Goal: Information Seeking & Learning: Learn about a topic

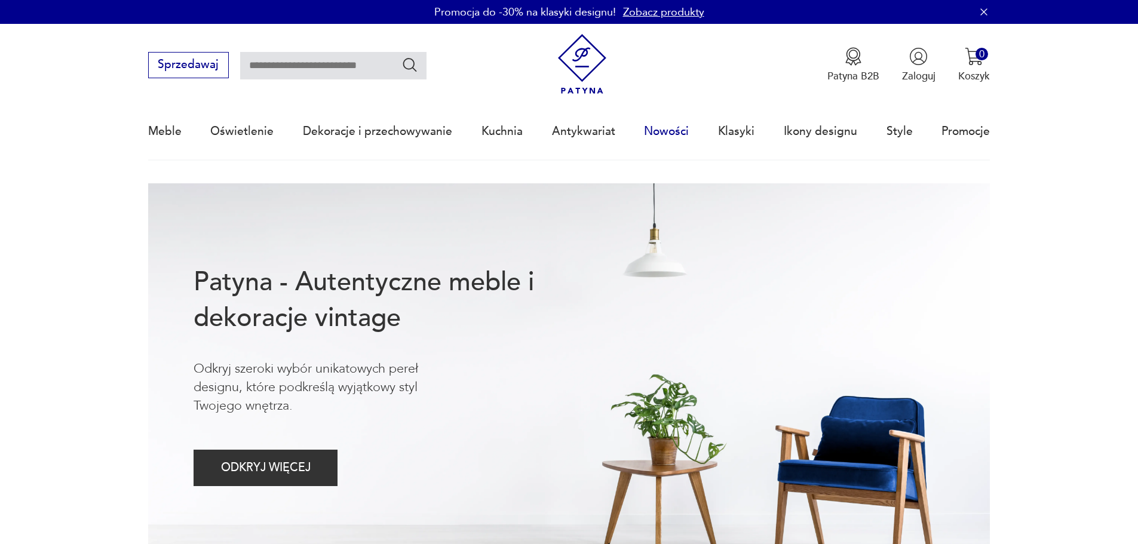
click at [654, 131] on link "Nowości" at bounding box center [666, 131] width 45 height 55
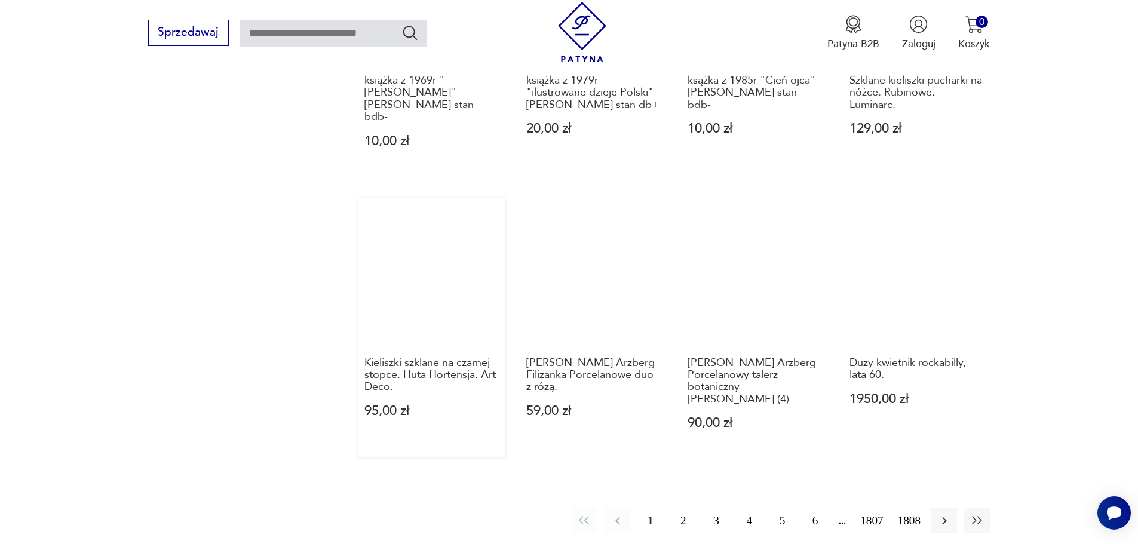
scroll to position [1135, 0]
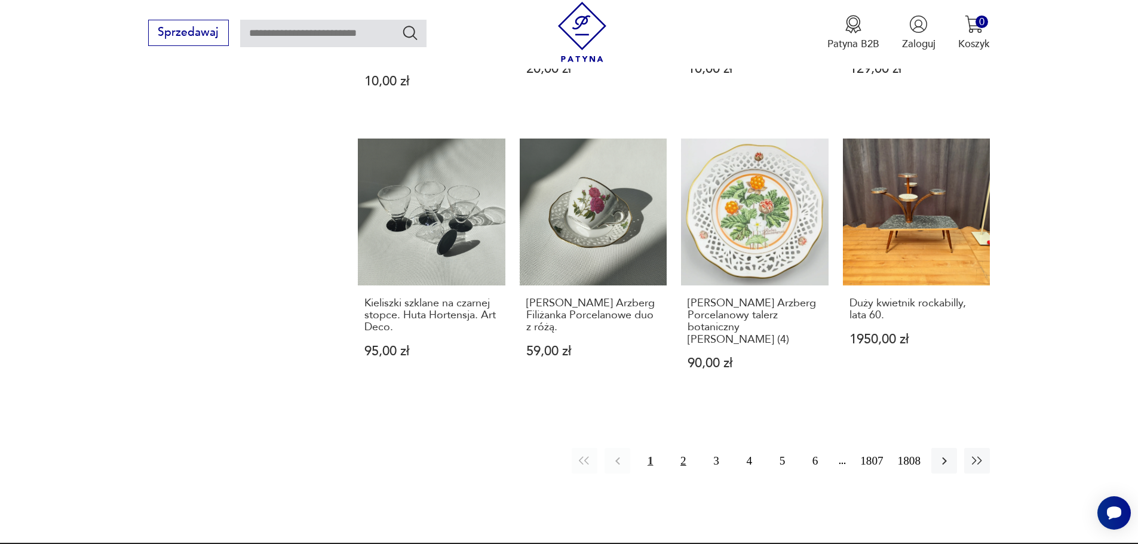
click at [686, 448] on button "2" at bounding box center [683, 461] width 26 height 26
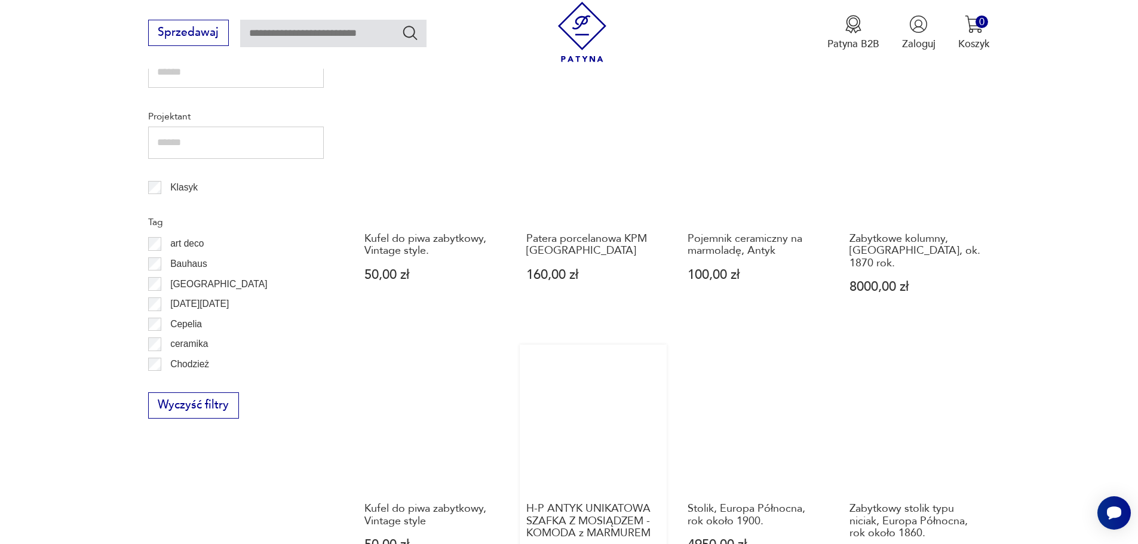
scroll to position [680, 0]
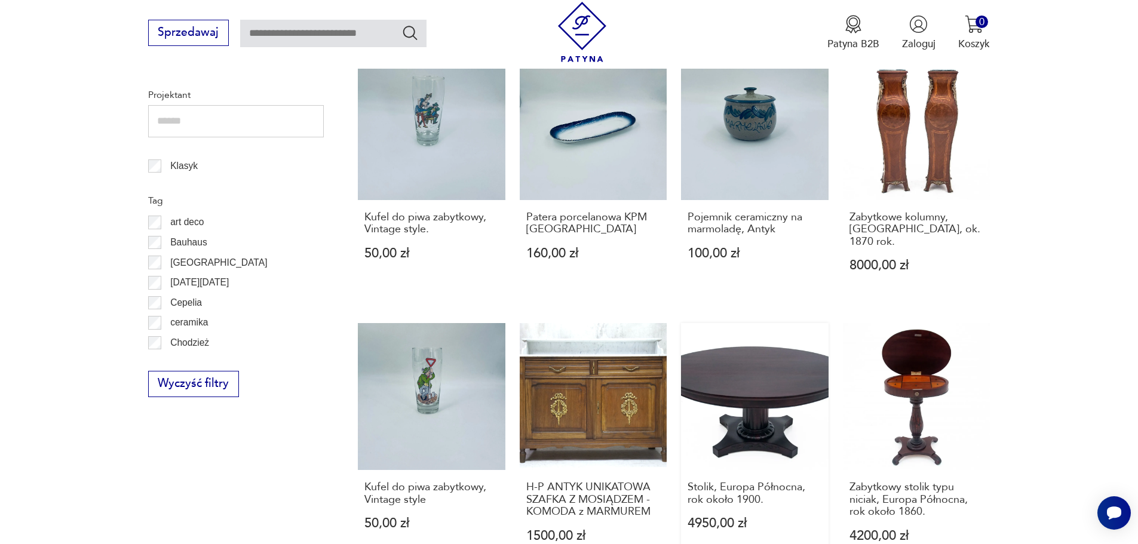
click at [765, 348] on link "Stolik, Europa Północna, rok około 1900. 4950,00 zł" at bounding box center [755, 446] width 148 height 247
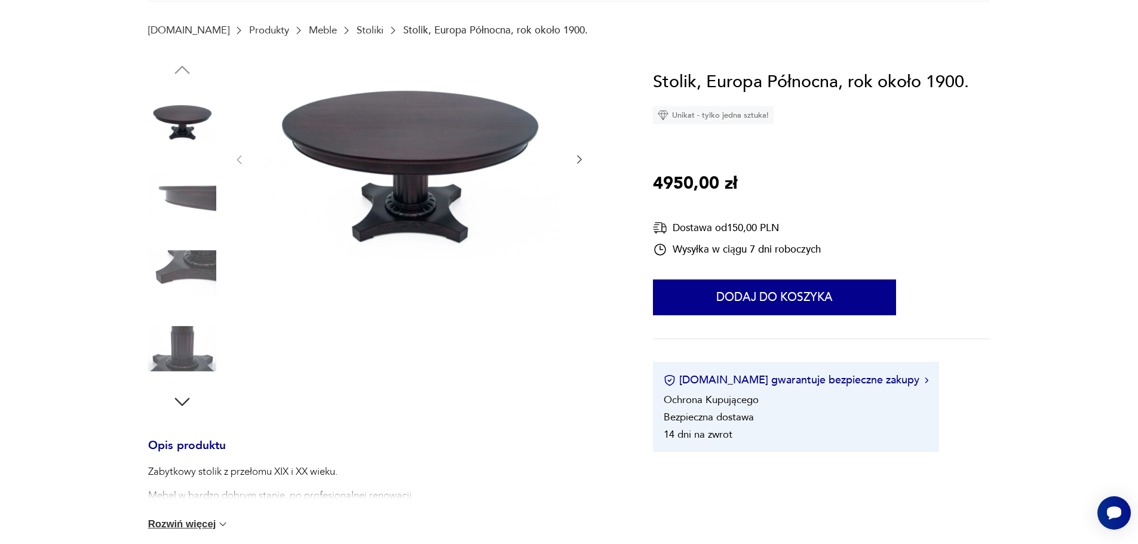
scroll to position [239, 0]
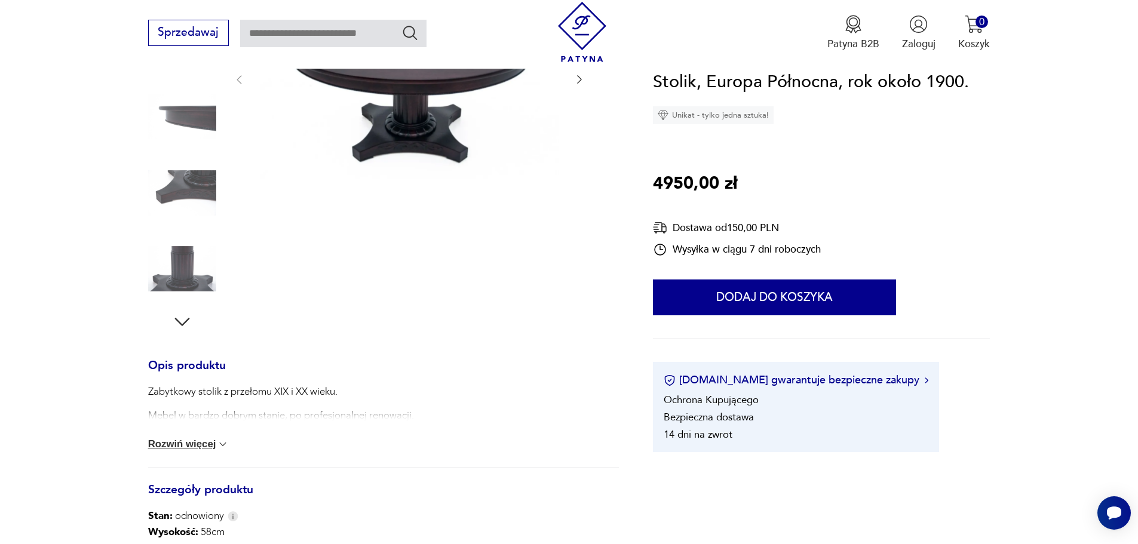
click at [186, 442] on button "Rozwiń więcej" at bounding box center [188, 444] width 81 height 12
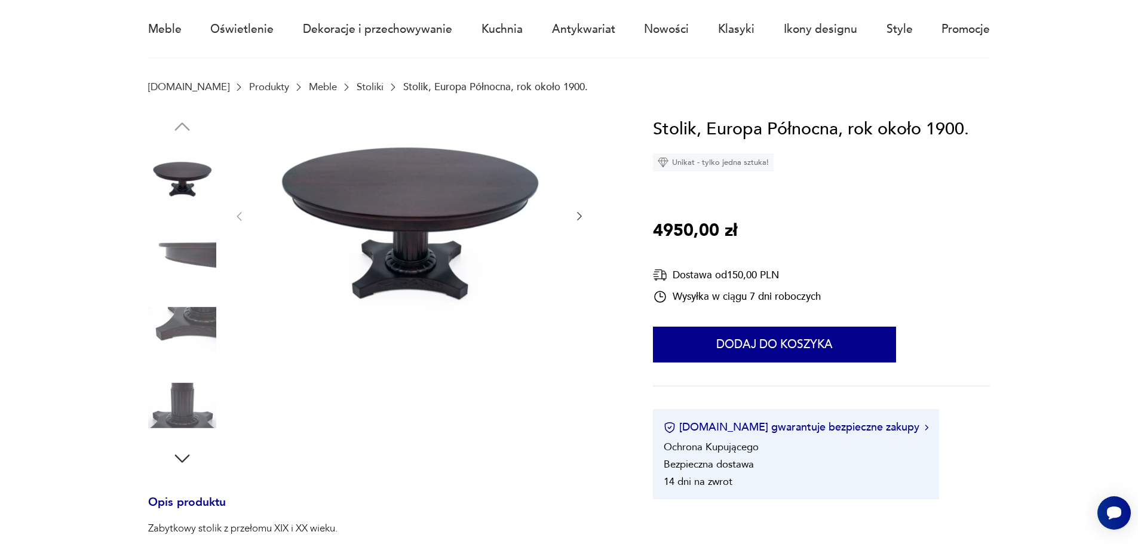
scroll to position [60, 0]
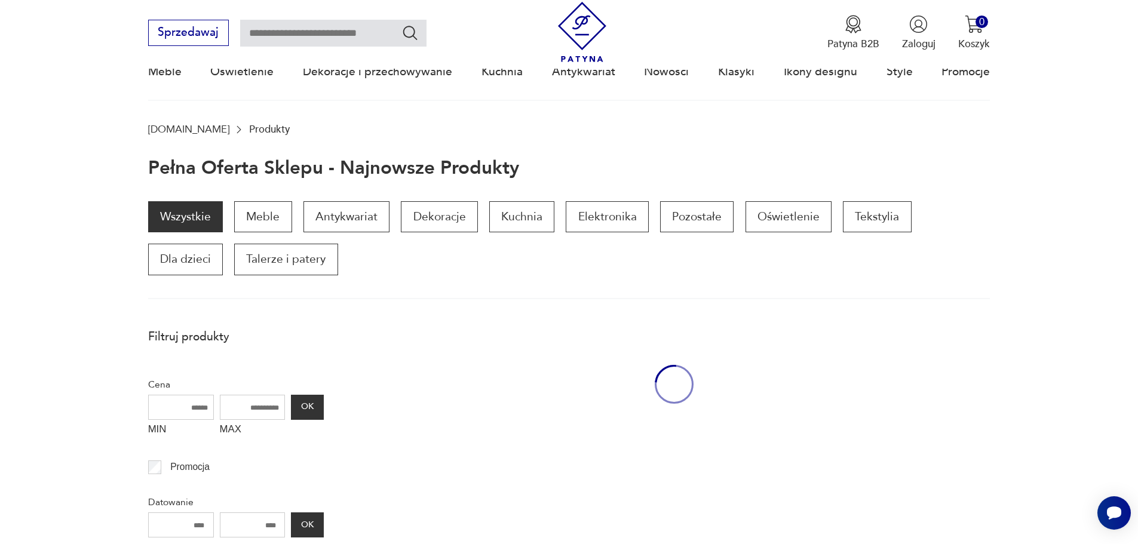
scroll to position [679, 0]
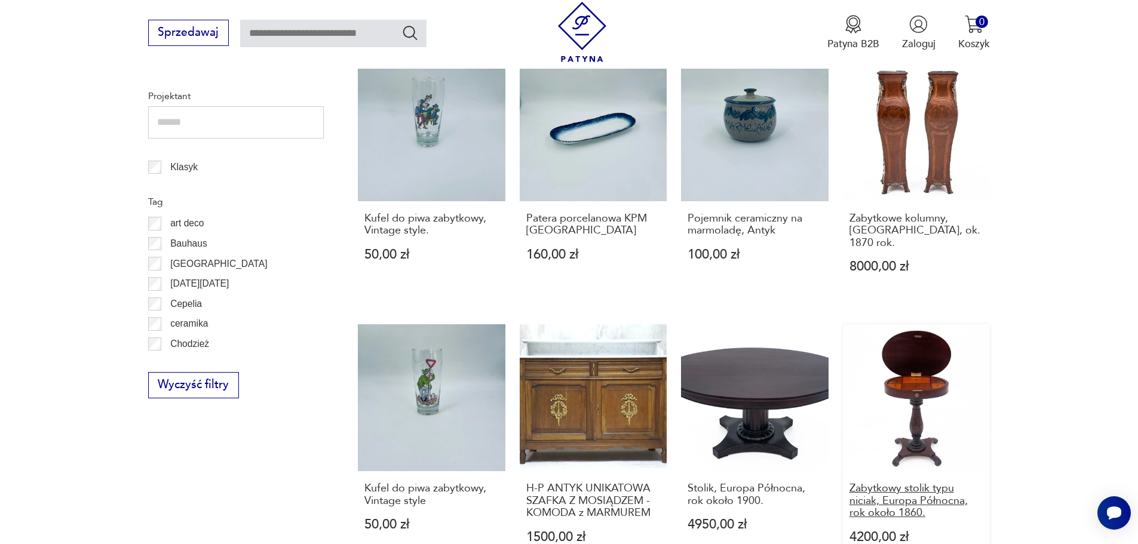
click at [913, 483] on h3 "Zabytkowy stolik typu niciak, Europa Północna, rok około 1860." at bounding box center [916, 501] width 134 height 36
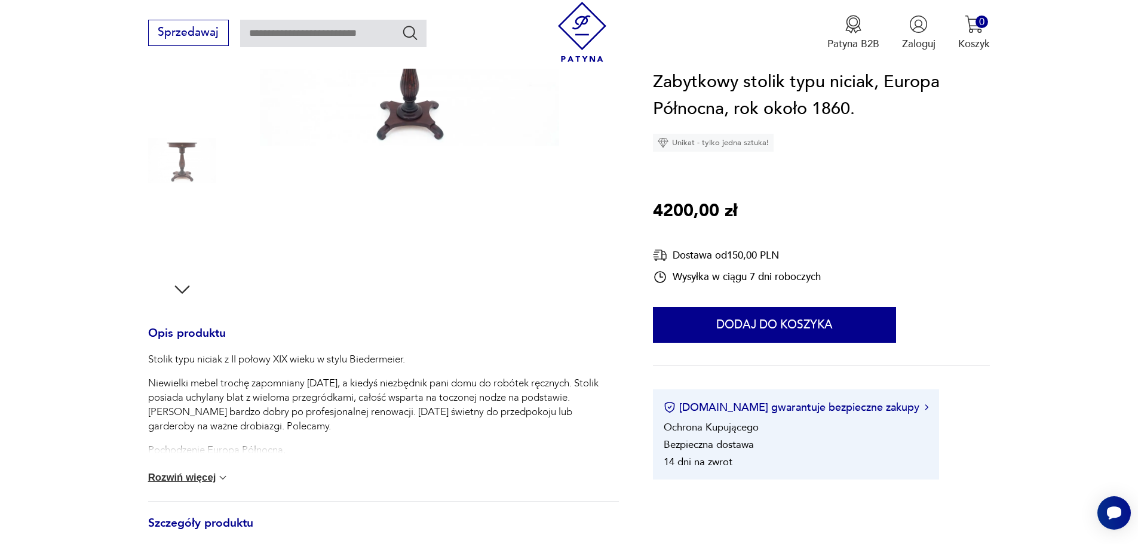
scroll to position [299, 0]
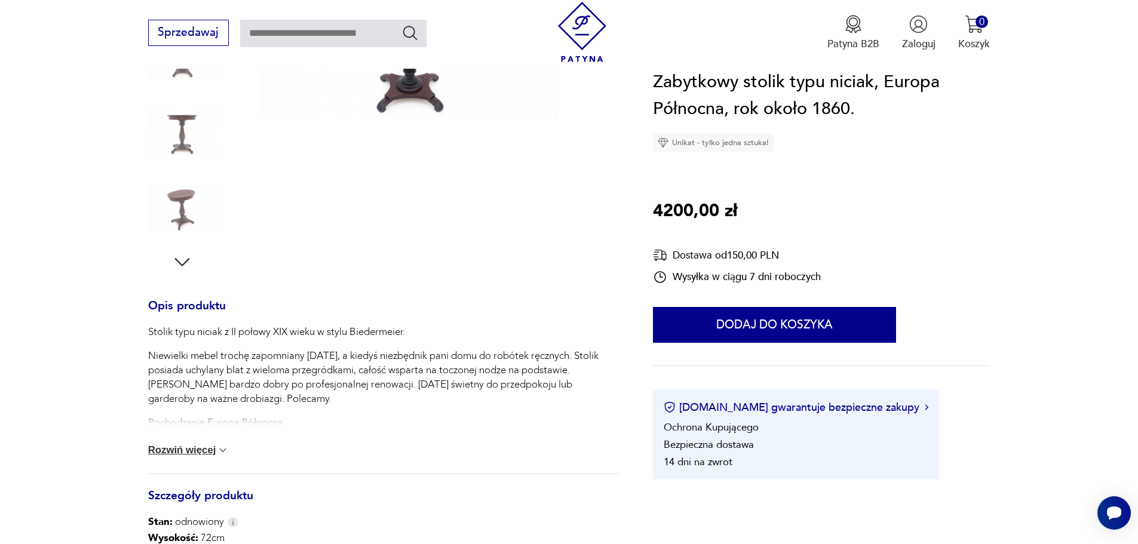
click at [200, 447] on button "Rozwiń więcej" at bounding box center [188, 450] width 81 height 12
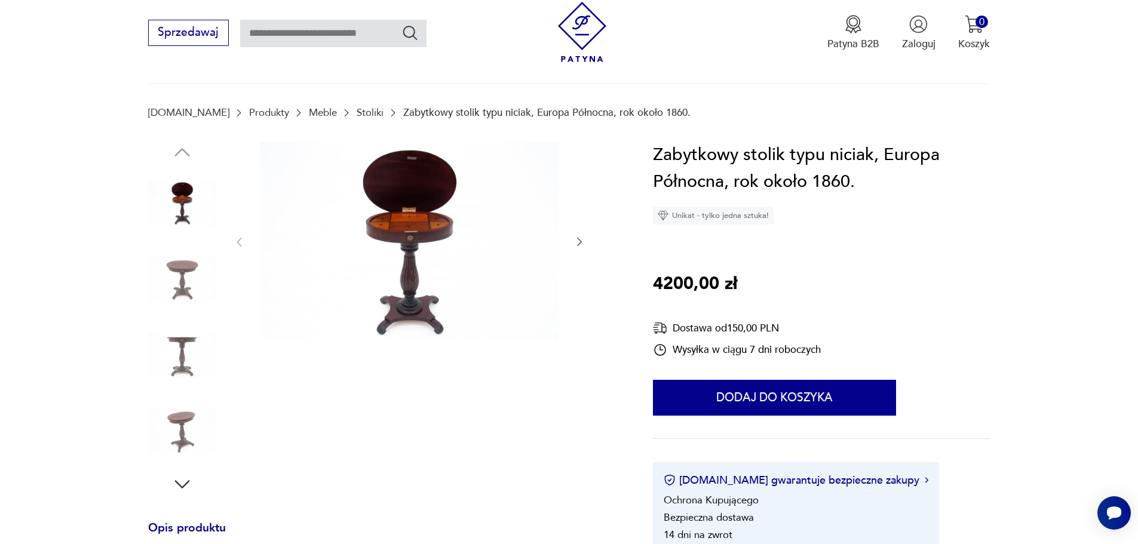
scroll to position [60, 0]
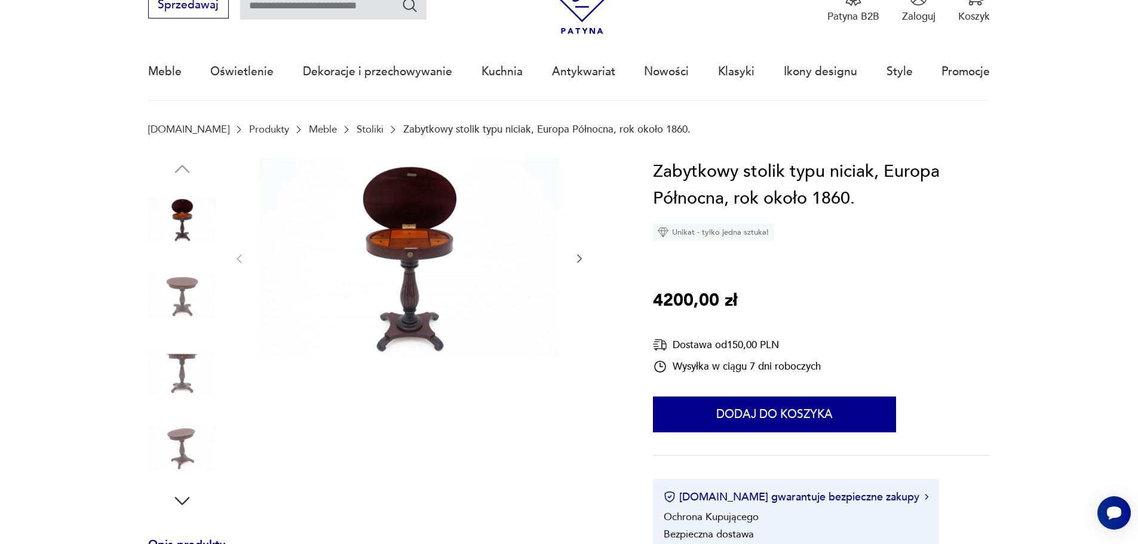
click at [576, 259] on icon "button" at bounding box center [579, 259] width 12 height 12
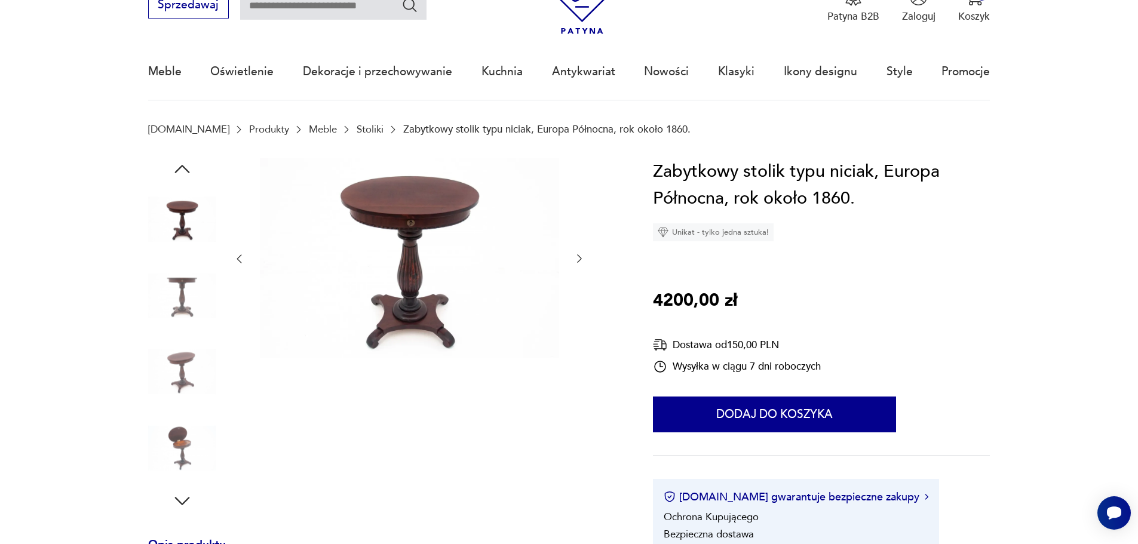
click at [582, 255] on icon "button" at bounding box center [579, 259] width 12 height 12
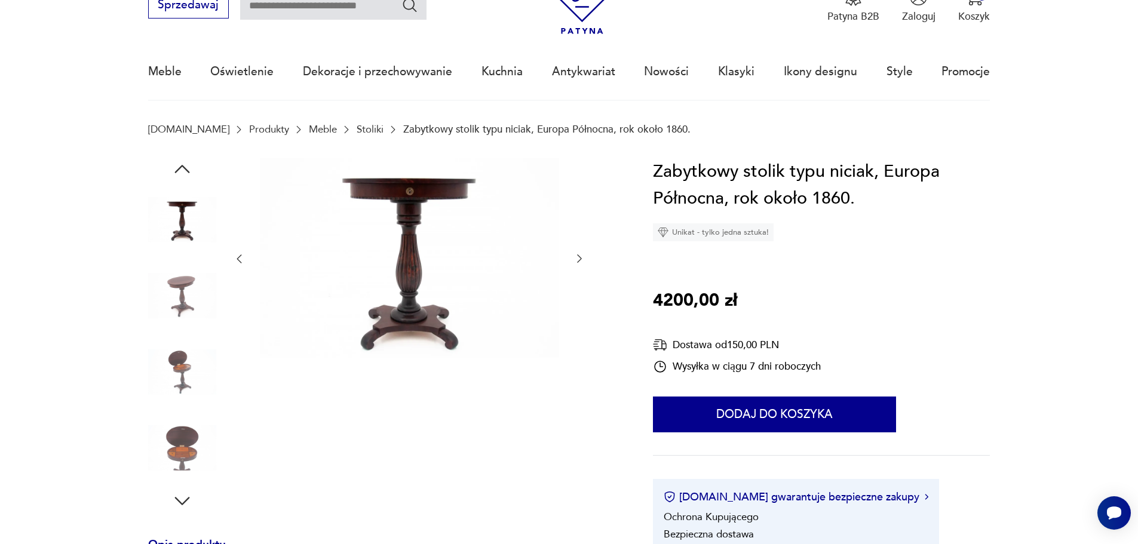
click at [582, 255] on icon "button" at bounding box center [579, 259] width 12 height 12
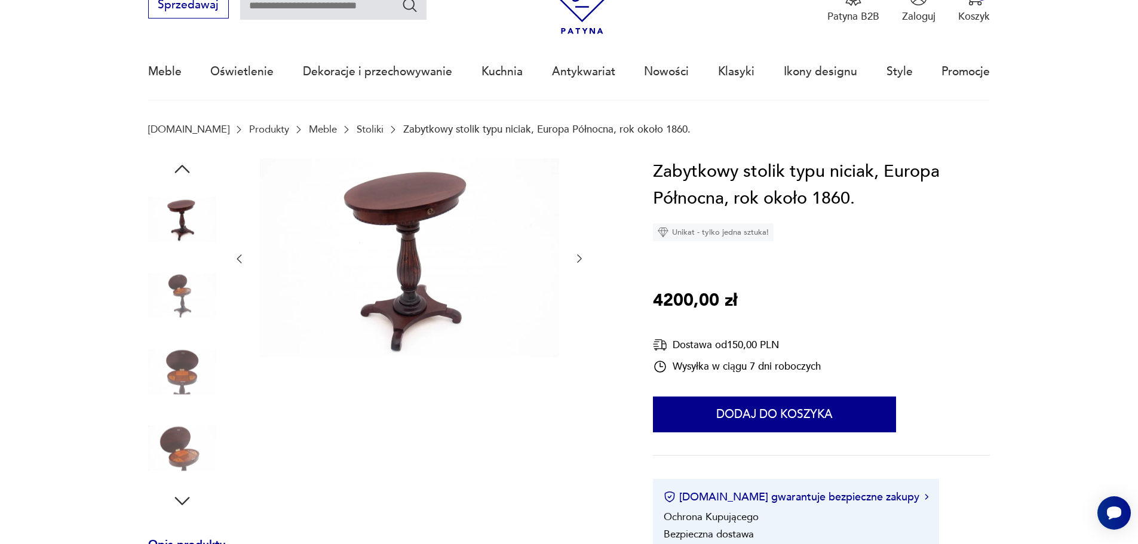
click at [582, 259] on icon "button" at bounding box center [579, 259] width 12 height 12
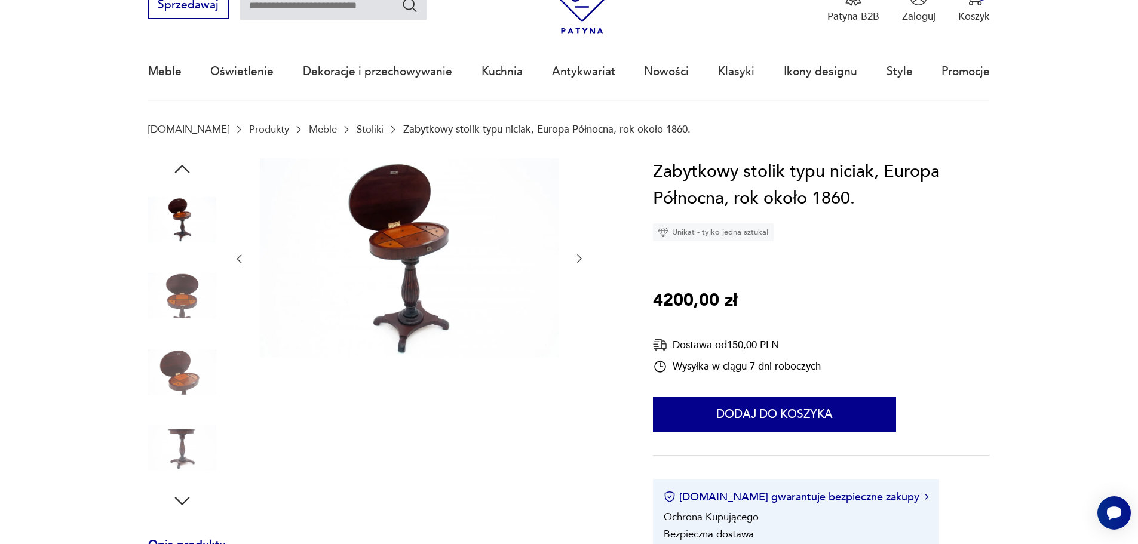
click at [582, 259] on icon "button" at bounding box center [579, 259] width 12 height 12
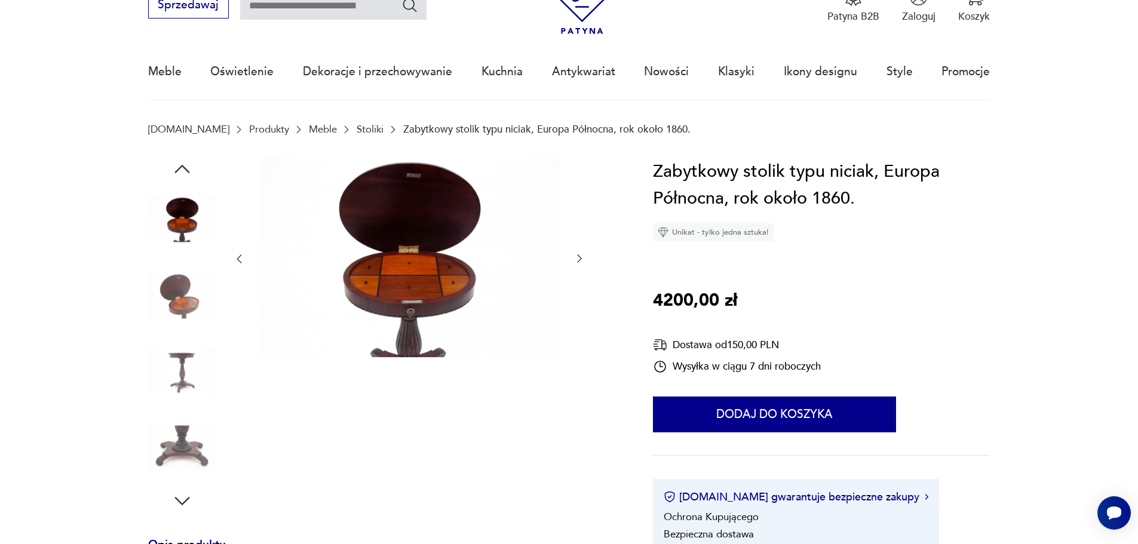
click at [582, 259] on icon "button" at bounding box center [579, 259] width 12 height 12
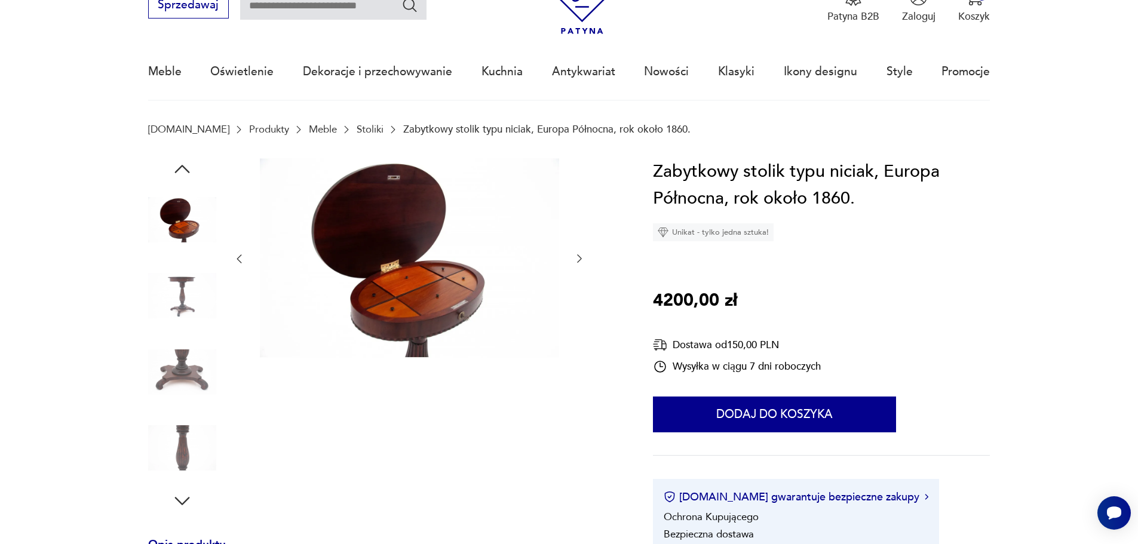
click at [581, 255] on icon "button" at bounding box center [579, 259] width 12 height 12
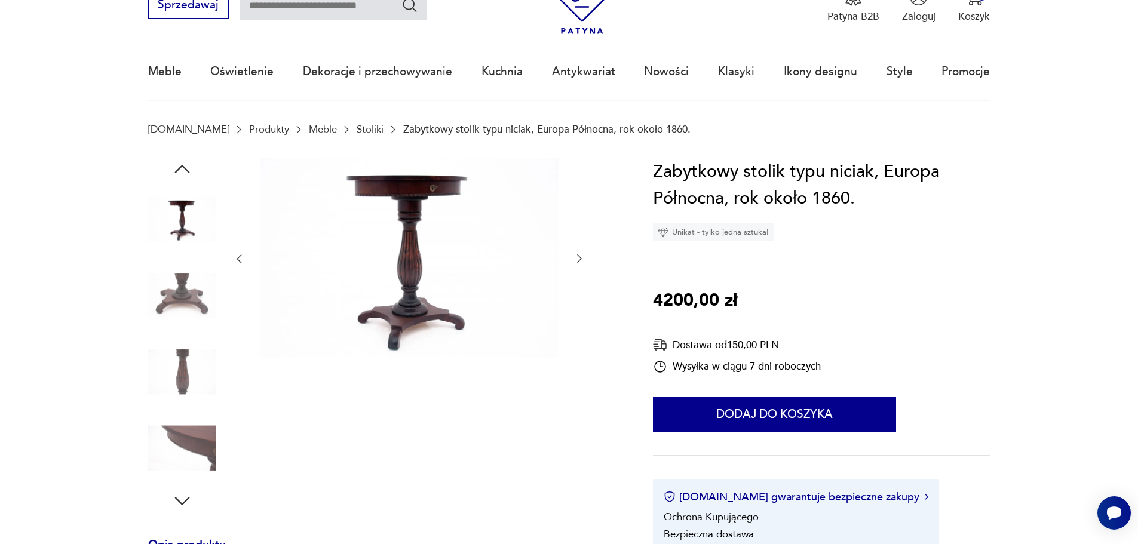
click at [574, 254] on icon "button" at bounding box center [579, 259] width 12 height 12
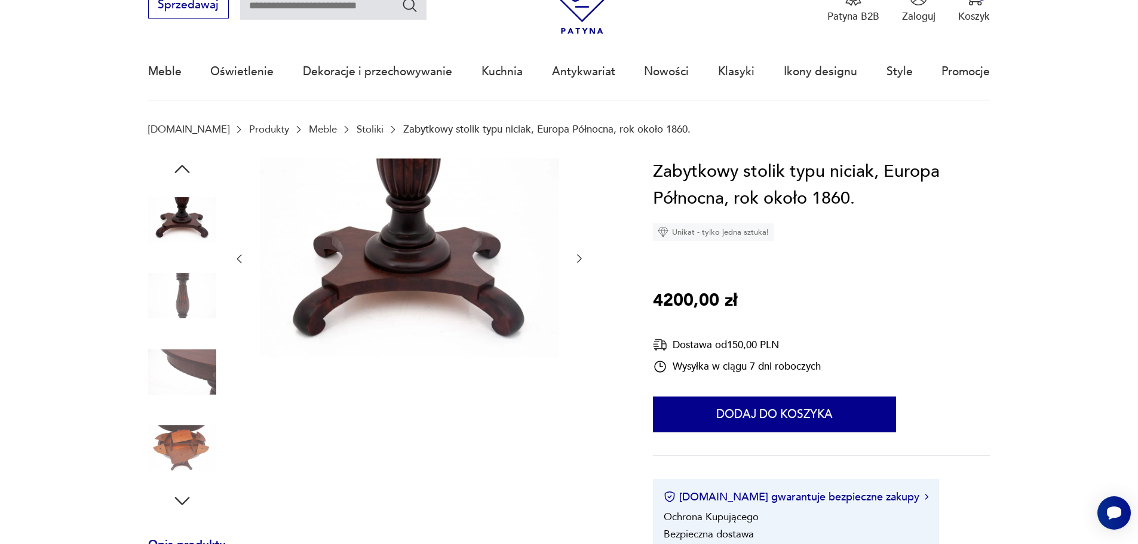
click at [575, 250] on div at bounding box center [409, 259] width 352 height 202
click at [580, 252] on button "button" at bounding box center [579, 259] width 12 height 14
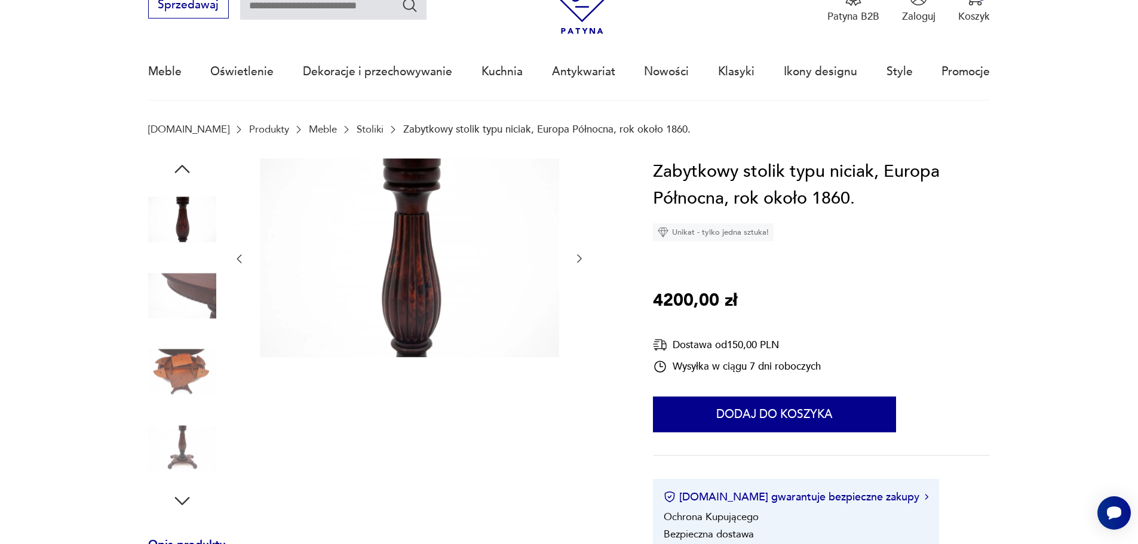
click at [580, 252] on button "button" at bounding box center [579, 259] width 12 height 14
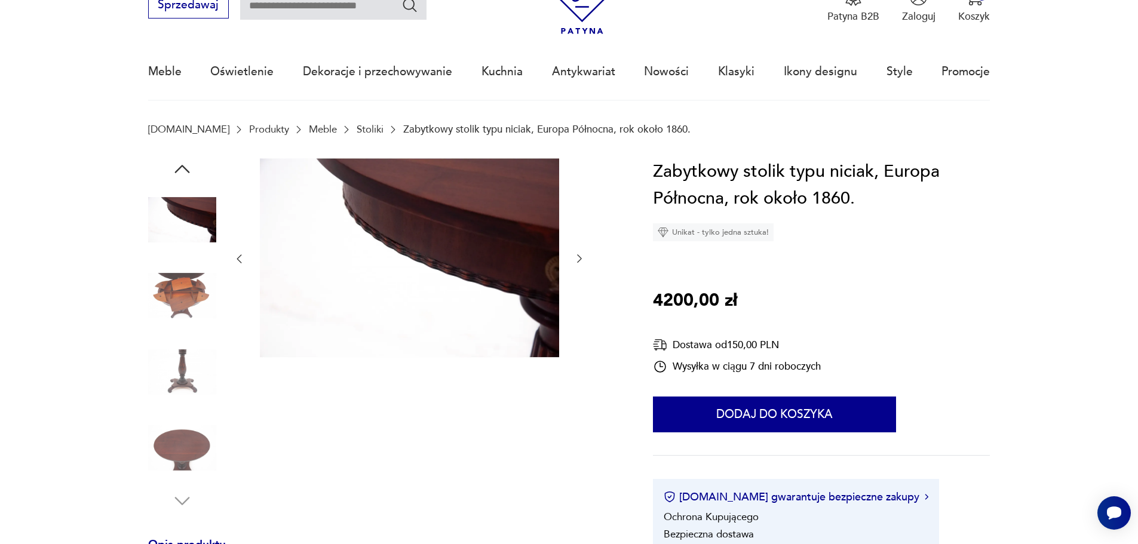
click at [580, 252] on button "button" at bounding box center [579, 259] width 12 height 14
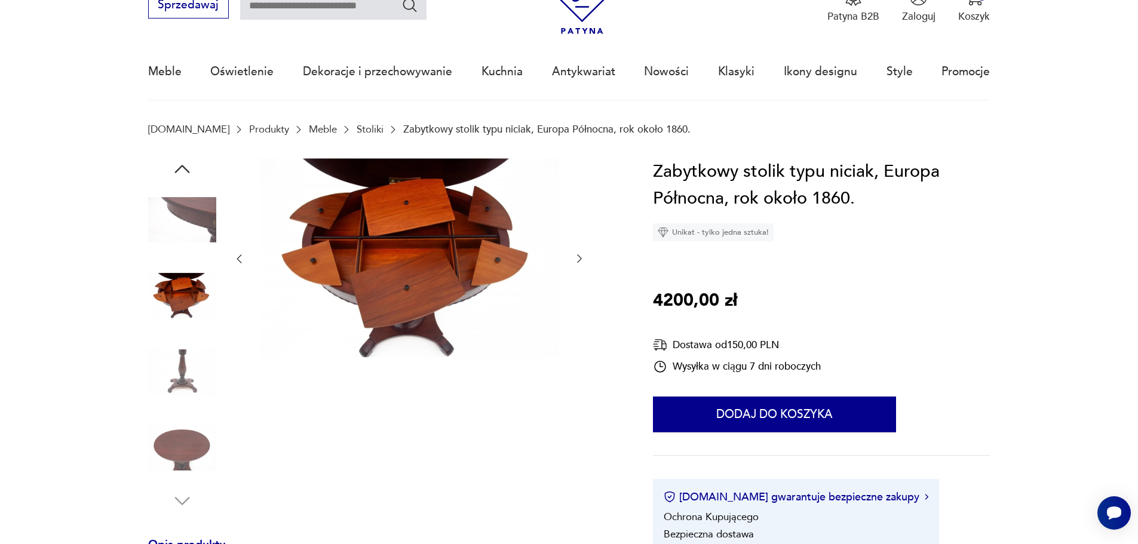
click at [182, 363] on img at bounding box center [182, 372] width 68 height 68
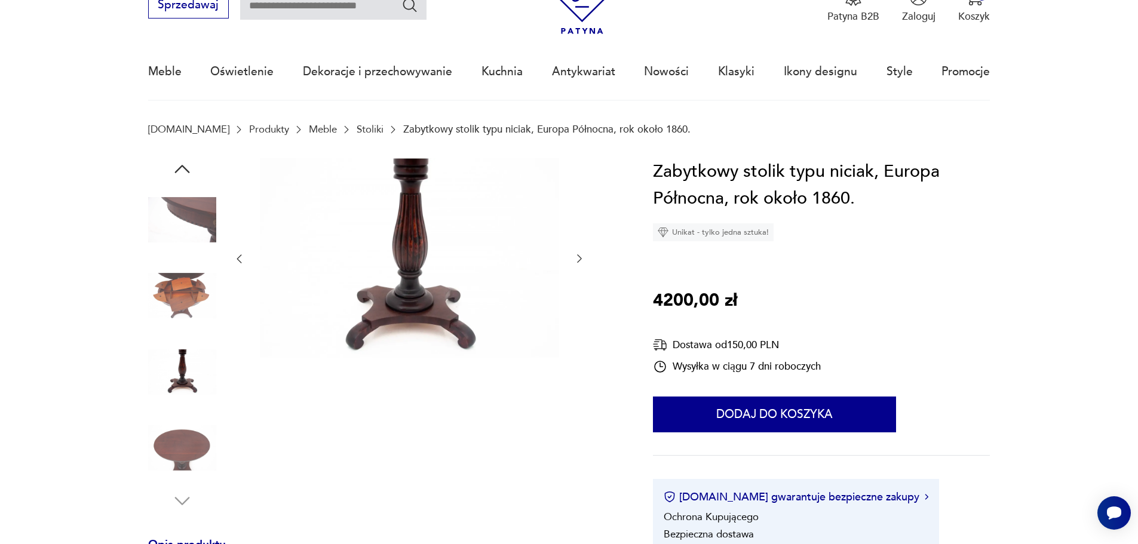
click at [192, 447] on img at bounding box center [182, 448] width 68 height 68
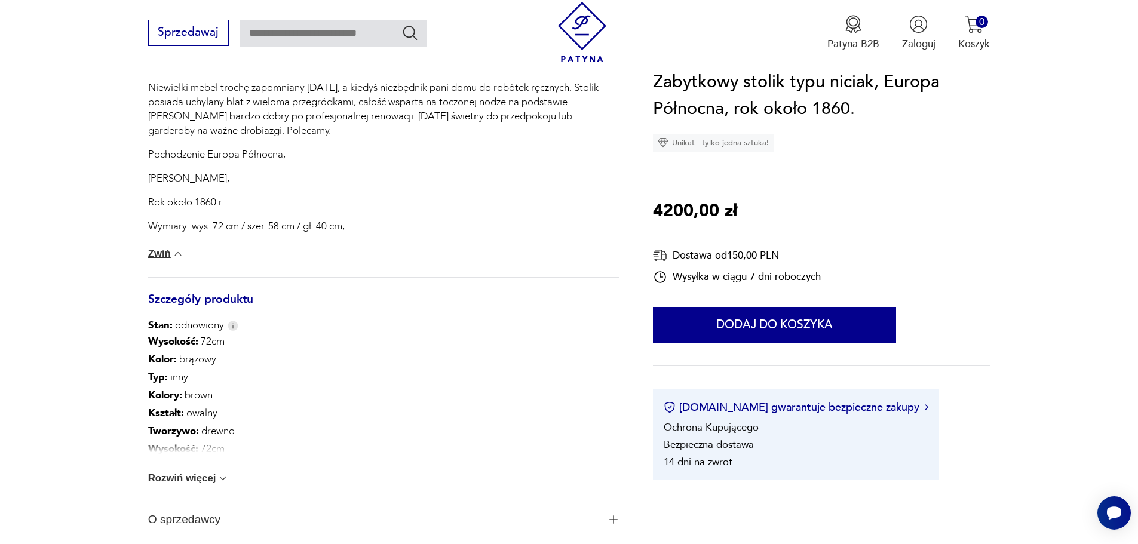
scroll to position [597, 0]
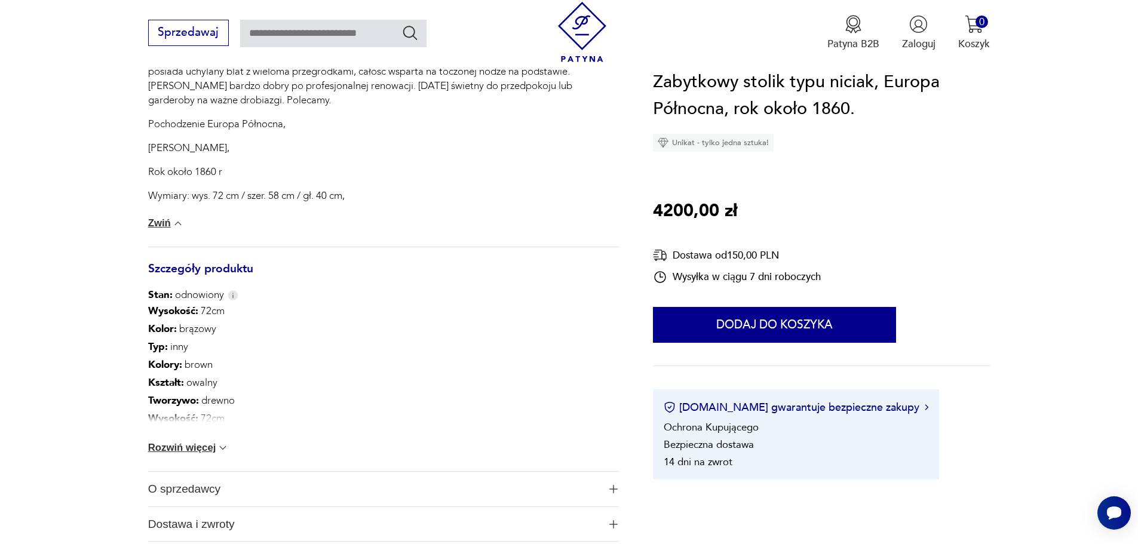
click at [198, 446] on button "Rozwiń więcej" at bounding box center [188, 448] width 81 height 12
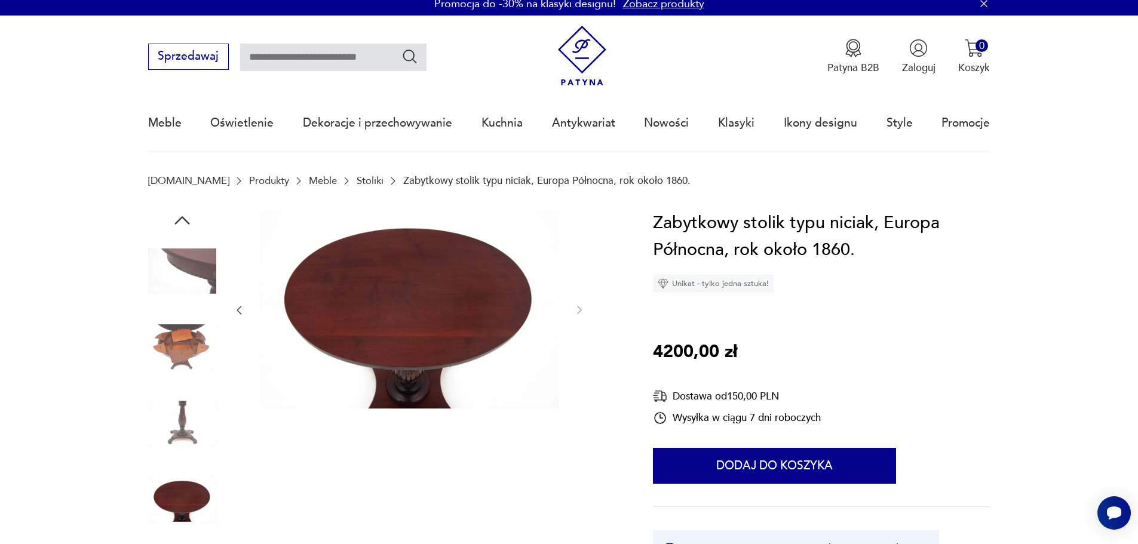
scroll to position [0, 0]
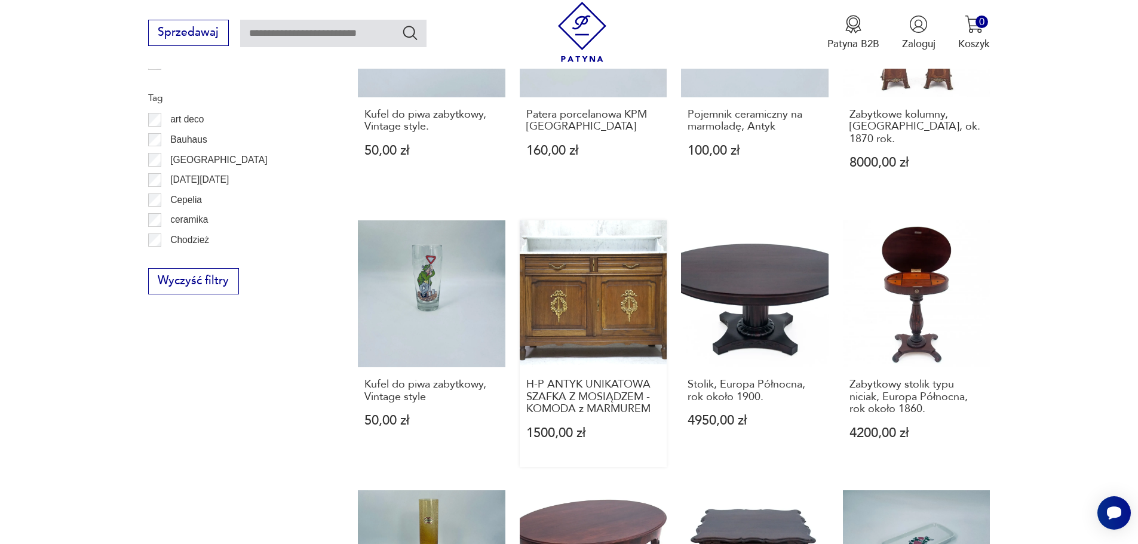
scroll to position [978, 0]
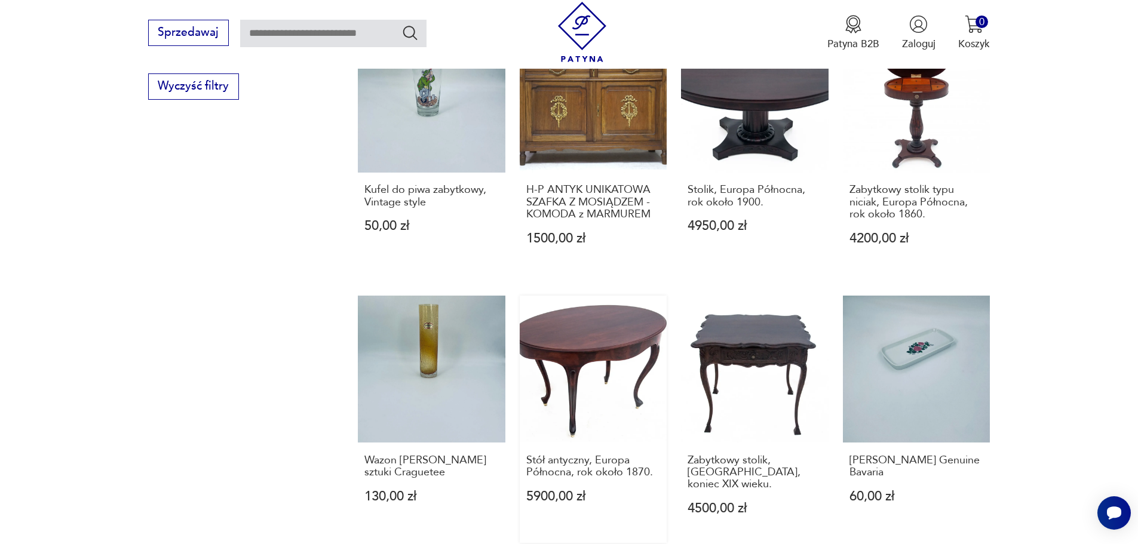
click at [603, 312] on link "Stół antyczny, Europa Północna, rok około 1870. 5900,00 zł" at bounding box center [594, 419] width 148 height 247
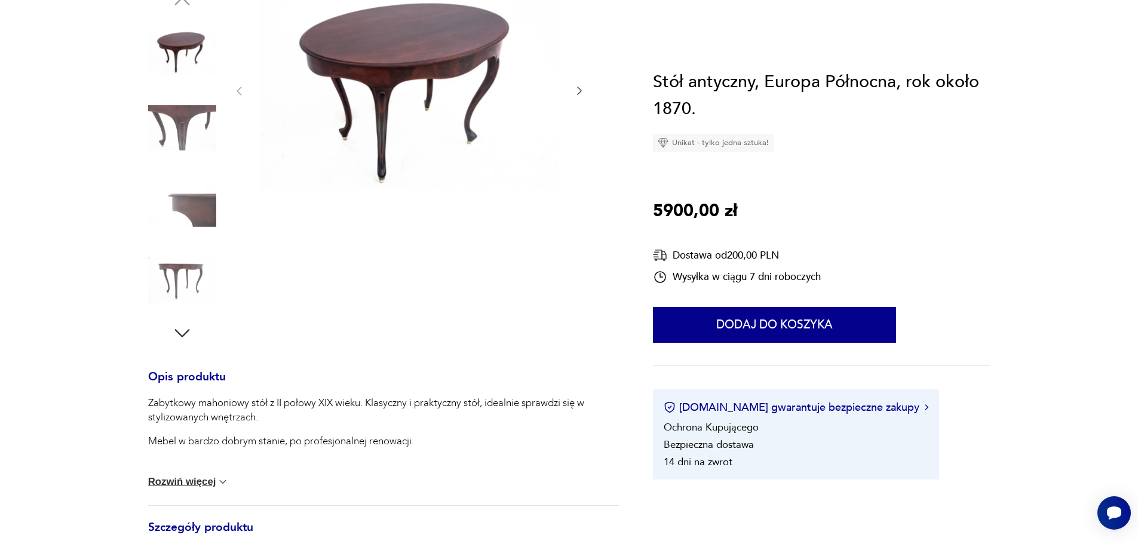
scroll to position [239, 0]
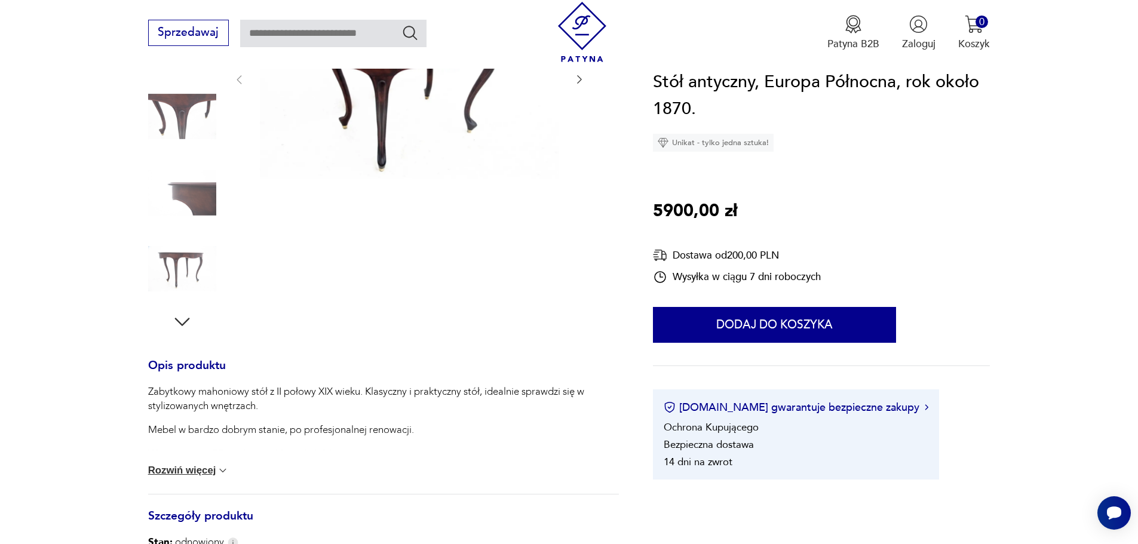
click at [202, 470] on button "Rozwiń więcej" at bounding box center [188, 471] width 81 height 12
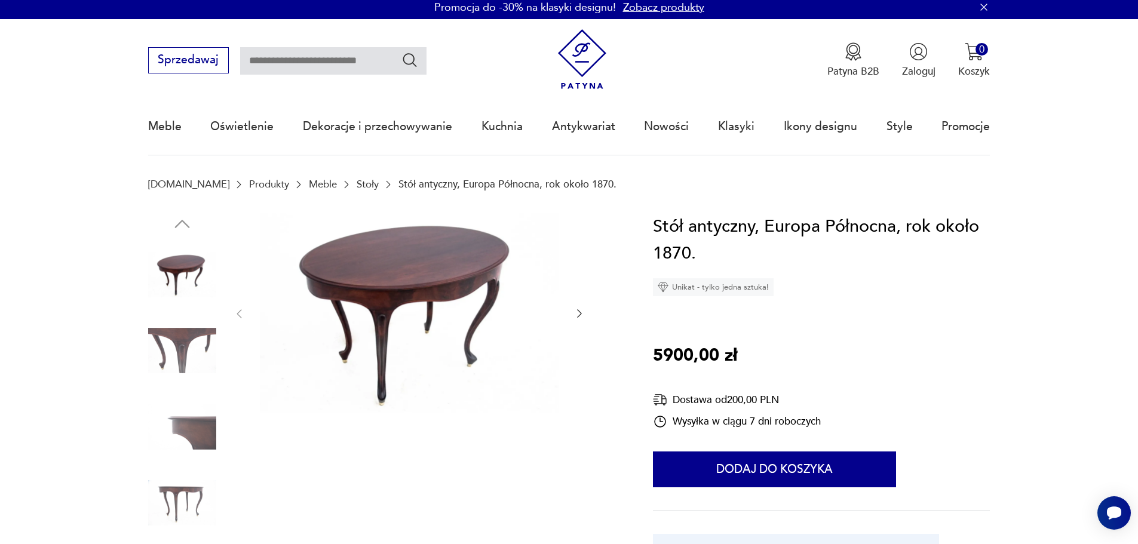
scroll to position [0, 0]
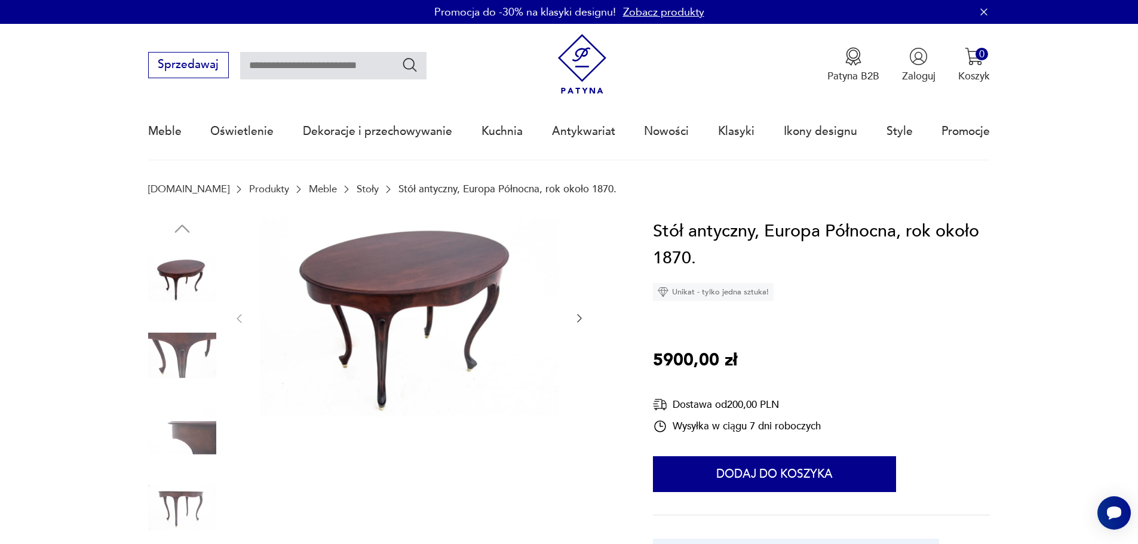
click at [182, 335] on img at bounding box center [182, 355] width 68 height 68
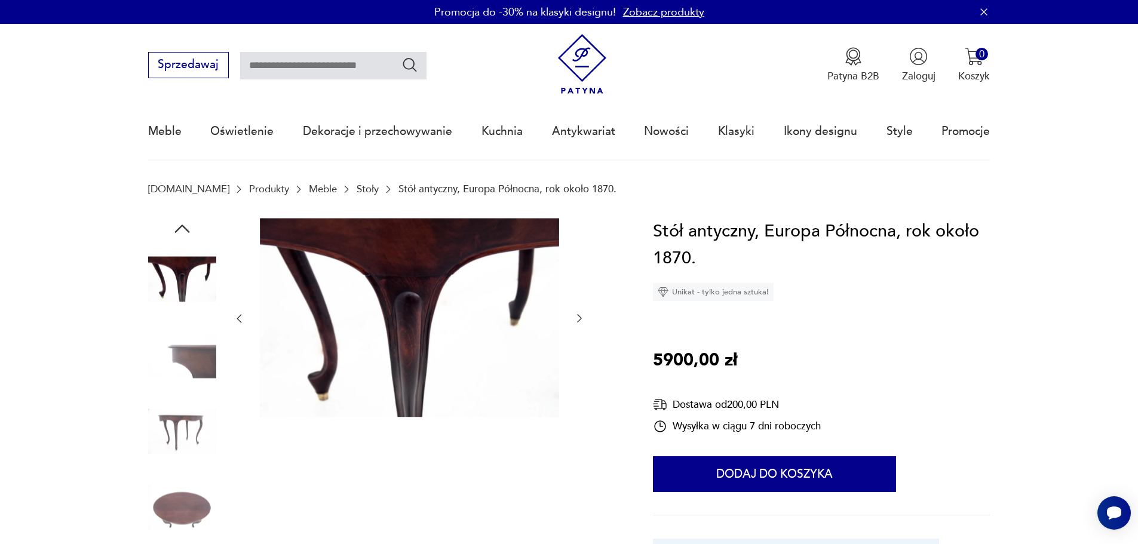
click at [188, 513] on img at bounding box center [182, 508] width 68 height 68
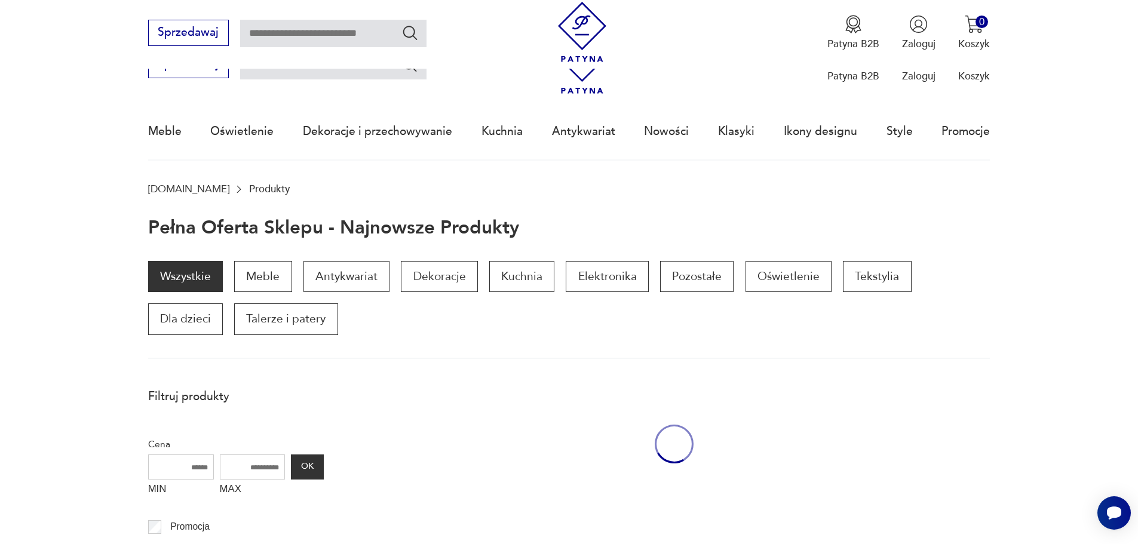
scroll to position [977, 0]
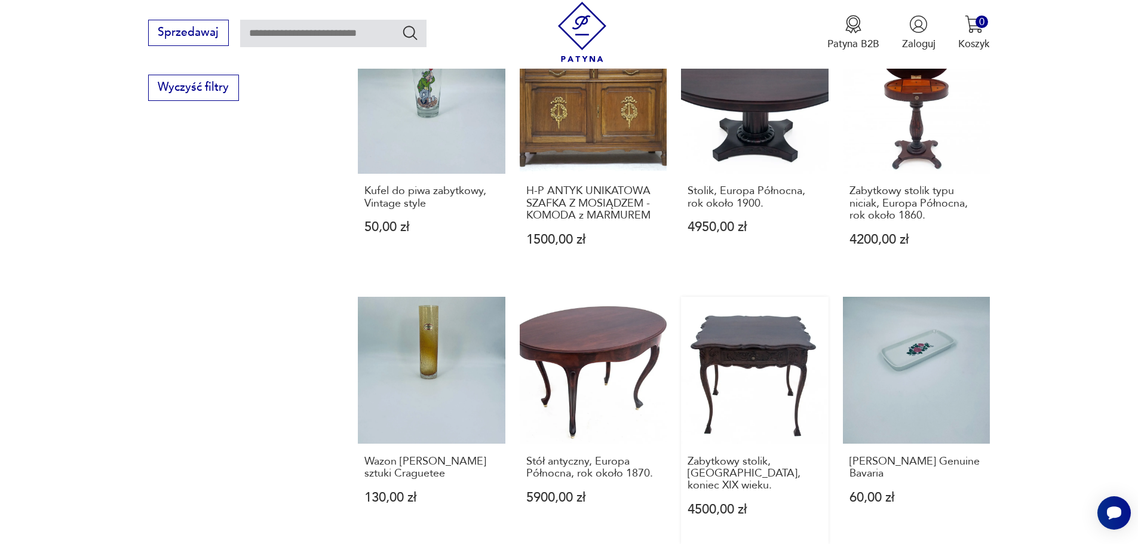
click at [754, 317] on link "Zabytkowy stolik, [GEOGRAPHIC_DATA], koniec XIX wieku. 4500,00 zł" at bounding box center [755, 420] width 148 height 247
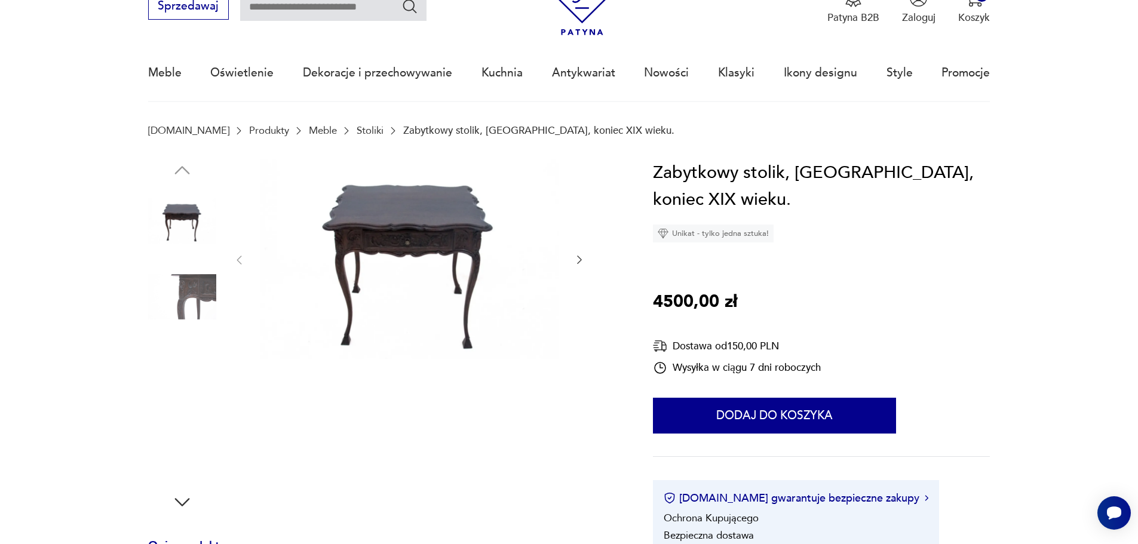
scroll to position [299, 0]
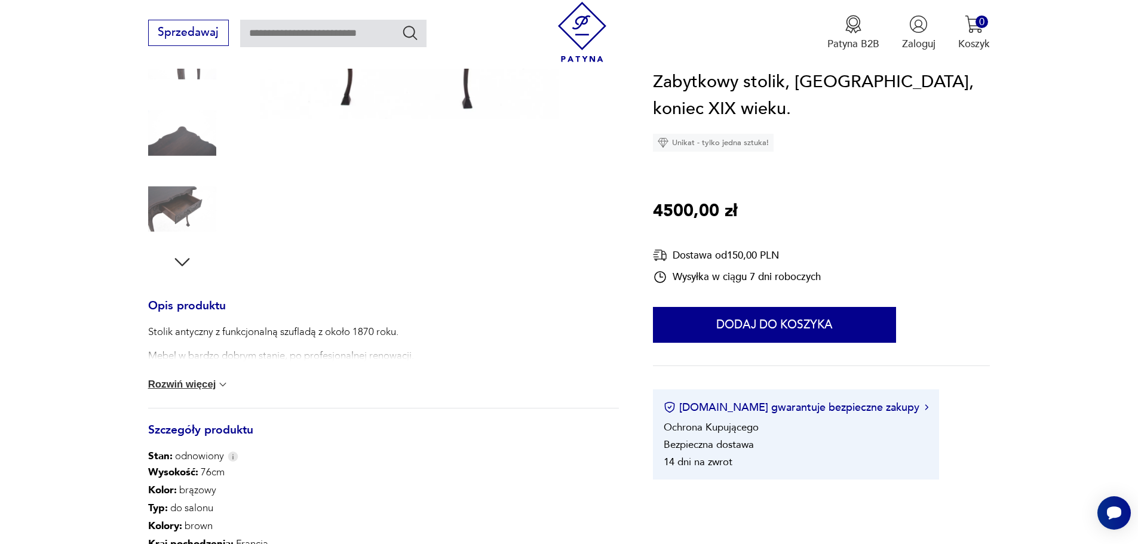
click at [201, 379] on button "Rozwiń więcej" at bounding box center [188, 385] width 81 height 12
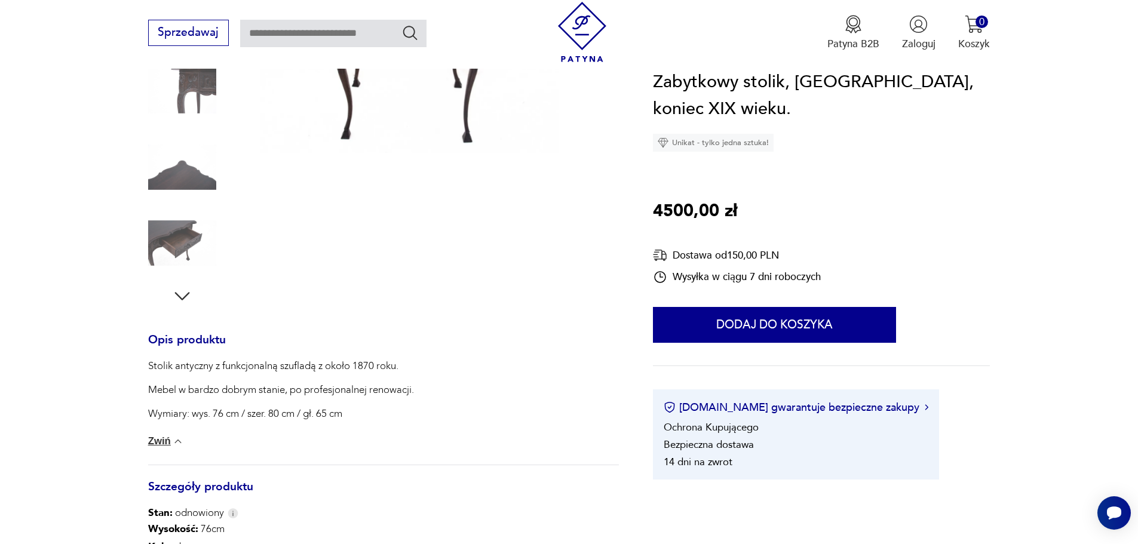
scroll to position [239, 0]
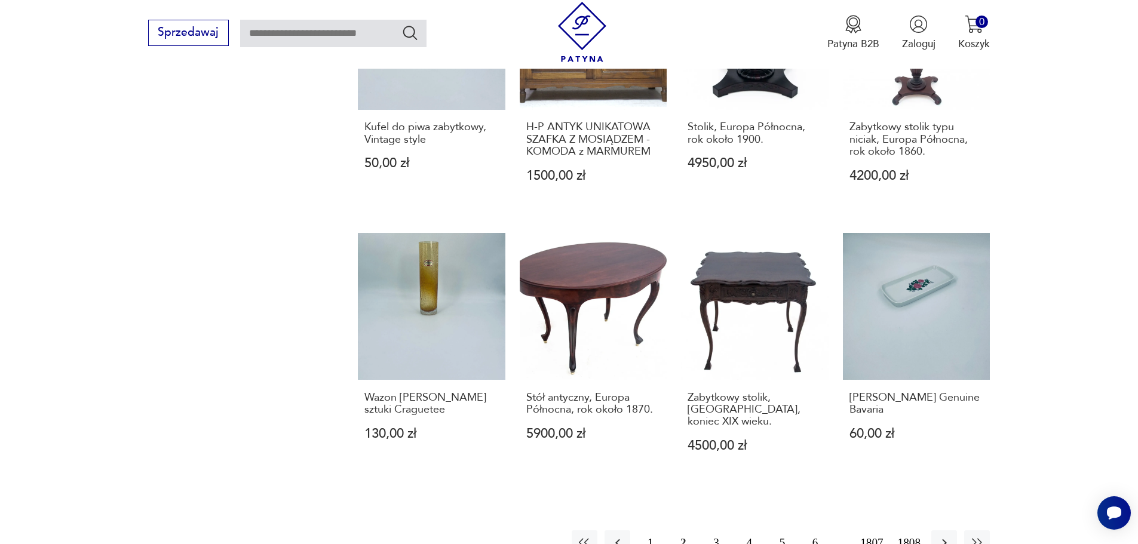
scroll to position [1029, 0]
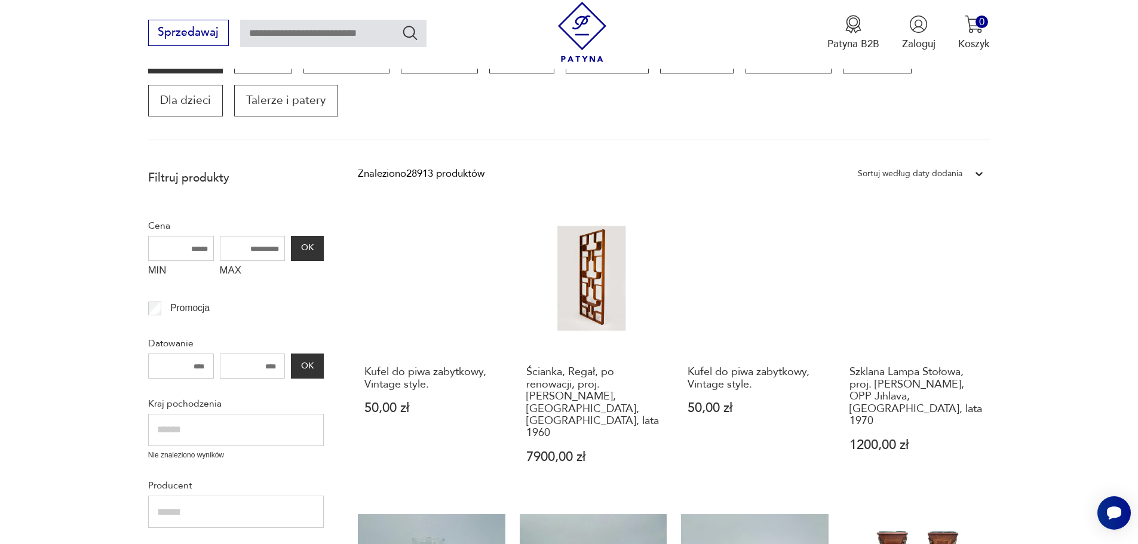
scroll to position [203, 0]
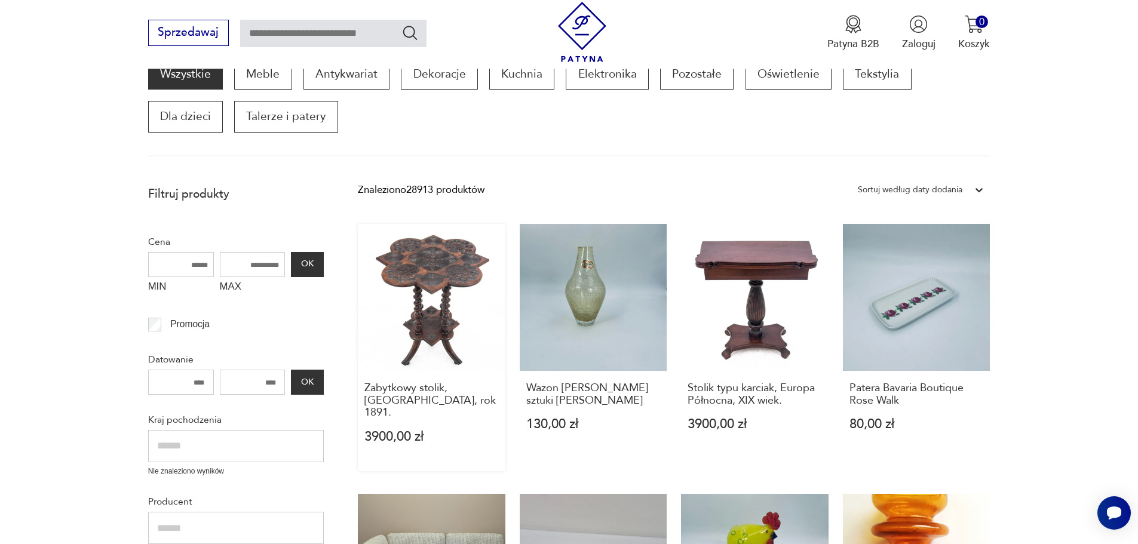
click at [452, 268] on link "Zabytkowy stolik, [GEOGRAPHIC_DATA], rok 1891. 3900,00 zł" at bounding box center [432, 347] width 148 height 247
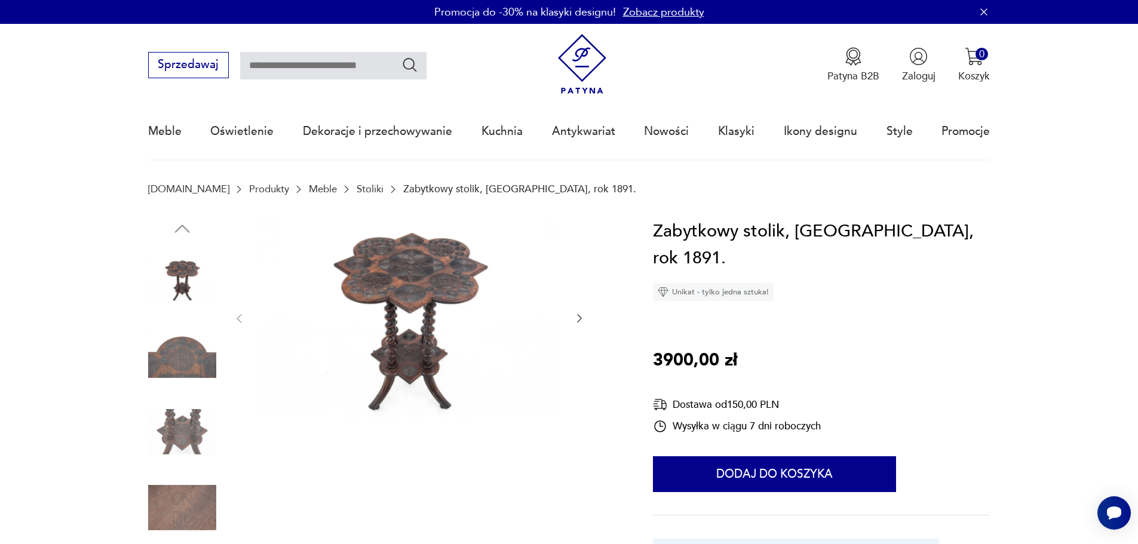
click at [182, 363] on img at bounding box center [182, 355] width 68 height 68
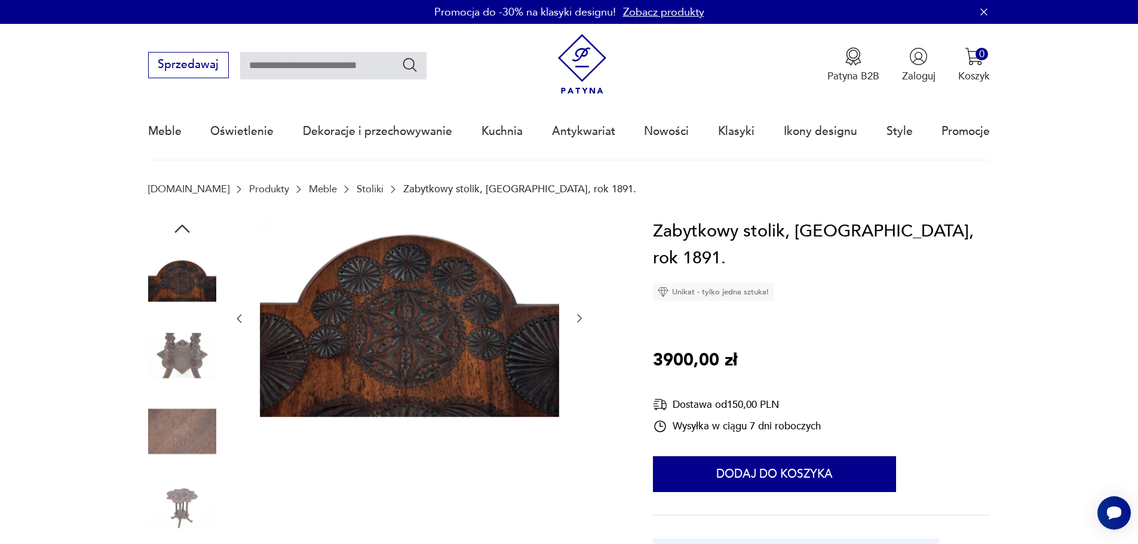
click at [176, 440] on img at bounding box center [182, 432] width 68 height 68
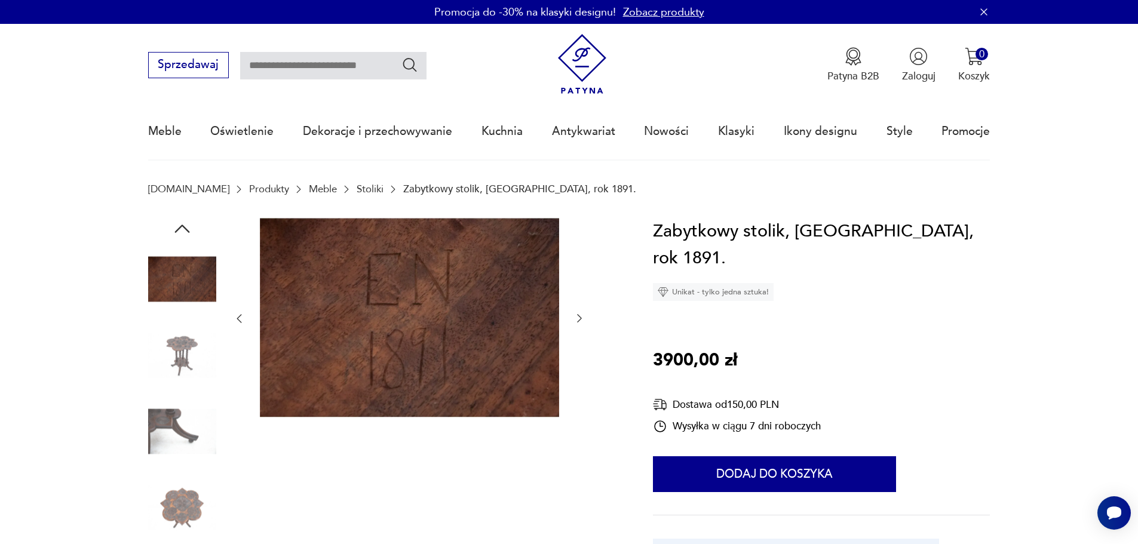
click at [173, 507] on img at bounding box center [182, 508] width 68 height 68
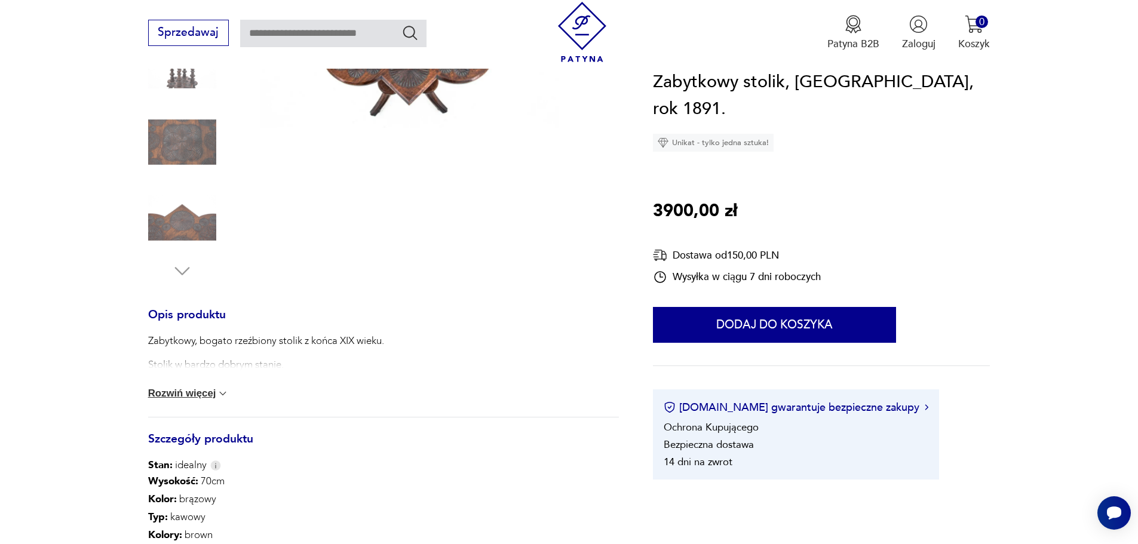
scroll to position [299, 0]
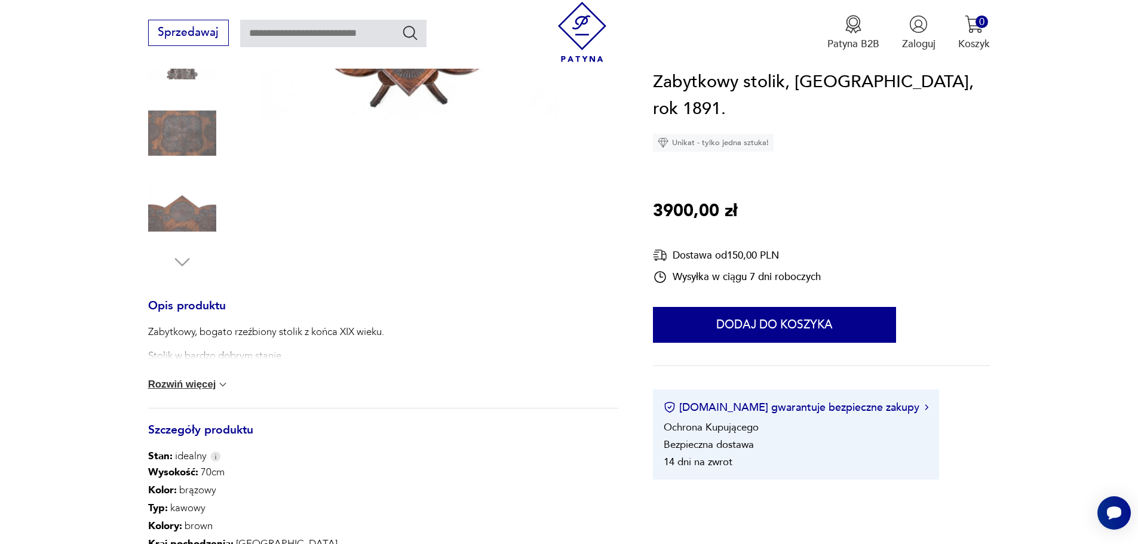
click at [189, 386] on button "Rozwiń więcej" at bounding box center [188, 385] width 81 height 12
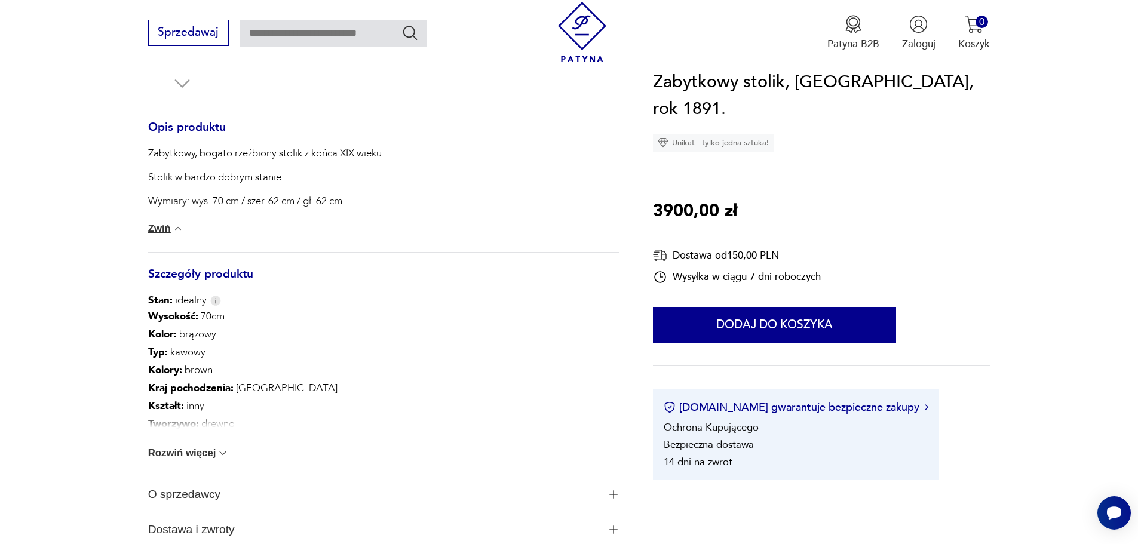
scroll to position [478, 0]
click at [209, 453] on button "Rozwiń więcej" at bounding box center [188, 453] width 81 height 12
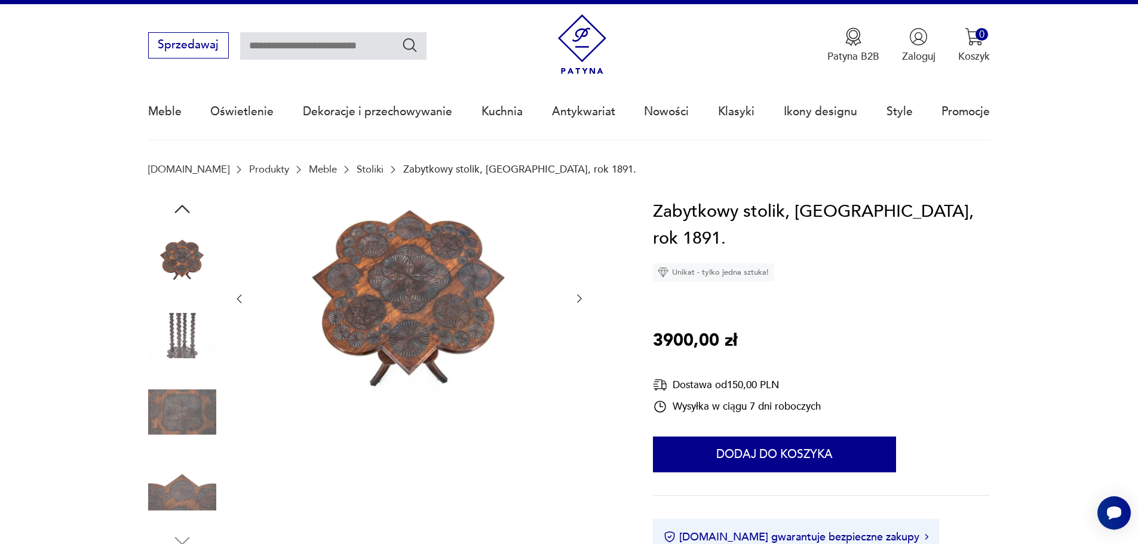
scroll to position [0, 0]
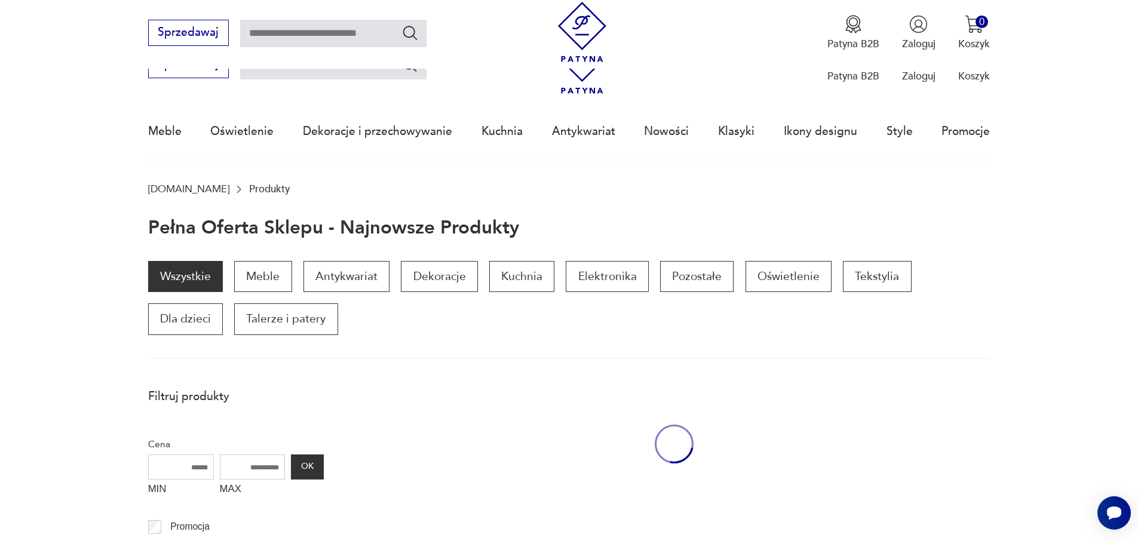
scroll to position [203, 0]
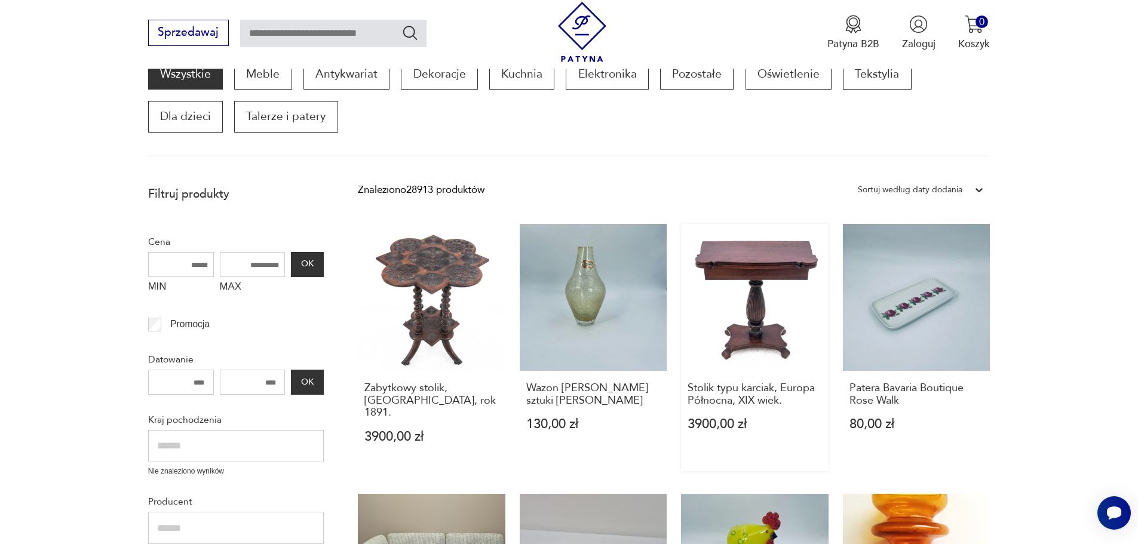
click at [749, 314] on link "Stolik typu karciak, Europa Północna, XIX wiek. 3900,00 zł" at bounding box center [755, 347] width 148 height 247
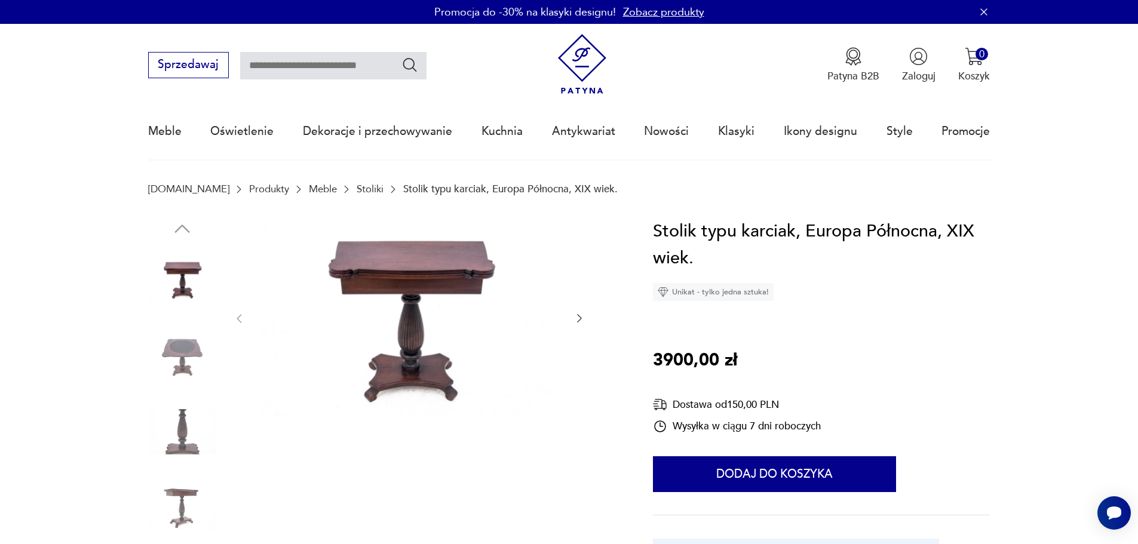
click at [181, 352] on img at bounding box center [182, 355] width 68 height 68
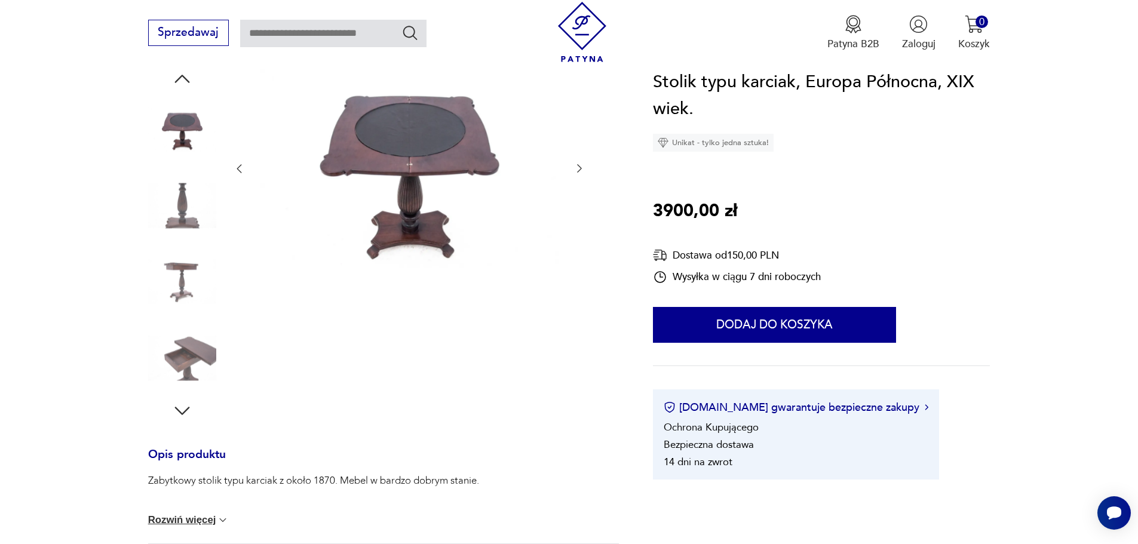
scroll to position [179, 0]
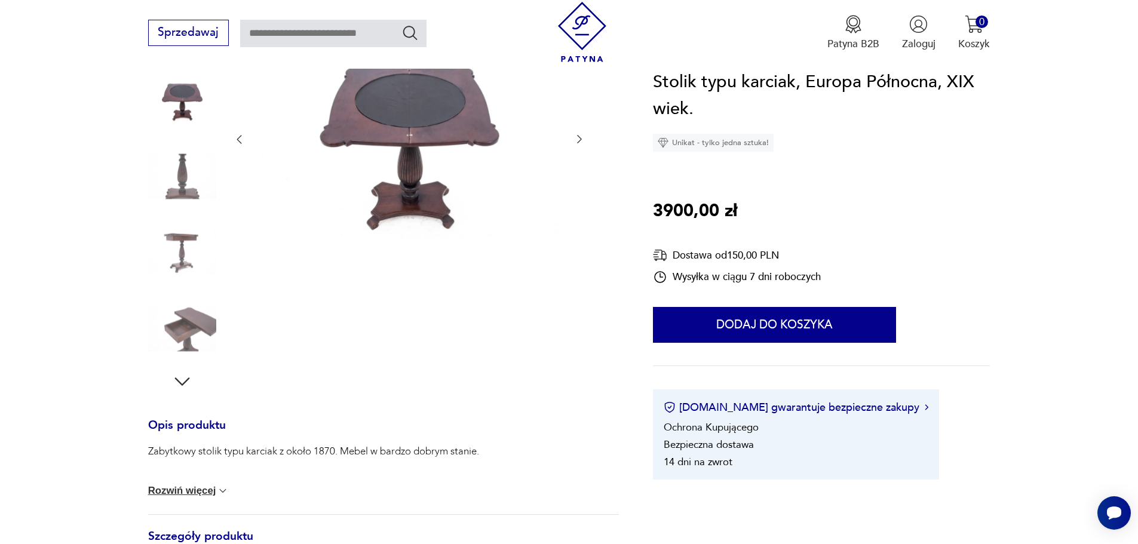
click at [181, 329] on img at bounding box center [182, 329] width 68 height 68
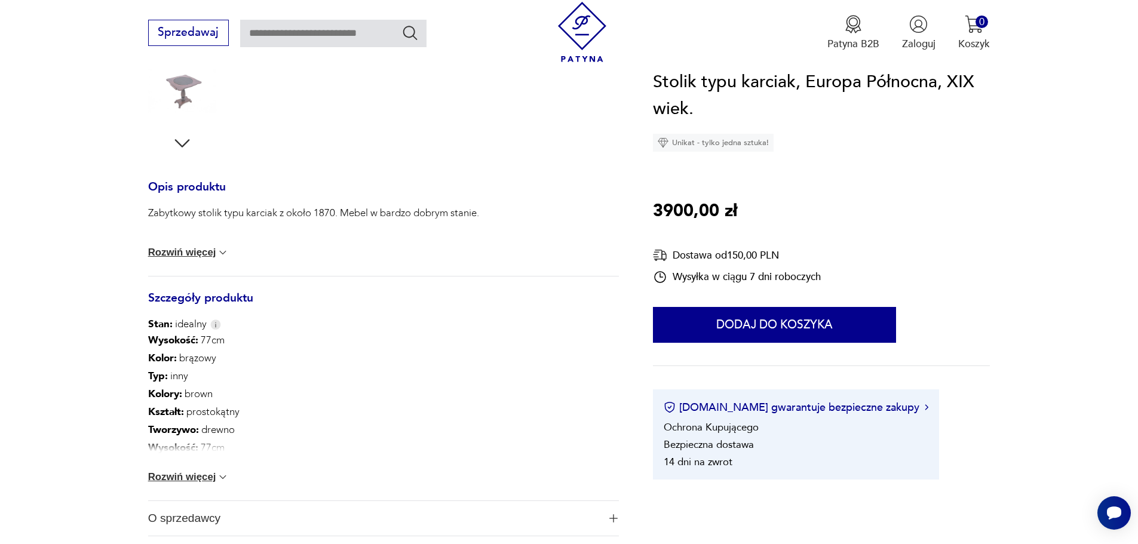
scroll to position [418, 0]
click at [197, 475] on button "Rozwiń więcej" at bounding box center [188, 477] width 81 height 12
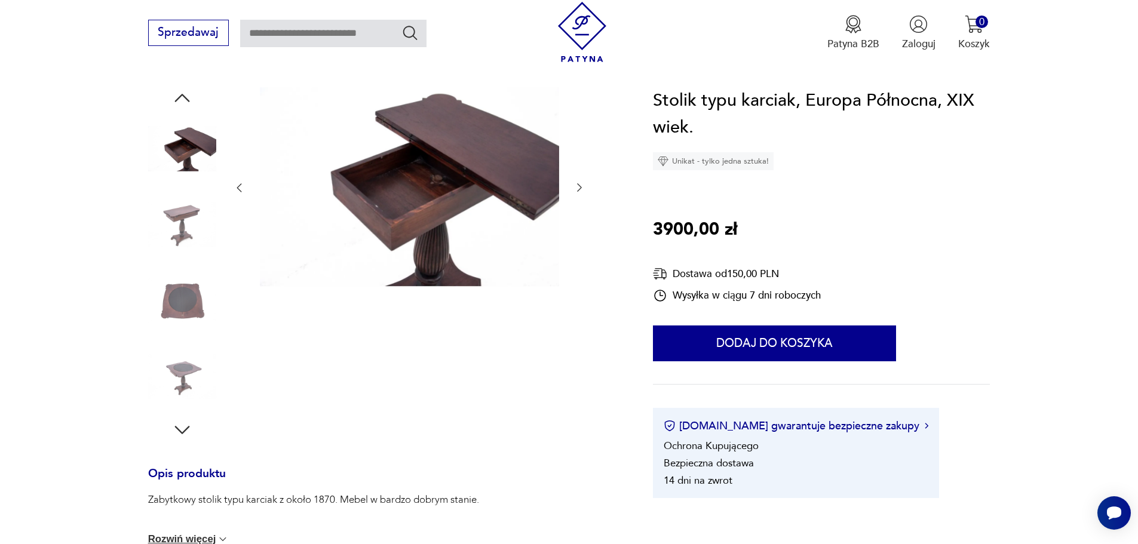
scroll to position [0, 0]
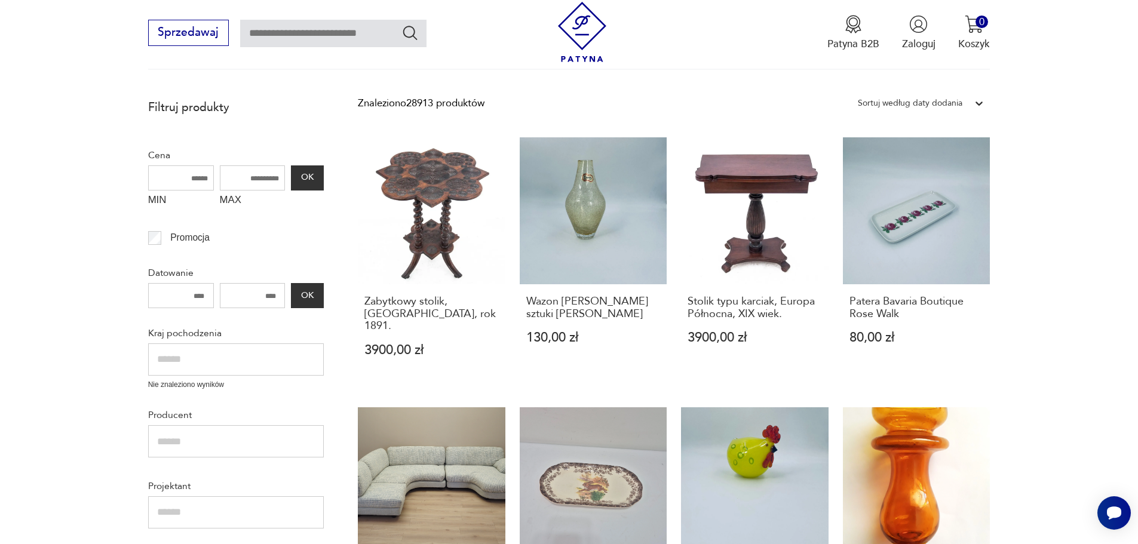
scroll to position [382, 0]
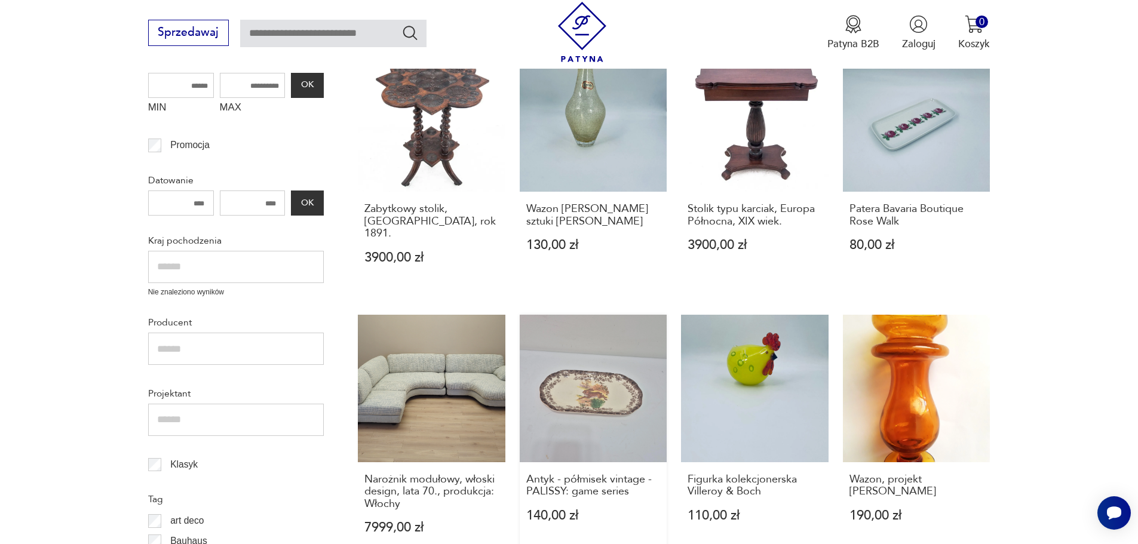
click at [602, 381] on link "Antyk - półmisek vintage - PALISSY: game series 140,00 zł" at bounding box center [594, 438] width 148 height 247
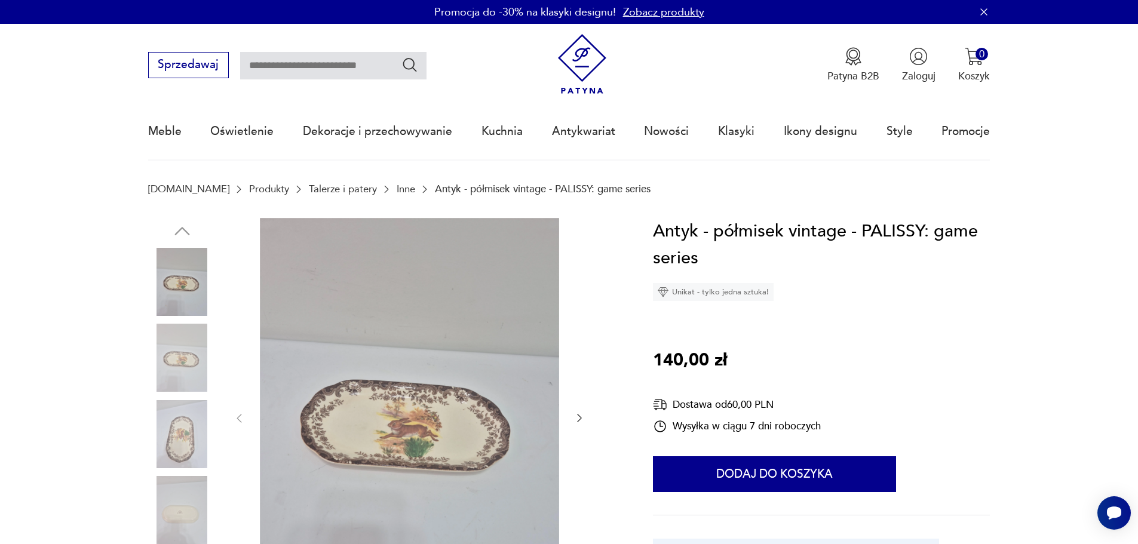
click at [175, 444] on img at bounding box center [182, 434] width 68 height 68
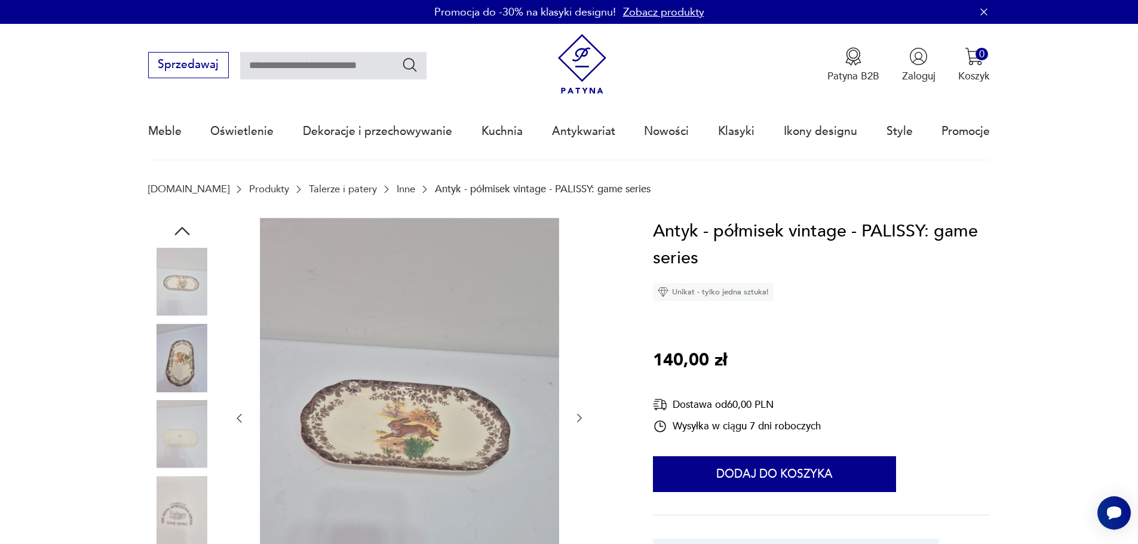
click at [182, 356] on img at bounding box center [182, 358] width 68 height 68
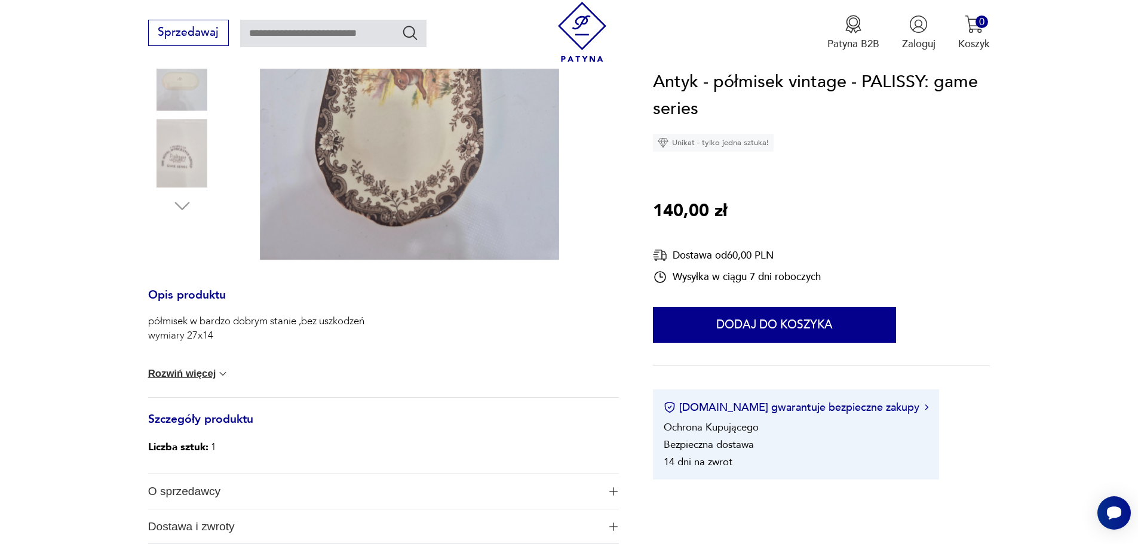
scroll to position [358, 0]
click at [191, 376] on button "Rozwiń więcej" at bounding box center [188, 373] width 81 height 12
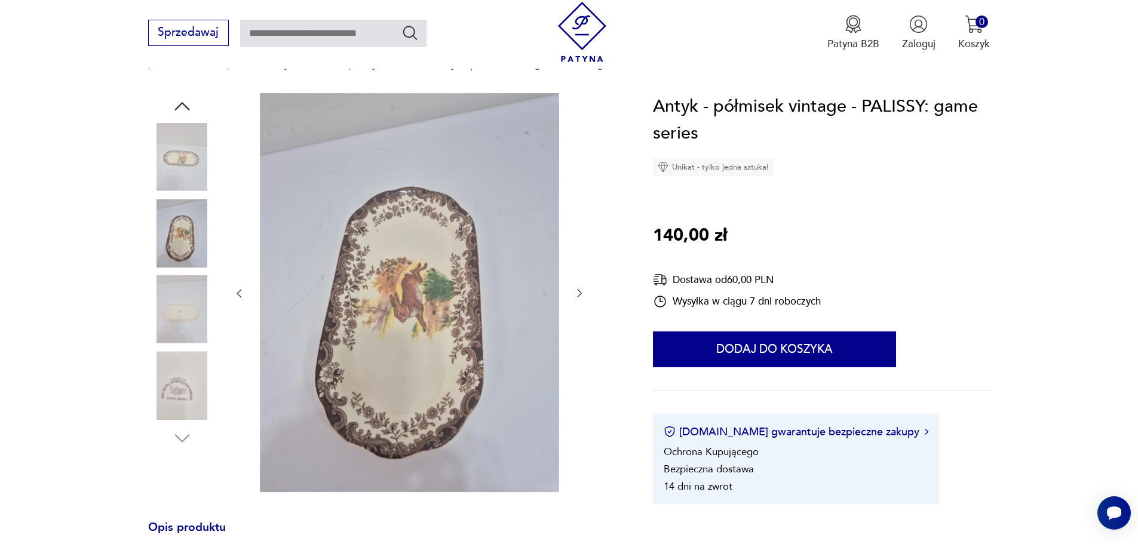
scroll to position [119, 0]
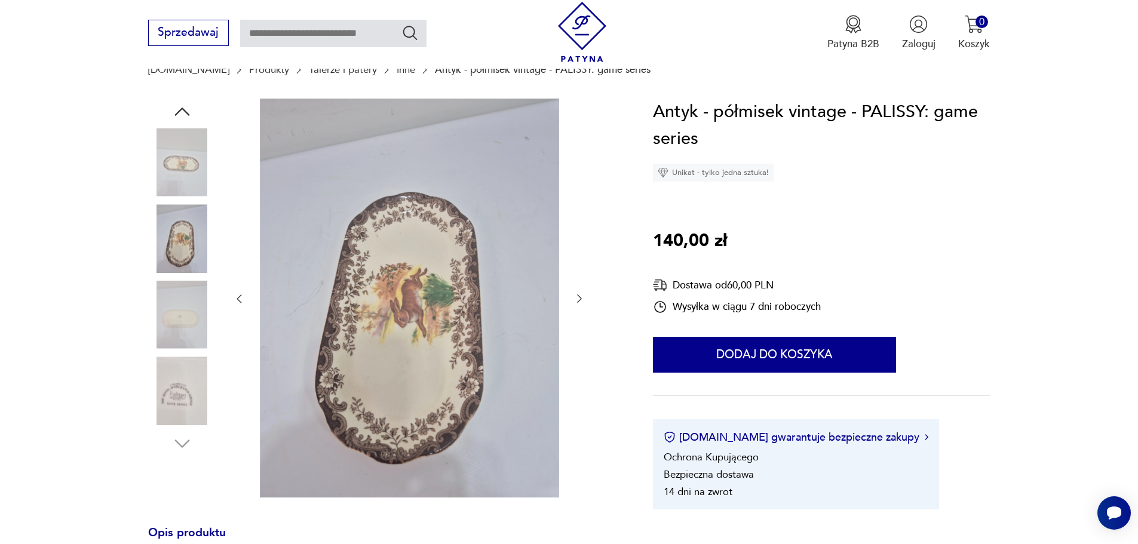
click at [174, 400] on img at bounding box center [182, 391] width 68 height 68
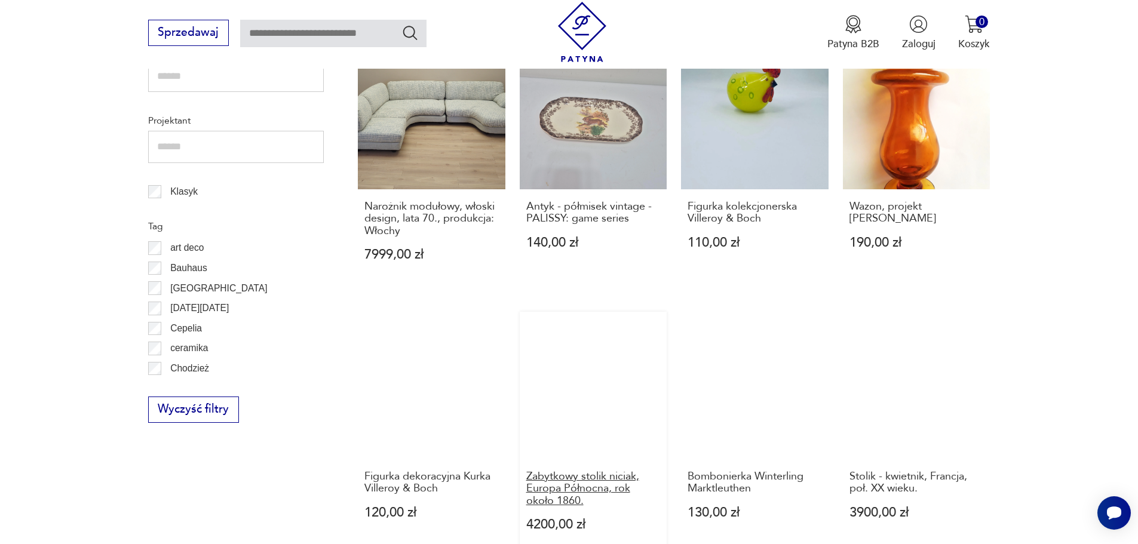
scroll to position [717, 0]
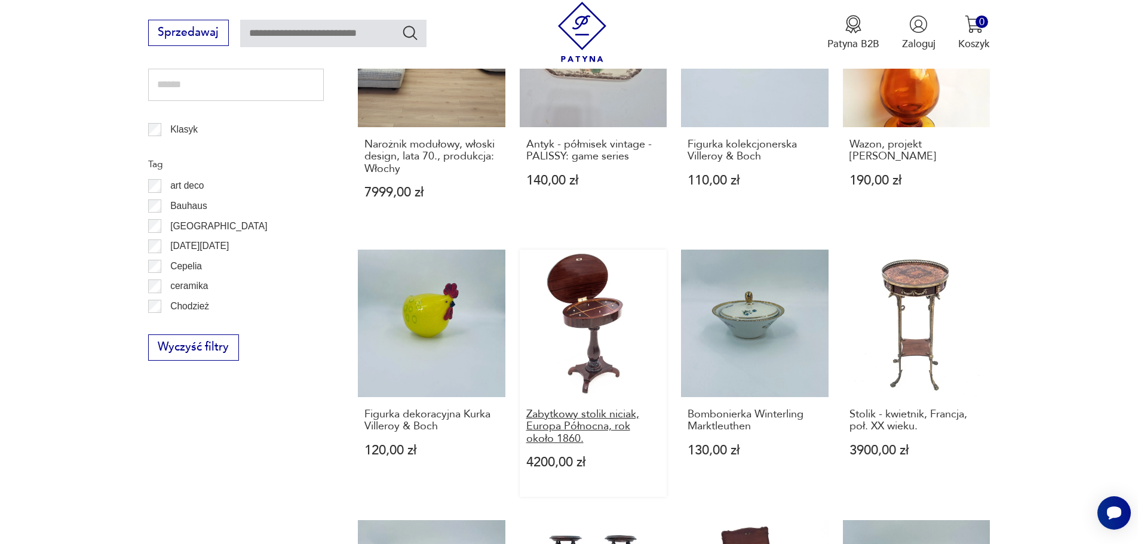
click at [600, 410] on h3 "Zabytkowy stolik niciak, Europa Północna, rok około 1860." at bounding box center [593, 427] width 134 height 36
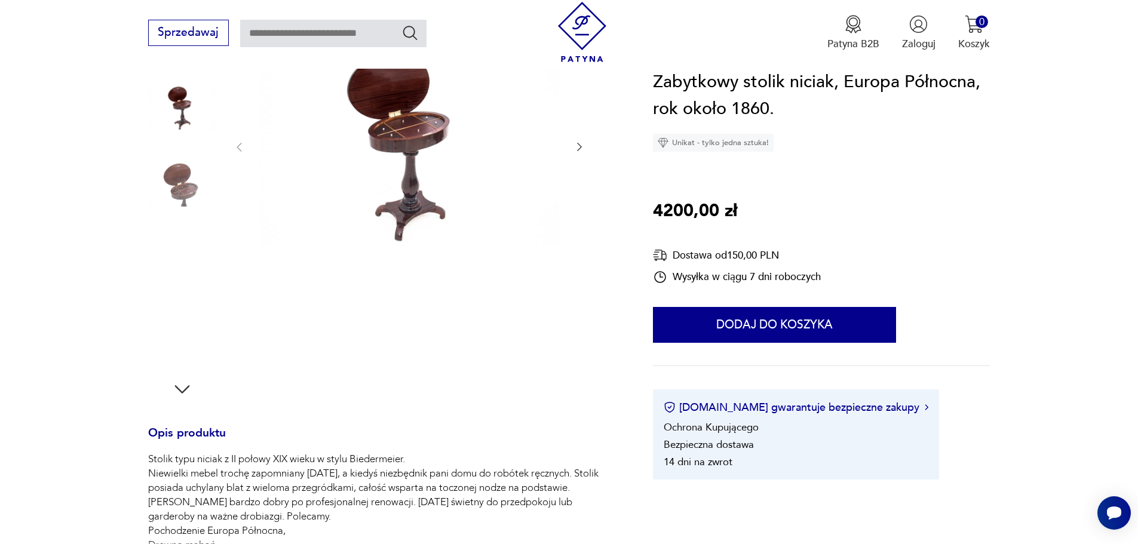
scroll to position [179, 0]
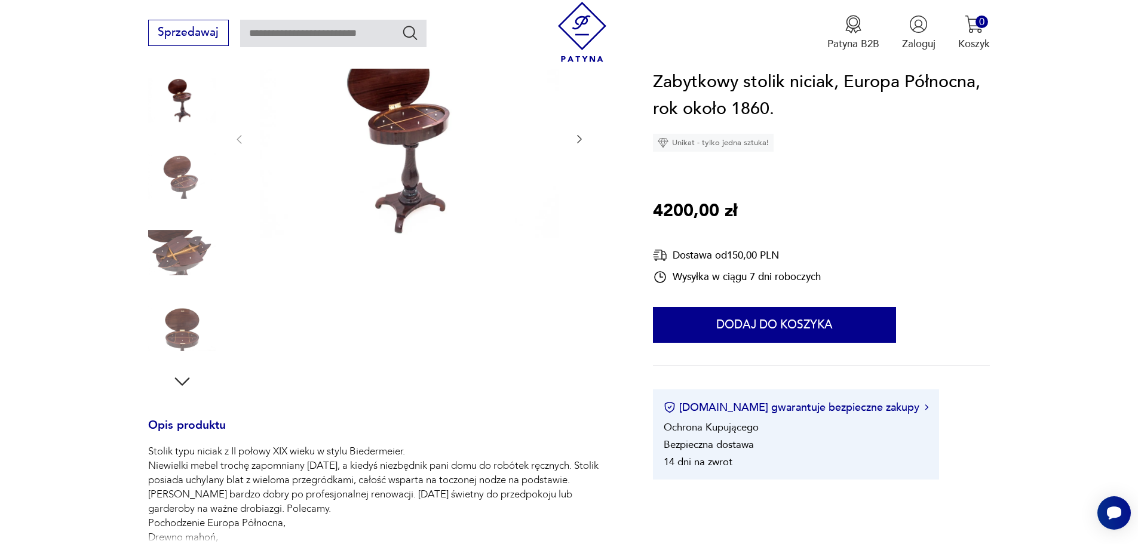
click at [186, 335] on img at bounding box center [182, 329] width 68 height 68
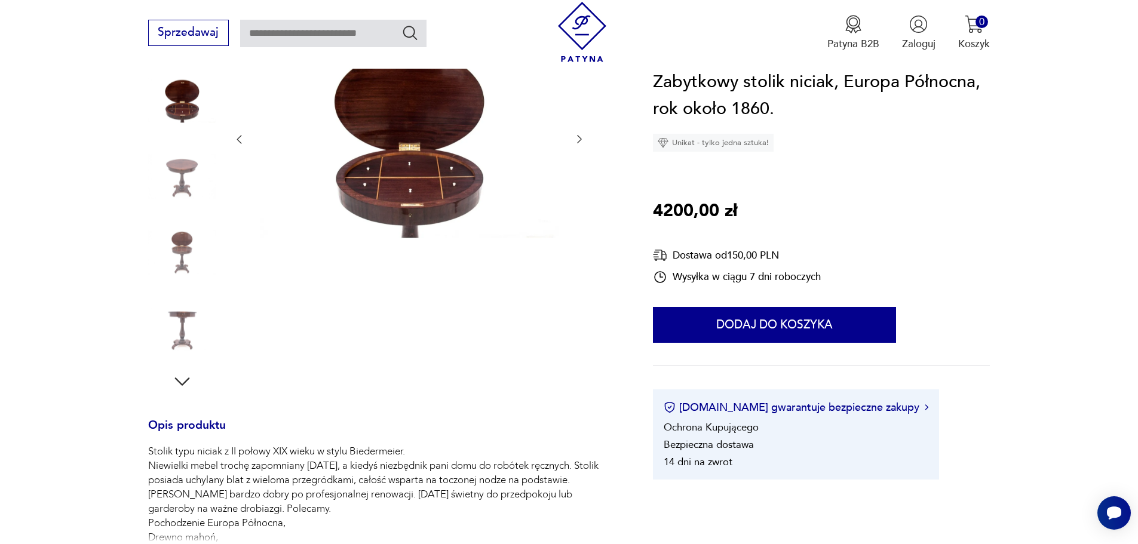
click at [183, 375] on icon "button" at bounding box center [182, 382] width 22 height 22
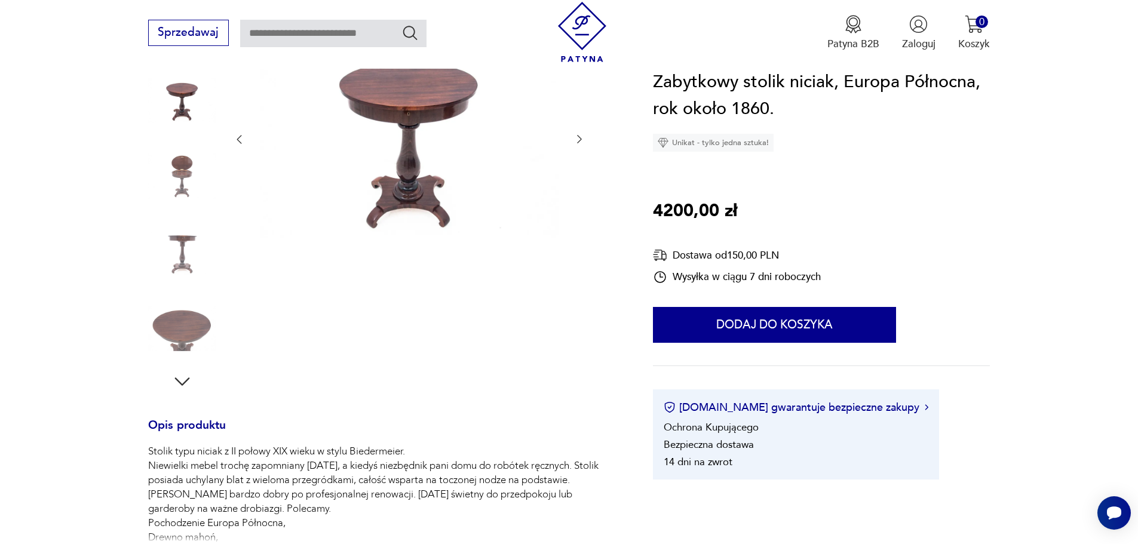
click at [182, 381] on icon "button" at bounding box center [182, 382] width 22 height 22
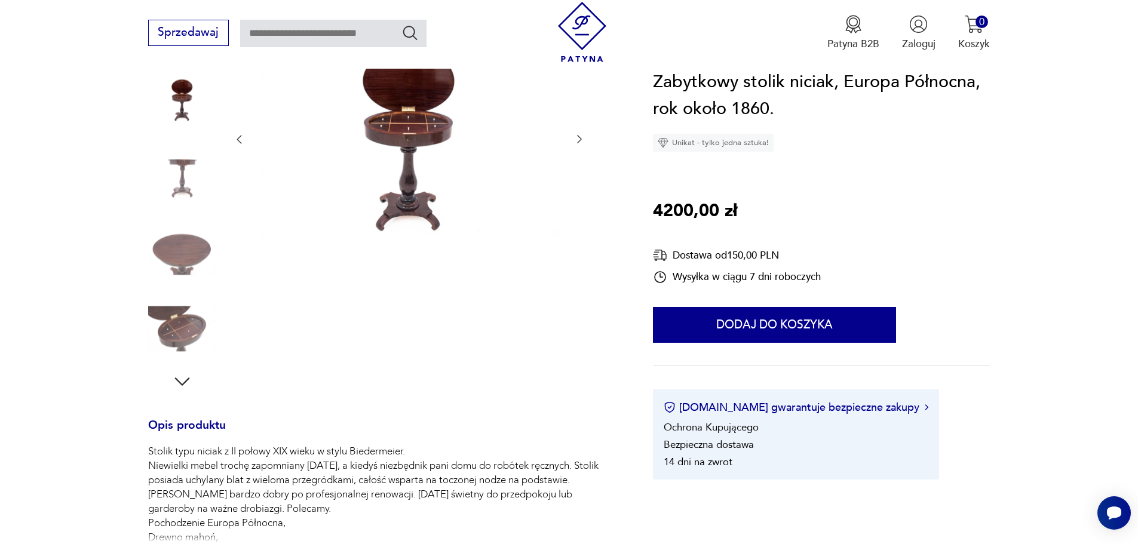
click at [179, 378] on icon "button" at bounding box center [182, 382] width 22 height 22
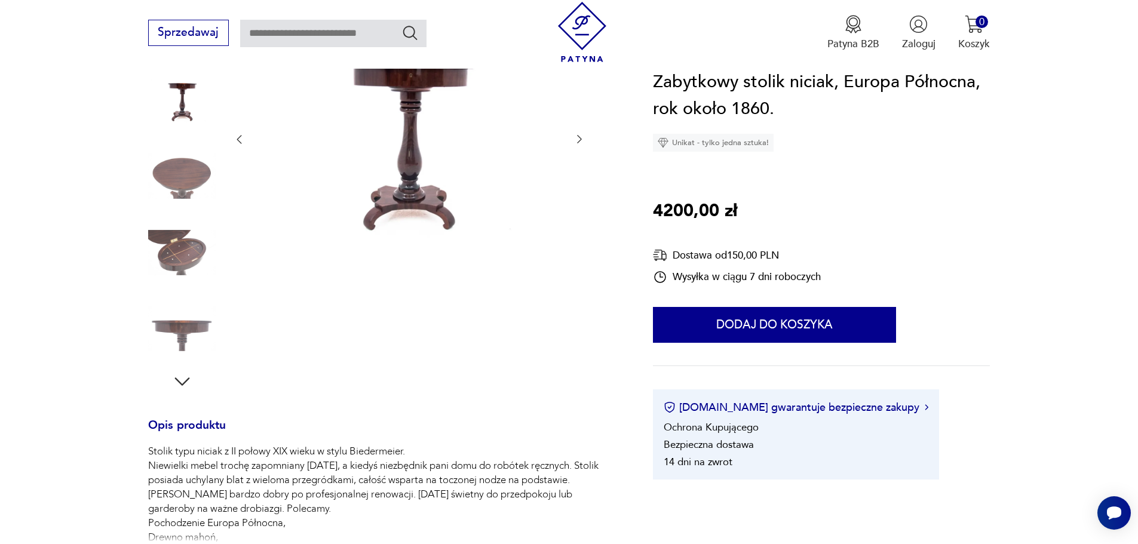
click at [179, 378] on icon "button" at bounding box center [182, 382] width 22 height 22
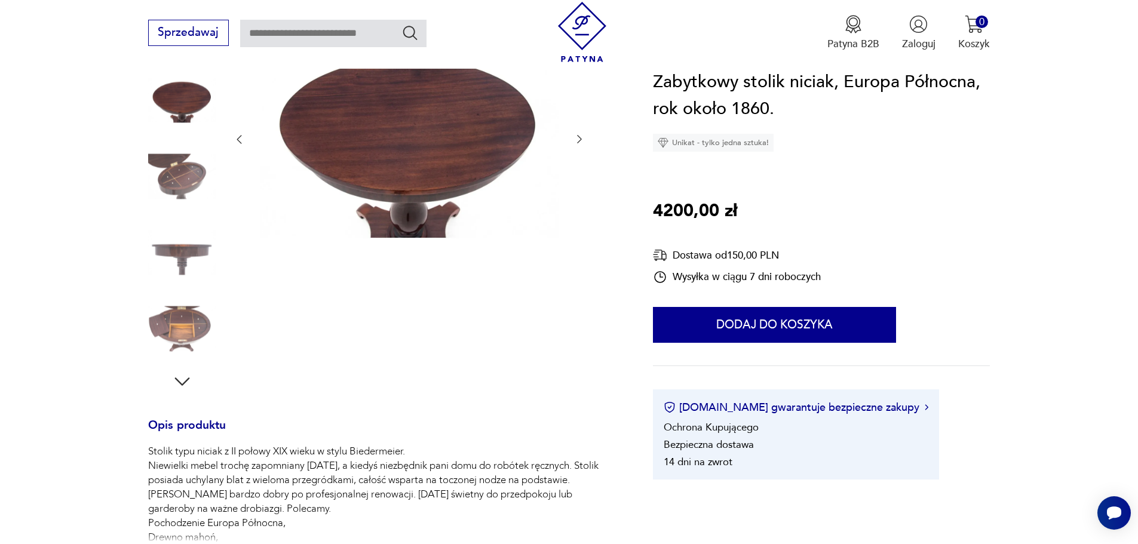
click at [182, 329] on img at bounding box center [182, 329] width 68 height 68
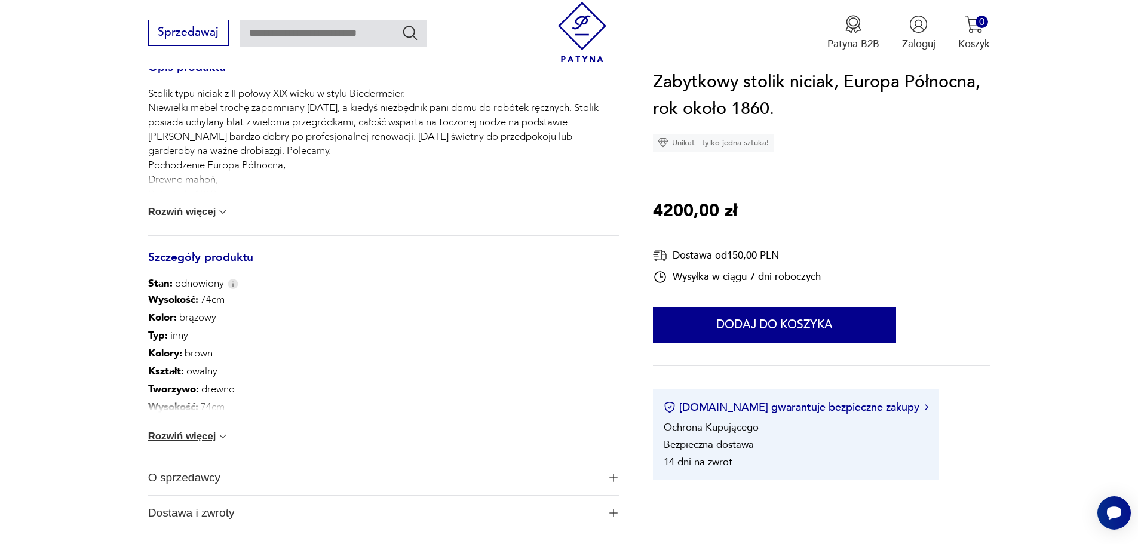
scroll to position [538, 0]
click at [206, 433] on button "Rozwiń więcej" at bounding box center [188, 436] width 81 height 12
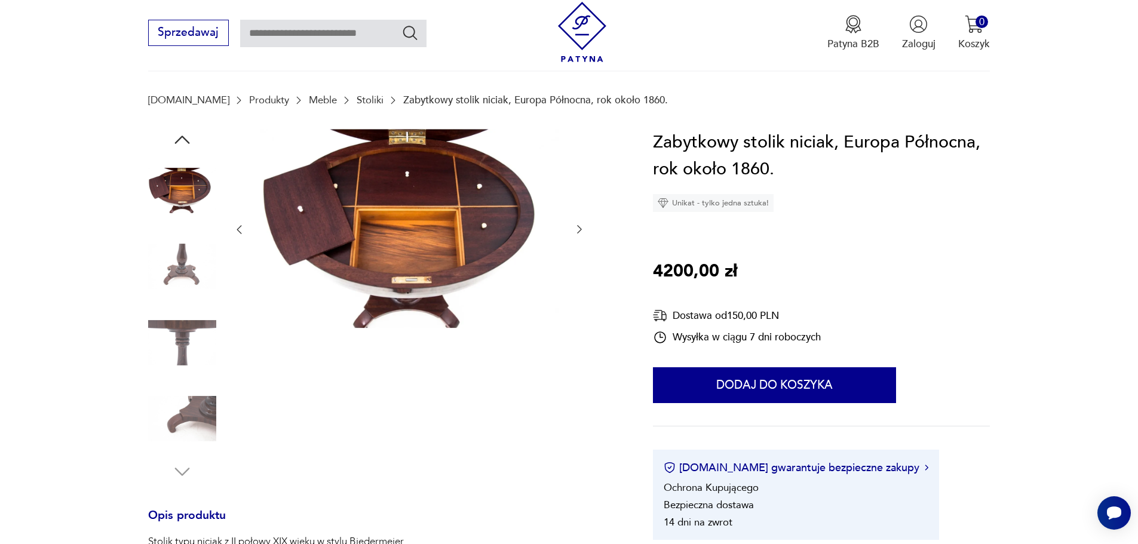
scroll to position [60, 0]
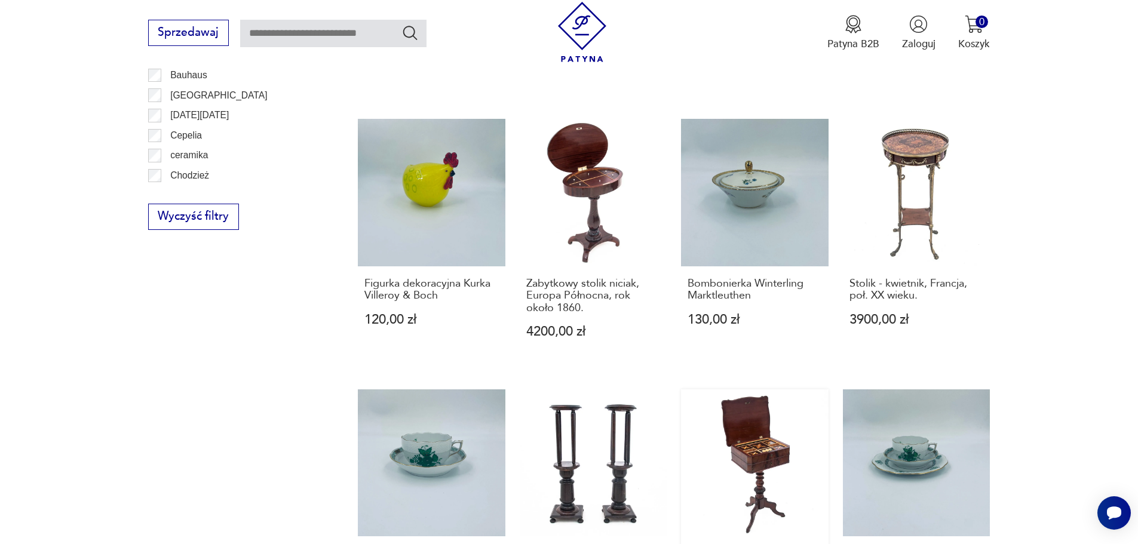
scroll to position [956, 0]
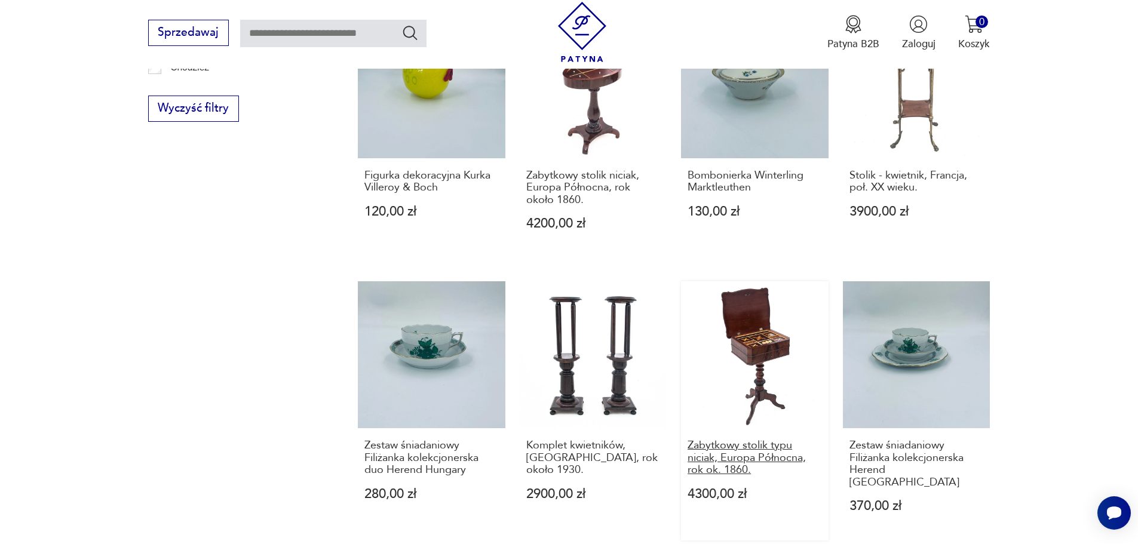
click at [740, 448] on h3 "Zabytkowy stolik typu niciak, Europa Północna, rok ok. 1860." at bounding box center [755, 458] width 134 height 36
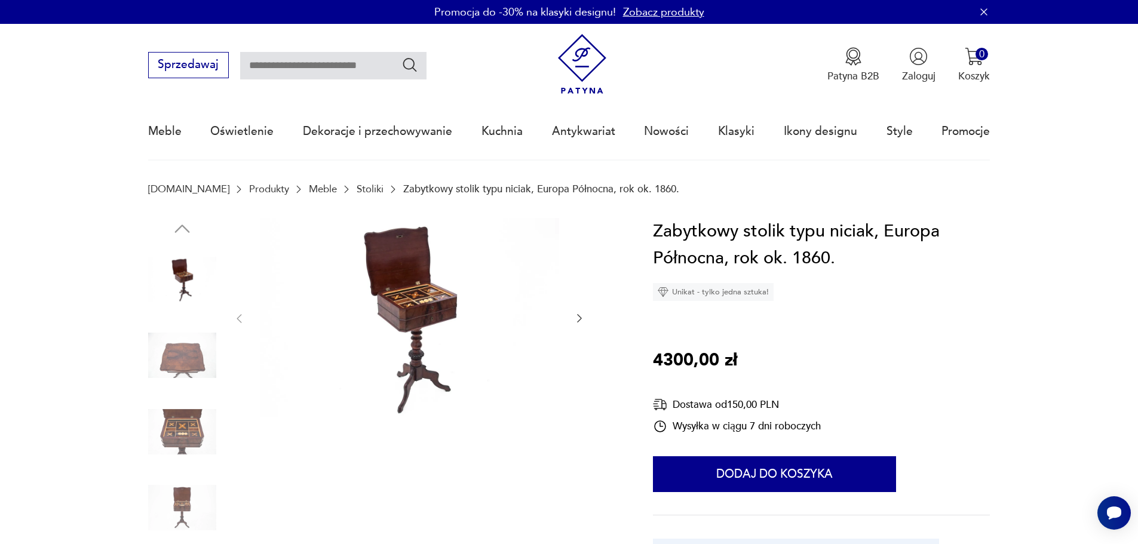
click at [576, 317] on icon "button" at bounding box center [579, 318] width 12 height 12
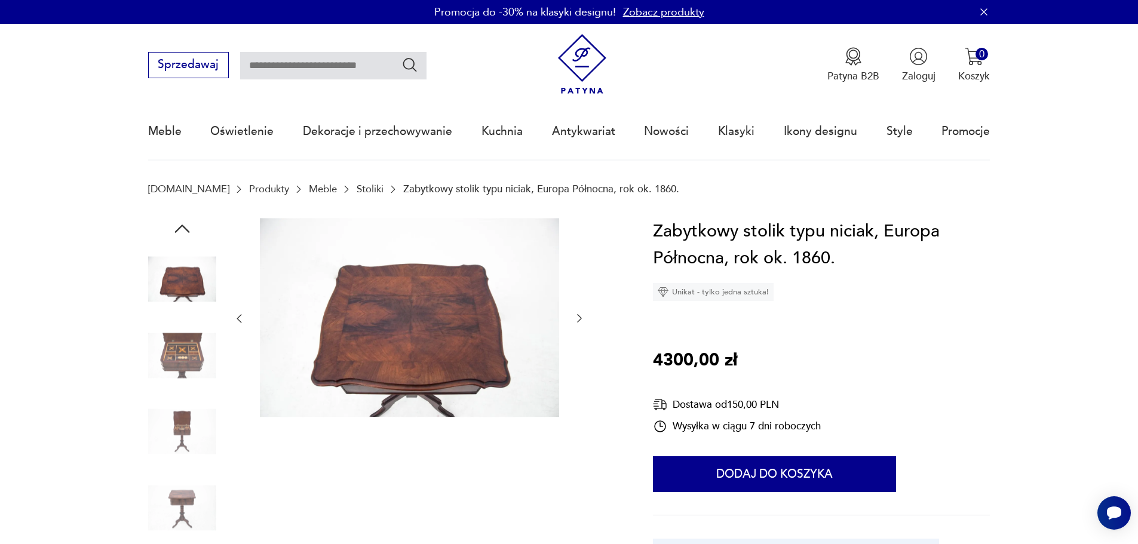
click at [576, 317] on icon "button" at bounding box center [579, 318] width 12 height 12
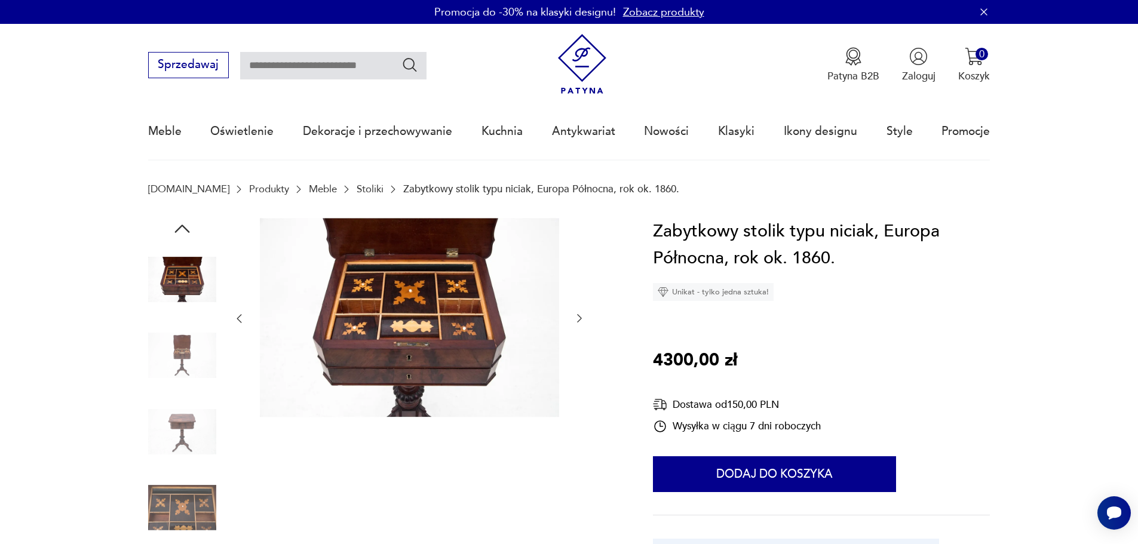
click at [576, 317] on icon "button" at bounding box center [579, 318] width 12 height 12
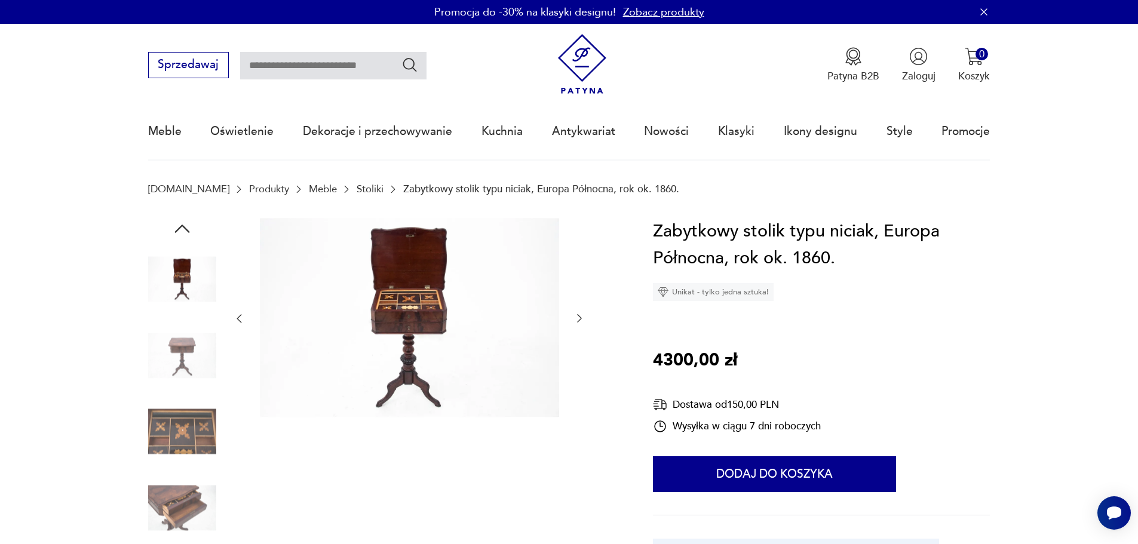
click at [576, 317] on icon "button" at bounding box center [579, 318] width 12 height 12
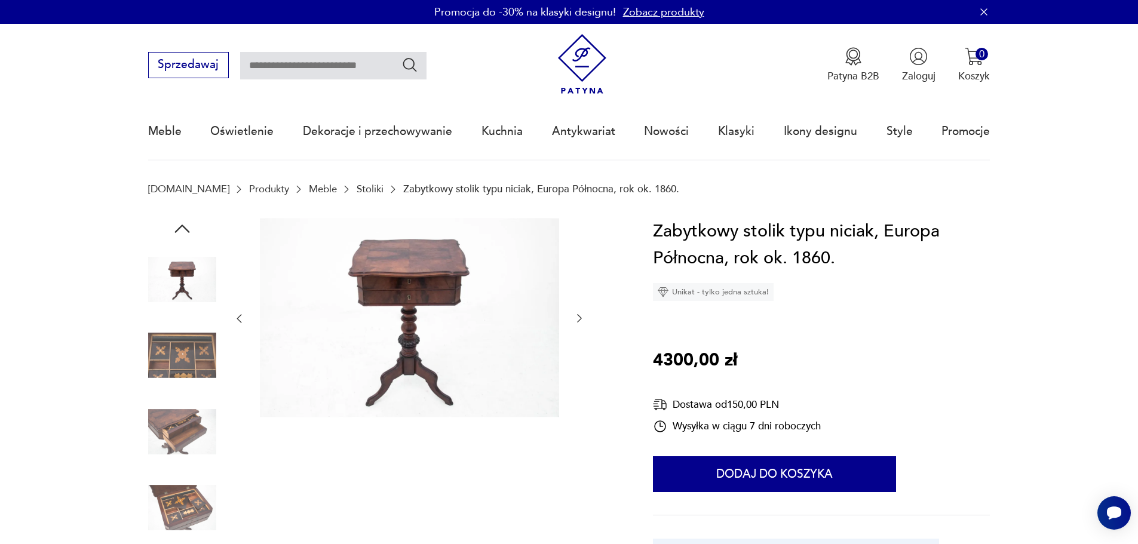
click at [576, 317] on icon "button" at bounding box center [579, 318] width 12 height 12
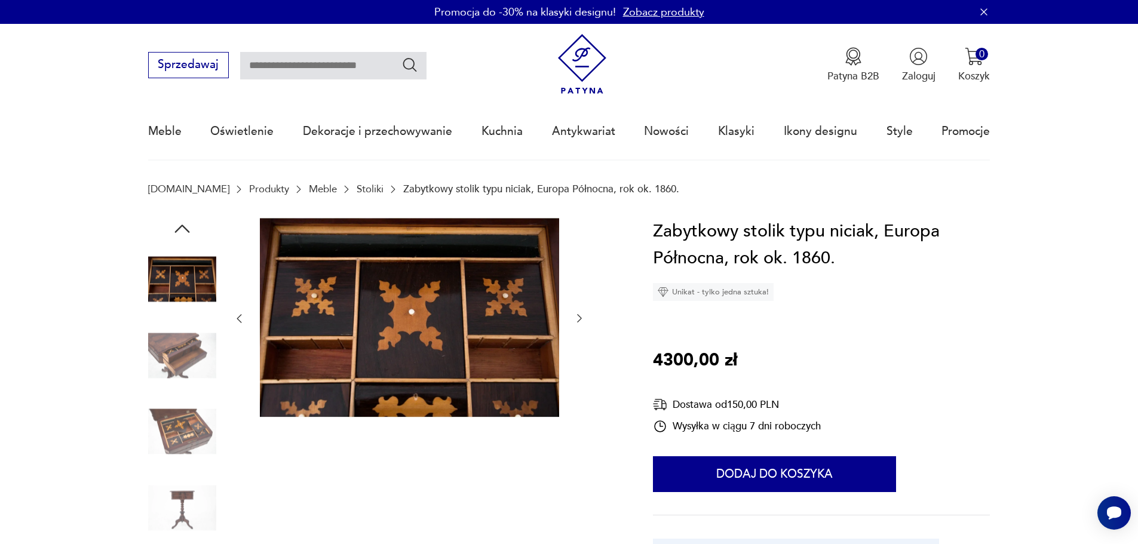
click at [576, 317] on icon "button" at bounding box center [579, 318] width 12 height 12
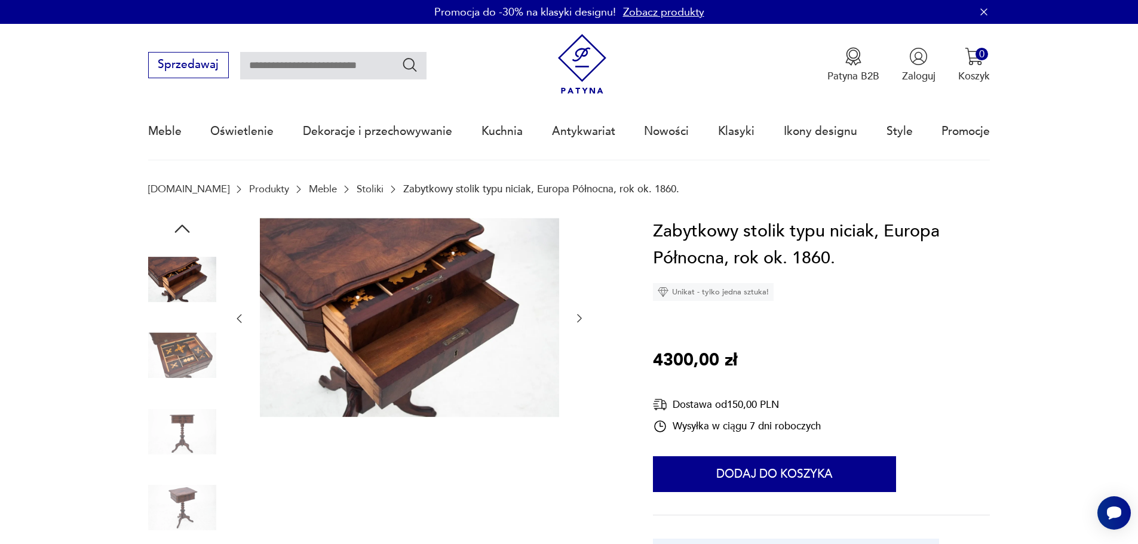
click at [186, 424] on img at bounding box center [182, 432] width 68 height 68
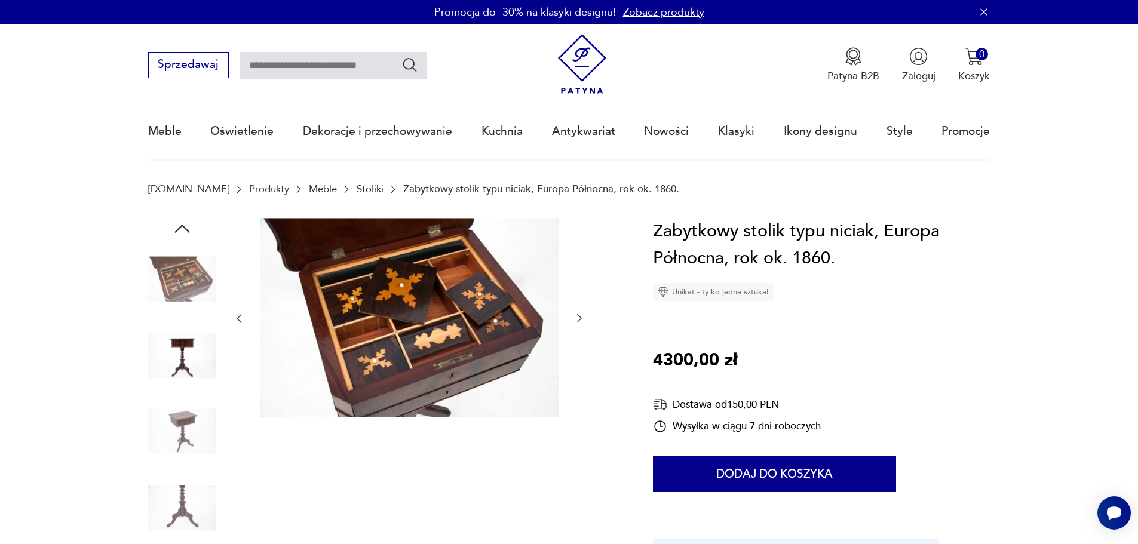
click at [184, 343] on img at bounding box center [182, 355] width 68 height 68
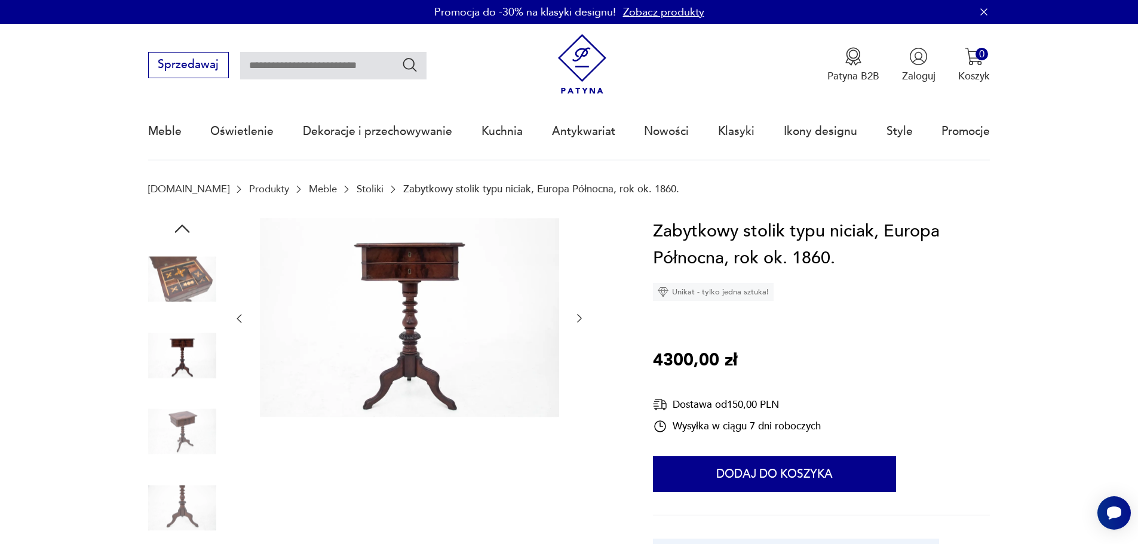
click at [189, 421] on img at bounding box center [182, 432] width 68 height 68
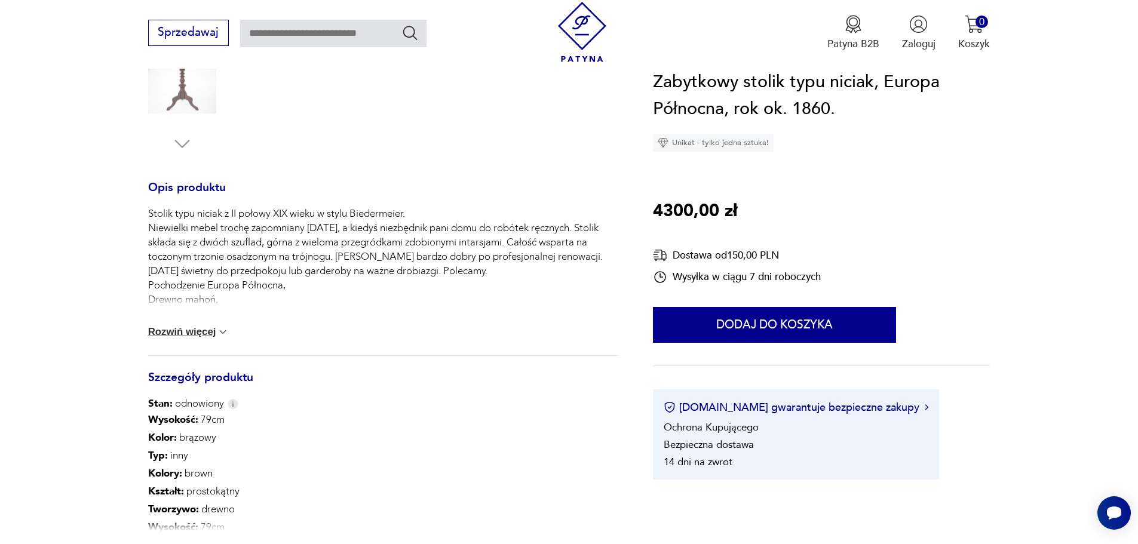
scroll to position [418, 0]
click at [202, 333] on button "Rozwiń więcej" at bounding box center [188, 331] width 81 height 12
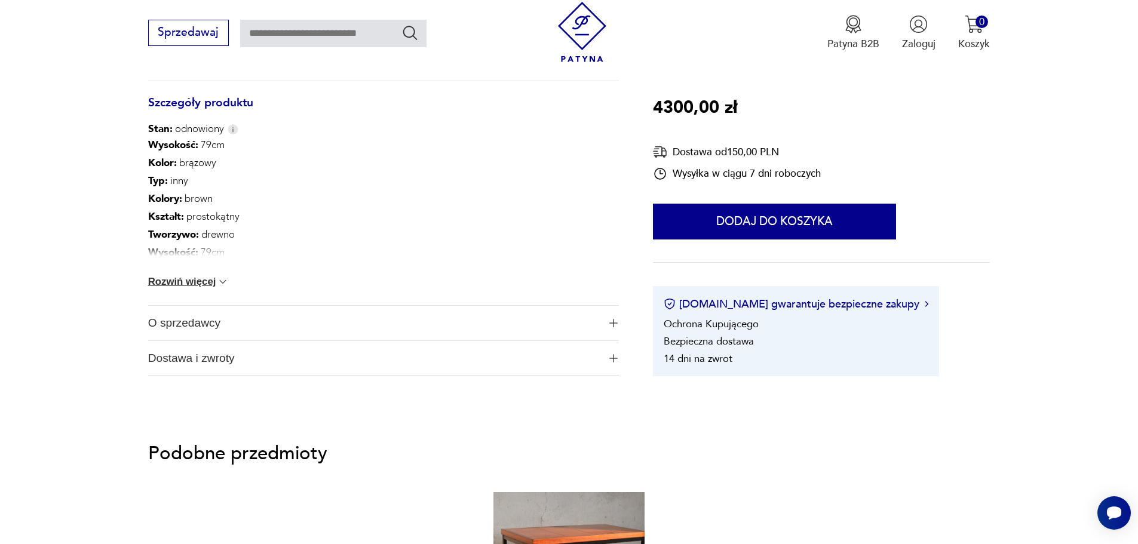
scroll to position [717, 0]
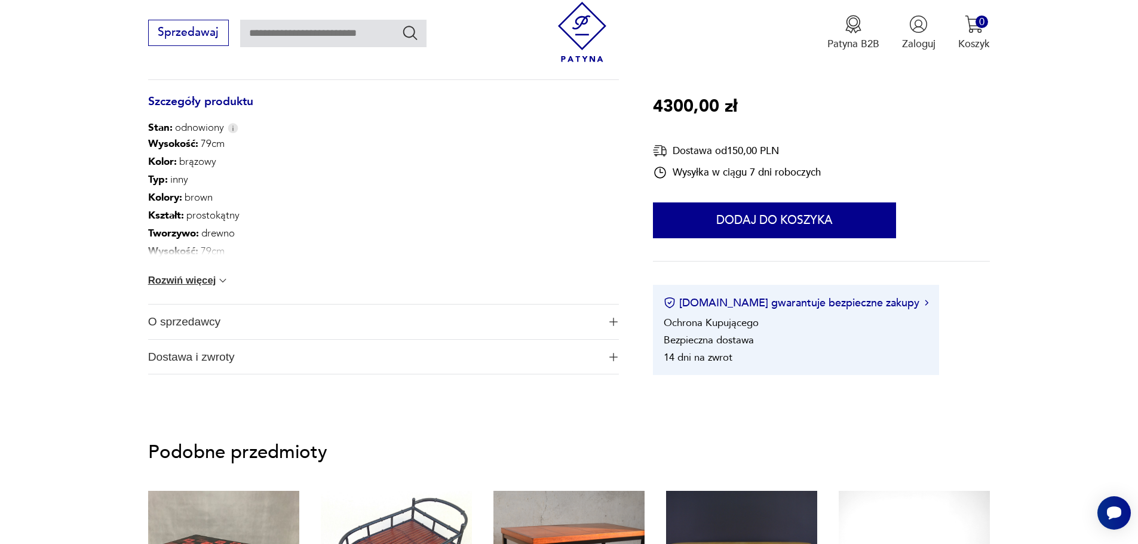
click at [208, 283] on button "Rozwiń więcej" at bounding box center [188, 281] width 81 height 12
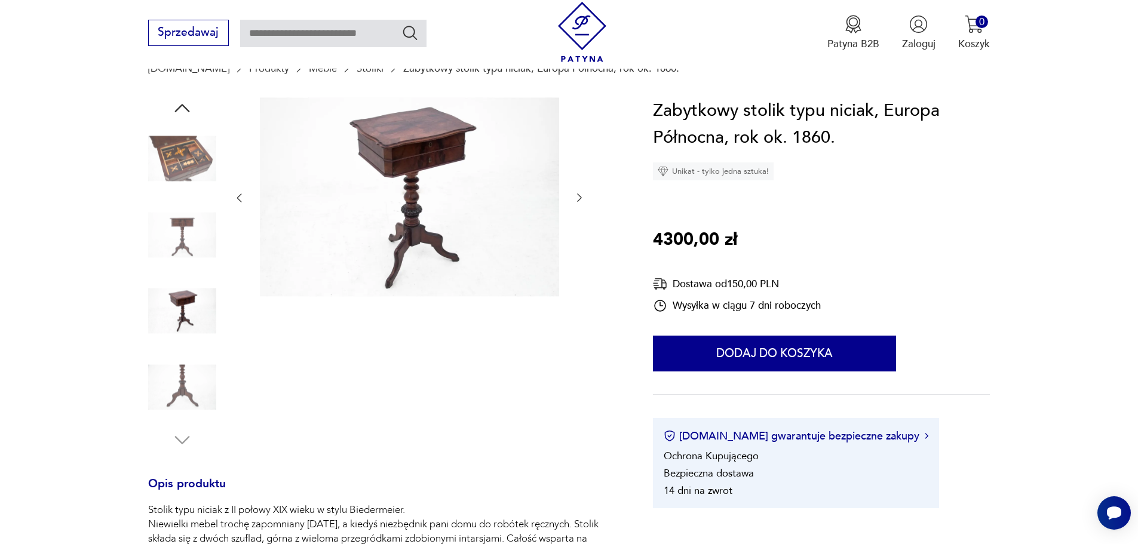
scroll to position [119, 0]
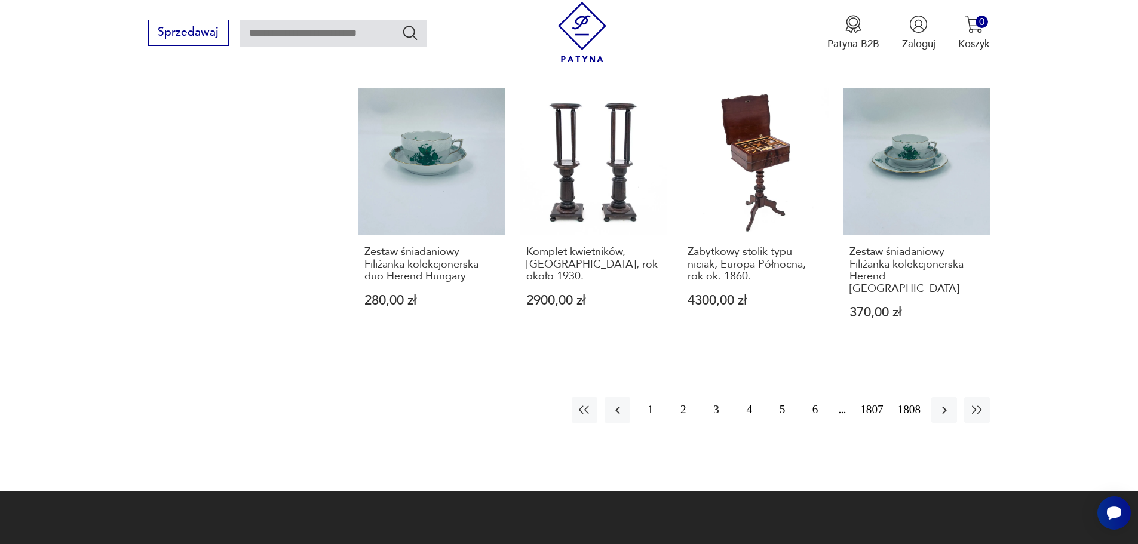
scroll to position [1068, 0]
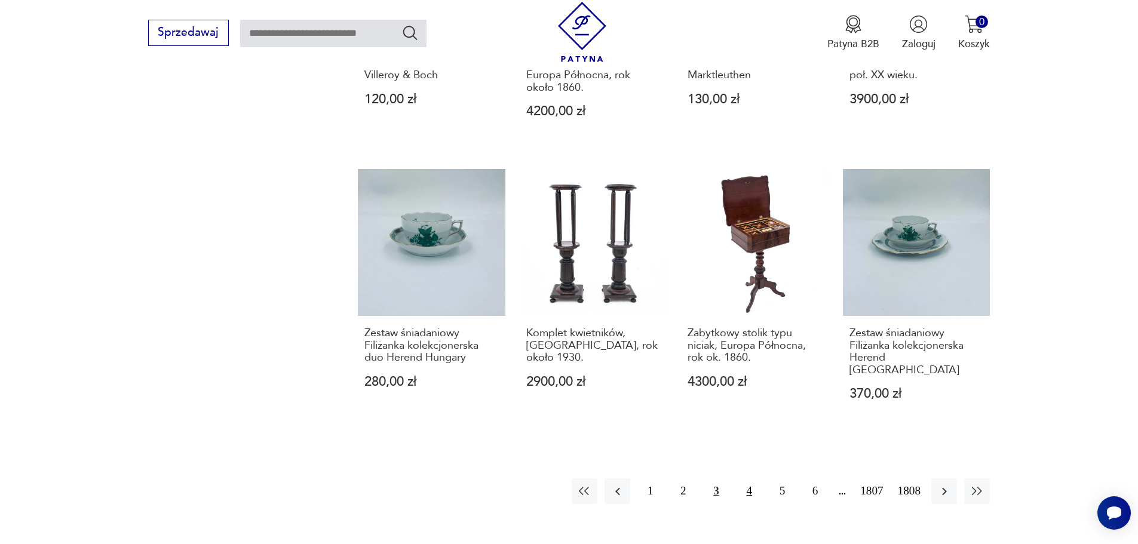
click at [746, 479] on button "4" at bounding box center [750, 492] width 26 height 26
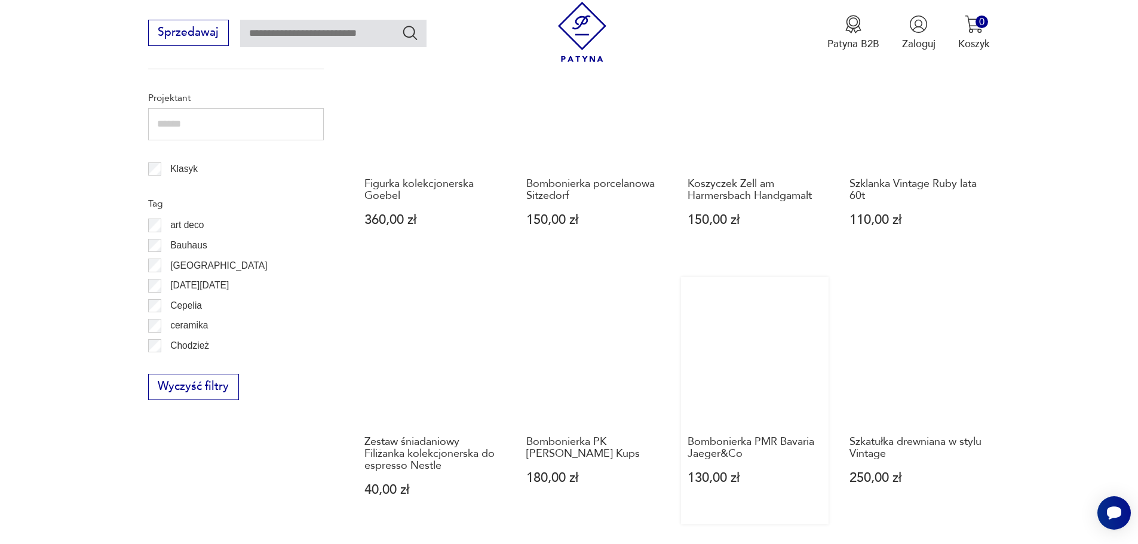
scroll to position [680, 0]
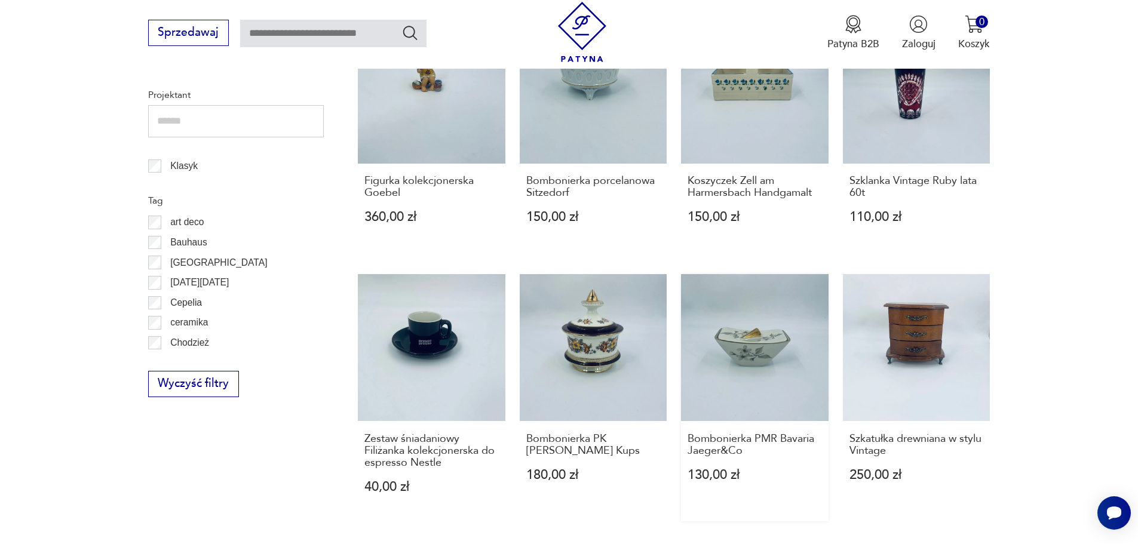
click at [760, 335] on link "Bombonierka PMR Bavaria Jaeger&Co 130,00 zł" at bounding box center [755, 397] width 148 height 247
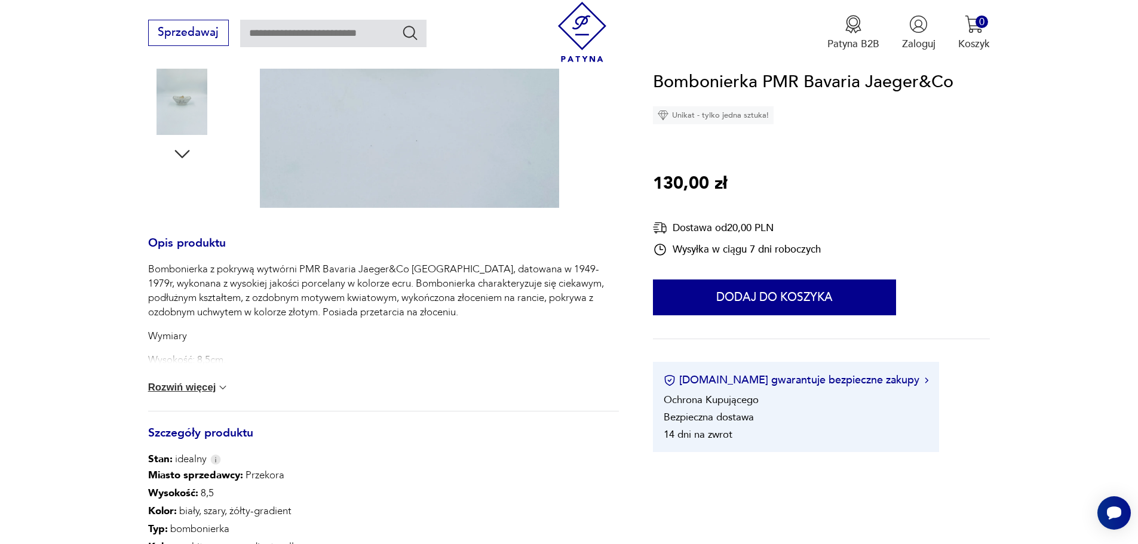
scroll to position [418, 0]
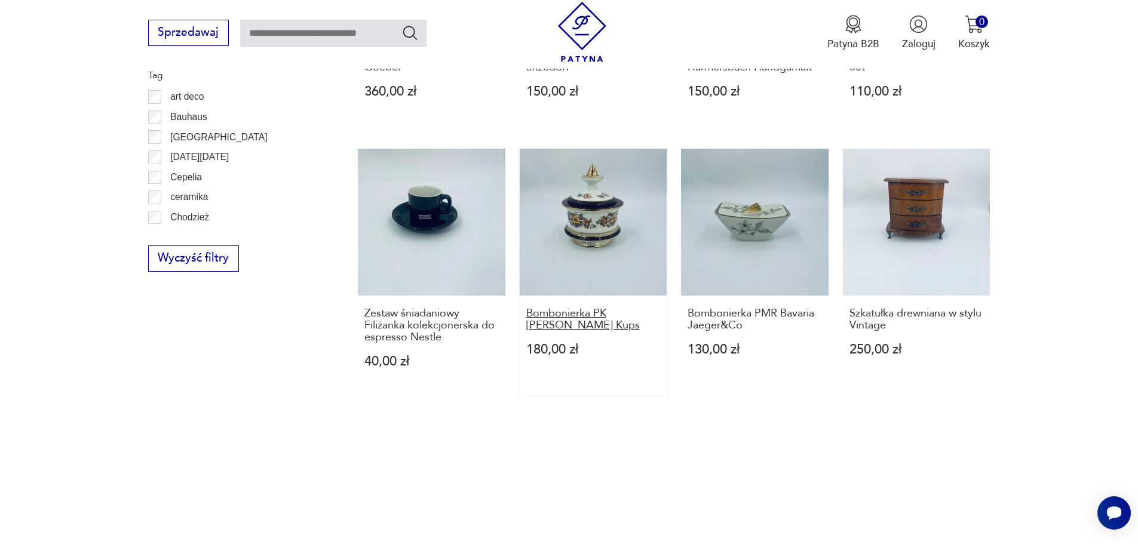
scroll to position [860, 0]
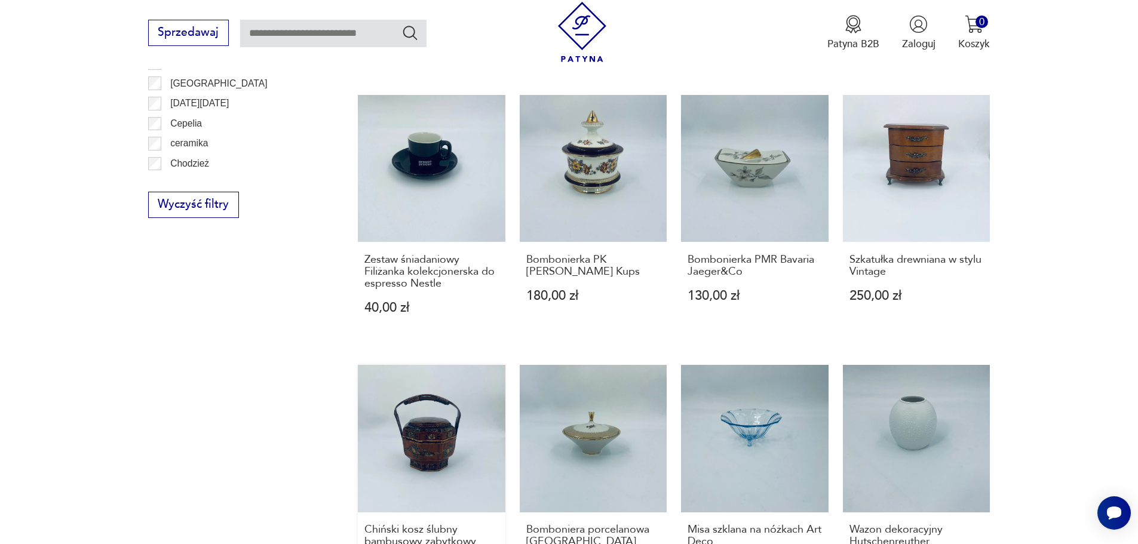
click at [434, 433] on link "Chiński kosz ślubny bambusowy zabytkowy 550,00 zł" at bounding box center [432, 488] width 148 height 247
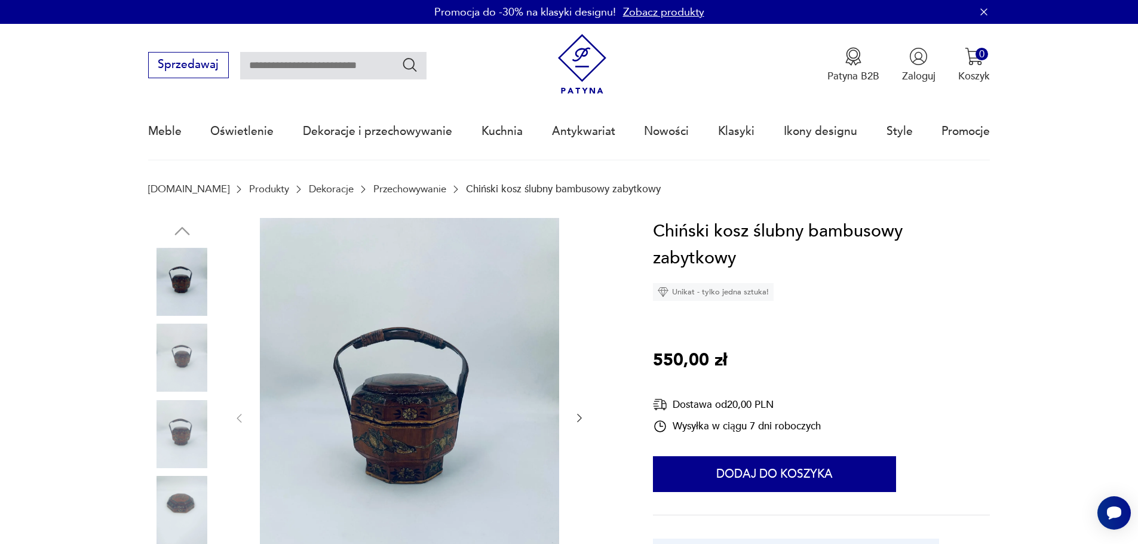
click at [583, 415] on icon "button" at bounding box center [579, 418] width 12 height 12
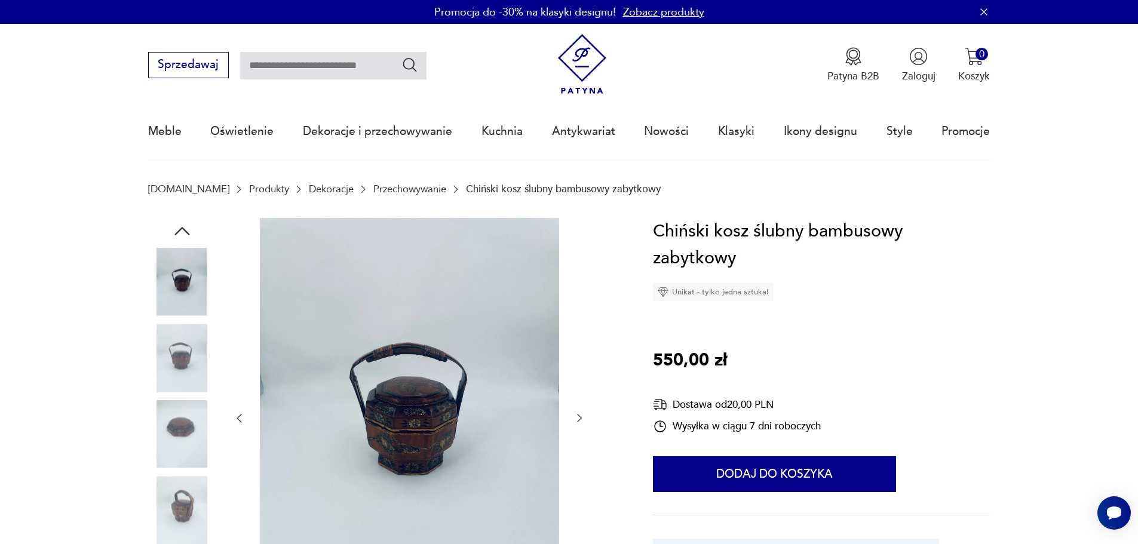
click at [583, 415] on icon "button" at bounding box center [579, 418] width 12 height 12
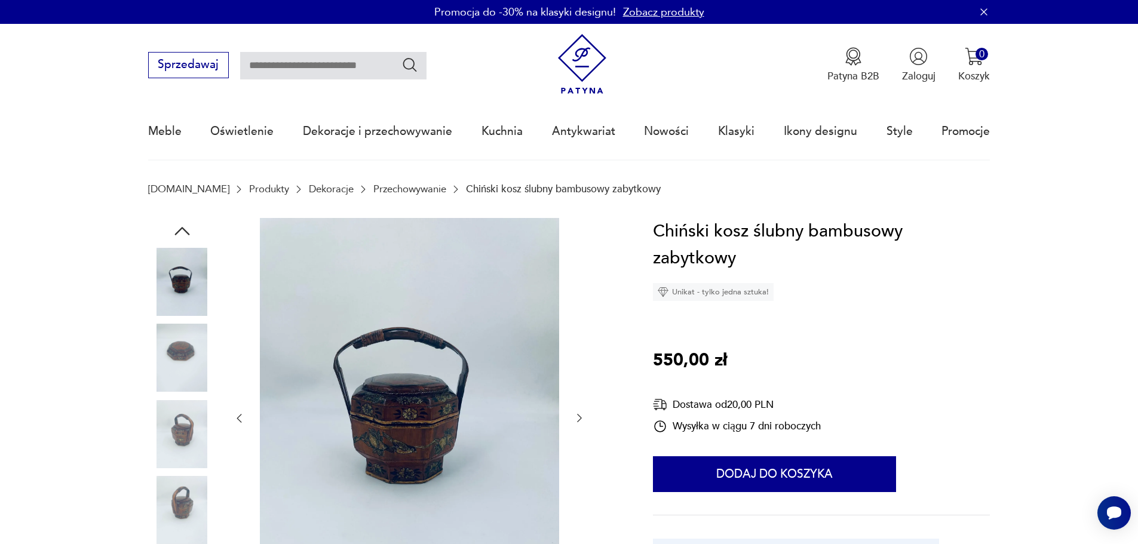
click at [583, 415] on icon "button" at bounding box center [579, 418] width 12 height 12
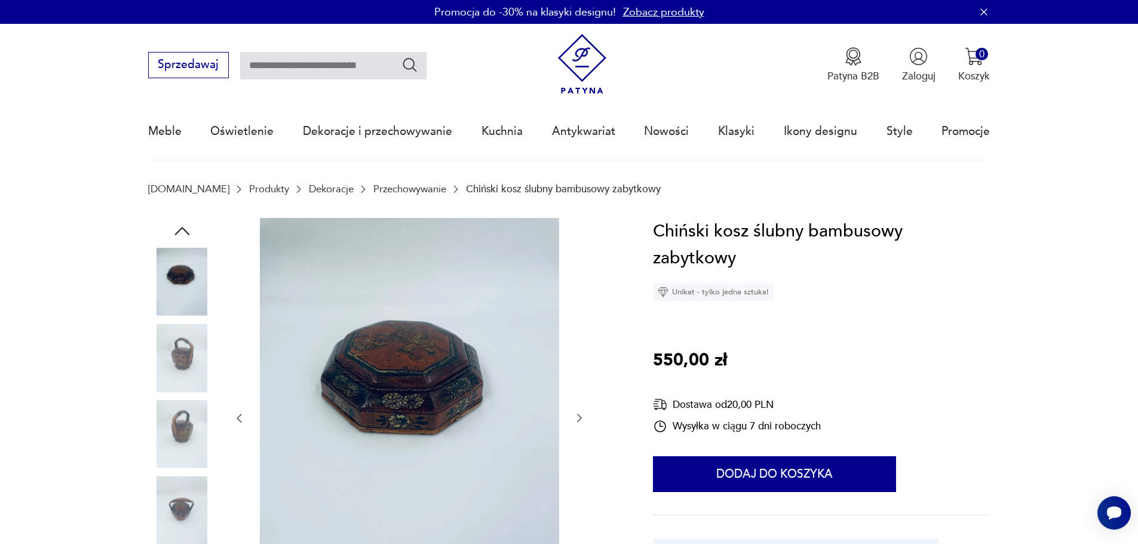
click at [583, 415] on icon "button" at bounding box center [579, 418] width 12 height 12
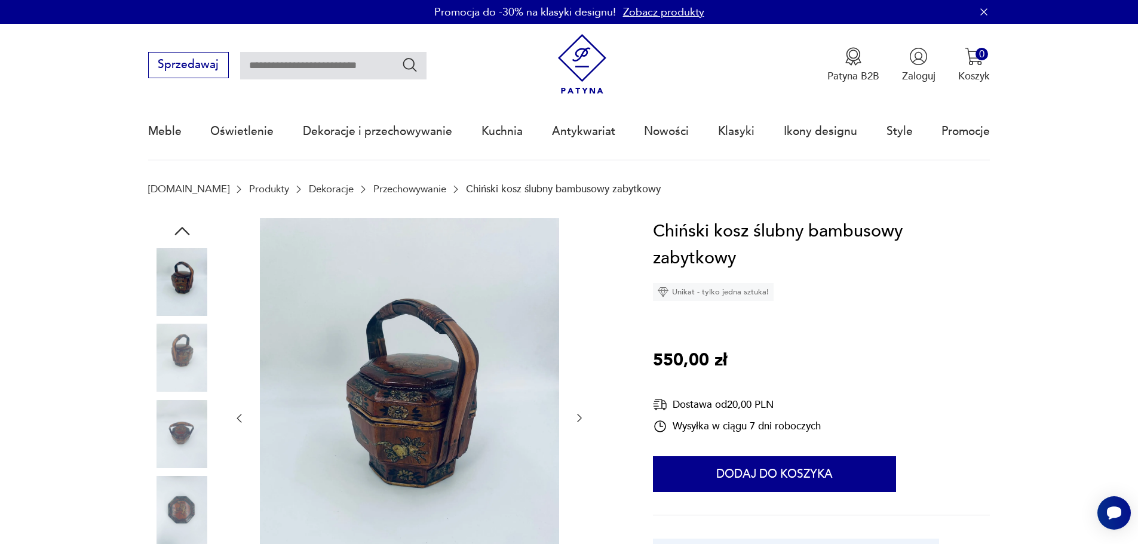
click at [583, 415] on icon "button" at bounding box center [579, 418] width 12 height 12
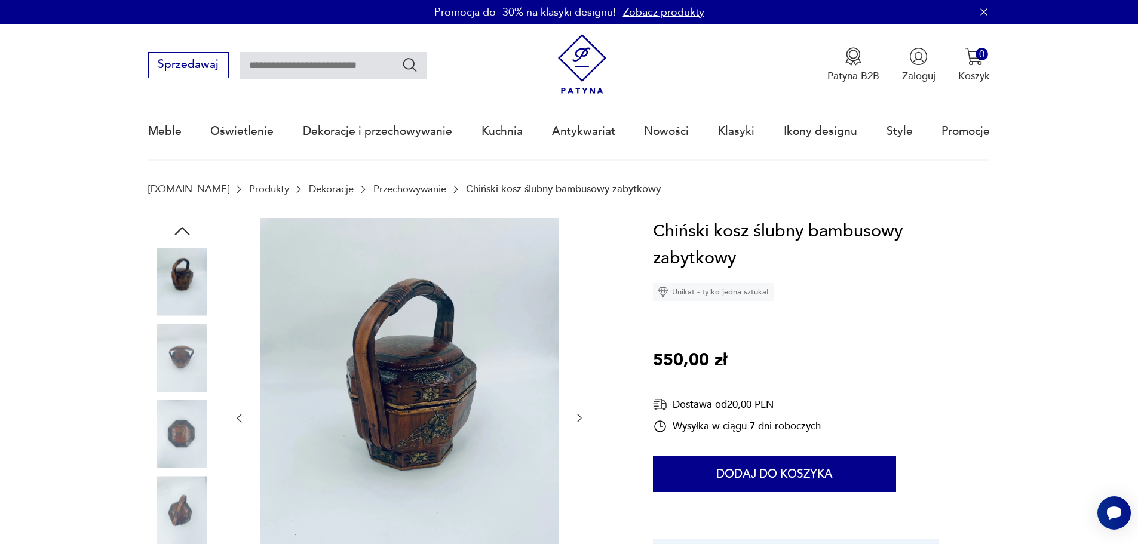
click at [583, 415] on icon "button" at bounding box center [579, 418] width 12 height 12
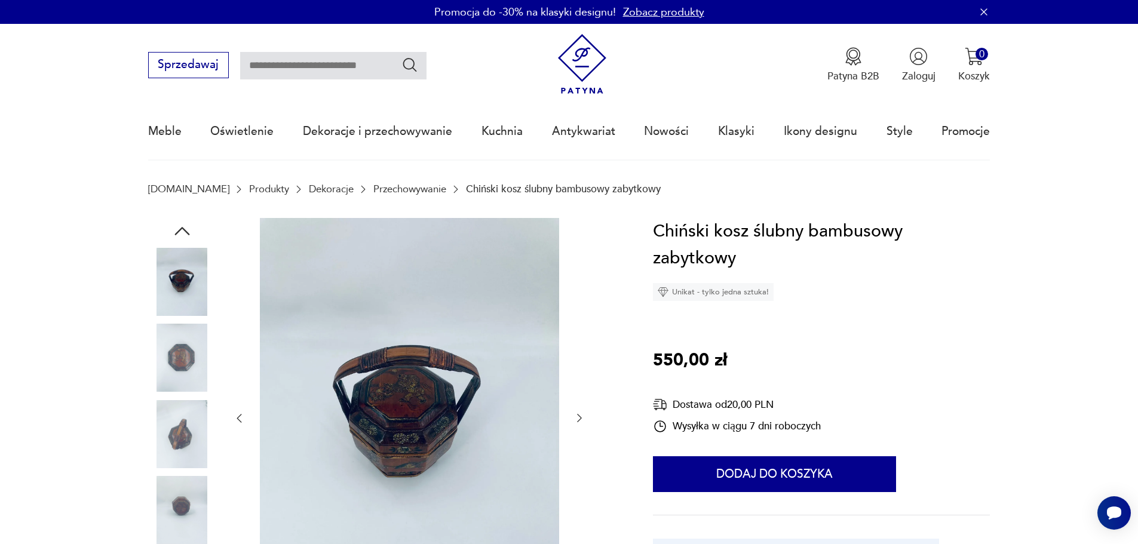
click at [576, 412] on button "button" at bounding box center [579, 419] width 12 height 14
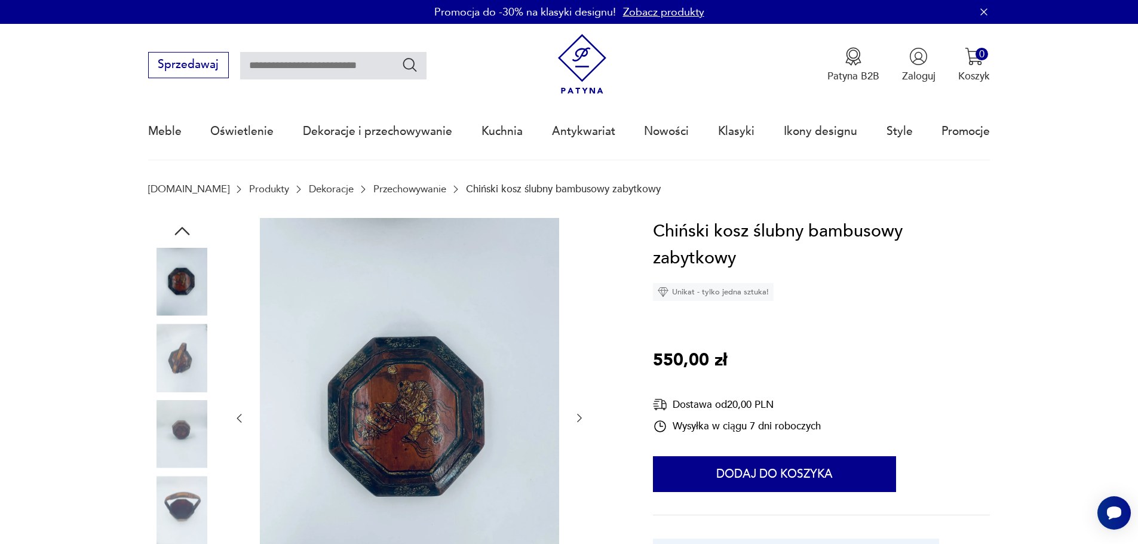
click at [582, 415] on icon "button" at bounding box center [579, 418] width 12 height 12
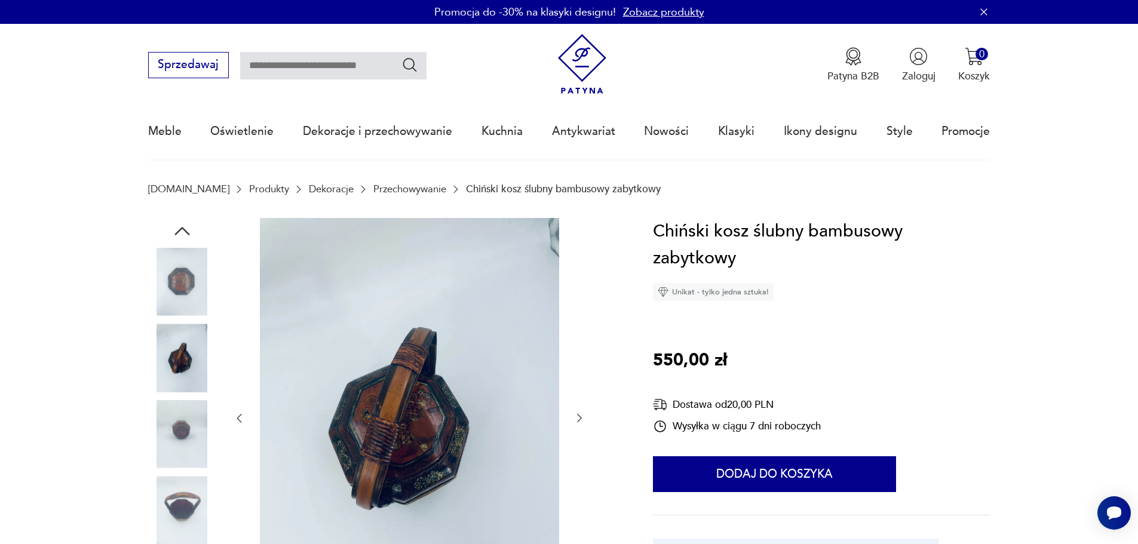
click at [582, 415] on icon "button" at bounding box center [579, 418] width 12 height 12
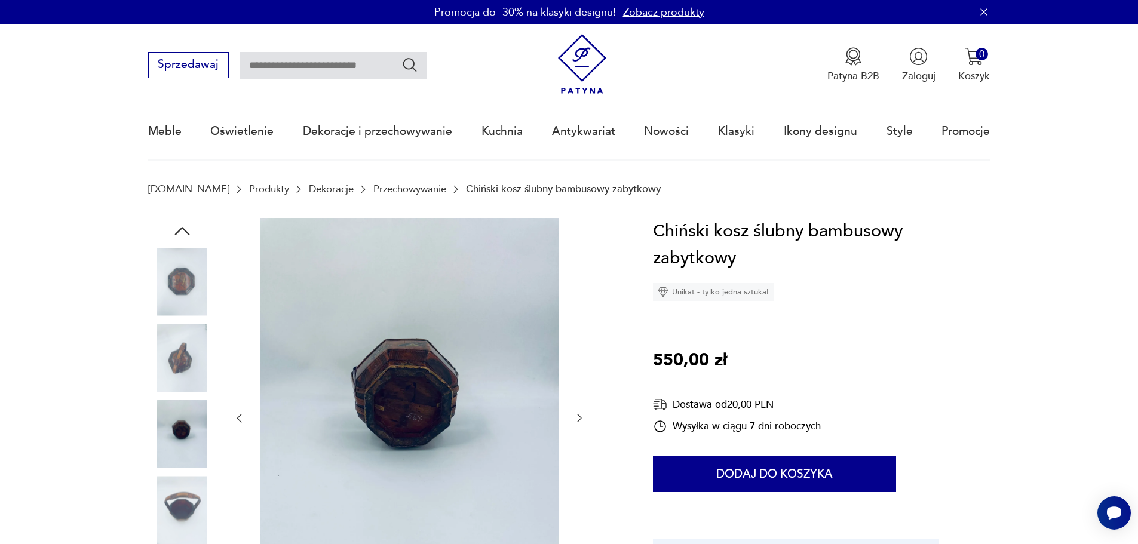
click at [582, 415] on icon "button" at bounding box center [579, 418] width 12 height 12
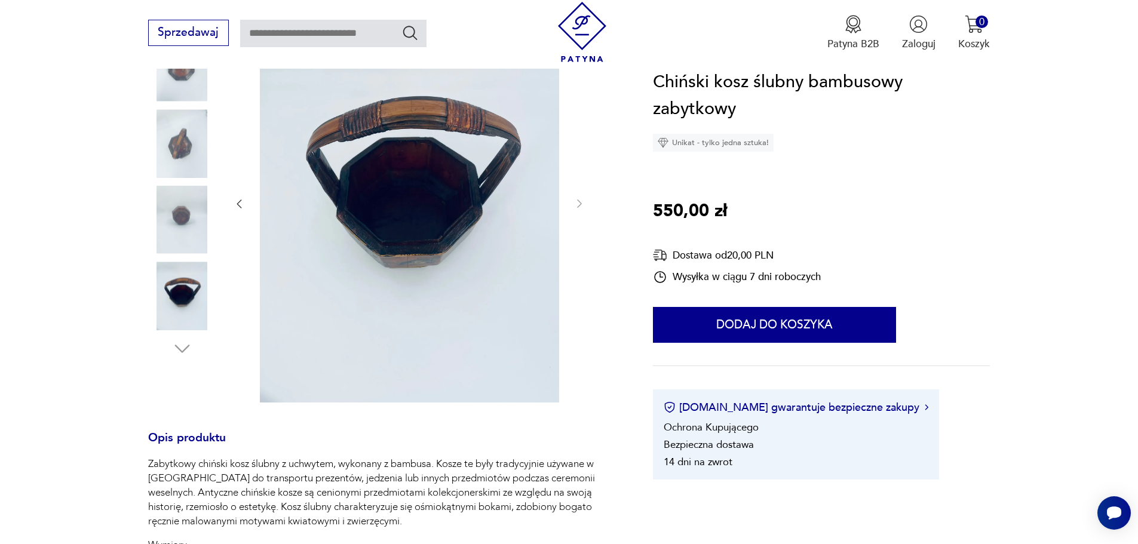
scroll to position [358, 0]
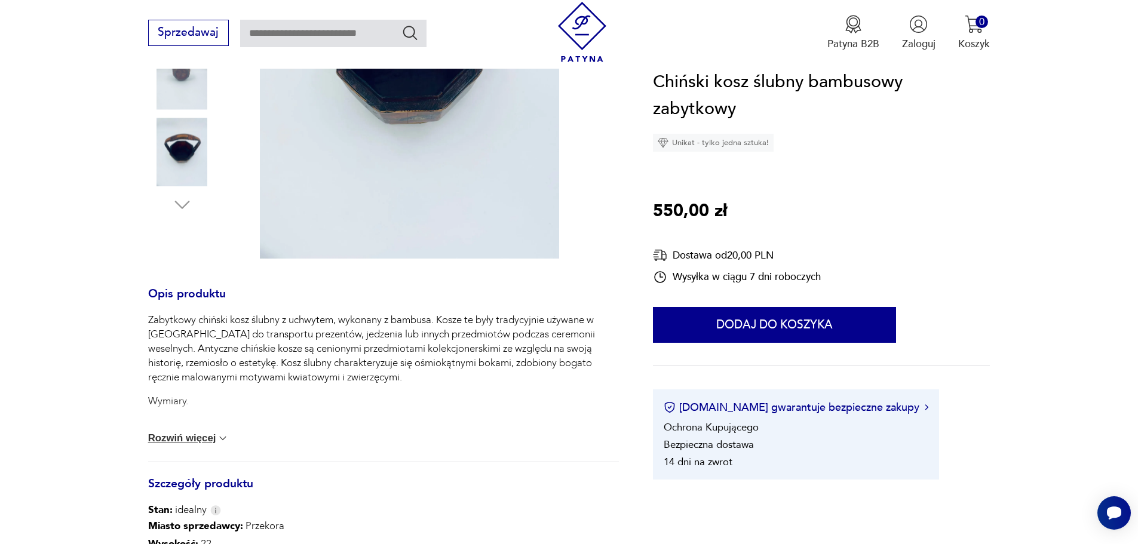
click at [211, 438] on button "Rozwiń więcej" at bounding box center [188, 439] width 81 height 12
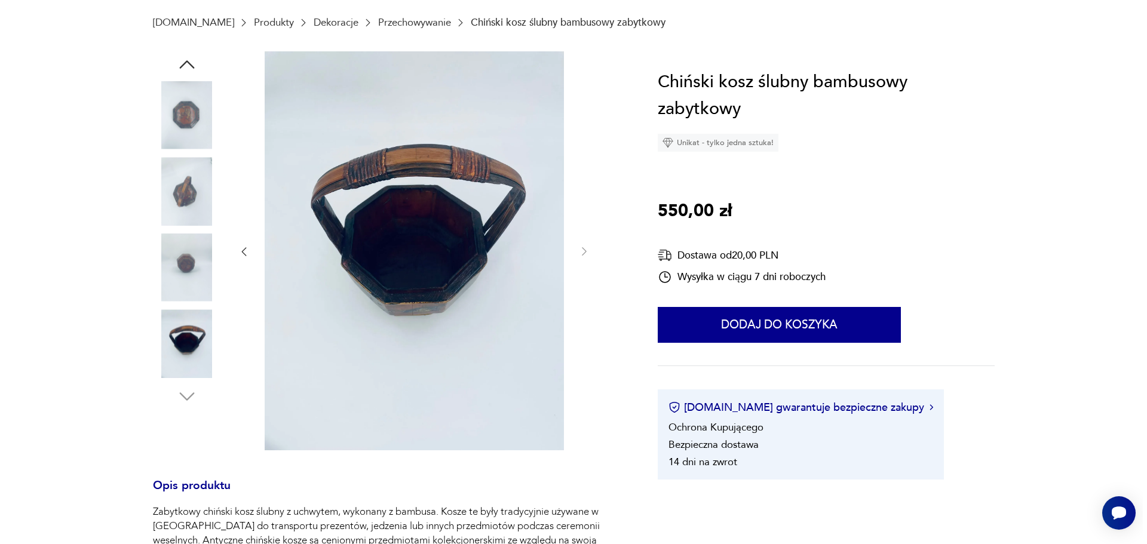
scroll to position [60, 0]
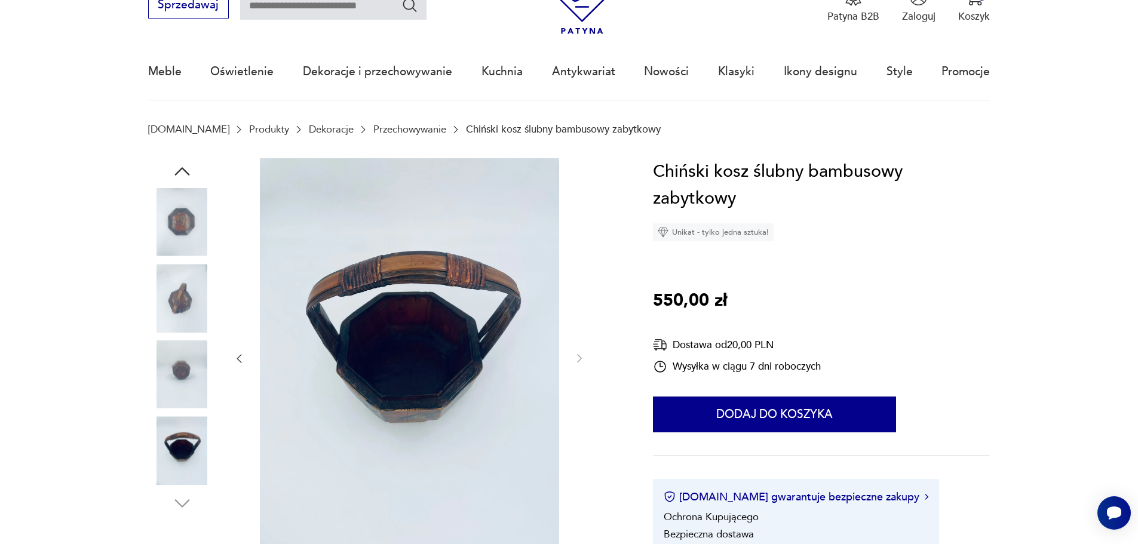
click at [179, 165] on icon "button" at bounding box center [182, 172] width 22 height 22
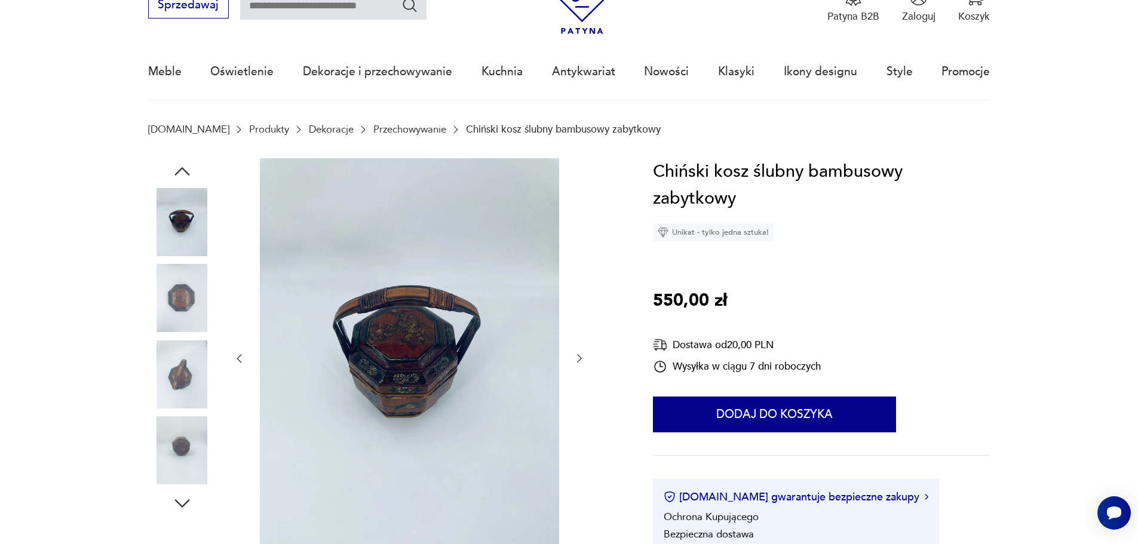
click at [179, 165] on icon "button" at bounding box center [182, 172] width 22 height 22
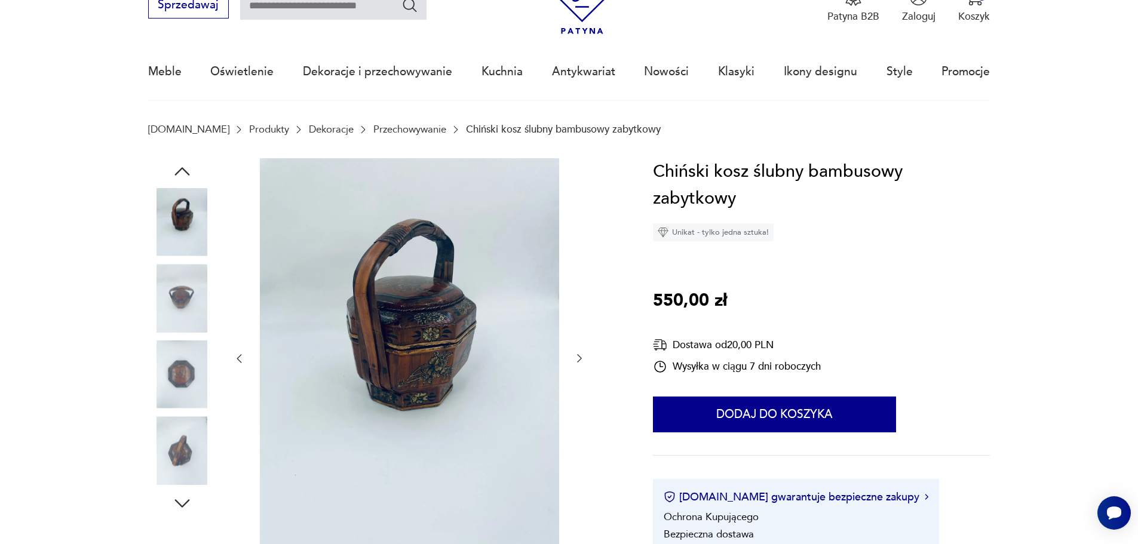
click at [179, 165] on icon "button" at bounding box center [182, 172] width 22 height 22
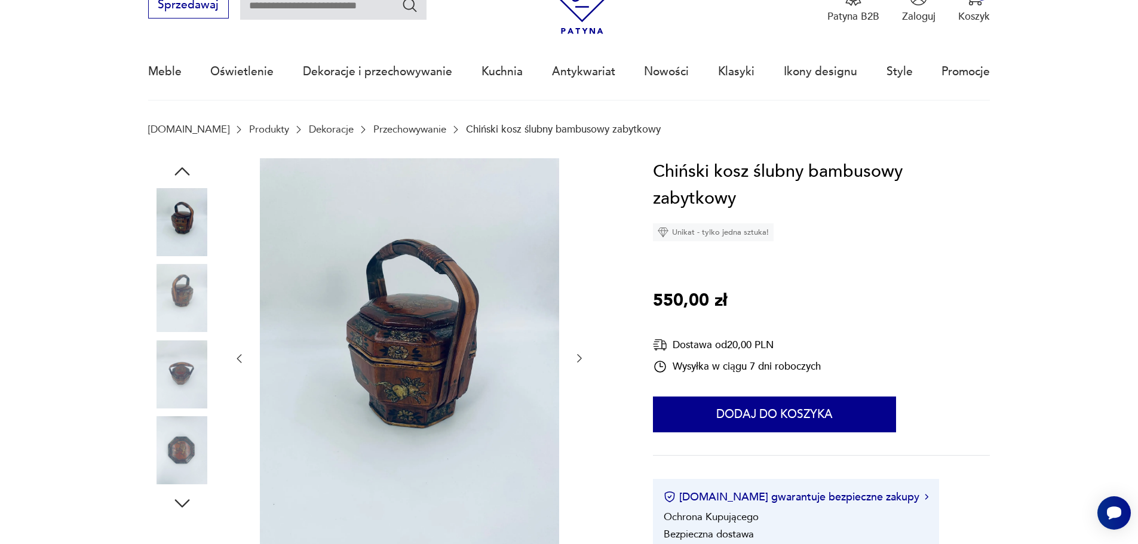
click at [422, 324] on img at bounding box center [409, 357] width 299 height 399
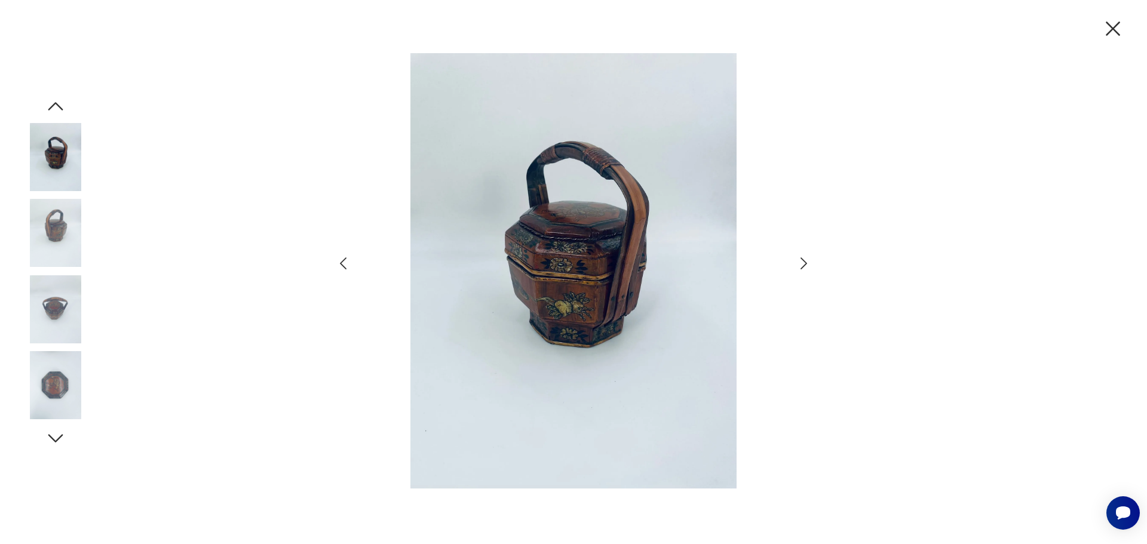
click at [593, 250] on img at bounding box center [573, 270] width 415 height 435
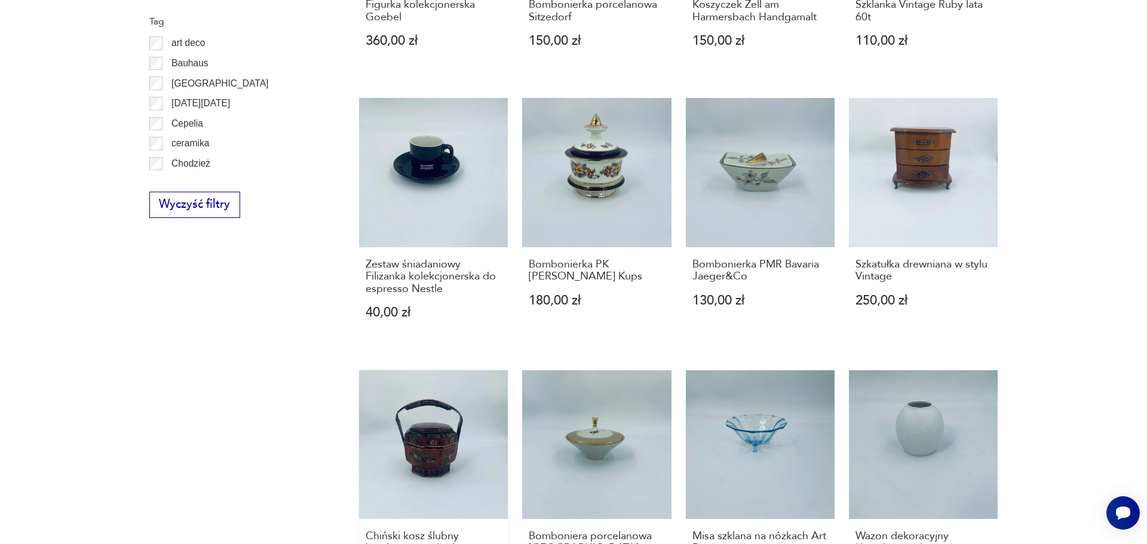
click at [411, 426] on link "Chiński kosz ślubny bambusowy zabytkowy 550,00 zł" at bounding box center [433, 494] width 149 height 249
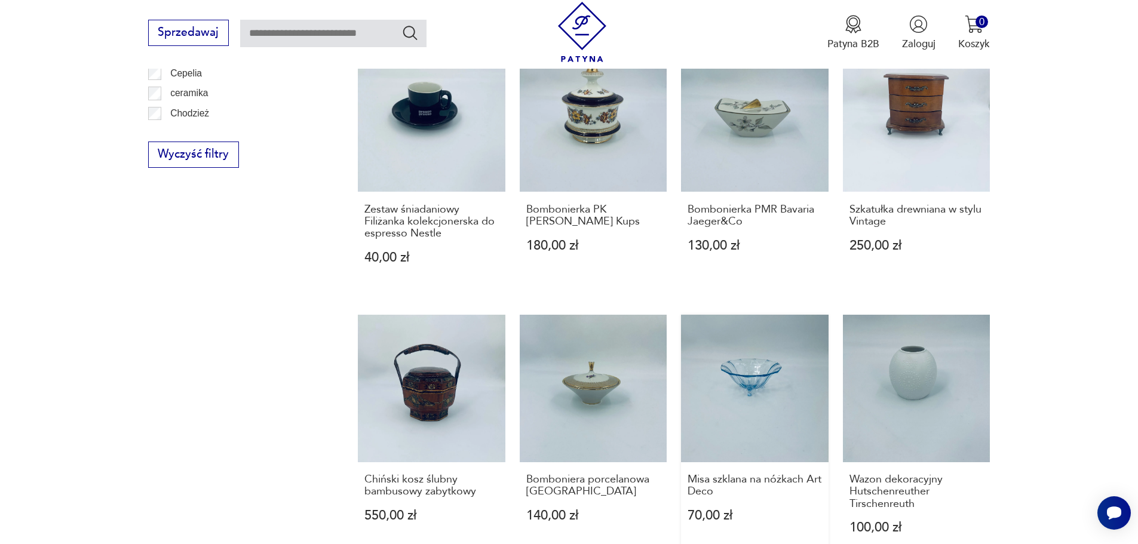
scroll to position [1039, 0]
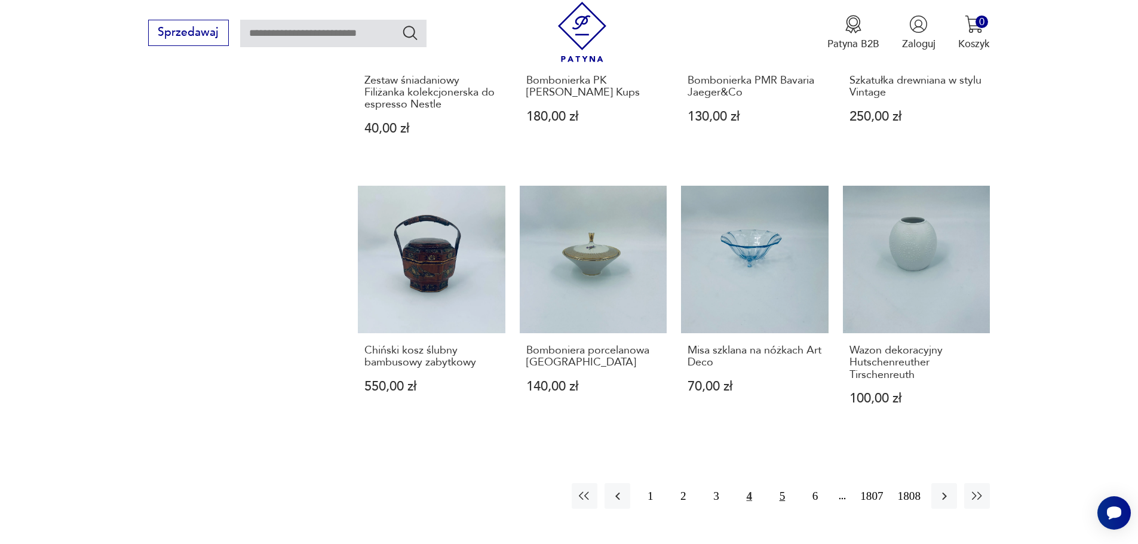
click at [781, 483] on button "5" at bounding box center [782, 496] width 26 height 26
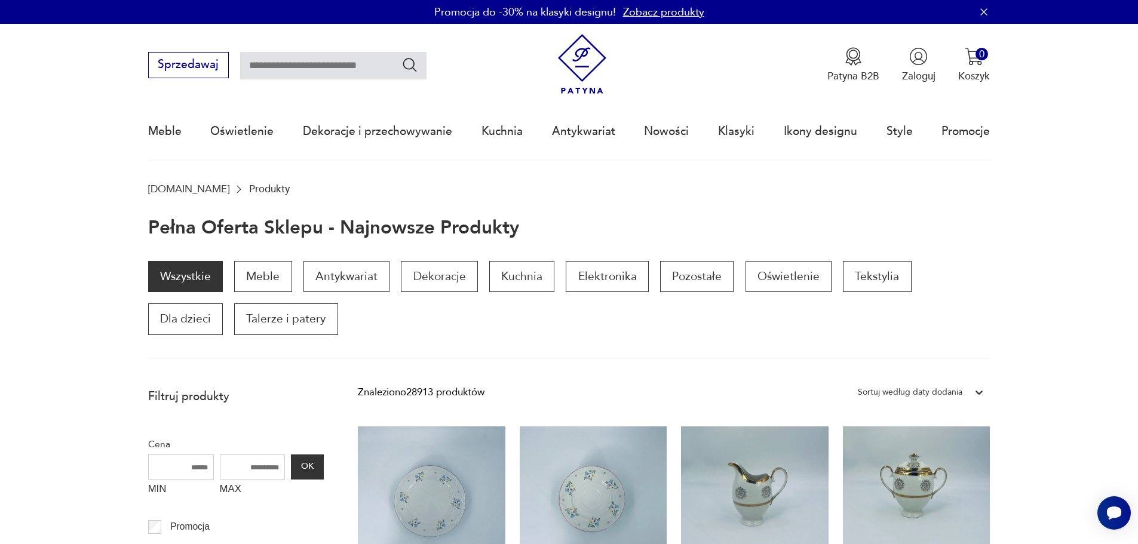
click at [654, 14] on link "Zobacz produkty" at bounding box center [663, 12] width 81 height 15
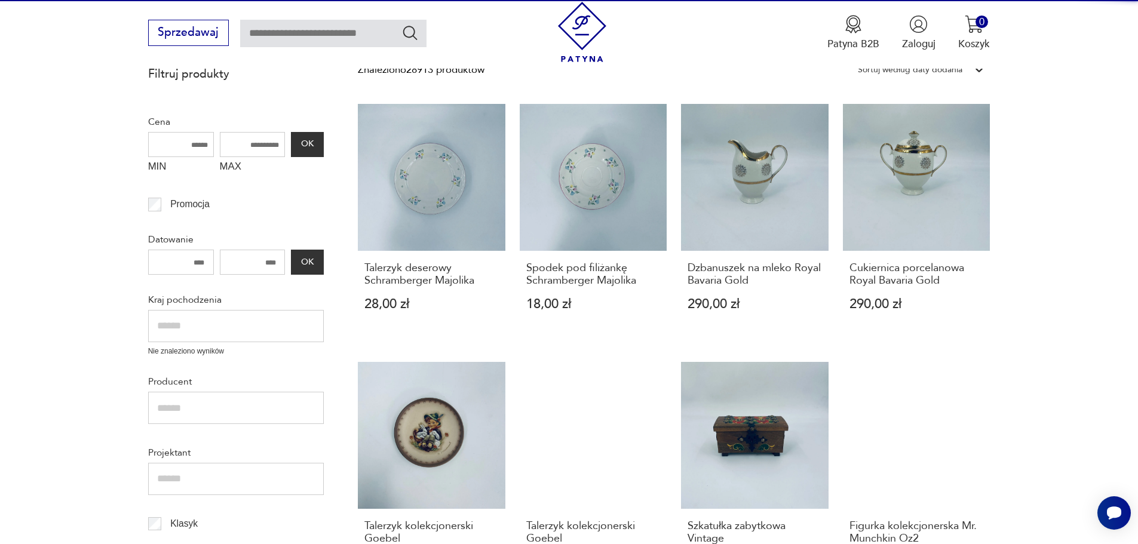
scroll to position [203, 0]
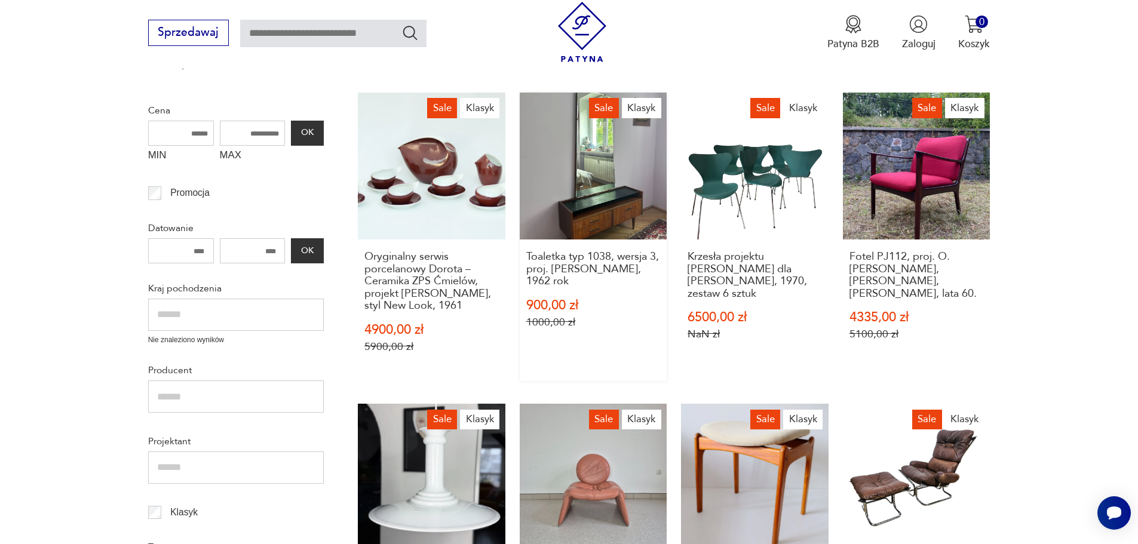
click at [602, 198] on link "Sale Klasyk Toaletka typ 1038, wersja 3, proj. [PERSON_NAME], 1962 rok 900,00 z…" at bounding box center [594, 237] width 148 height 289
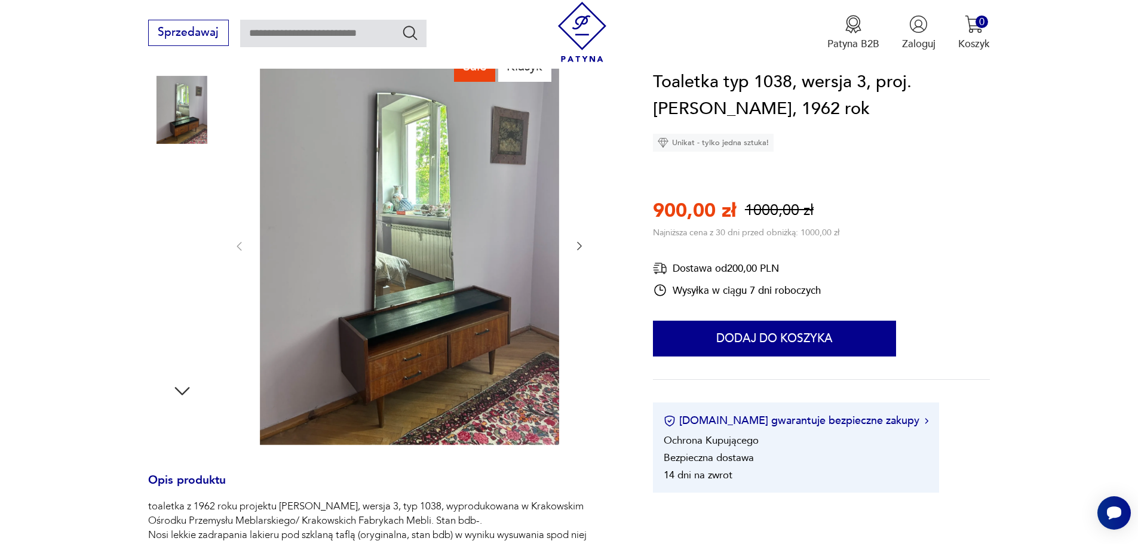
scroll to position [179, 0]
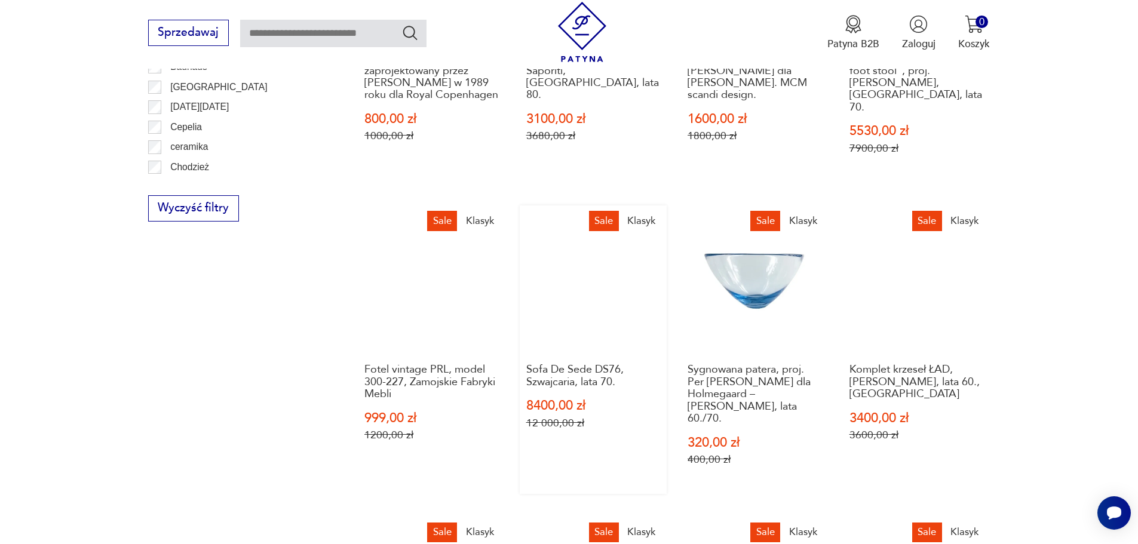
scroll to position [736, 0]
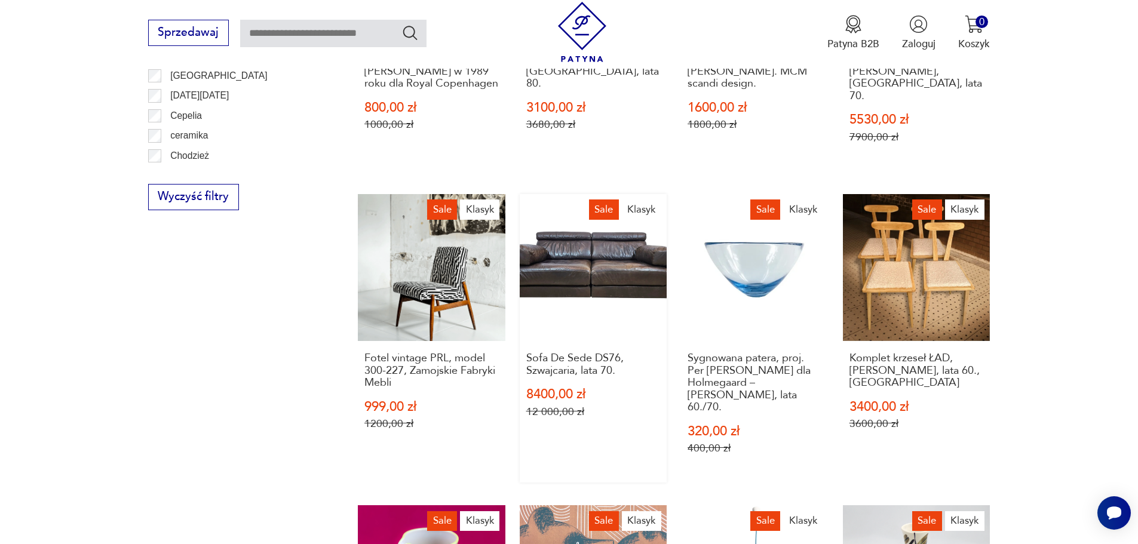
click at [571, 269] on link "Sale Klasyk Sofa De Sede DS76, [GEOGRAPHIC_DATA], lata 70. 8400,00 zł 12 000,00…" at bounding box center [594, 338] width 148 height 289
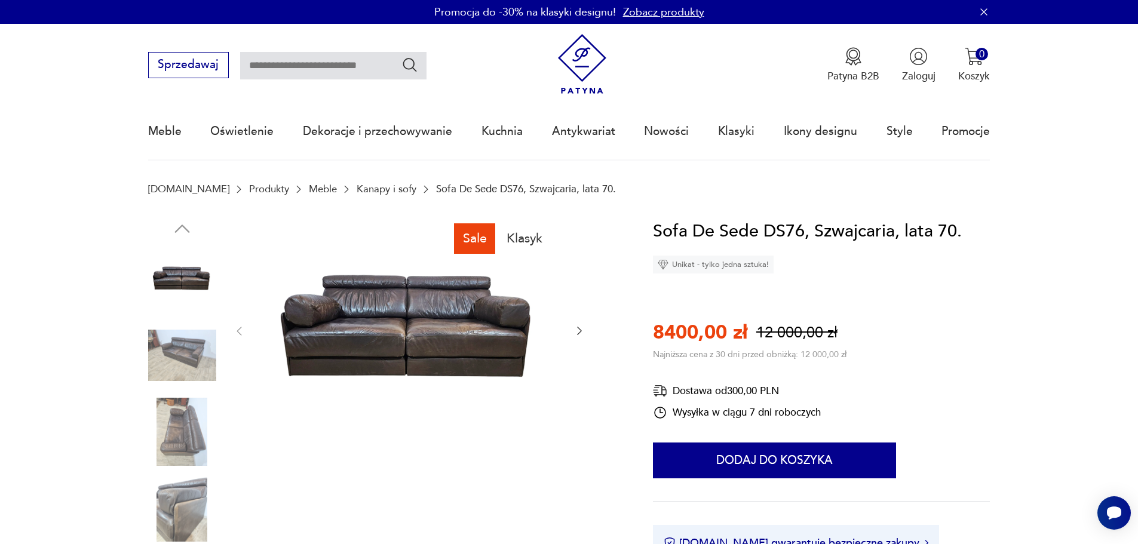
click at [191, 346] on img at bounding box center [182, 355] width 68 height 68
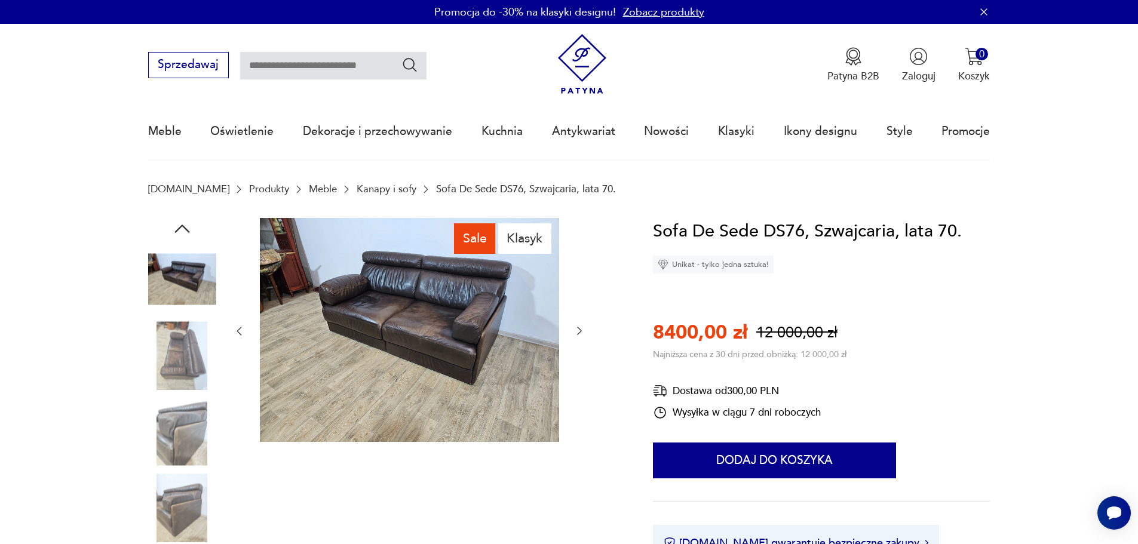
click at [179, 352] on img at bounding box center [182, 355] width 68 height 68
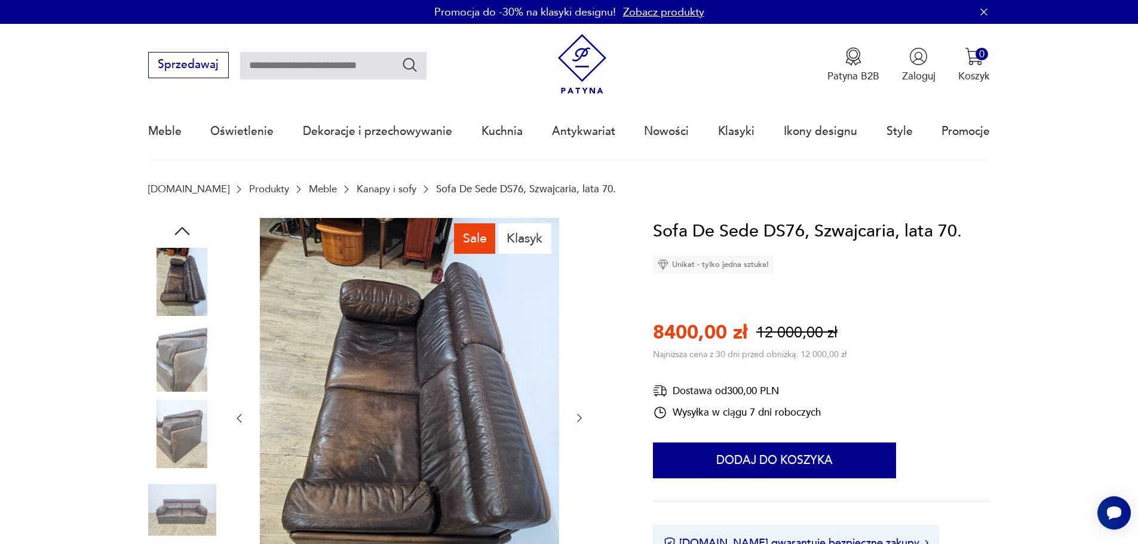
click at [181, 433] on img at bounding box center [182, 434] width 68 height 68
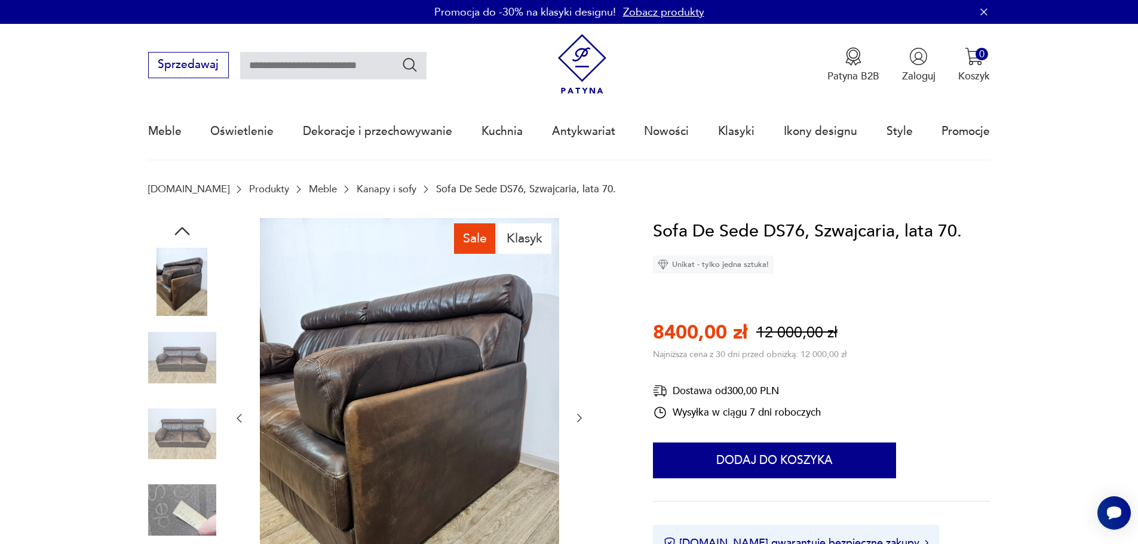
click at [176, 438] on img at bounding box center [182, 434] width 68 height 68
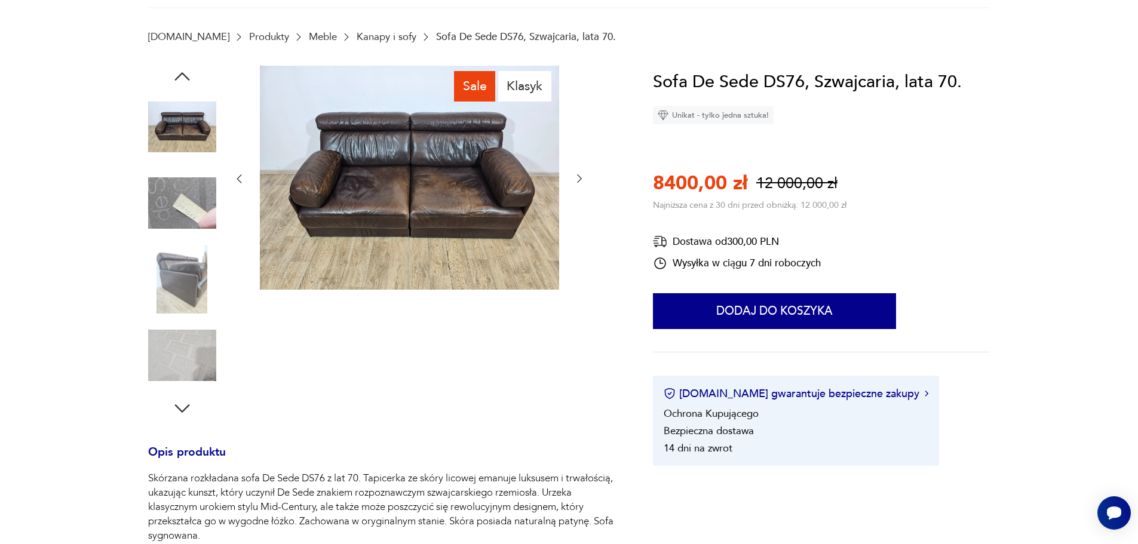
scroll to position [179, 0]
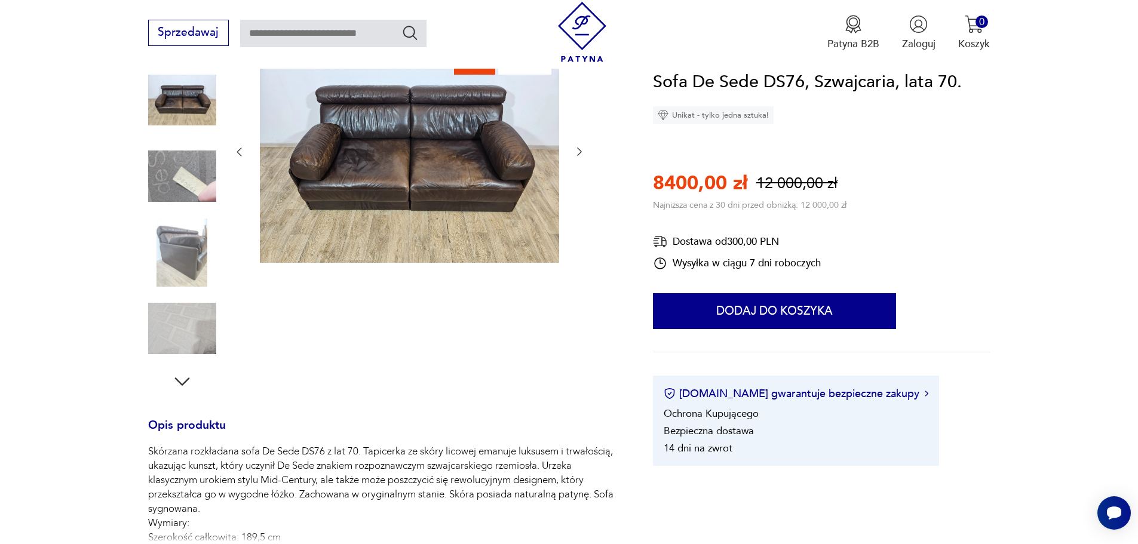
click at [187, 326] on img at bounding box center [182, 329] width 68 height 68
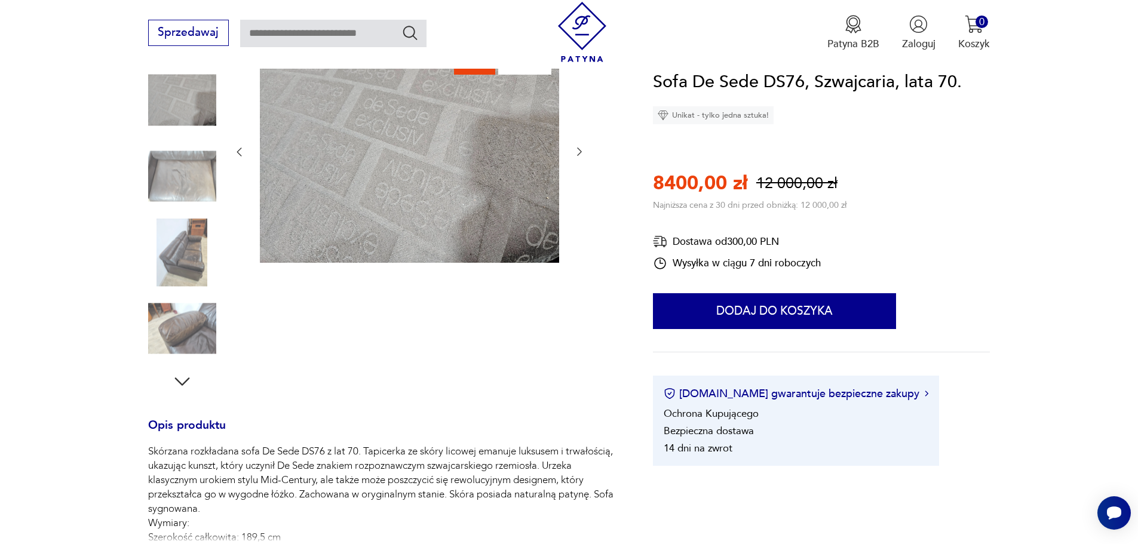
click at [178, 174] on img at bounding box center [182, 176] width 68 height 68
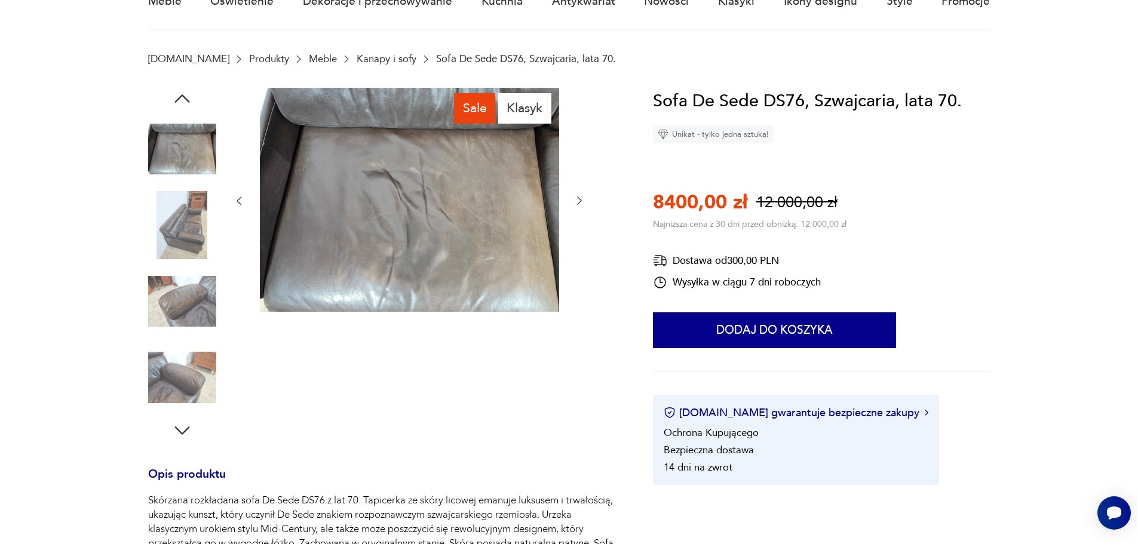
scroll to position [0, 0]
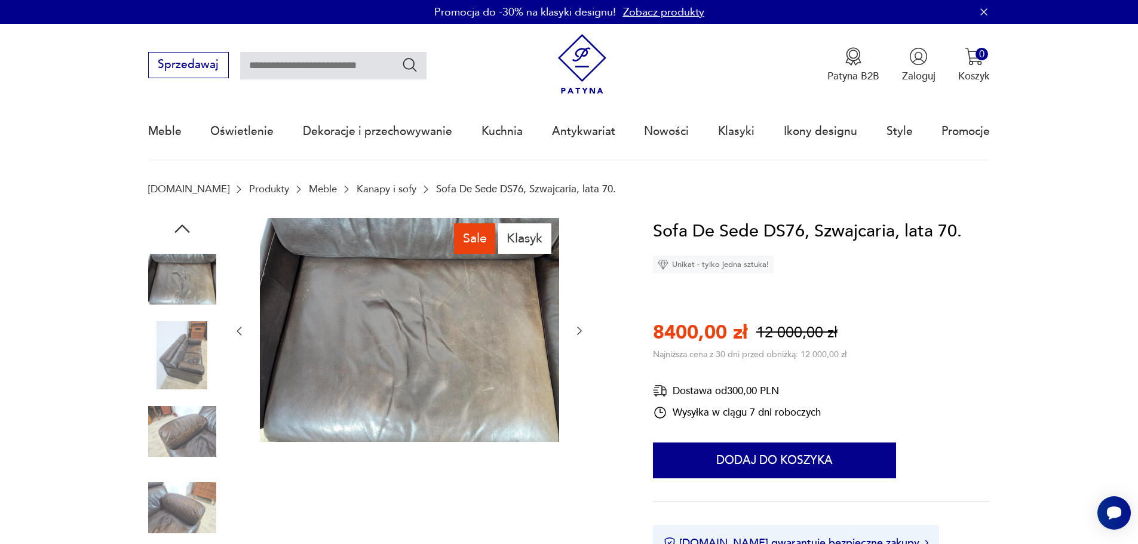
click at [188, 281] on img at bounding box center [182, 280] width 68 height 68
click at [197, 354] on img at bounding box center [182, 355] width 68 height 68
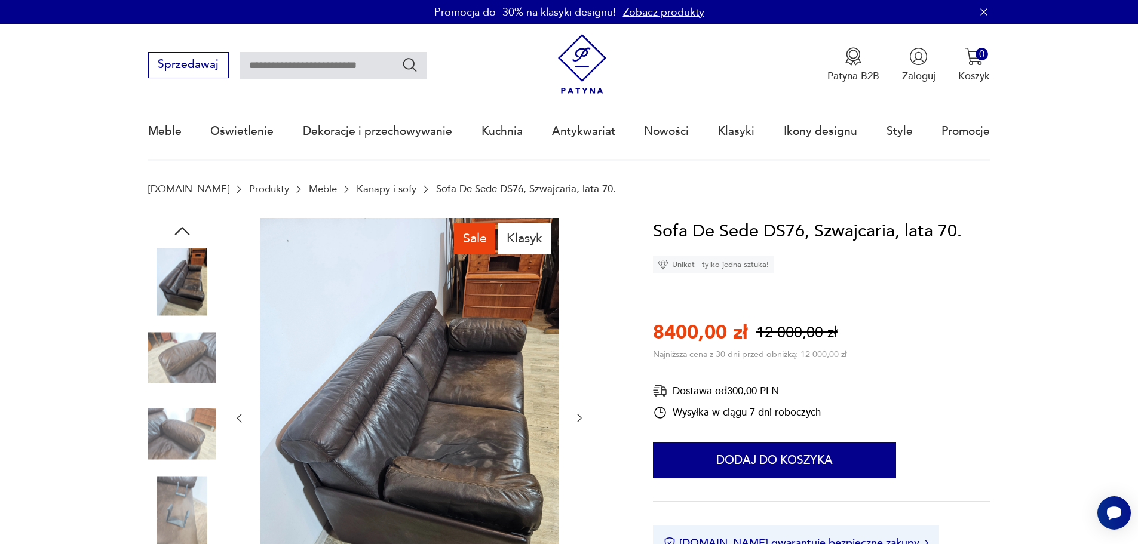
click at [177, 437] on img at bounding box center [182, 434] width 68 height 68
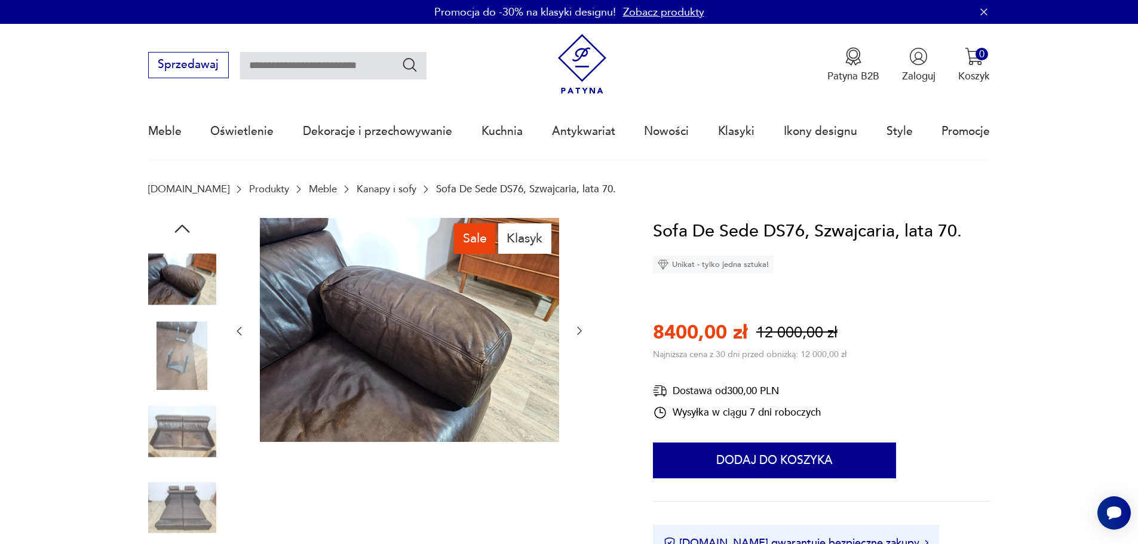
click at [179, 434] on img at bounding box center [182, 432] width 68 height 68
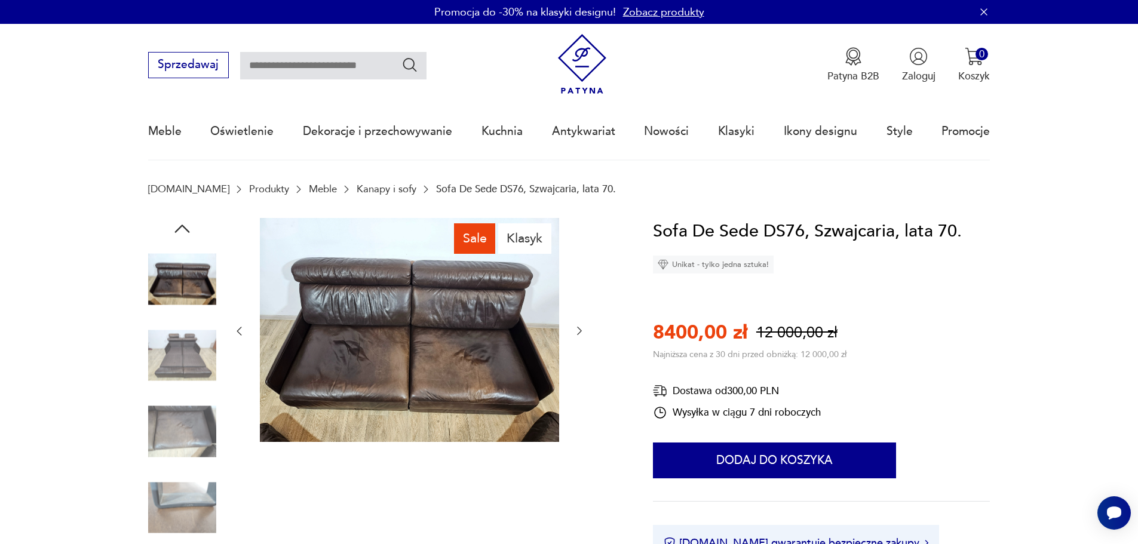
click at [180, 489] on img at bounding box center [182, 508] width 68 height 68
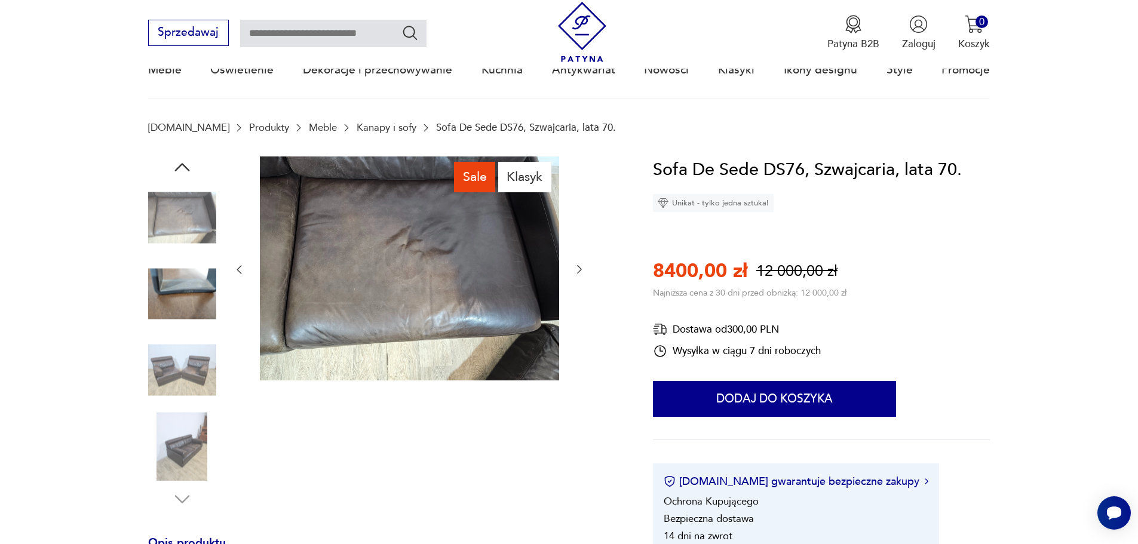
scroll to position [119, 0]
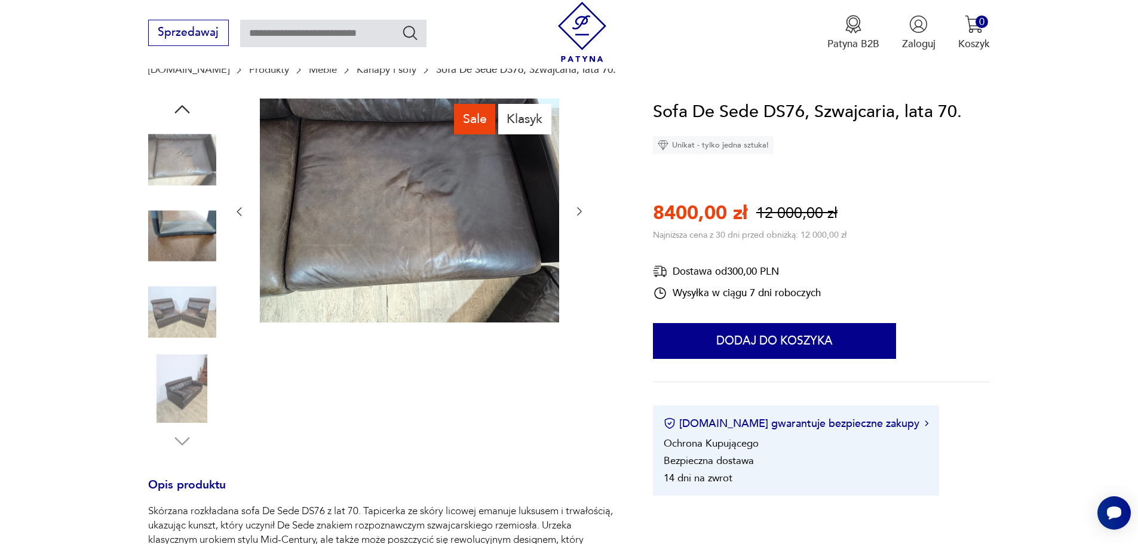
click at [183, 382] on img at bounding box center [182, 388] width 68 height 68
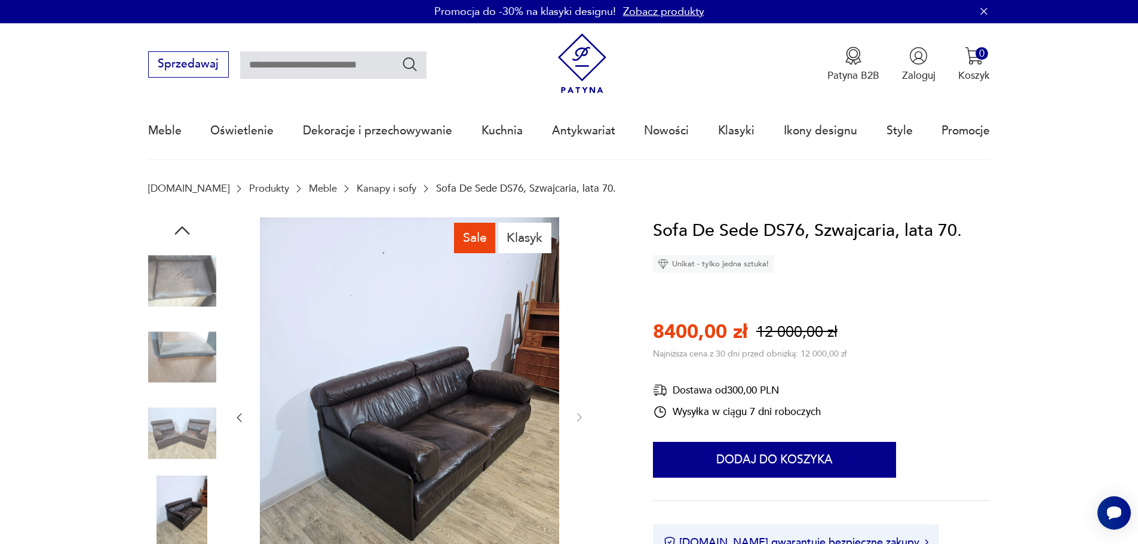
scroll to position [0, 0]
click at [182, 229] on icon "button" at bounding box center [181, 231] width 15 height 8
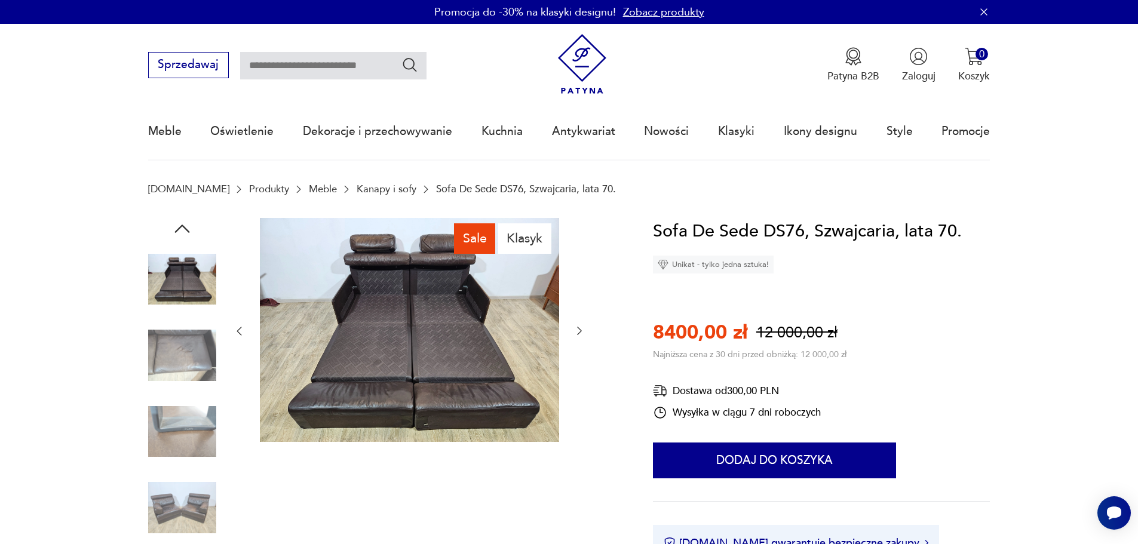
click at [182, 220] on icon "button" at bounding box center [182, 229] width 22 height 22
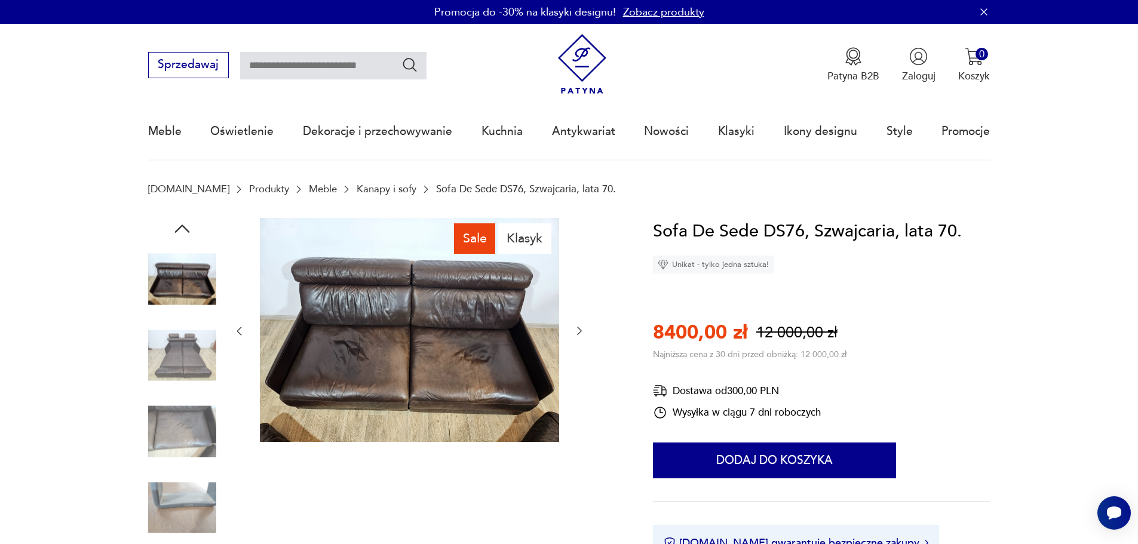
click at [184, 435] on img at bounding box center [182, 432] width 68 height 68
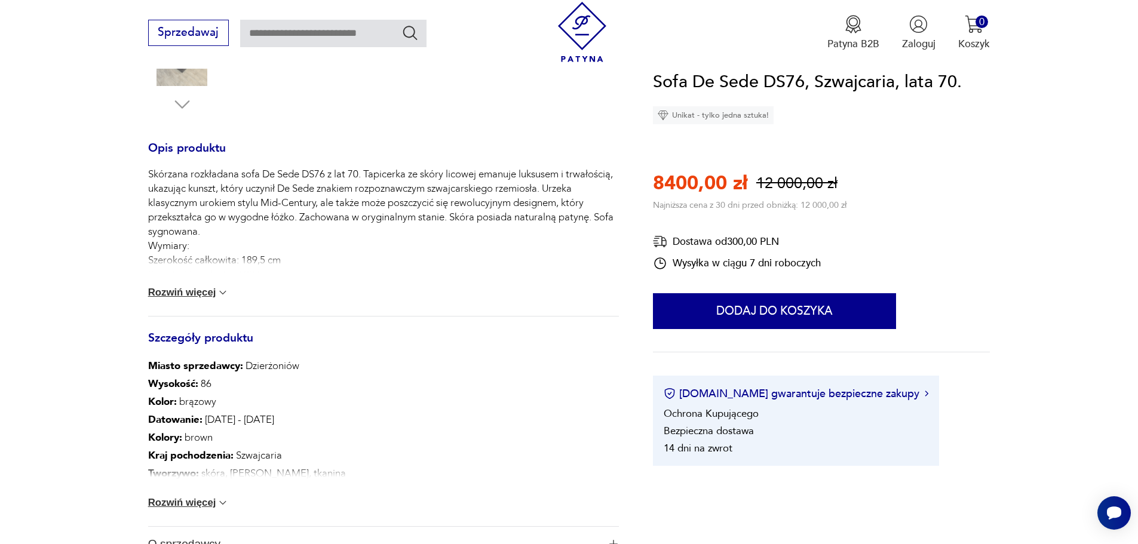
scroll to position [478, 0]
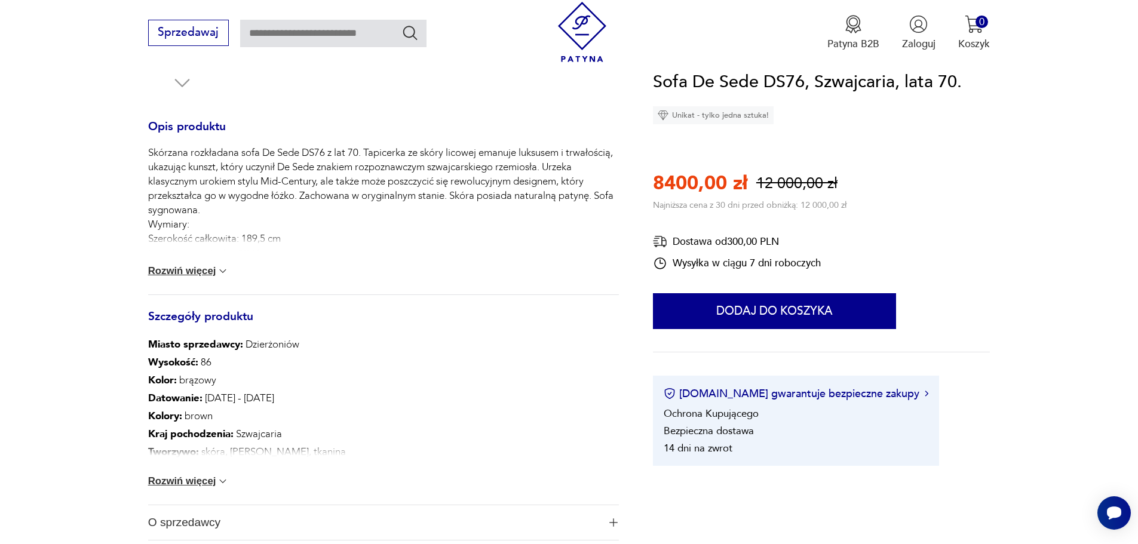
click at [196, 271] on button "Rozwiń więcej" at bounding box center [188, 271] width 81 height 12
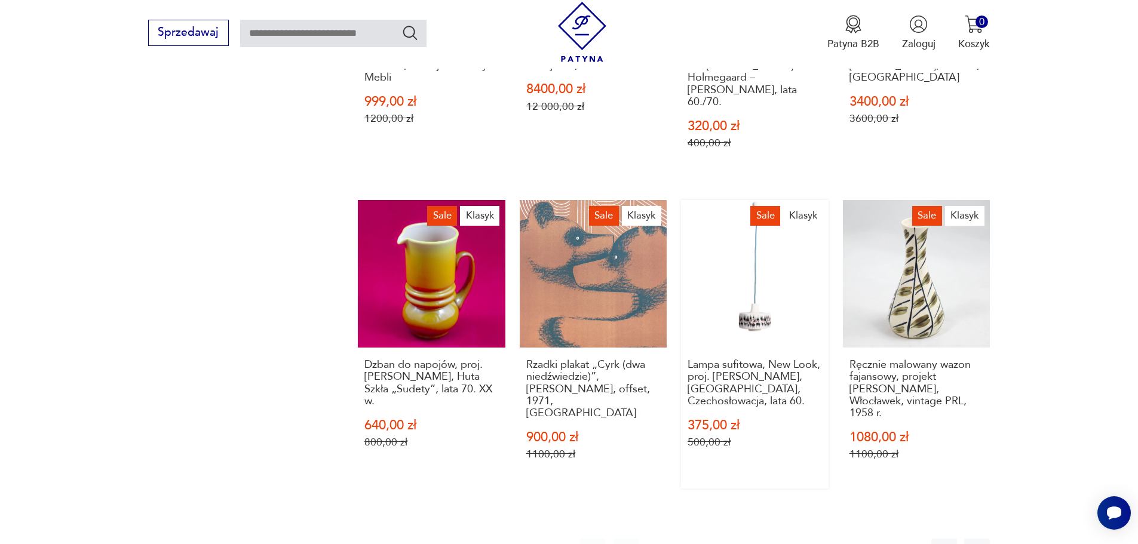
scroll to position [1075, 0]
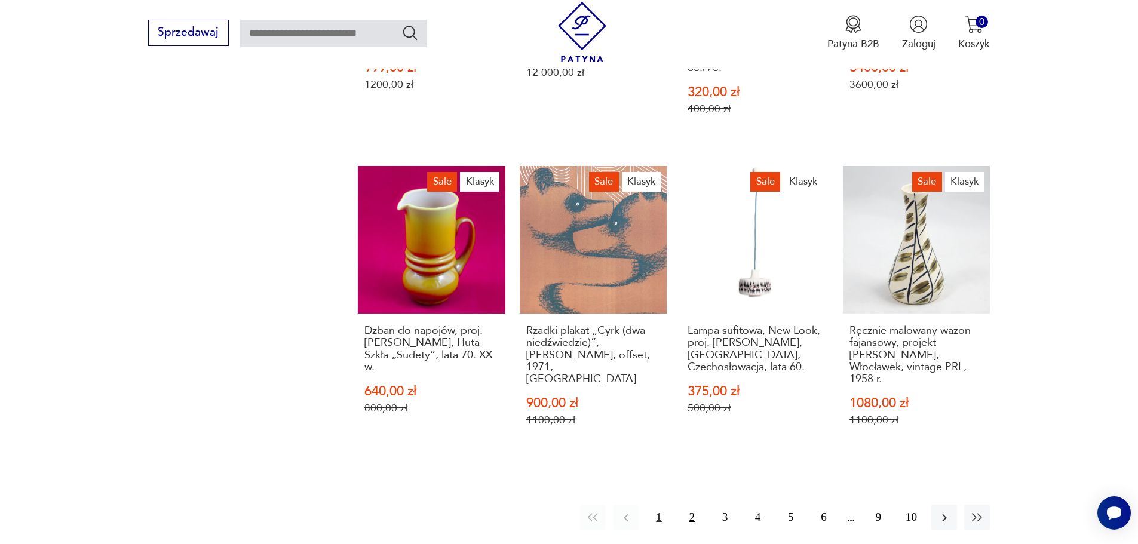
click at [691, 505] on button "2" at bounding box center [692, 518] width 26 height 26
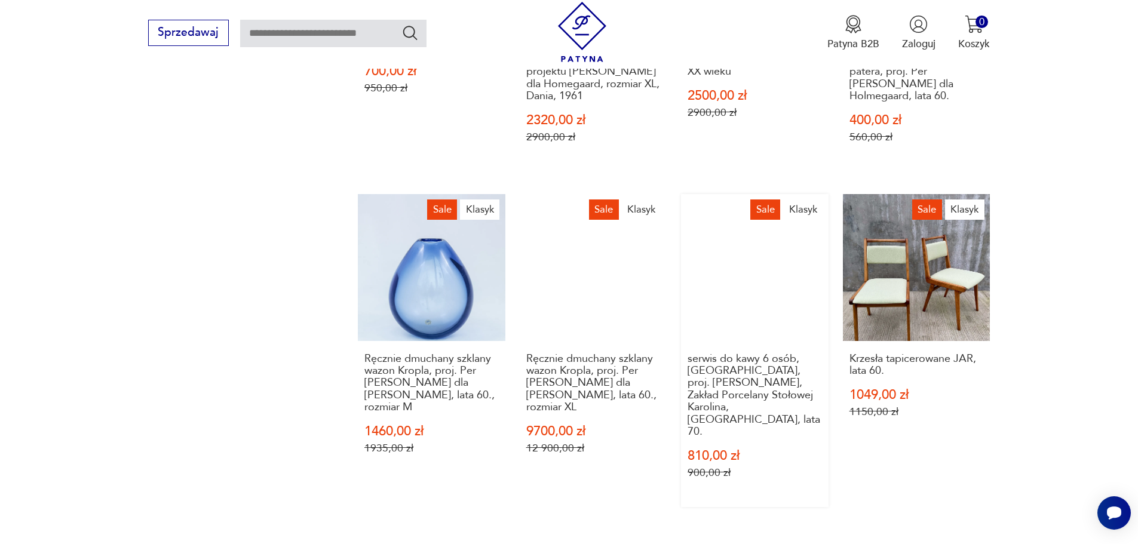
scroll to position [1206, 0]
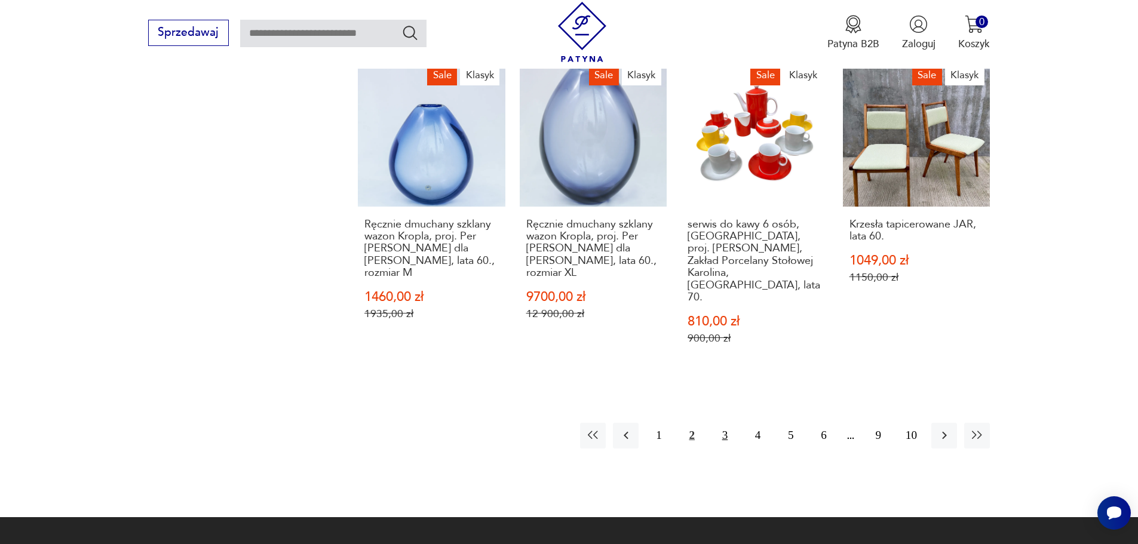
click at [726, 423] on button "3" at bounding box center [725, 436] width 26 height 26
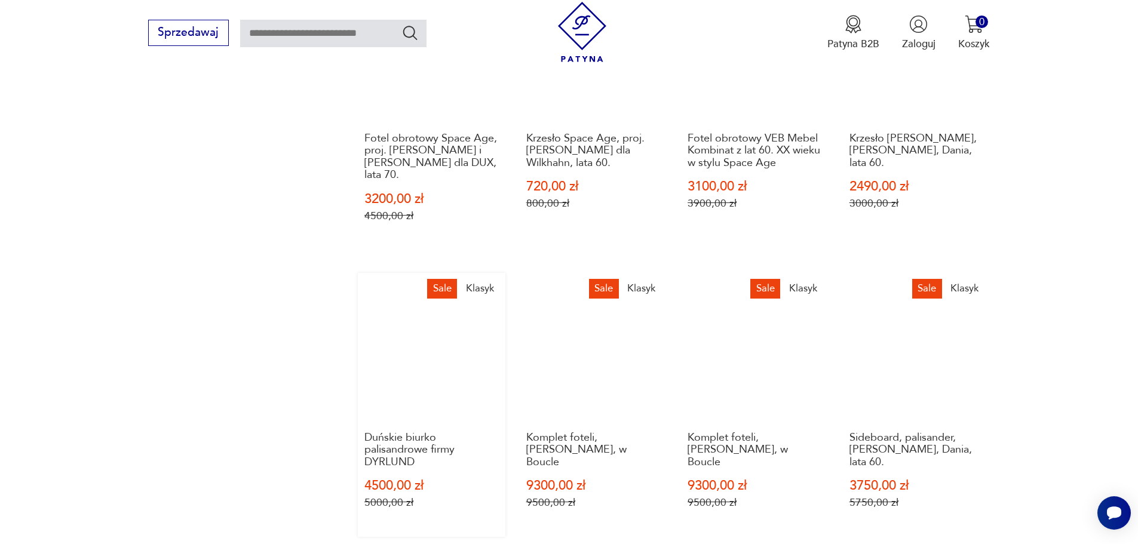
scroll to position [1146, 0]
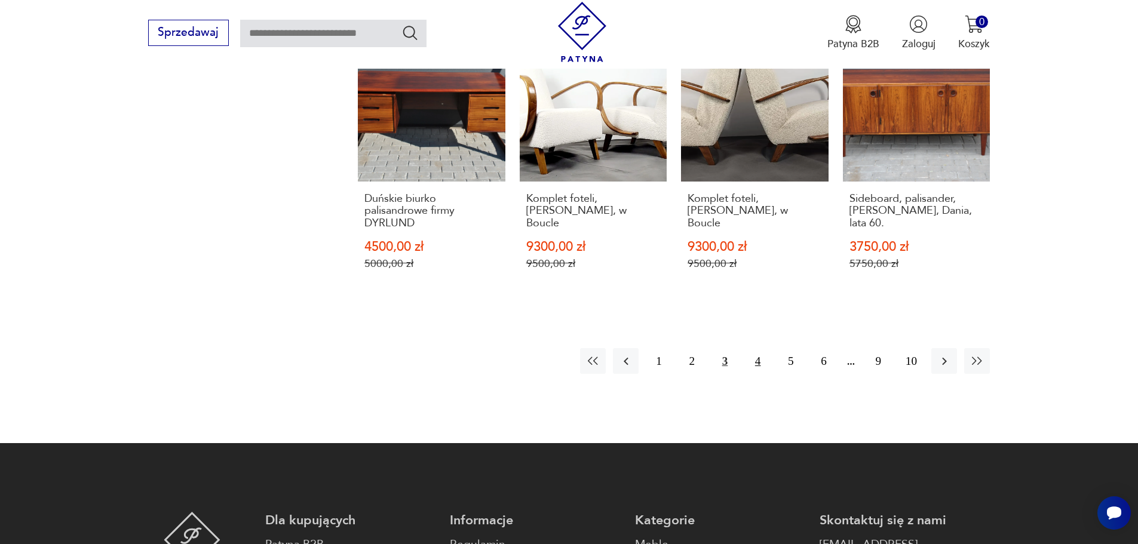
click at [758, 349] on button "4" at bounding box center [758, 361] width 26 height 26
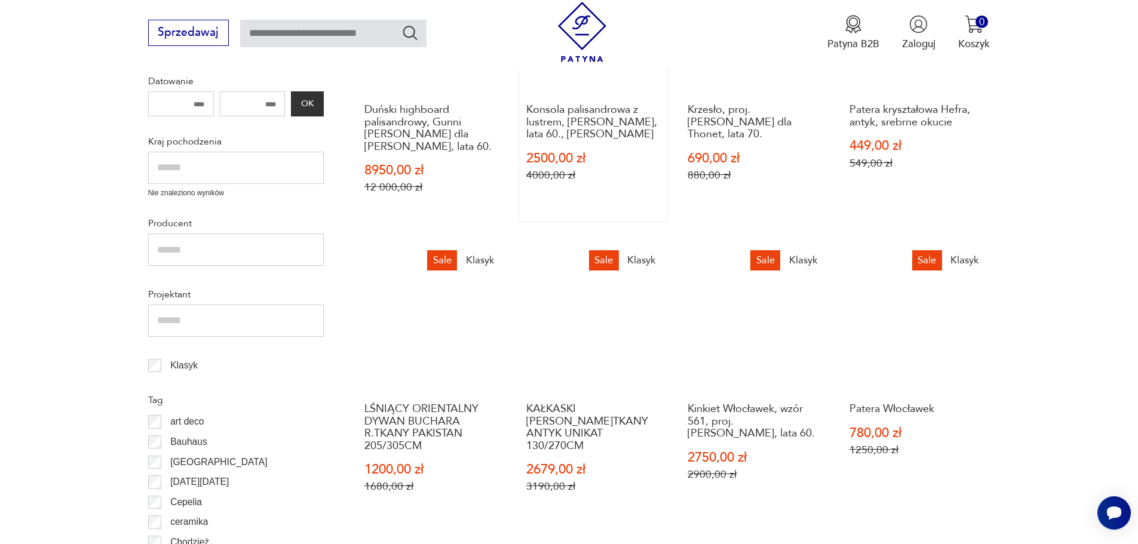
scroll to position [370, 0]
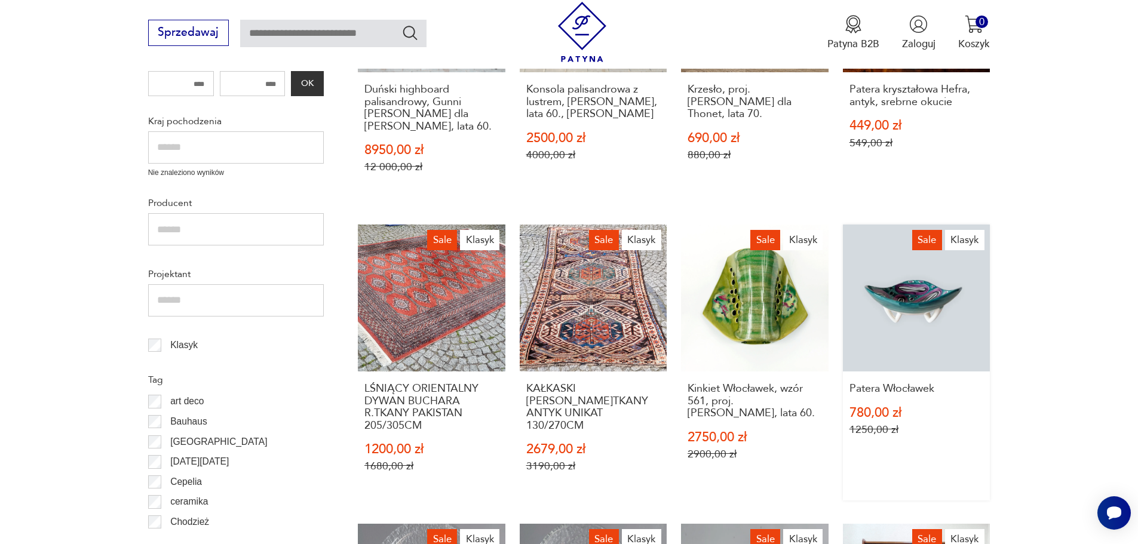
click at [924, 298] on link "Sale Klasyk Patera Włocławek 780,00 zł 1250,00 zł" at bounding box center [917, 363] width 148 height 277
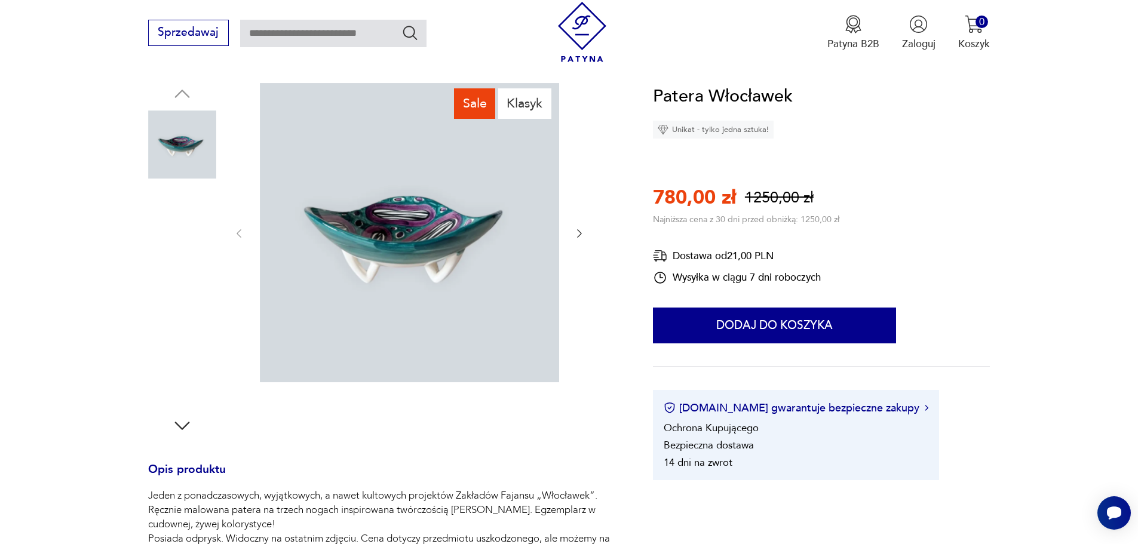
scroll to position [179, 0]
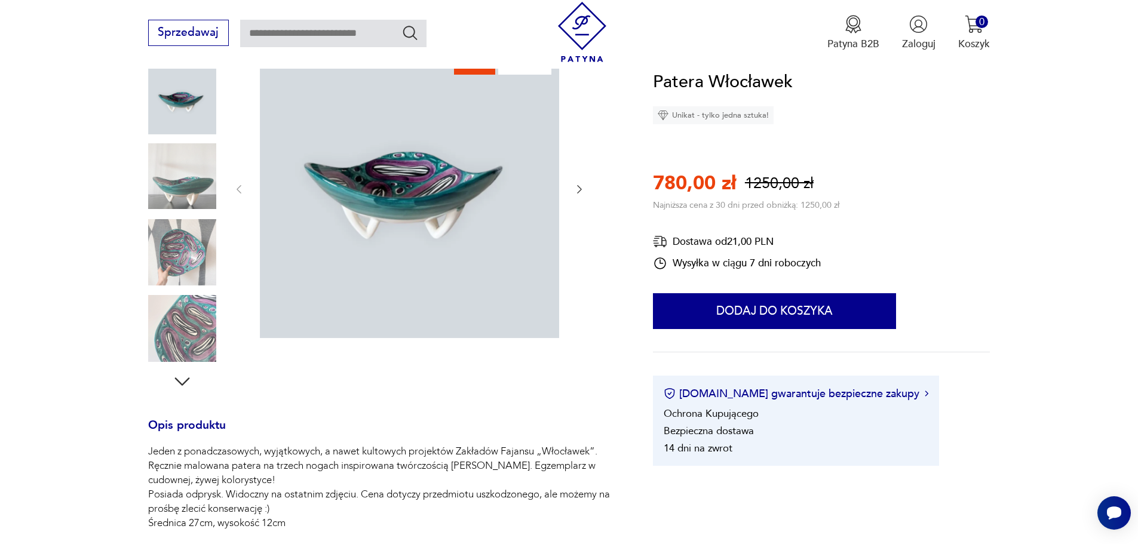
click at [177, 336] on img at bounding box center [182, 329] width 68 height 68
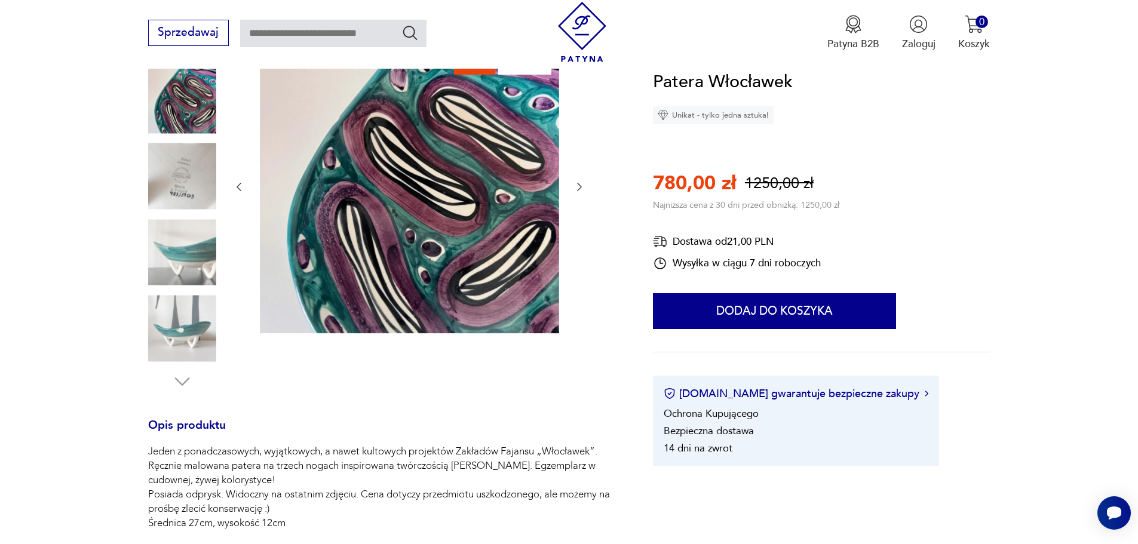
click at [213, 258] on img at bounding box center [182, 253] width 68 height 68
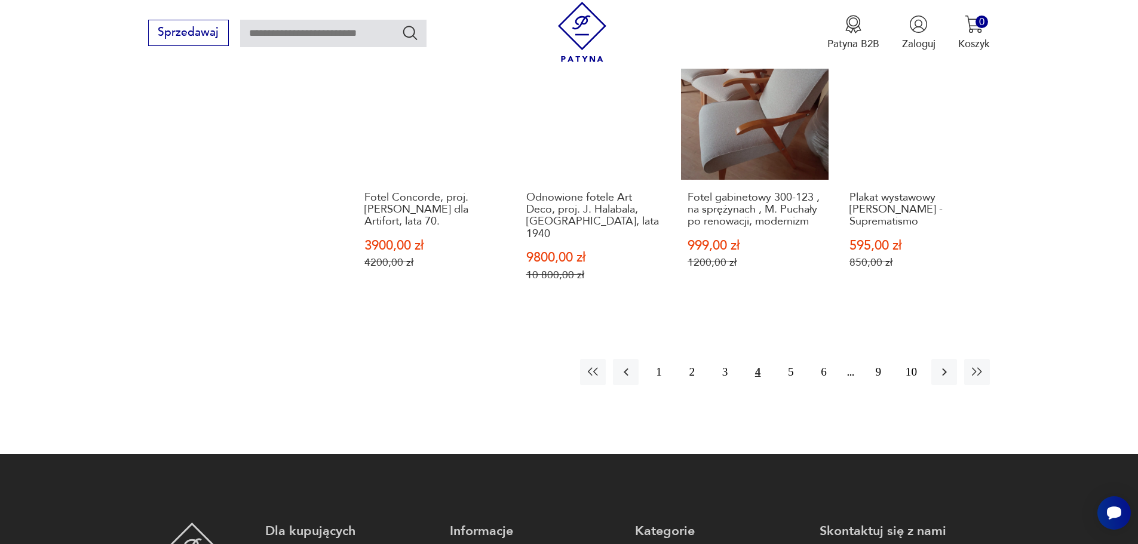
scroll to position [1206, 0]
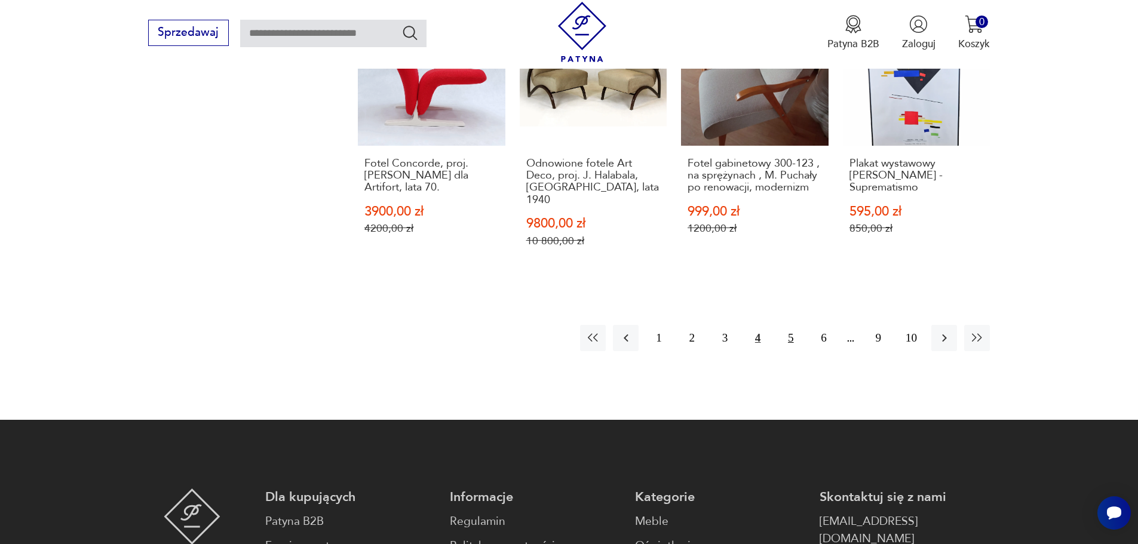
click at [791, 325] on button "5" at bounding box center [791, 338] width 26 height 26
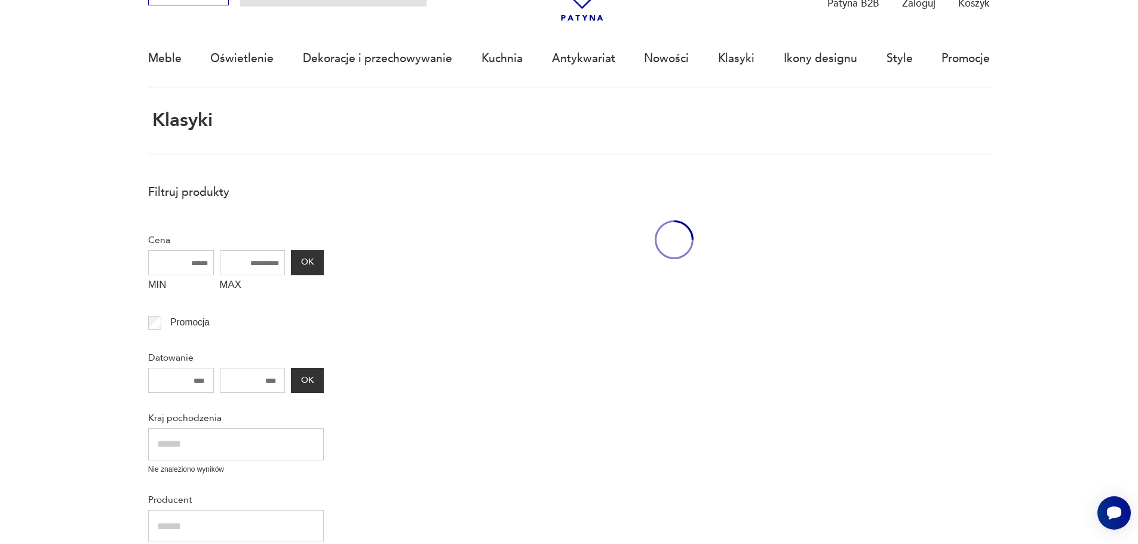
scroll to position [71, 0]
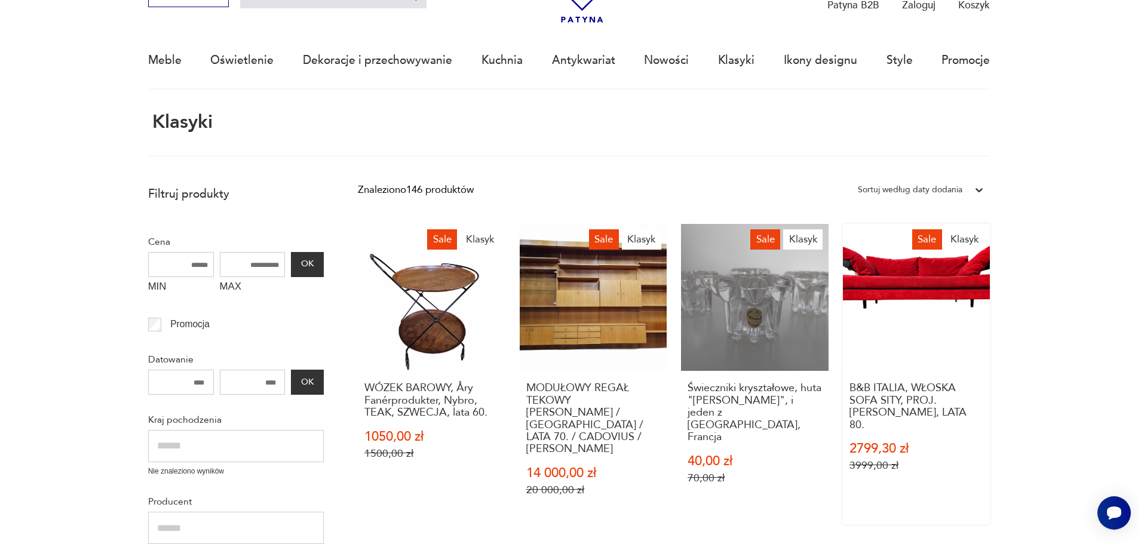
click at [930, 281] on link "Sale Klasyk B&B ITALIA, WŁOSKA SOFA SITY, PROJ. [PERSON_NAME], LATA 80. 2799,30…" at bounding box center [917, 374] width 148 height 300
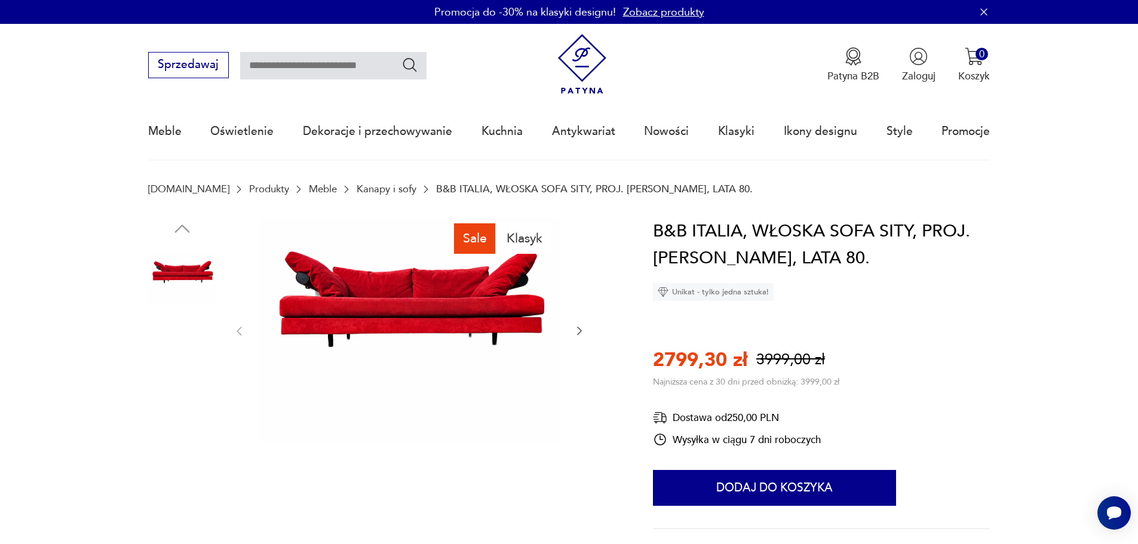
click at [182, 348] on img at bounding box center [182, 355] width 68 height 68
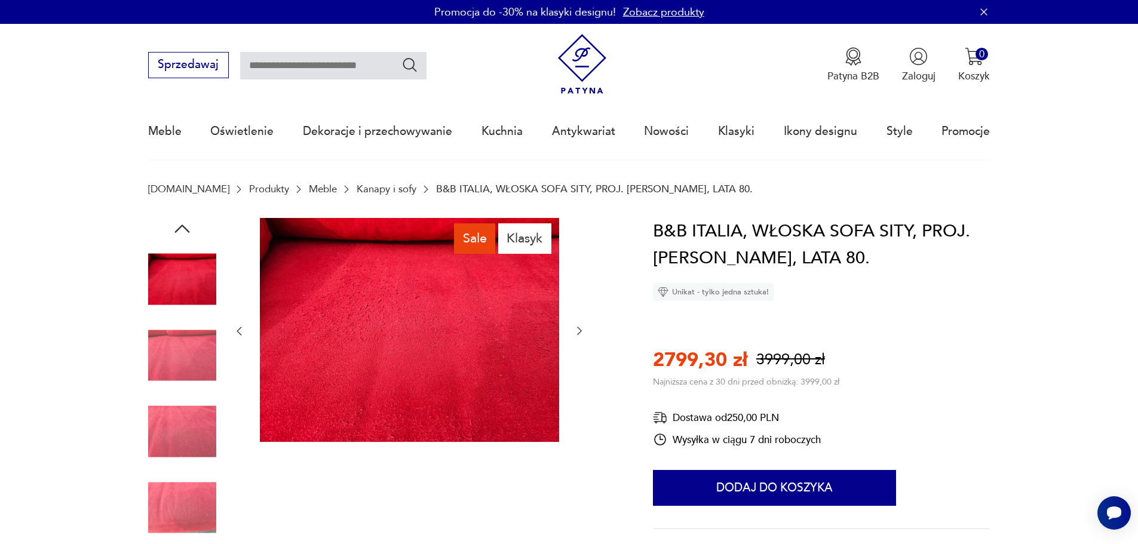
click at [186, 352] on img at bounding box center [182, 355] width 68 height 68
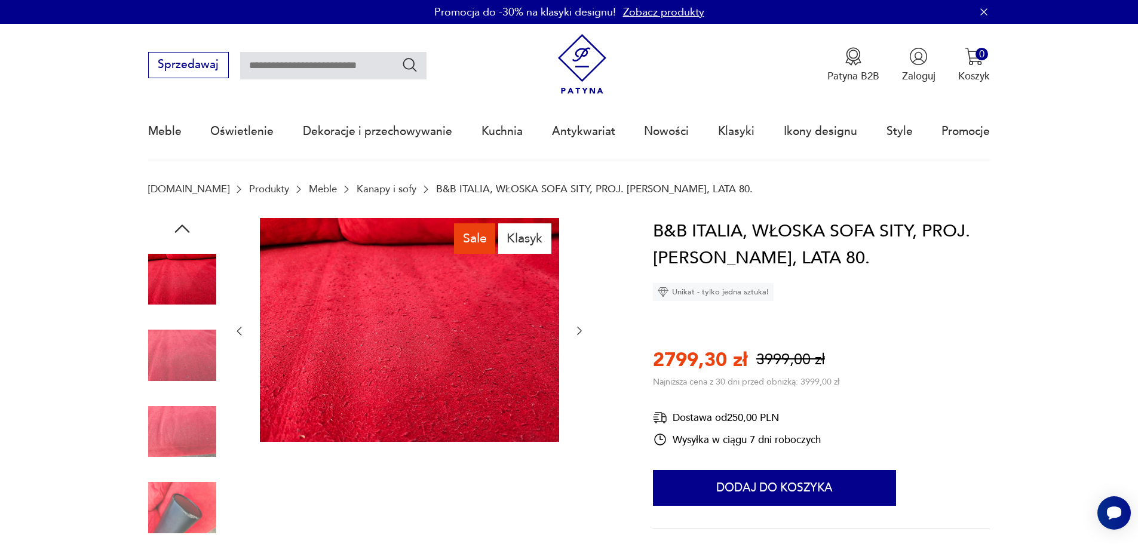
click at [186, 352] on img at bounding box center [182, 355] width 68 height 68
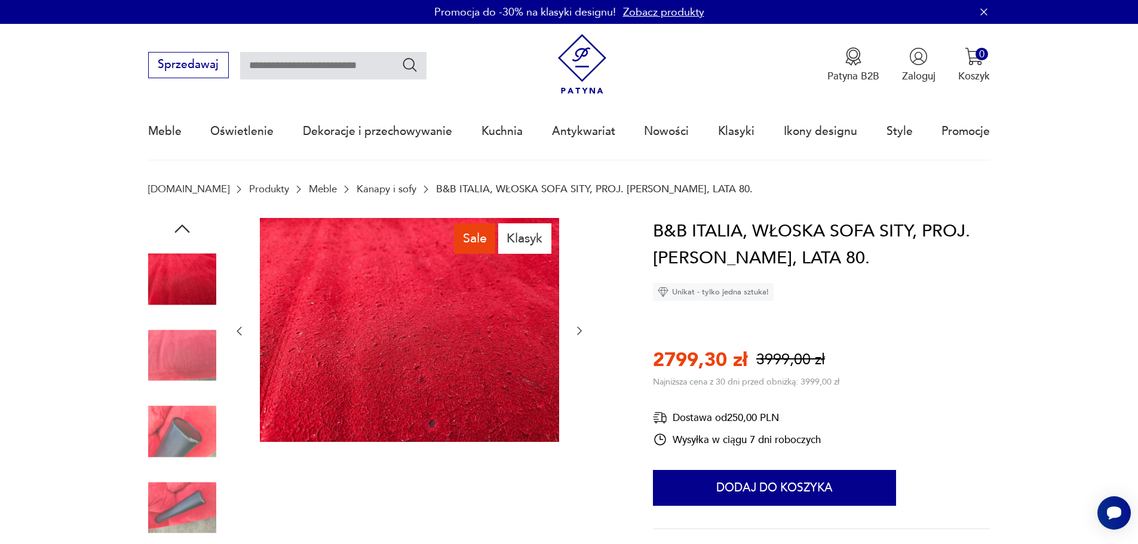
click at [189, 416] on img at bounding box center [182, 432] width 68 height 68
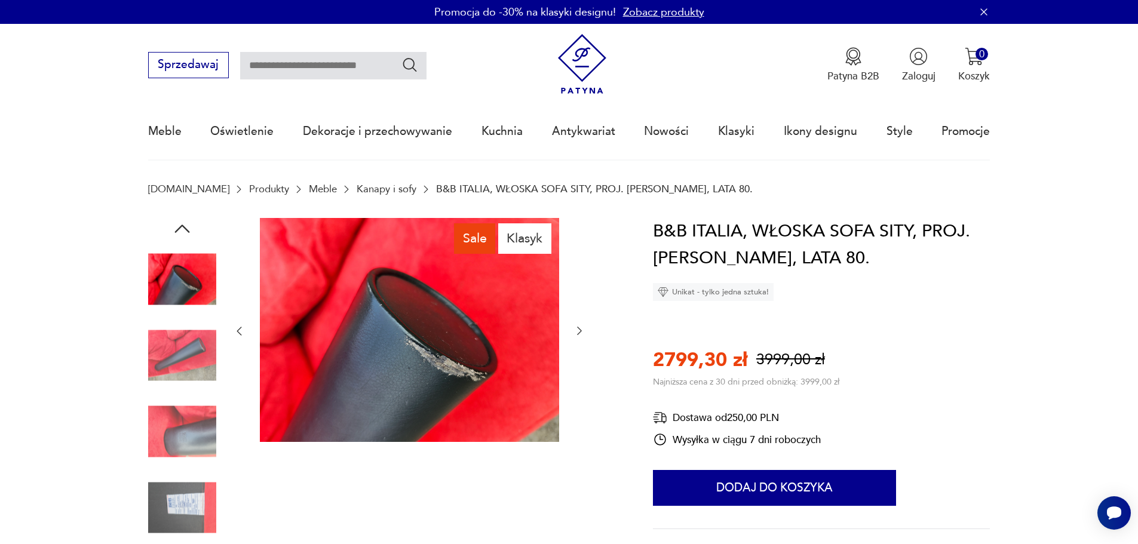
click at [198, 440] on img at bounding box center [182, 432] width 68 height 68
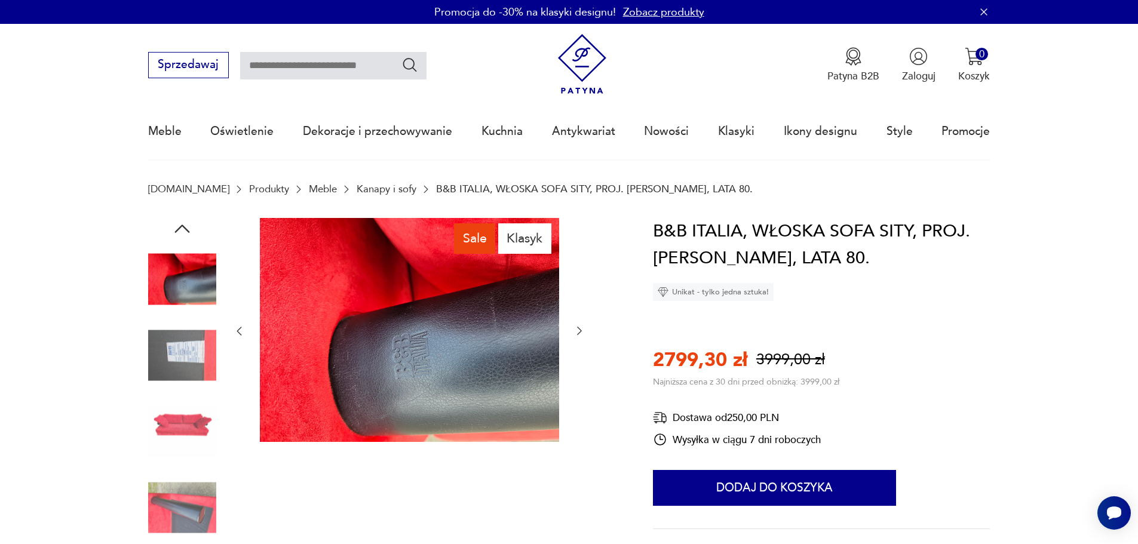
click at [194, 420] on img at bounding box center [182, 432] width 68 height 68
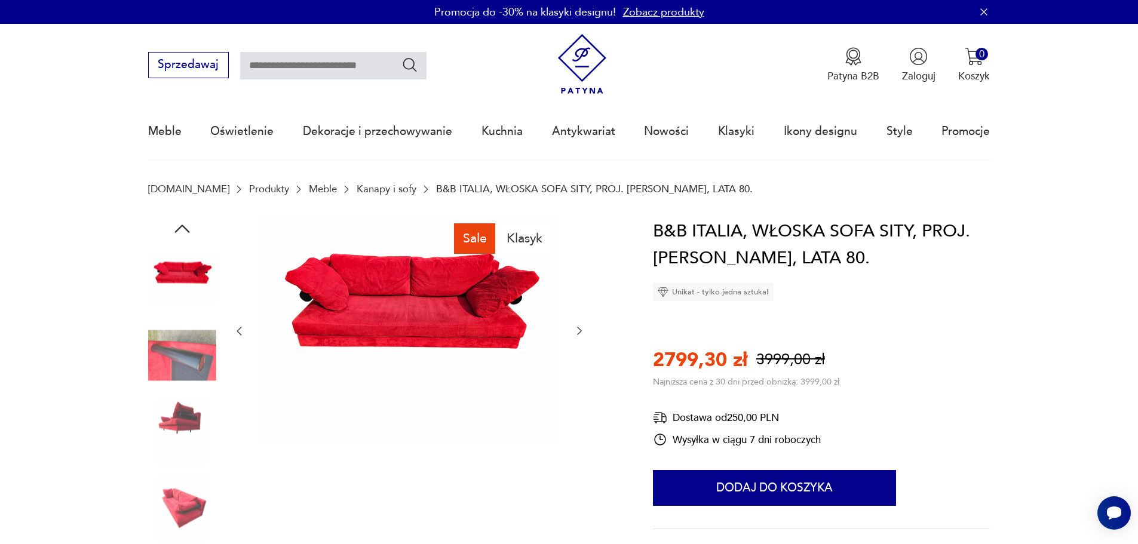
click at [192, 415] on img at bounding box center [182, 432] width 68 height 68
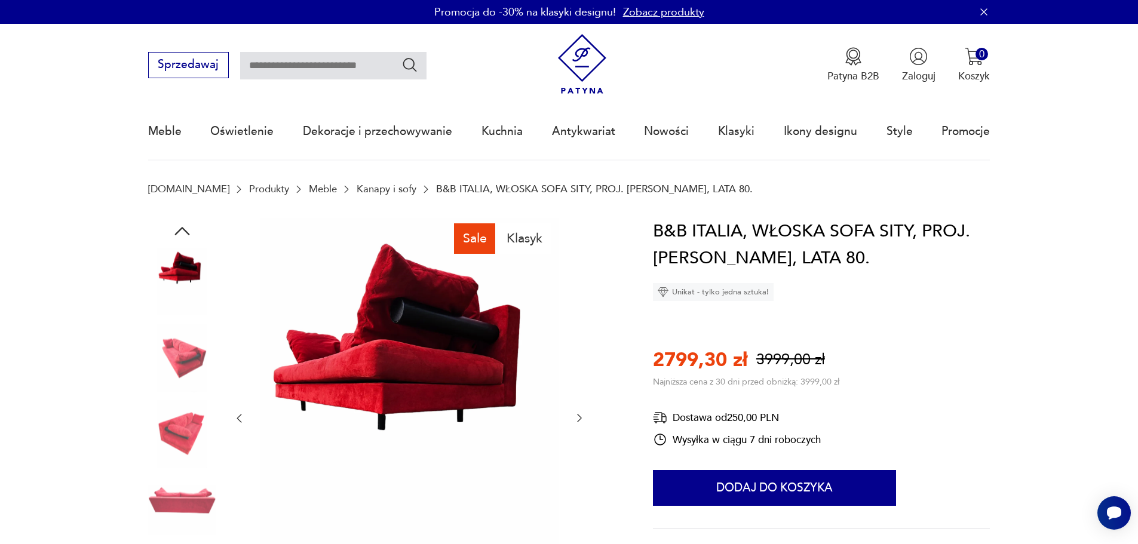
click at [186, 424] on img at bounding box center [182, 434] width 68 height 68
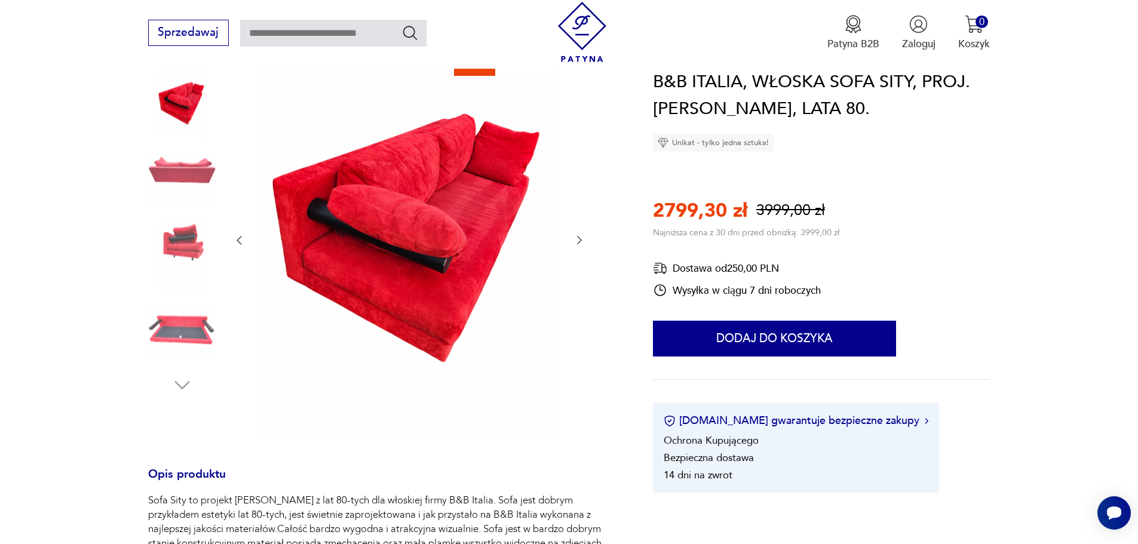
scroll to position [179, 0]
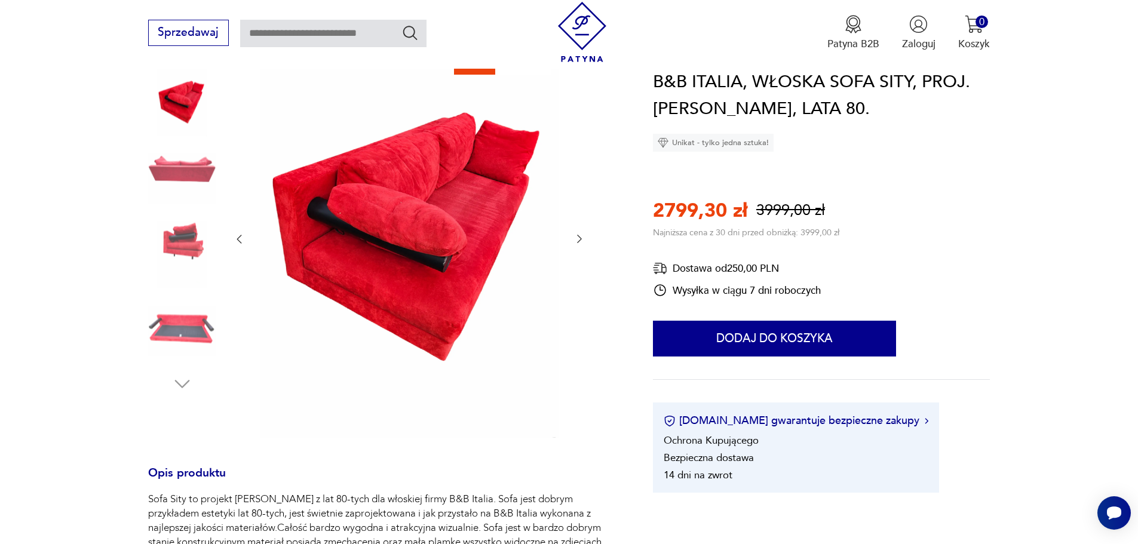
click at [192, 319] on img at bounding box center [182, 331] width 68 height 68
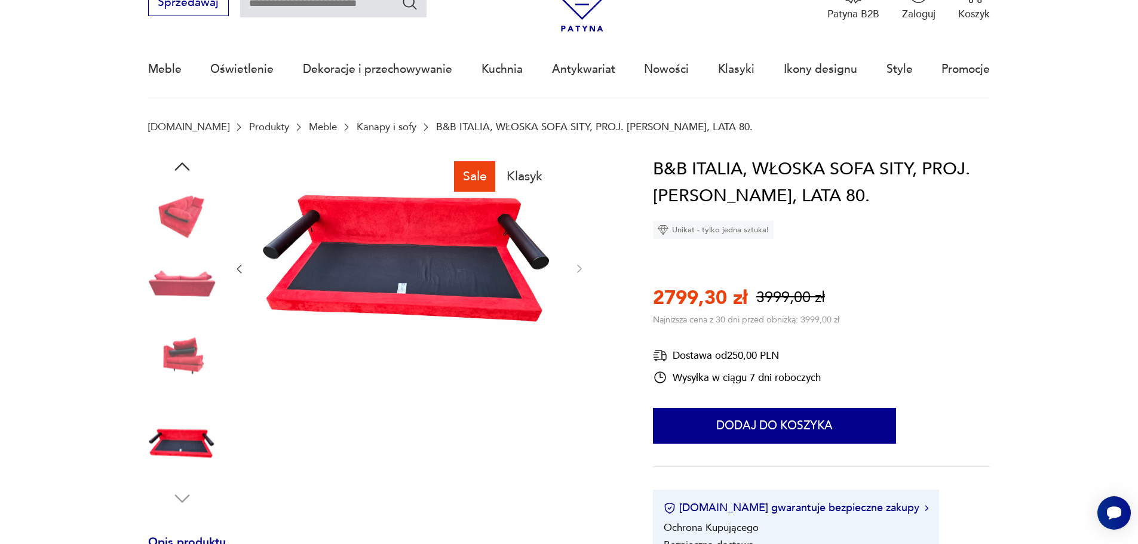
scroll to position [60, 0]
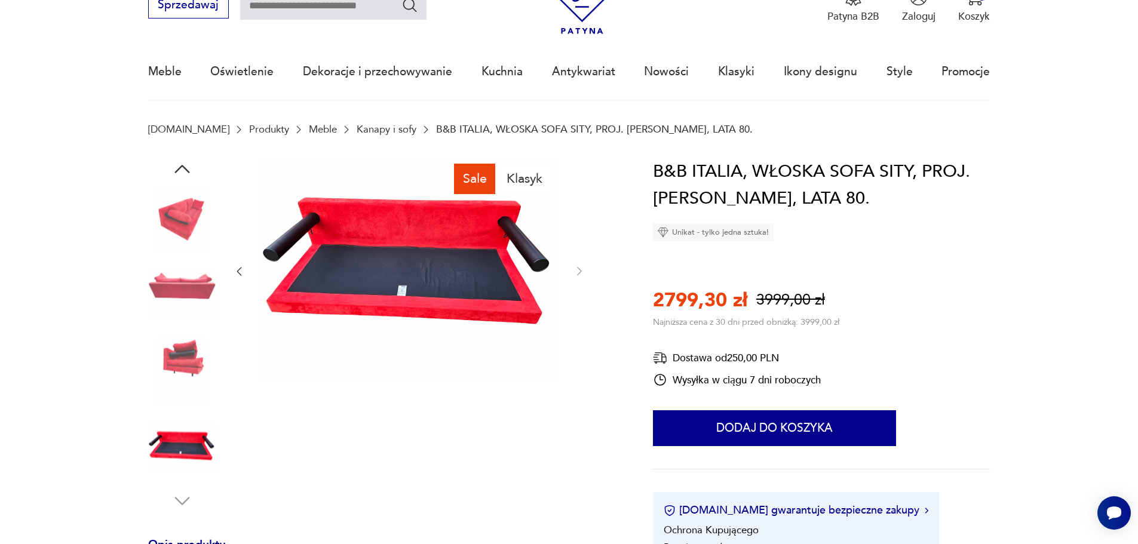
click at [191, 360] on img at bounding box center [182, 372] width 68 height 68
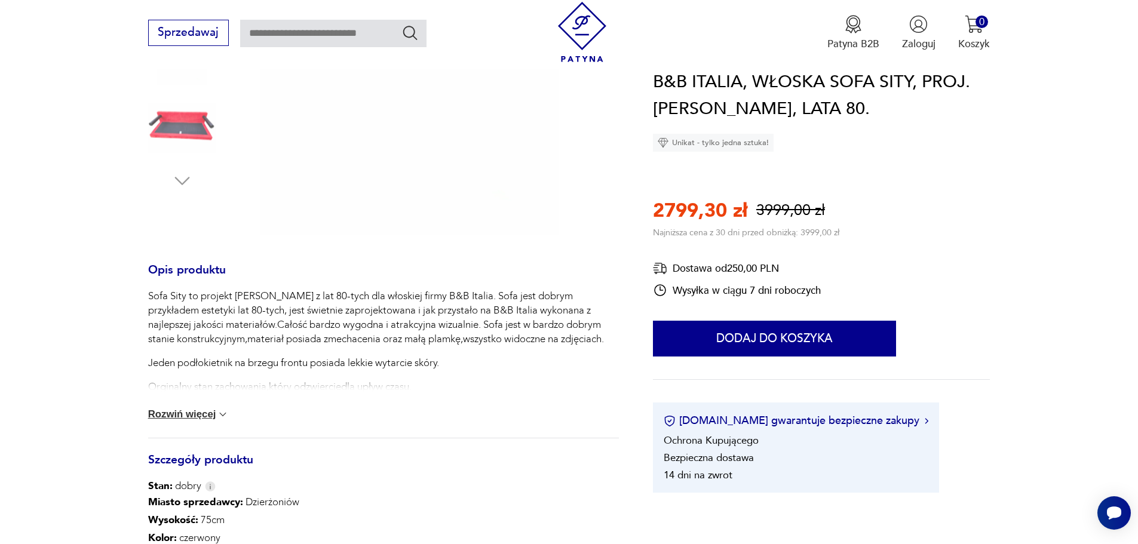
scroll to position [418, 0]
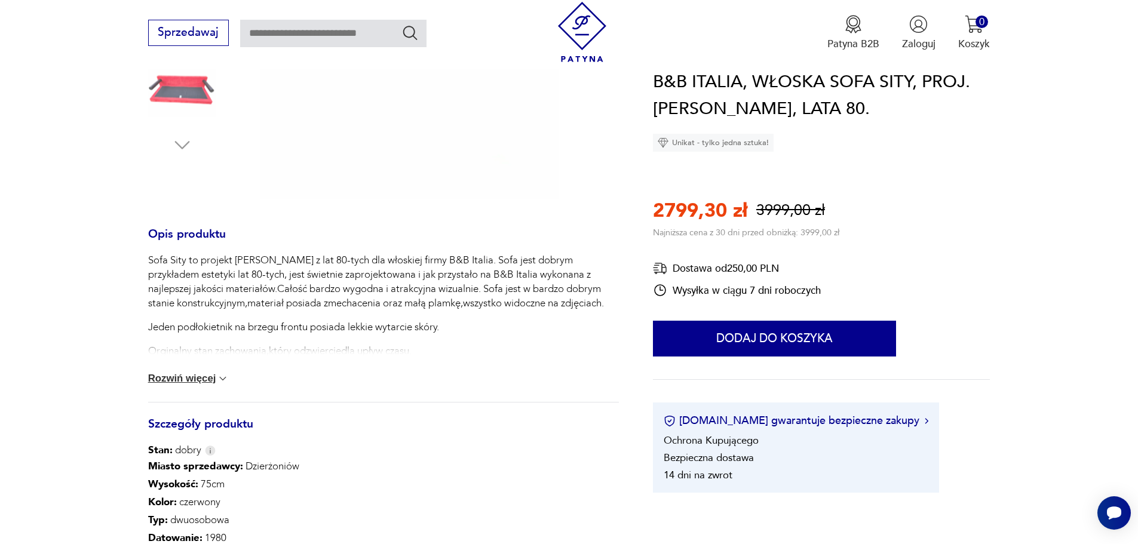
click at [204, 381] on button "Rozwiń więcej" at bounding box center [188, 379] width 81 height 12
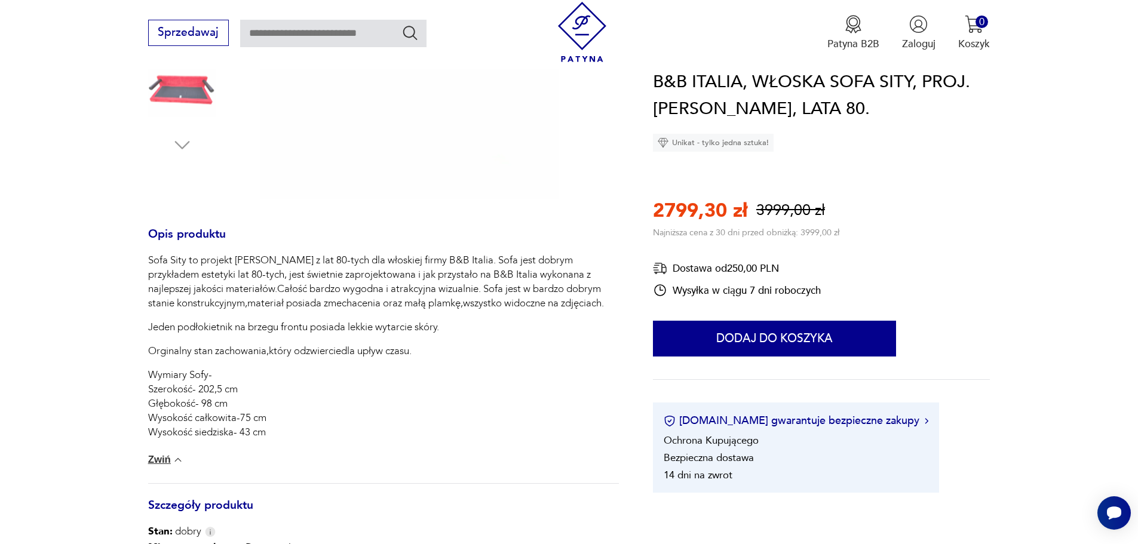
scroll to position [119, 0]
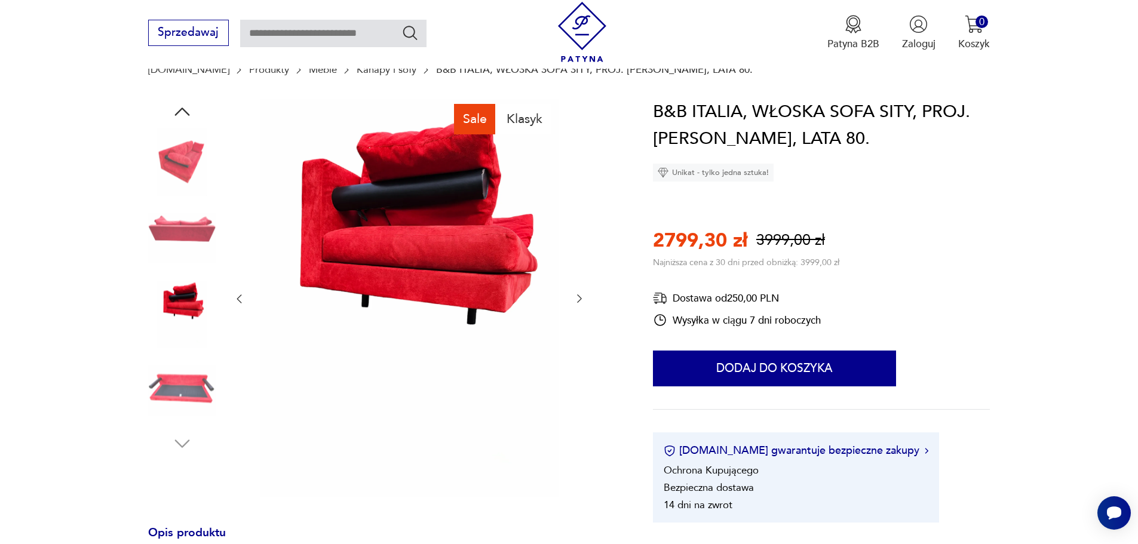
click at [182, 112] on icon "button" at bounding box center [182, 112] width 22 height 22
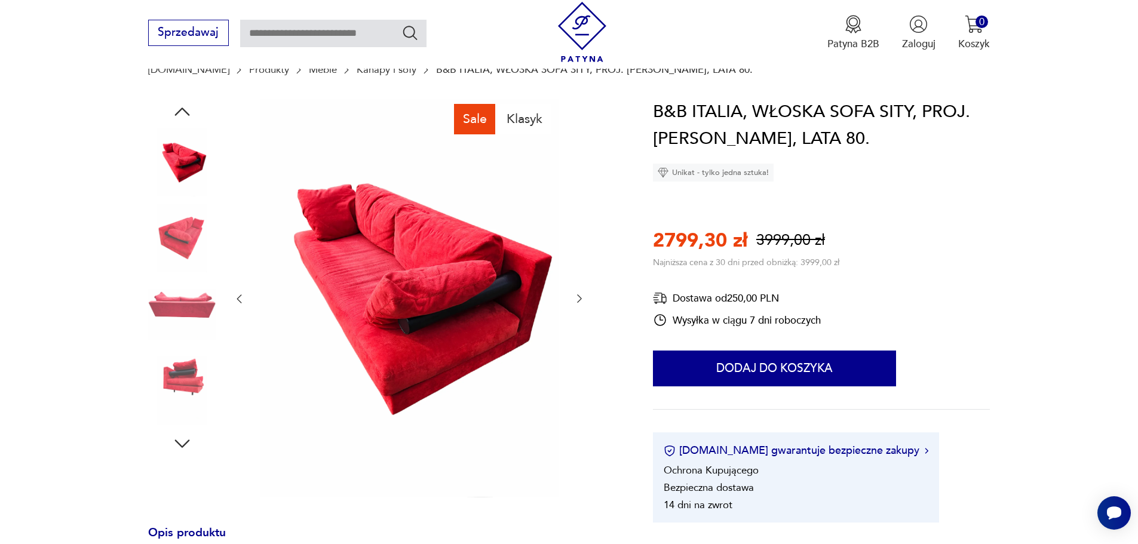
click at [183, 111] on icon "button" at bounding box center [182, 112] width 22 height 22
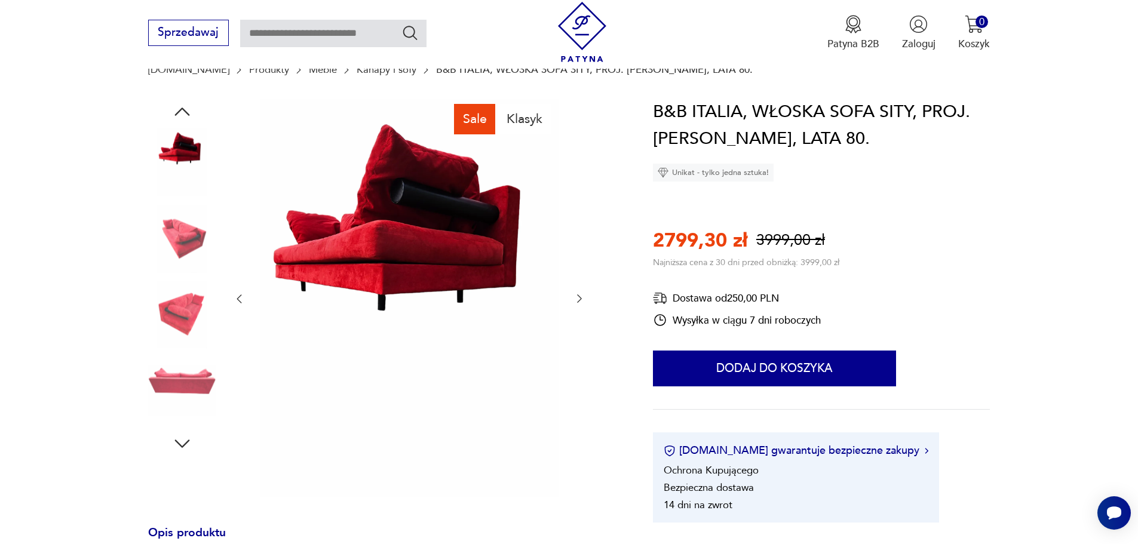
click at [183, 111] on icon "button" at bounding box center [182, 112] width 22 height 22
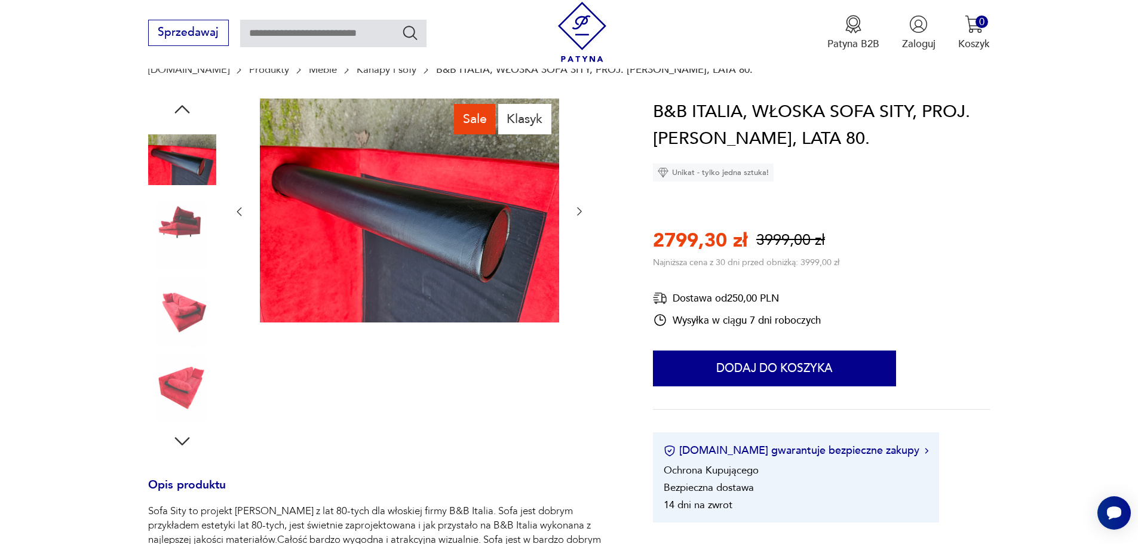
click at [183, 111] on icon "button" at bounding box center [182, 110] width 22 height 22
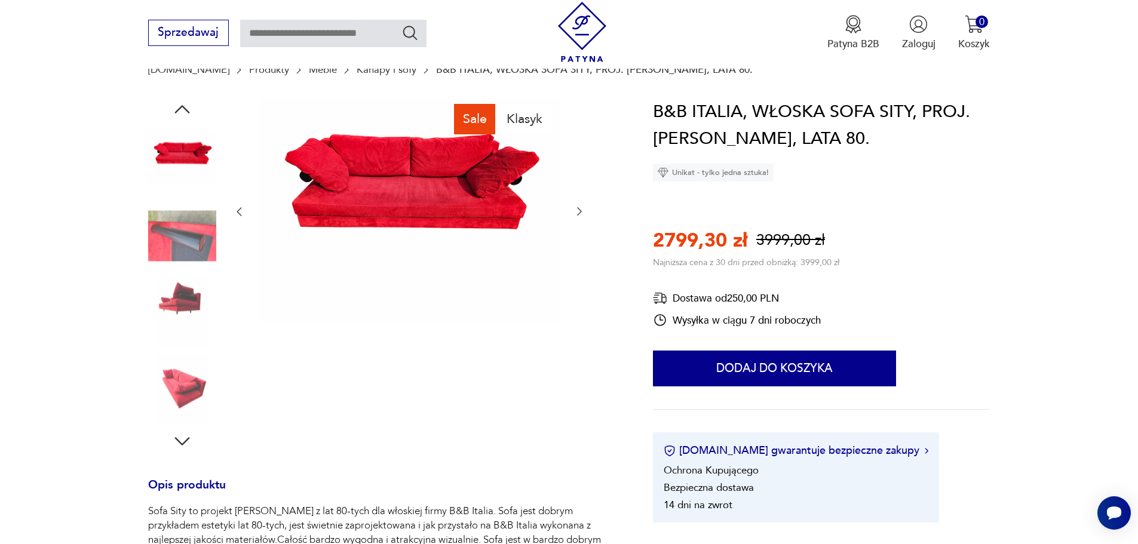
click at [189, 238] on img at bounding box center [182, 236] width 68 height 68
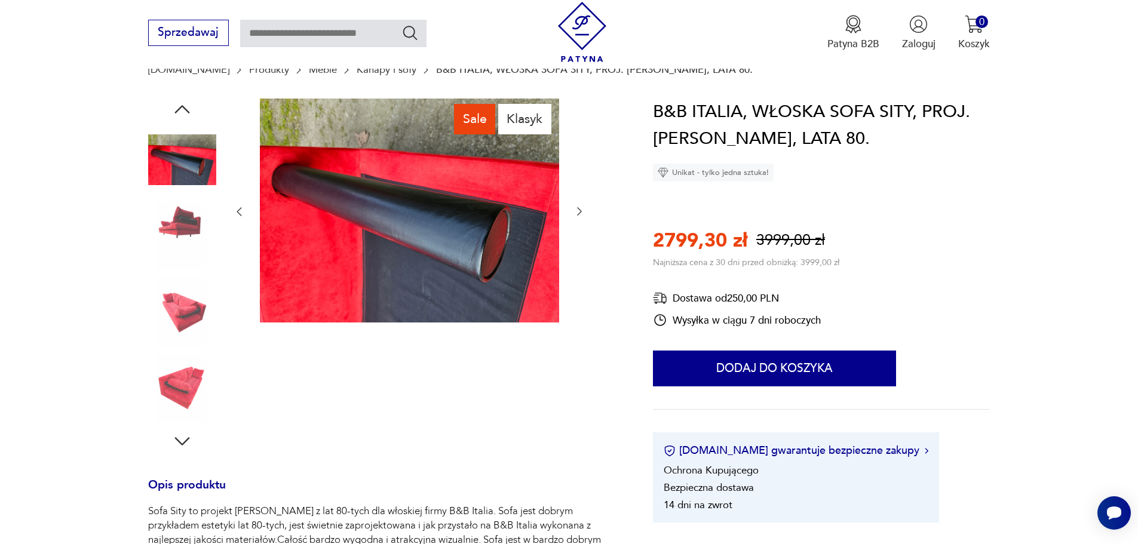
click at [182, 106] on icon "button" at bounding box center [181, 109] width 15 height 8
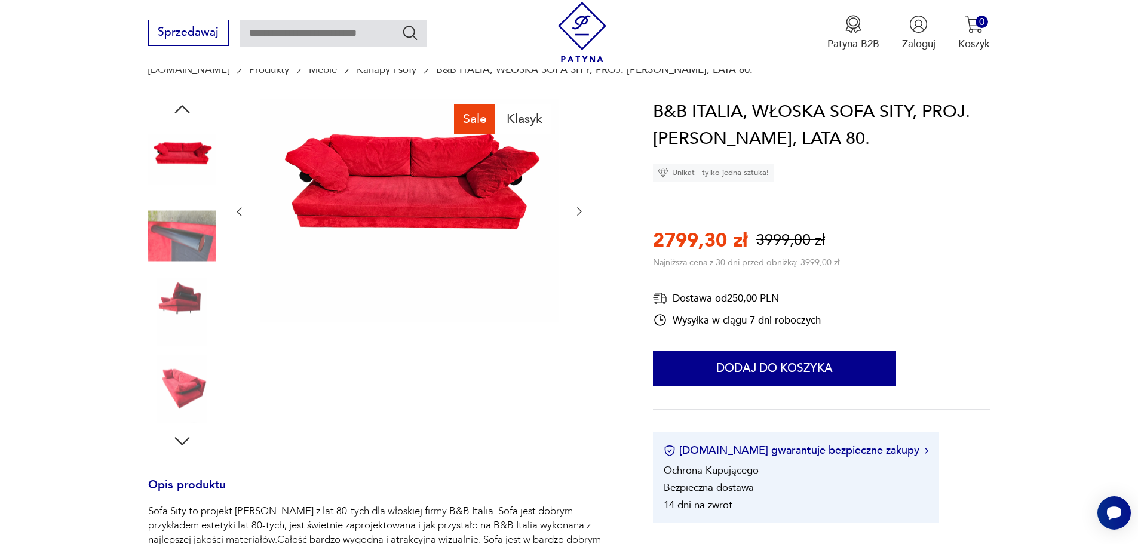
click at [182, 106] on icon "button" at bounding box center [181, 109] width 15 height 8
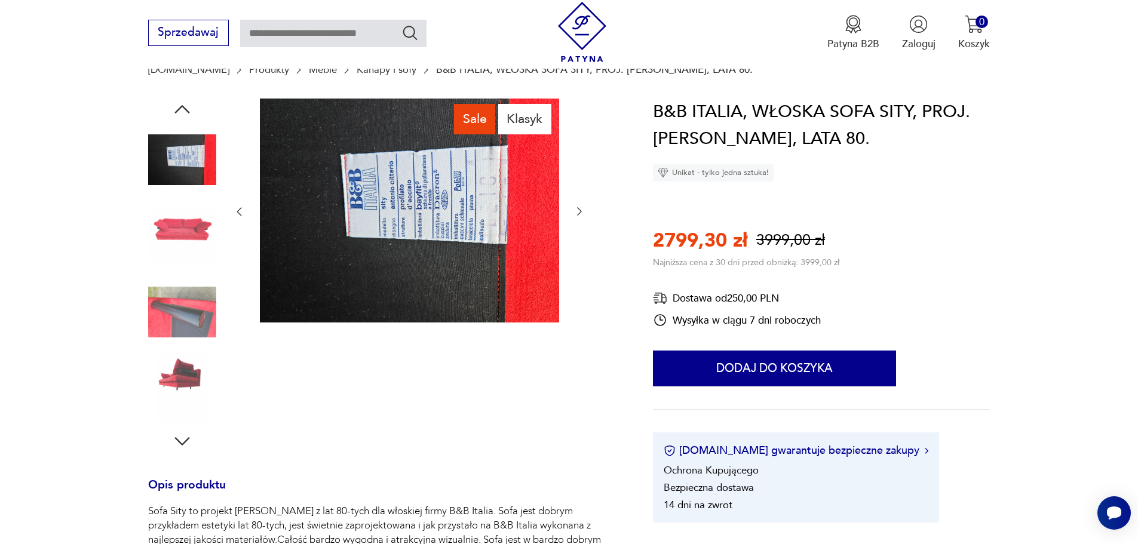
click at [182, 106] on icon "button" at bounding box center [181, 109] width 15 height 8
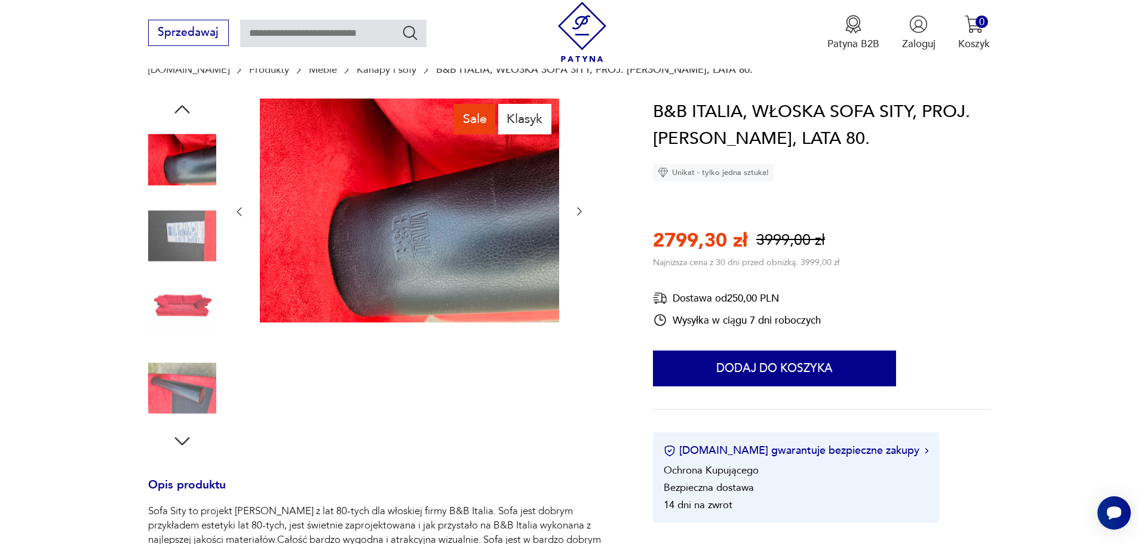
click at [189, 105] on icon "button" at bounding box center [182, 110] width 22 height 22
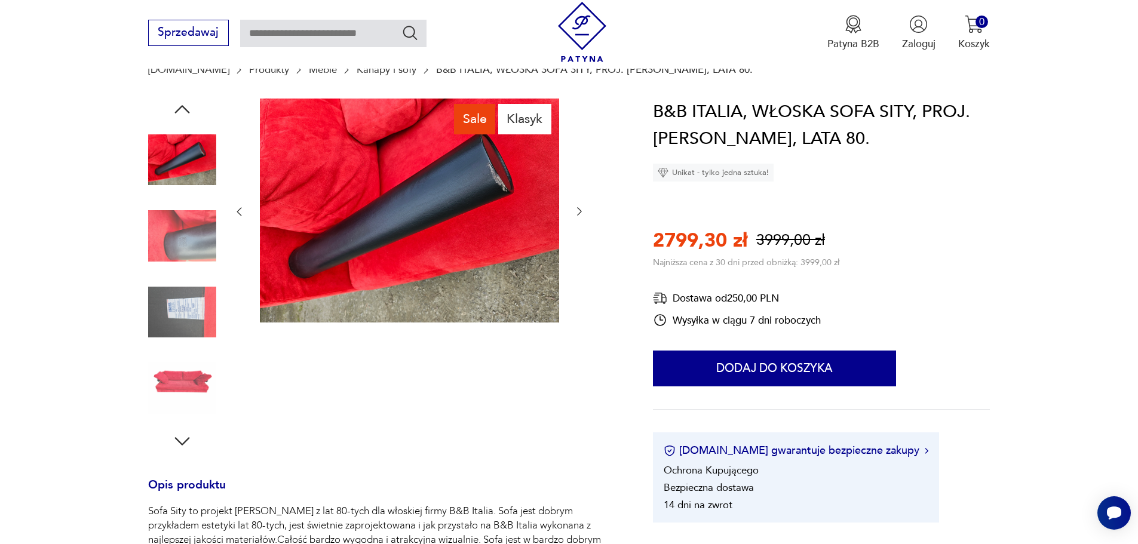
click at [548, 395] on div "Sale Klasyk" at bounding box center [409, 276] width 352 height 354
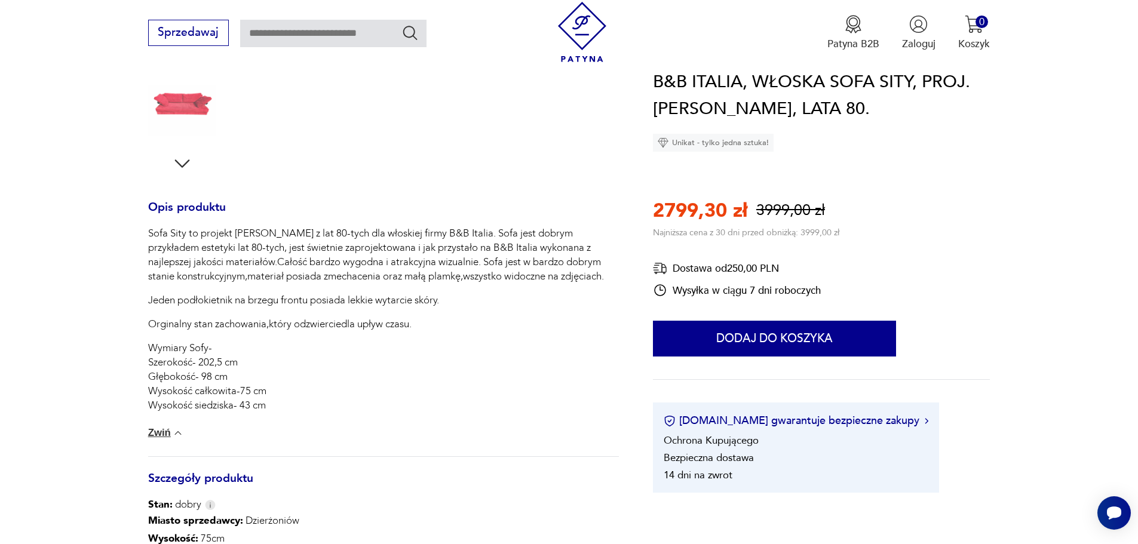
scroll to position [418, 0]
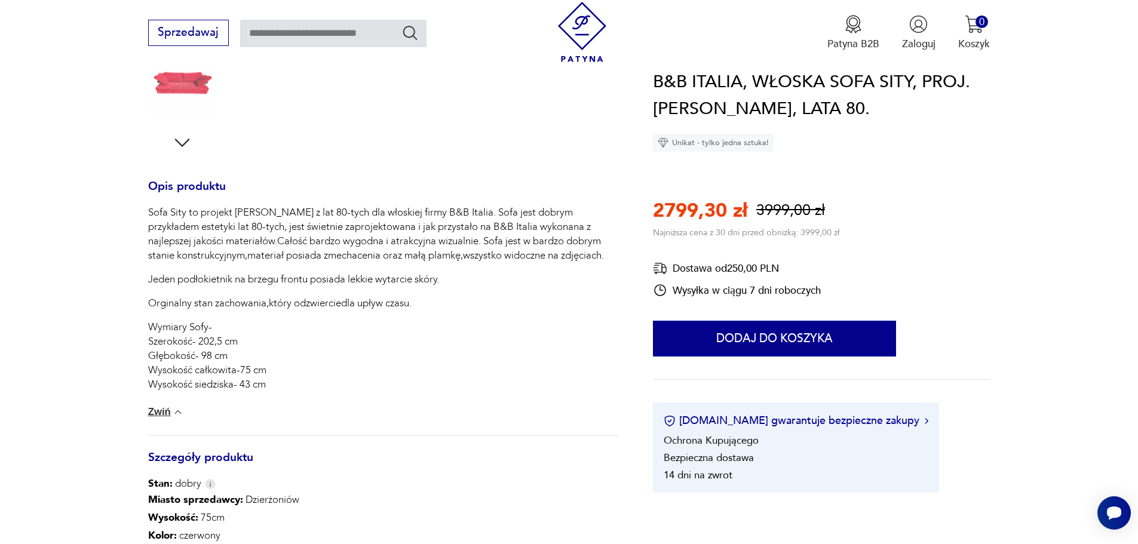
click at [160, 416] on button "Zwiń" at bounding box center [166, 412] width 36 height 12
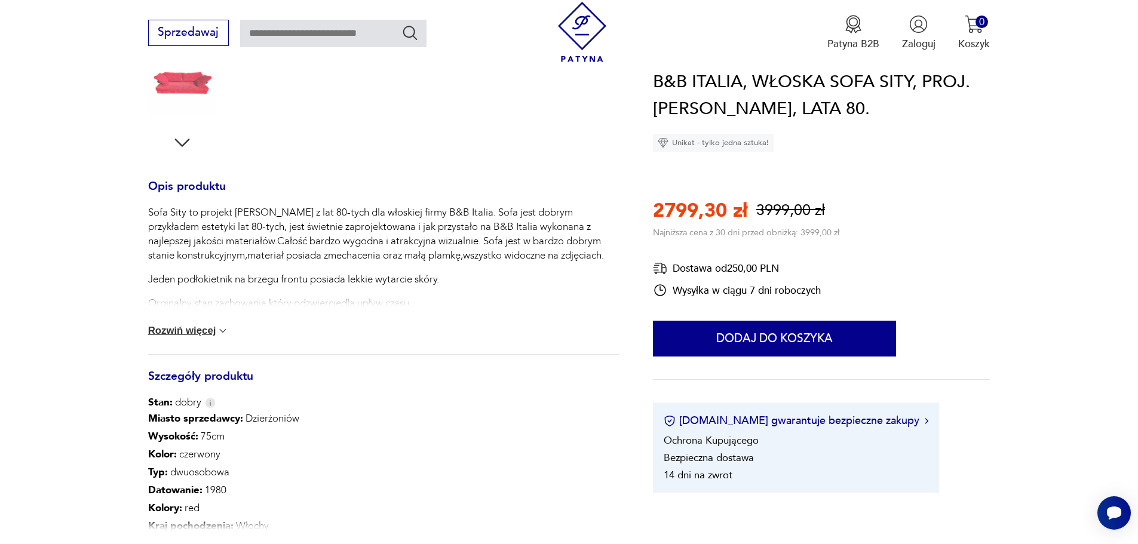
click at [204, 333] on button "Rozwiń więcej" at bounding box center [188, 331] width 81 height 12
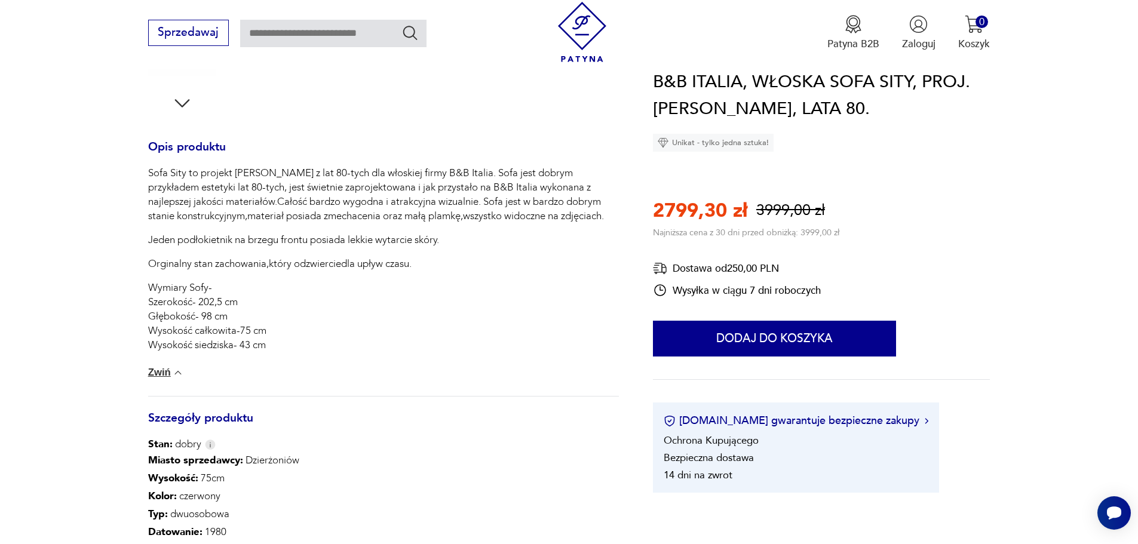
scroll to position [597, 0]
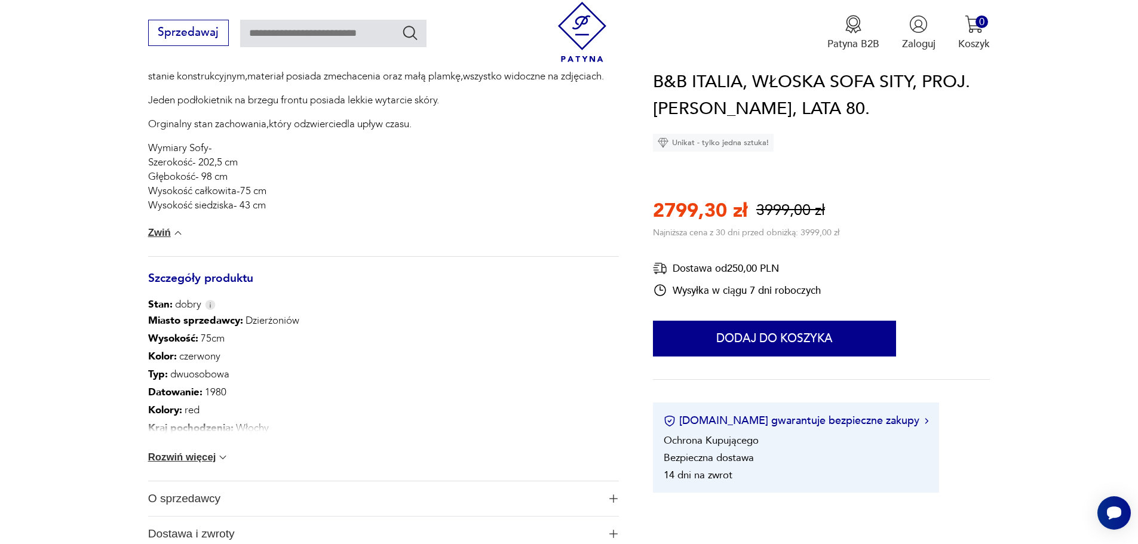
click at [200, 460] on button "Rozwiń więcej" at bounding box center [188, 458] width 81 height 12
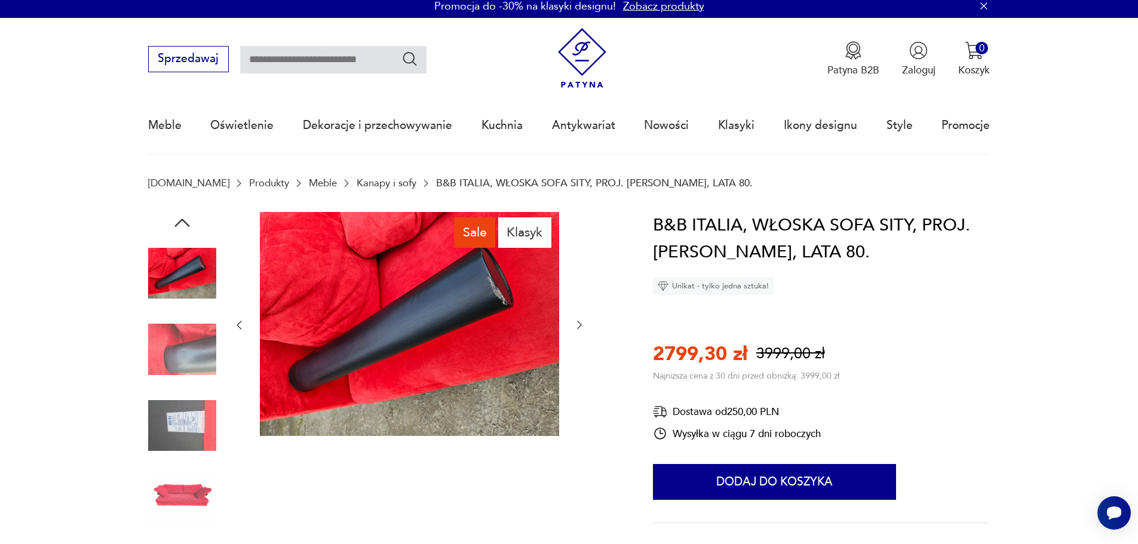
scroll to position [0, 0]
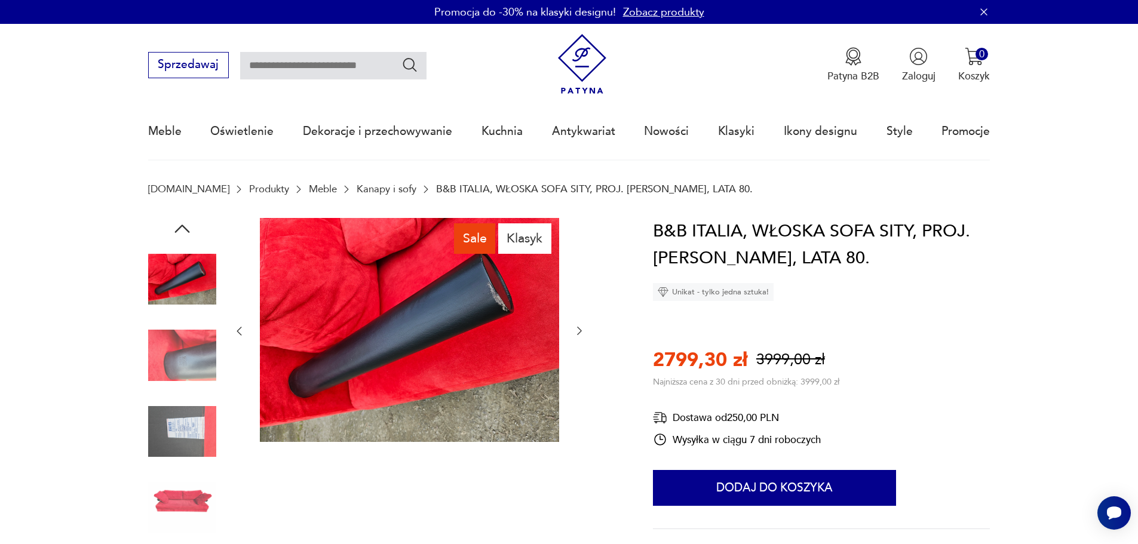
click at [184, 226] on icon "button" at bounding box center [182, 229] width 22 height 22
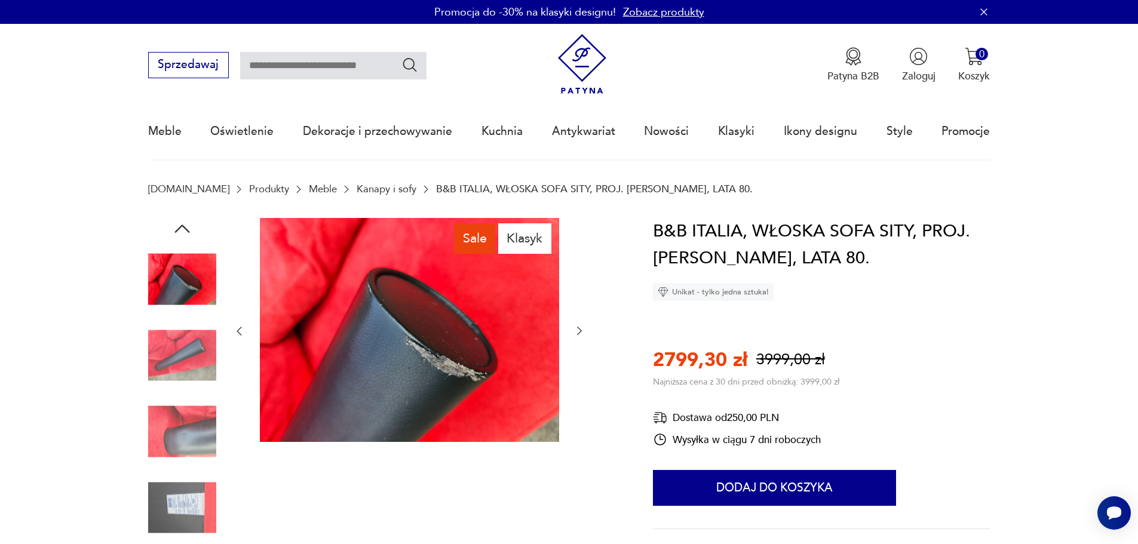
click at [184, 226] on icon "button" at bounding box center [182, 229] width 22 height 22
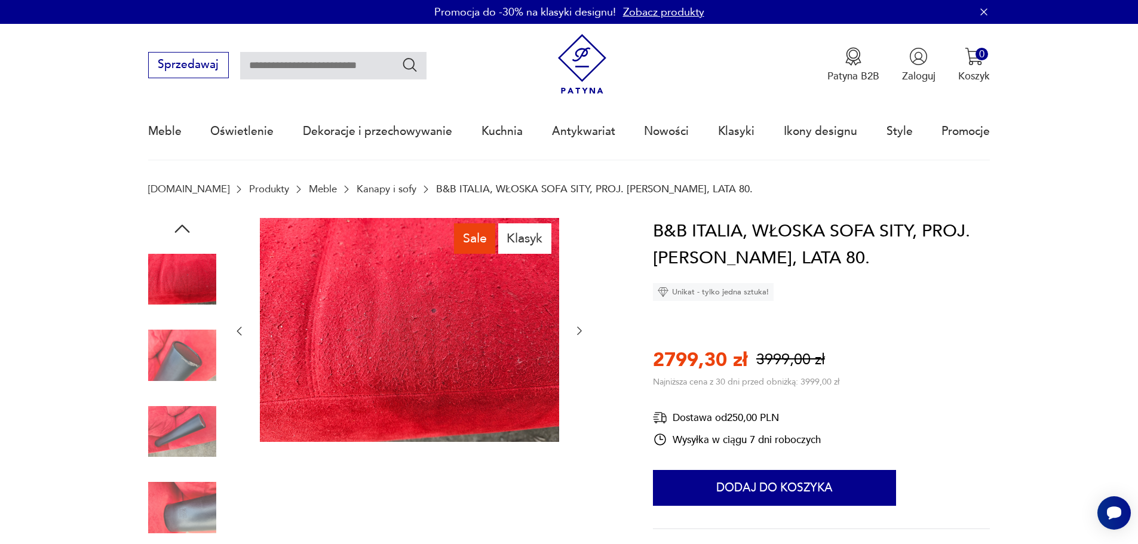
click at [184, 226] on icon "button" at bounding box center [182, 229] width 22 height 22
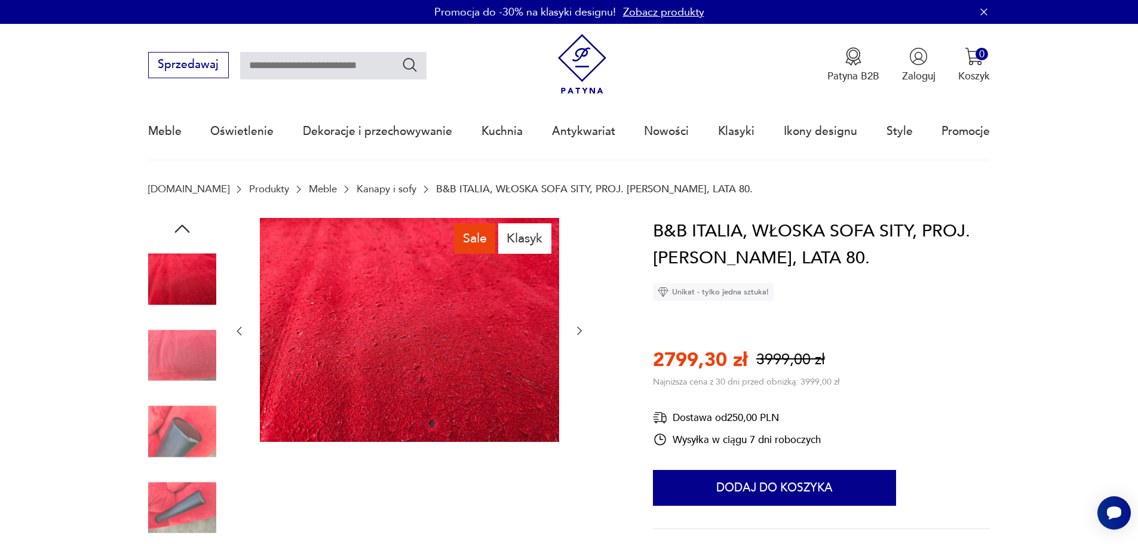
click at [184, 226] on icon "button" at bounding box center [182, 229] width 22 height 22
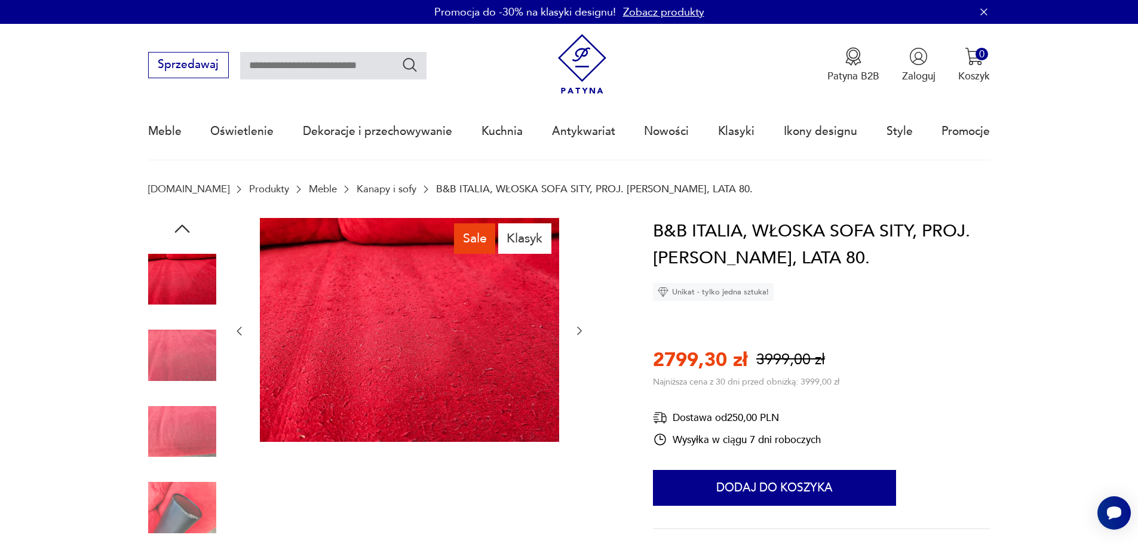
click at [184, 226] on icon "button" at bounding box center [182, 229] width 22 height 22
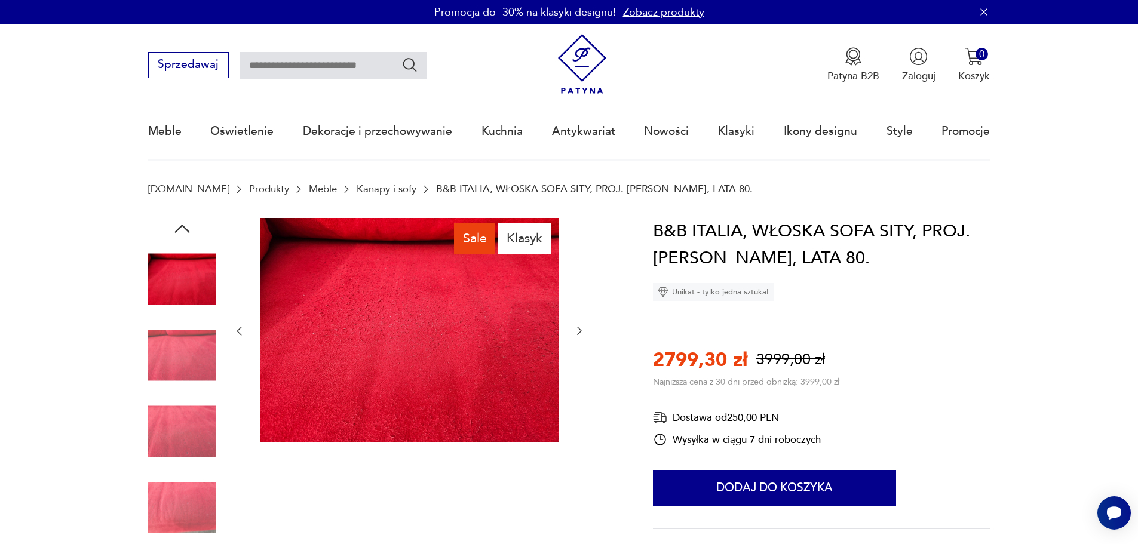
click at [184, 226] on icon "button" at bounding box center [182, 229] width 22 height 22
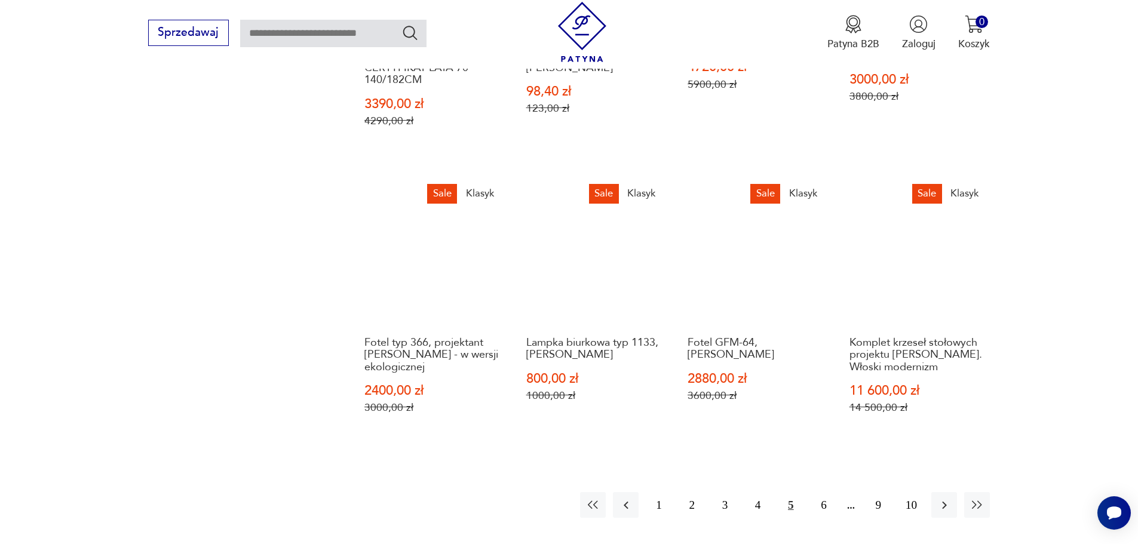
scroll to position [1087, 0]
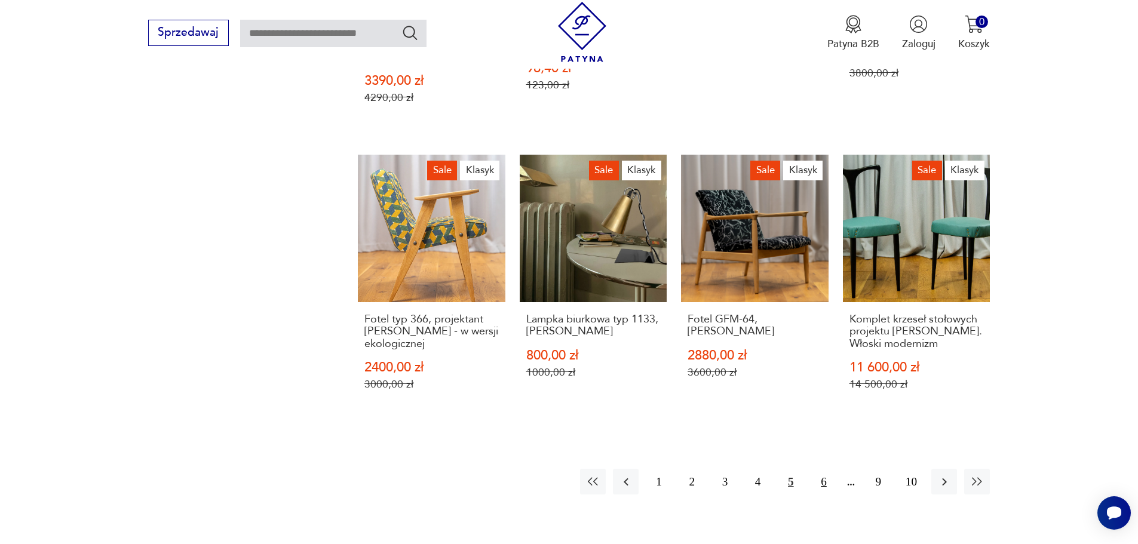
click at [822, 469] on button "6" at bounding box center [824, 482] width 26 height 26
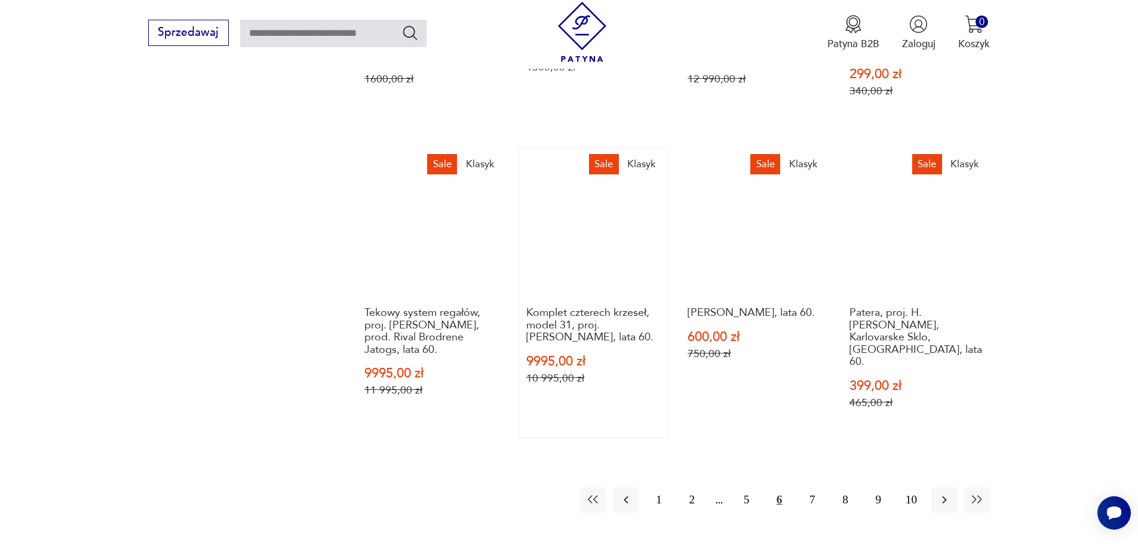
scroll to position [1087, 0]
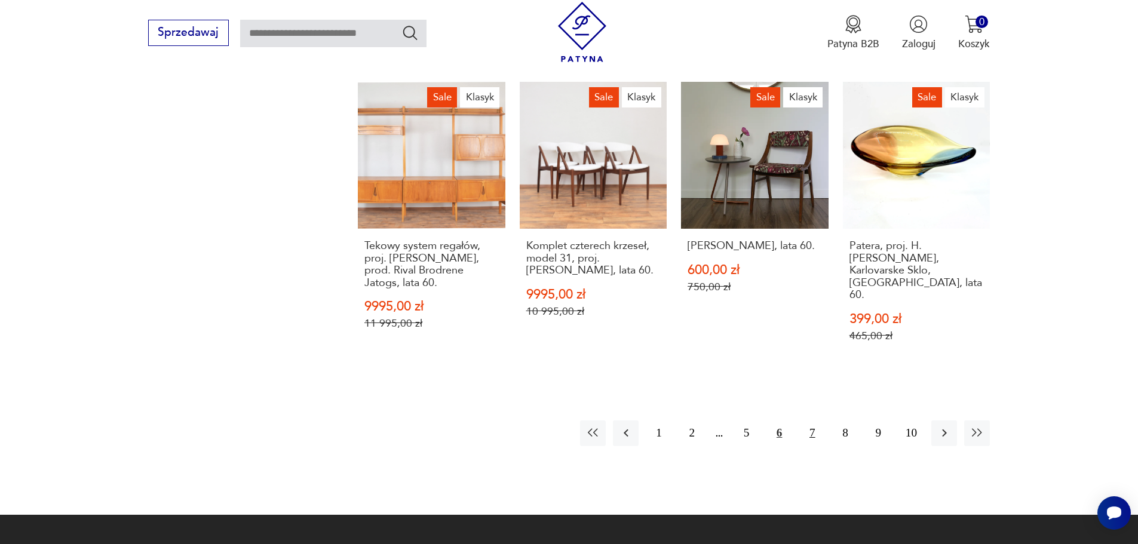
click at [808, 421] on button "7" at bounding box center [812, 434] width 26 height 26
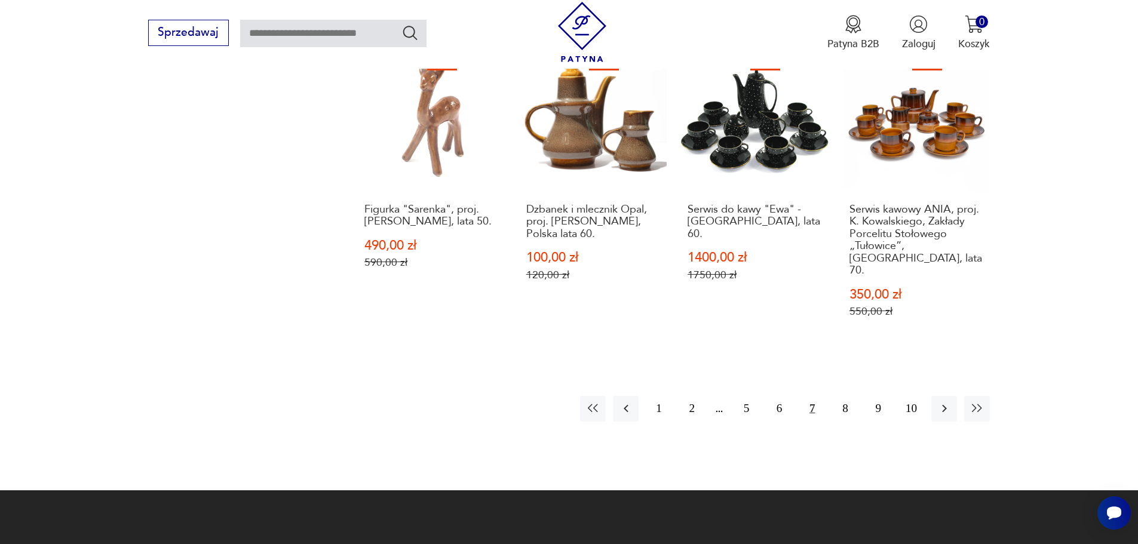
scroll to position [1206, 0]
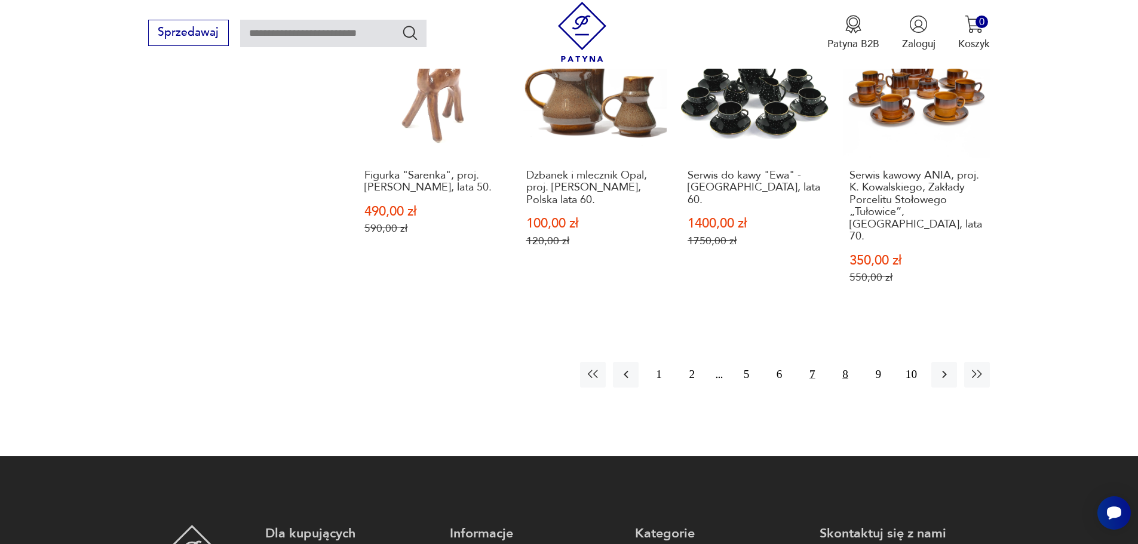
click at [845, 362] on button "8" at bounding box center [845, 375] width 26 height 26
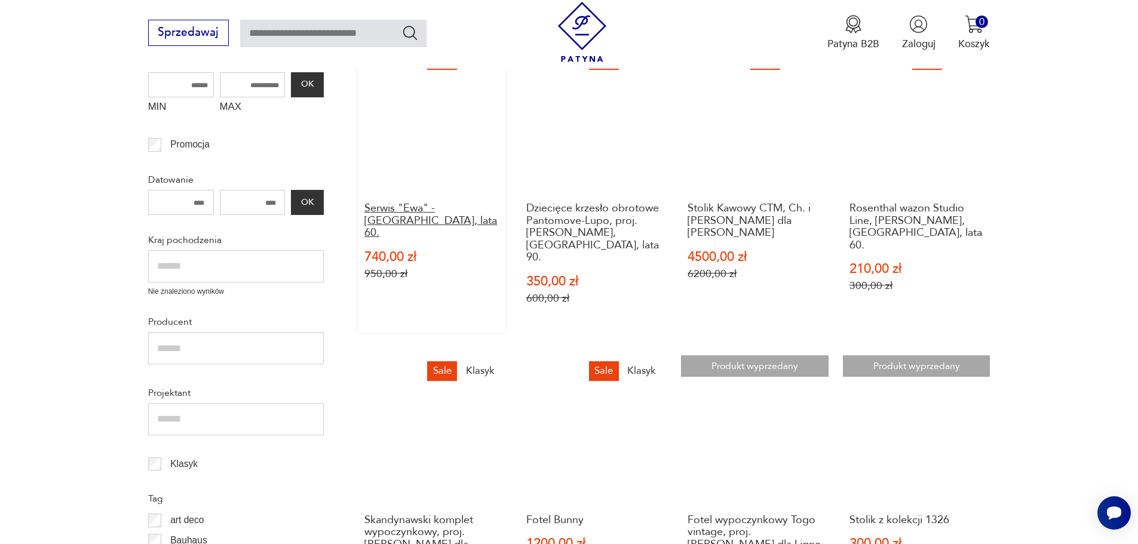
scroll to position [358, 0]
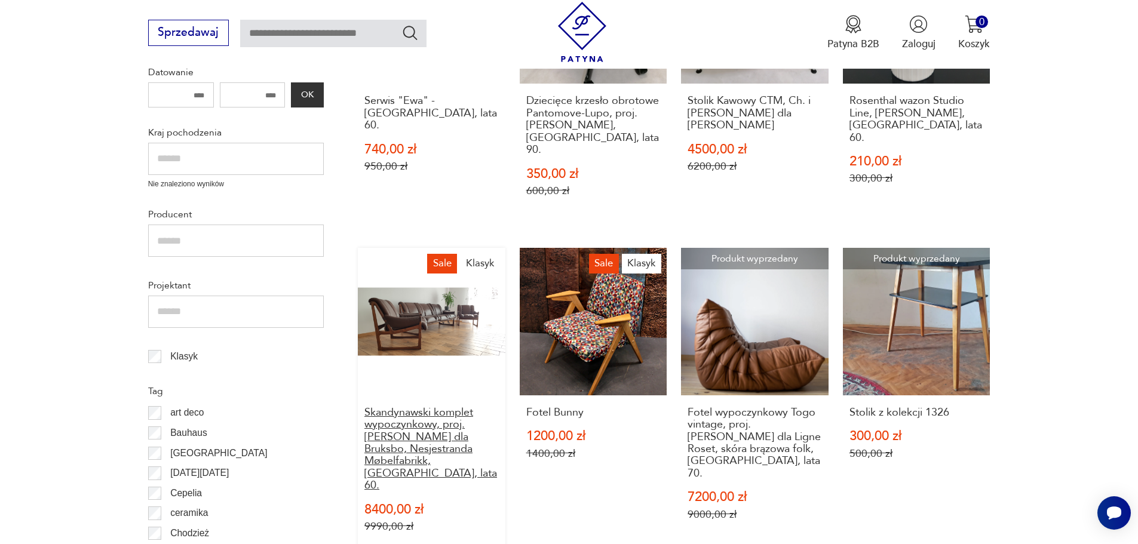
click at [428, 407] on h3 "Skandynawski komplet wypoczynkowy, proj. [PERSON_NAME] dla Bruksbo, Nesjestrand…" at bounding box center [431, 449] width 134 height 85
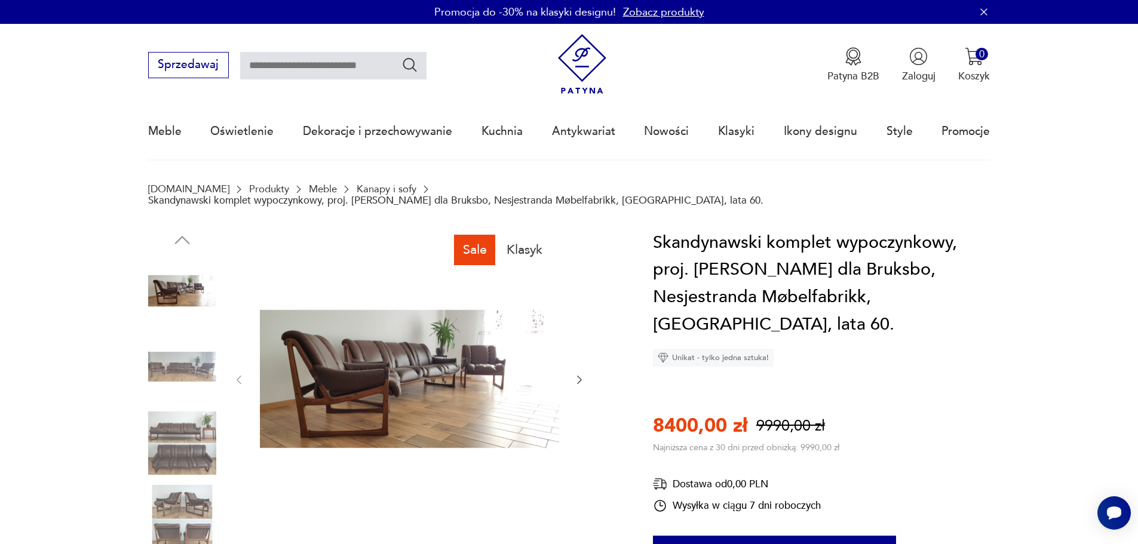
click at [197, 427] on img at bounding box center [182, 443] width 68 height 68
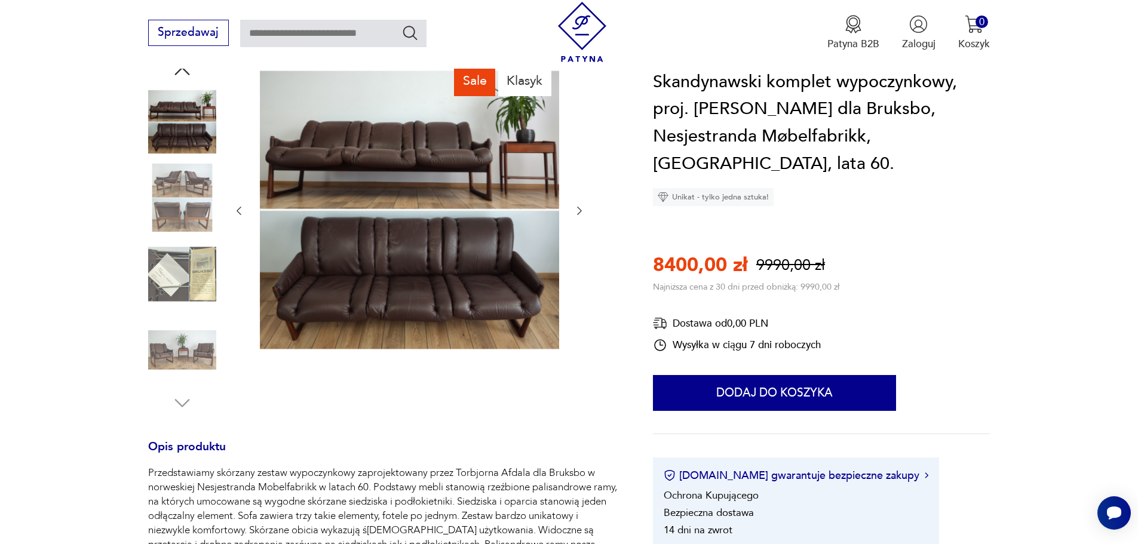
scroll to position [179, 0]
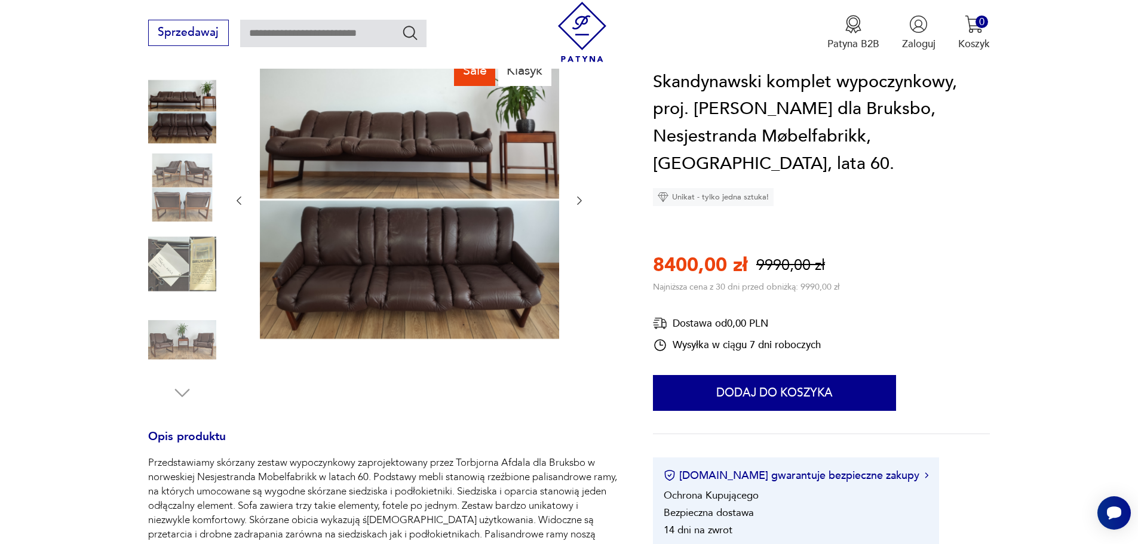
click at [207, 329] on img at bounding box center [182, 340] width 68 height 68
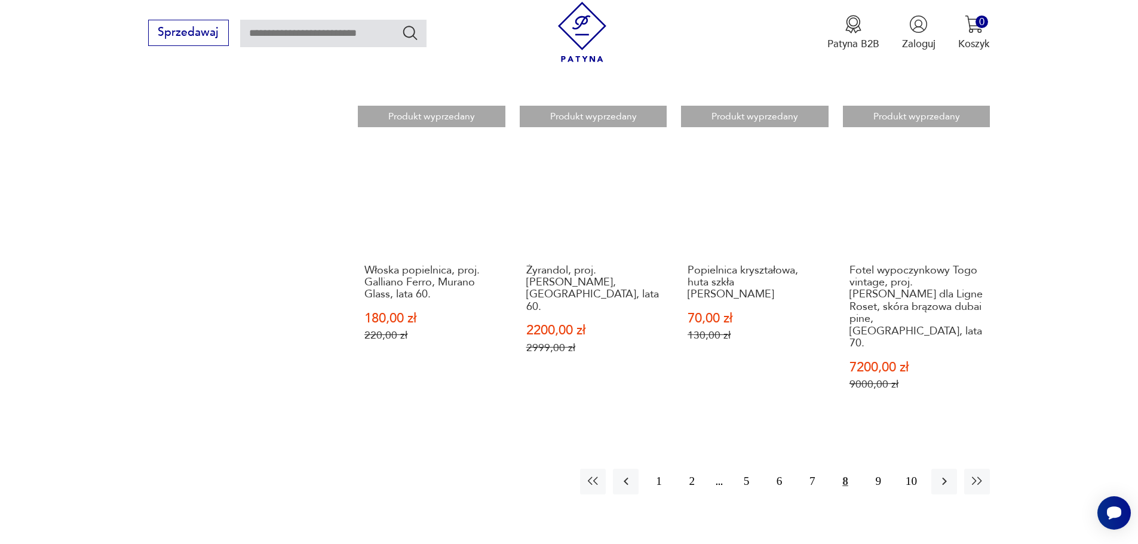
scroll to position [1195, 0]
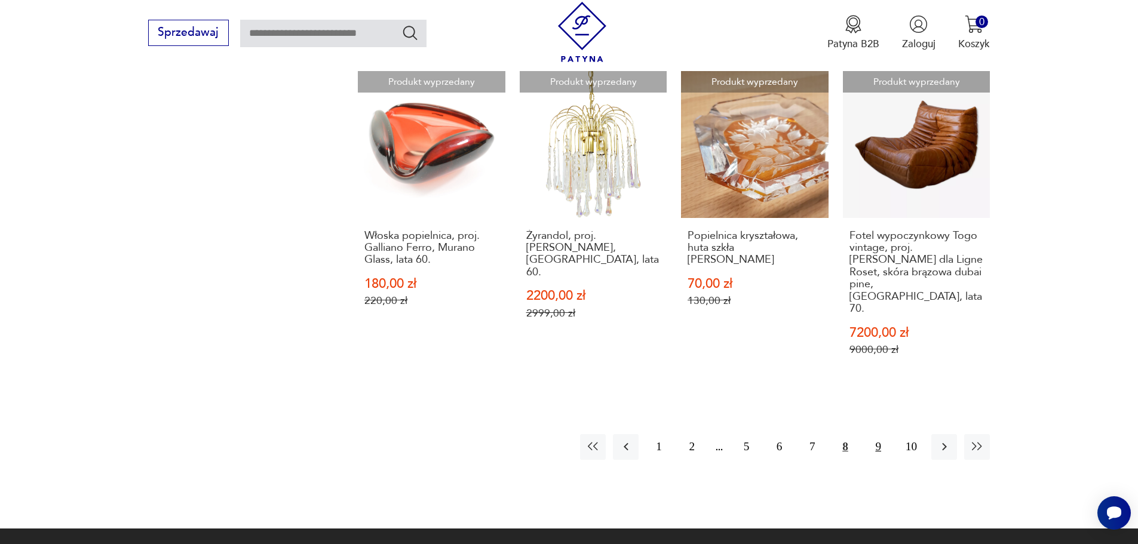
click at [870, 434] on button "9" at bounding box center [879, 447] width 26 height 26
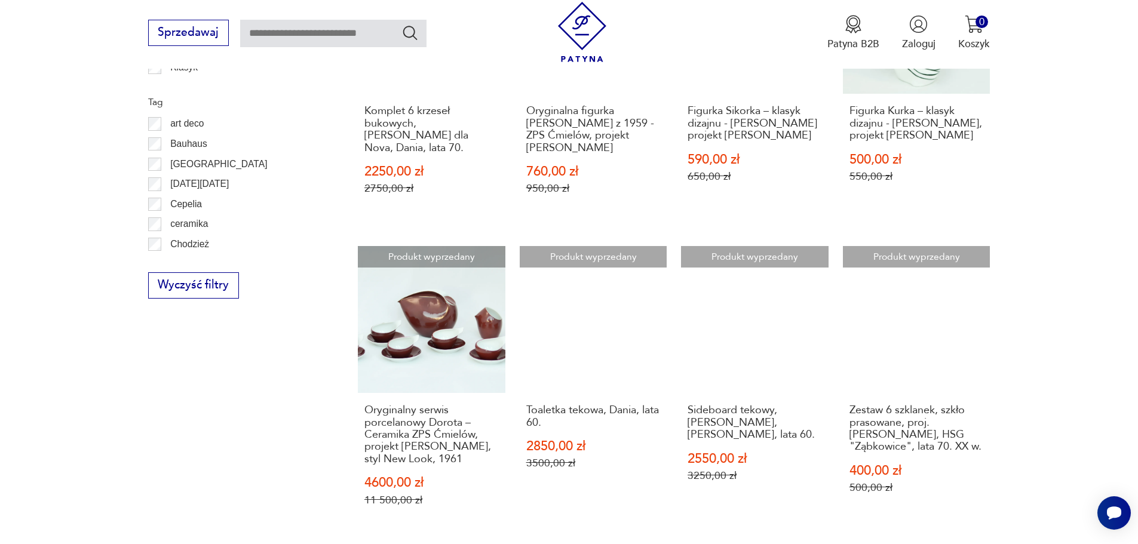
scroll to position [668, 0]
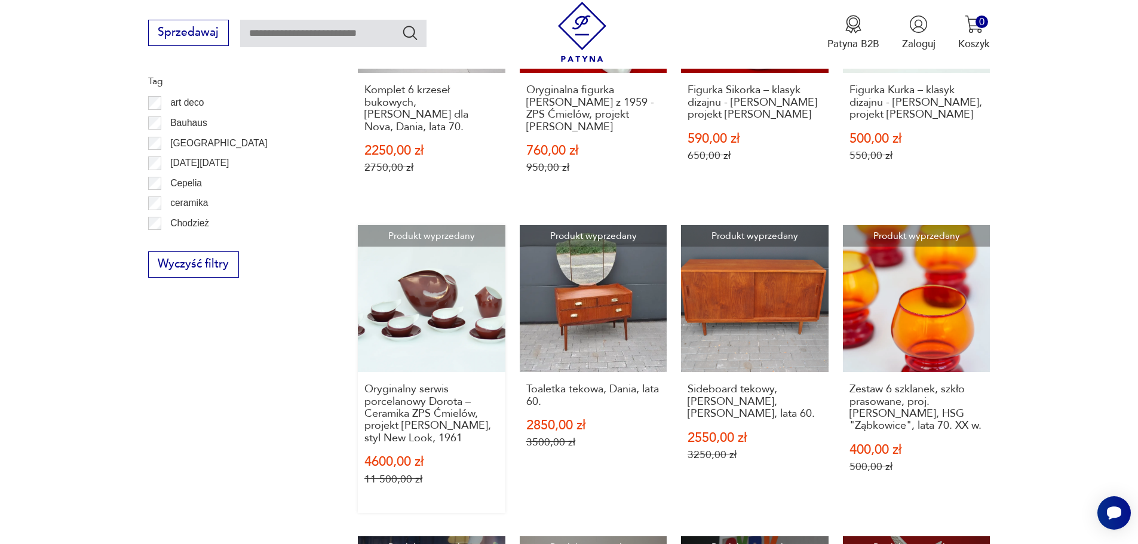
click at [454, 314] on link "Produkt wyprzedany Oryginalny serwis porcelanowy Dorota – Ceramika ZPS Ćmielów,…" at bounding box center [432, 369] width 148 height 289
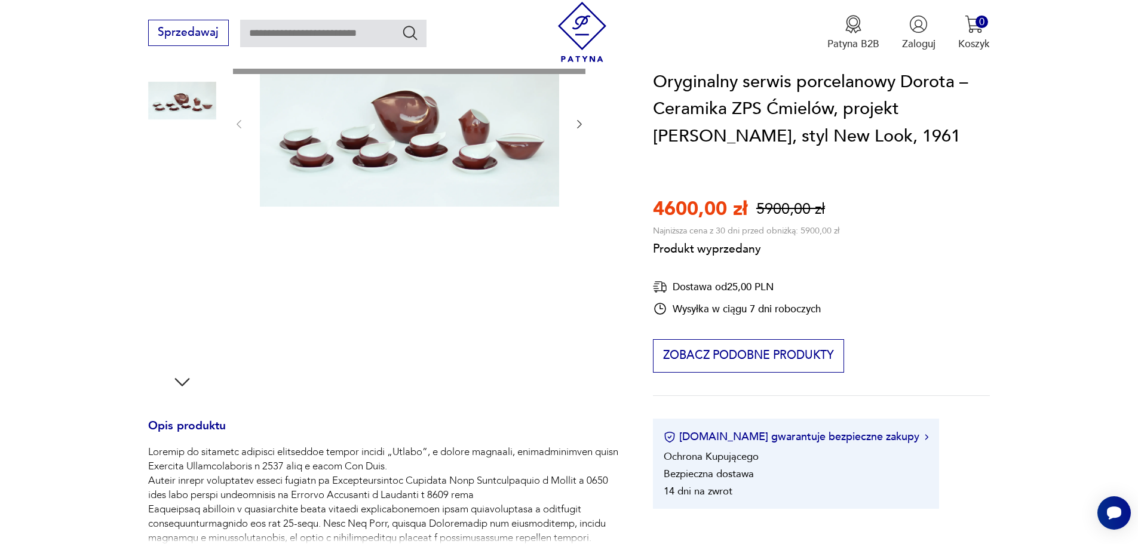
scroll to position [179, 0]
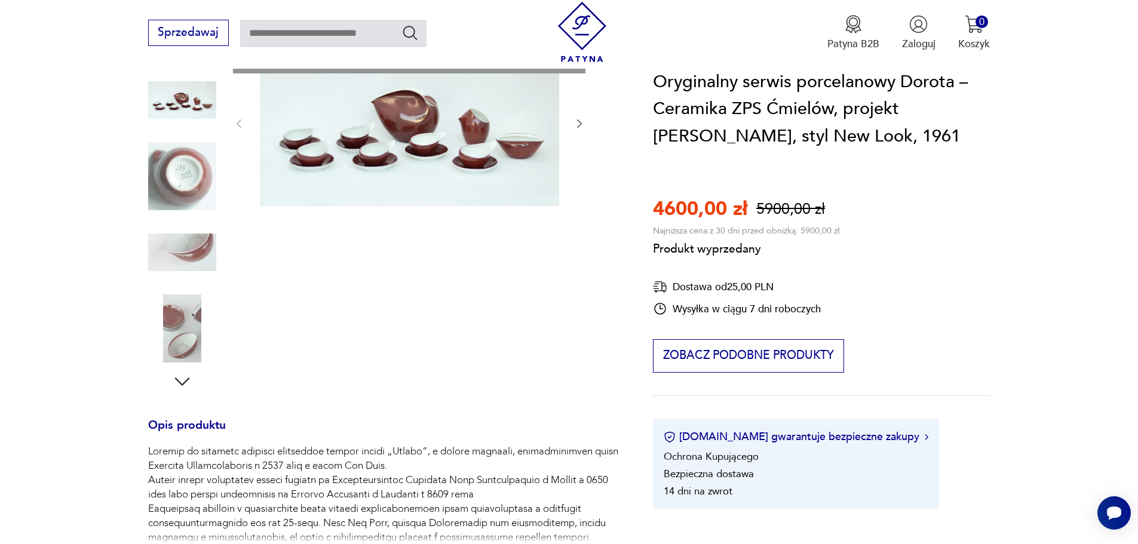
click at [174, 385] on div "Produkt wyprzedany Opis produktu Rozwiń więcej Szczegóły produktu Miasto sprzed…" at bounding box center [383, 399] width 471 height 720
click at [186, 382] on div "Produkt wyprzedany Opis produktu Rozwiń więcej Szczegóły produktu Miasto sprzed…" at bounding box center [383, 399] width 471 height 720
click at [183, 379] on div "Produkt wyprzedany Opis produktu Rozwiń więcej Szczegóły produktu Miasto sprzed…" at bounding box center [383, 399] width 471 height 720
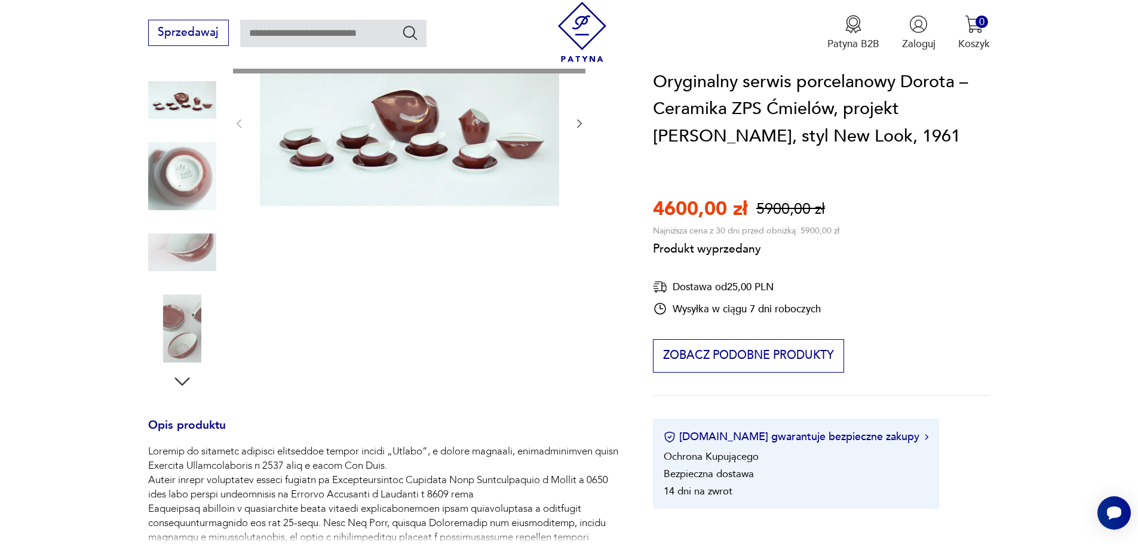
click at [183, 379] on div "Produkt wyprzedany Opis produktu Rozwiń więcej Szczegóły produktu Miasto sprzed…" at bounding box center [383, 399] width 471 height 720
click at [195, 248] on div "Produkt wyprzedany Opis produktu Rozwiń więcej Szczegóły produktu Miasto sprzed…" at bounding box center [383, 399] width 471 height 720
click at [190, 244] on div "Produkt wyprzedany Opis produktu Rozwiń więcej Szczegóły produktu Miasto sprzed…" at bounding box center [383, 399] width 471 height 720
click at [579, 119] on div "Produkt wyprzedany Opis produktu Rozwiń więcej Szczegóły produktu Miasto sprzed…" at bounding box center [383, 399] width 471 height 720
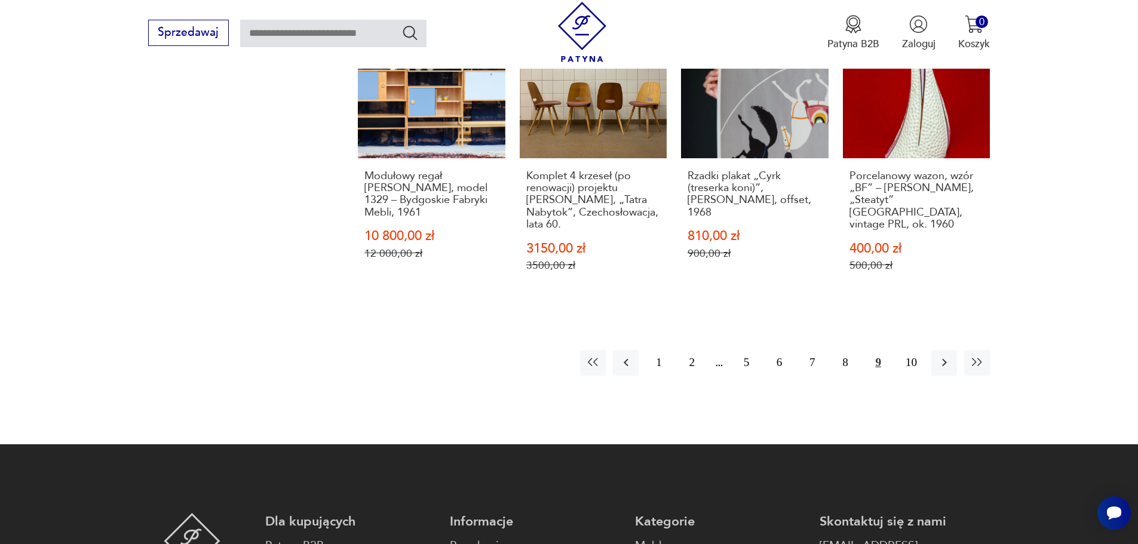
scroll to position [1195, 0]
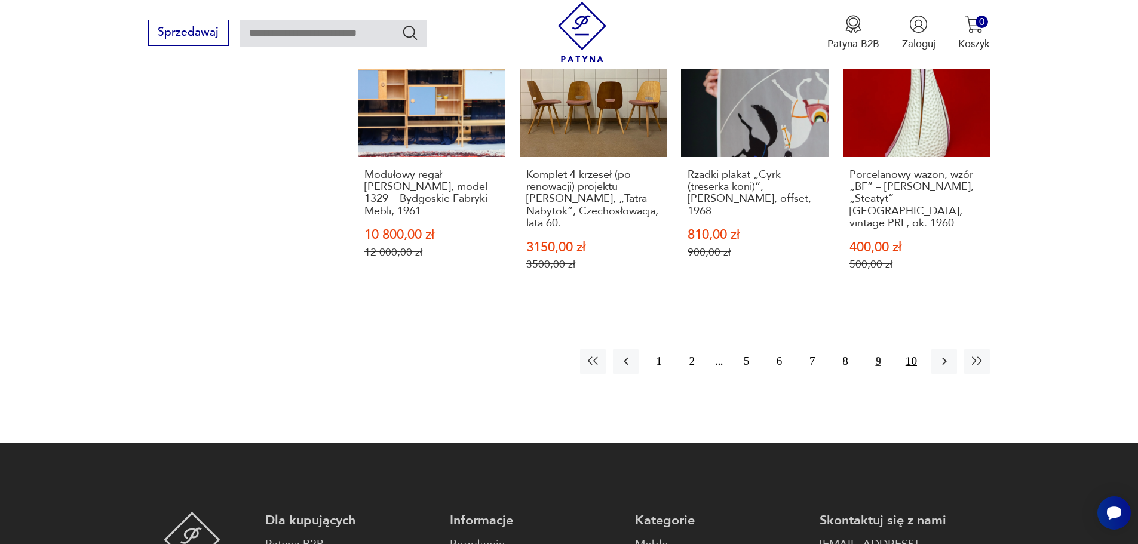
click at [913, 371] on button "10" at bounding box center [911, 362] width 26 height 26
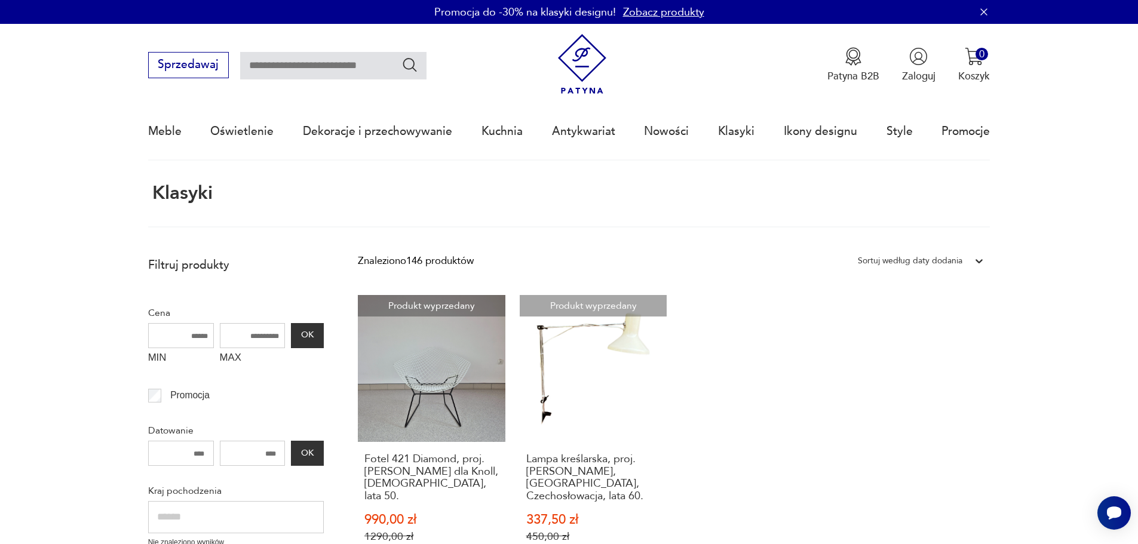
click at [289, 68] on input "text" at bounding box center [333, 65] width 186 height 27
type input "*****"
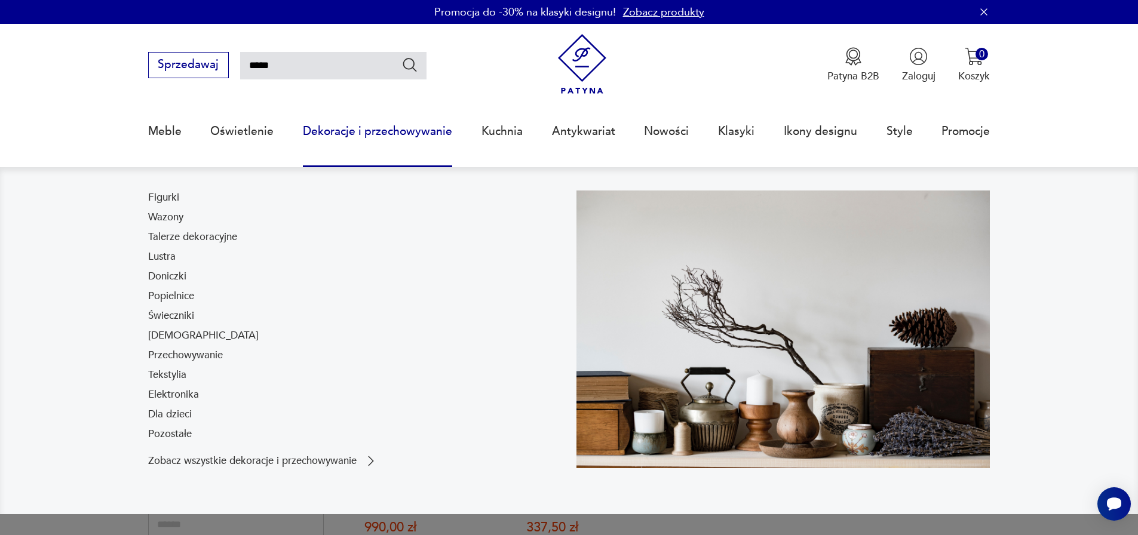
type input "*****"
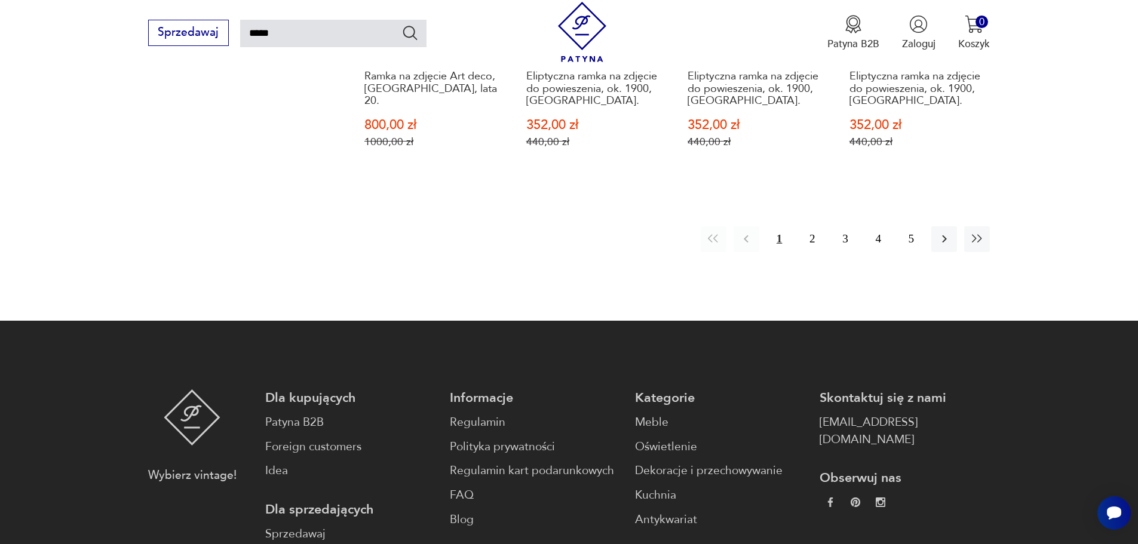
scroll to position [1271, 0]
